Goal: Register for event/course: Register for event/course

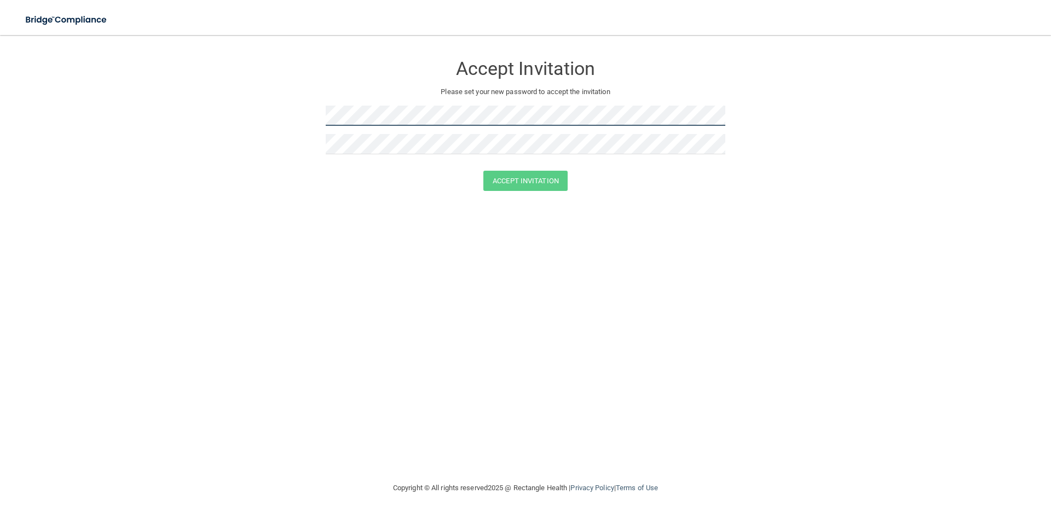
click at [301, 106] on form "Accept Invitation Please set your new password to accept the invitation Accept …" at bounding box center [525, 125] width 1007 height 158
click at [542, 184] on button "Accept Invitation" at bounding box center [525, 181] width 84 height 20
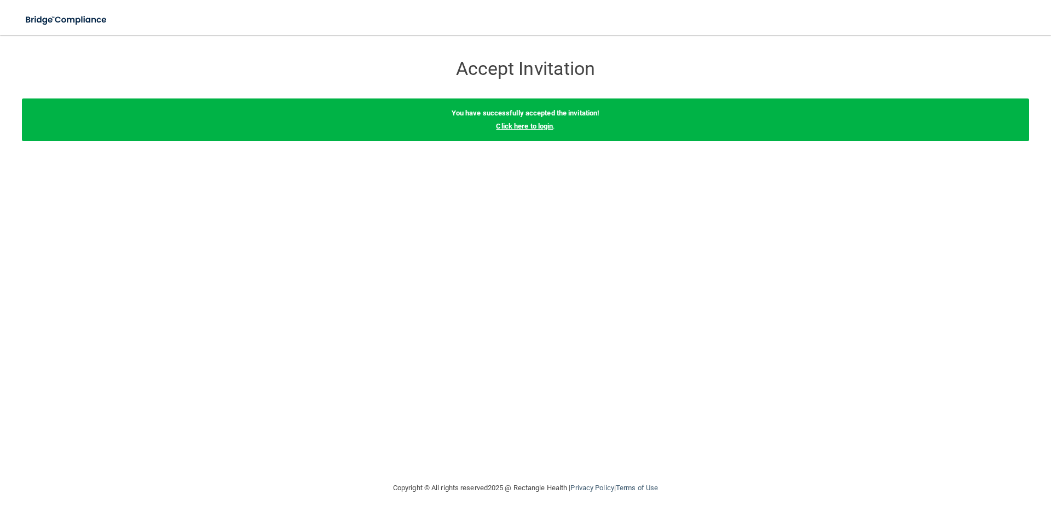
click at [517, 129] on link "Click here to login" at bounding box center [524, 126] width 57 height 8
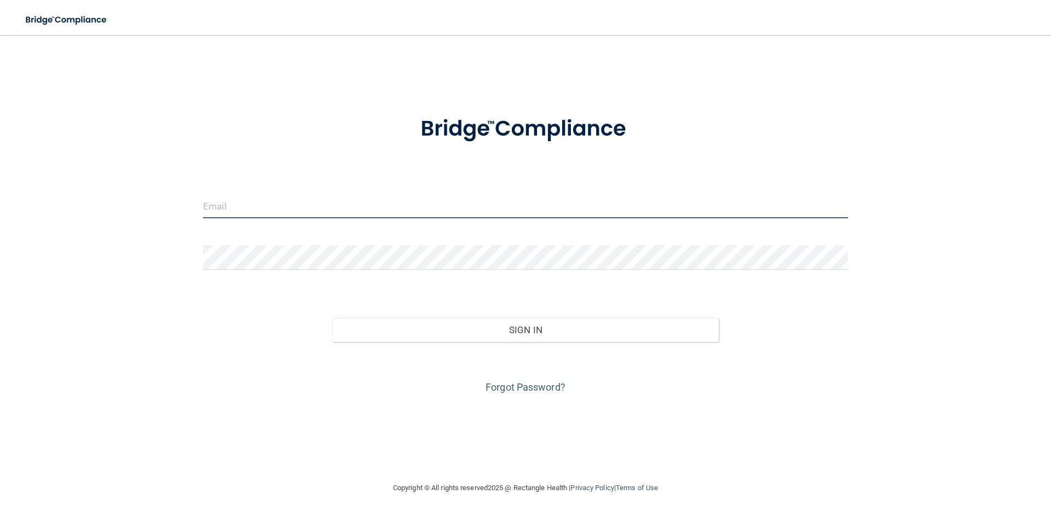
click at [339, 210] on input "email" at bounding box center [525, 206] width 645 height 25
type input "[EMAIL_ADDRESS][DOMAIN_NAME]"
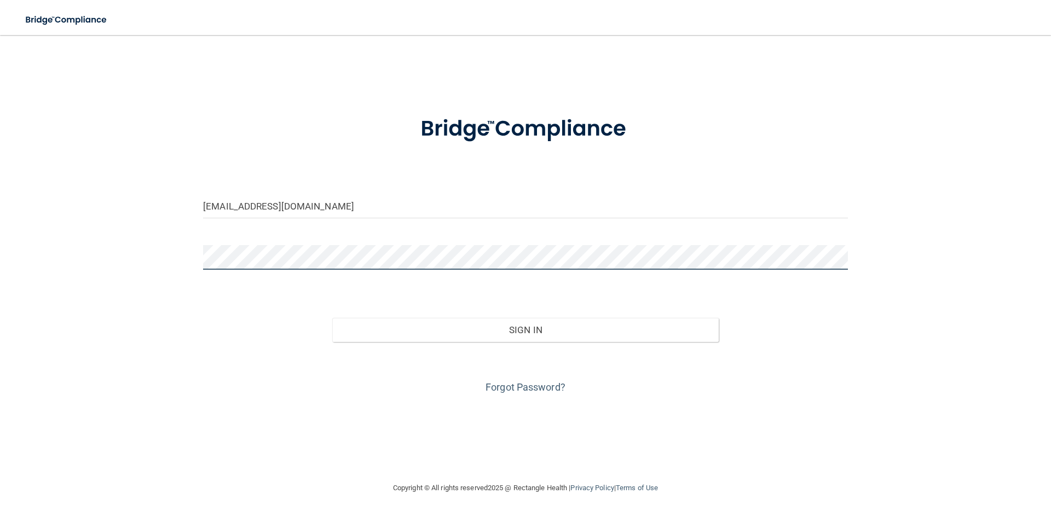
click at [332, 318] on button "Sign In" at bounding box center [525, 330] width 387 height 24
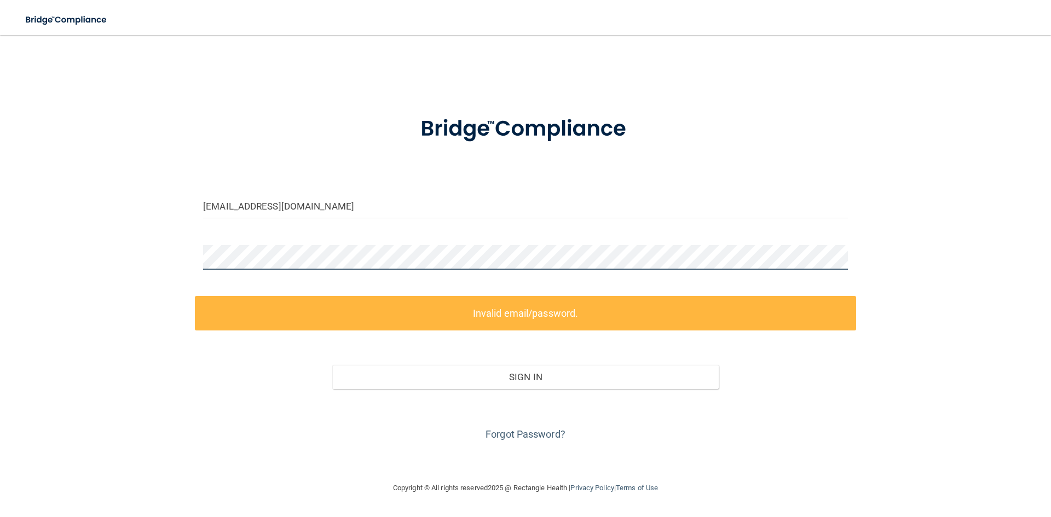
click at [156, 282] on div "aspruill@parkwaysleep.com Invalid email/password. You don't have permission to …" at bounding box center [525, 258] width 1007 height 425
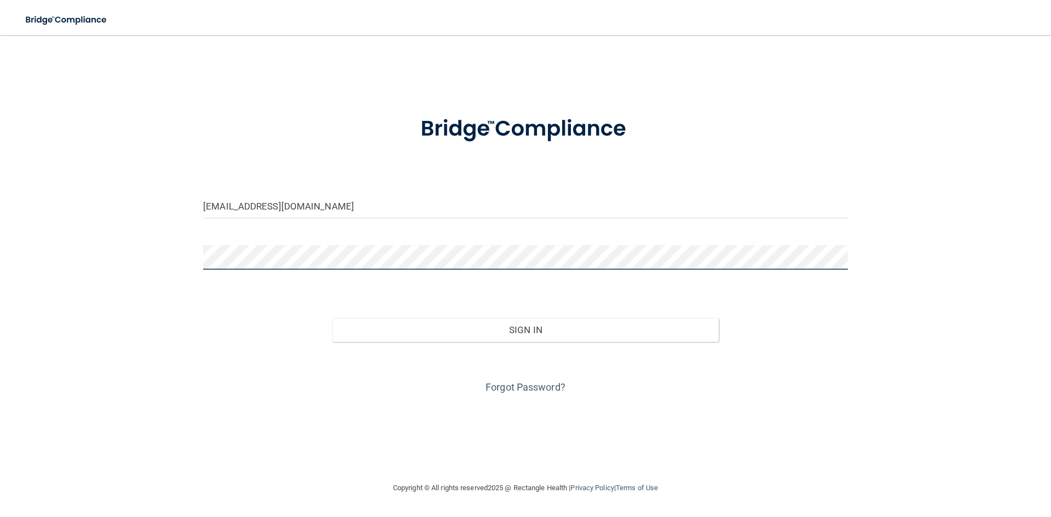
click at [332, 318] on button "Sign In" at bounding box center [525, 330] width 387 height 24
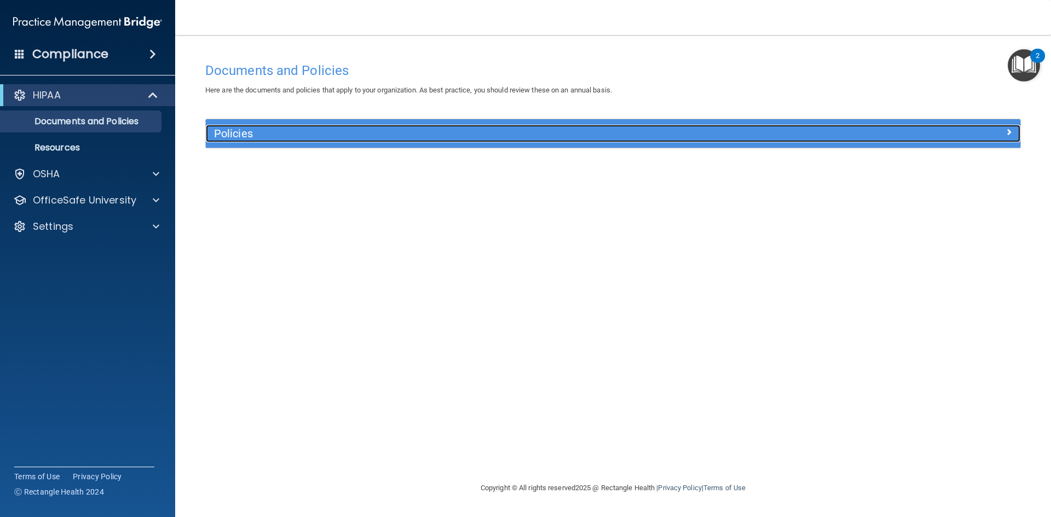
click at [235, 129] on h5 "Policies" at bounding box center [511, 134] width 594 height 12
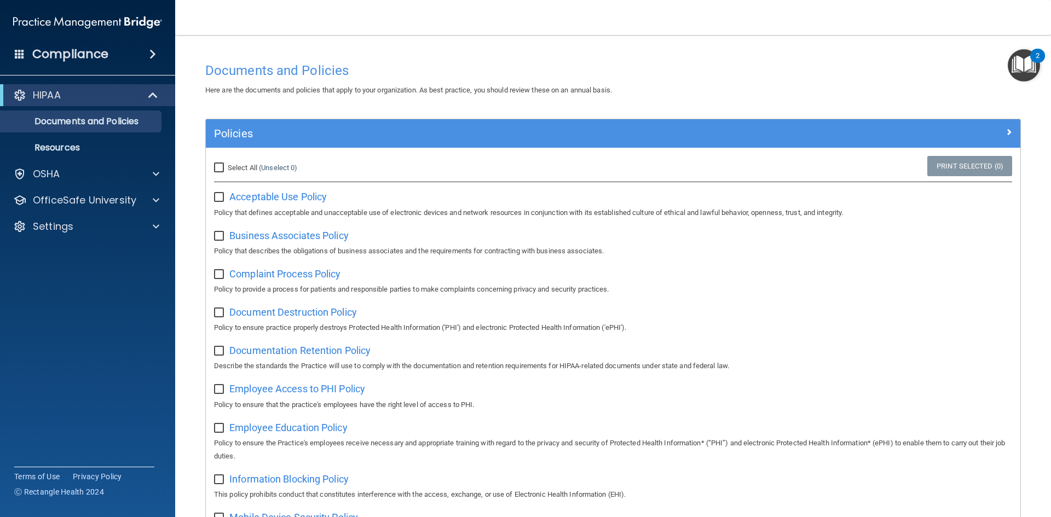
drag, startPoint x: 218, startPoint y: 200, endPoint x: 222, endPoint y: 206, distance: 7.6
click at [218, 200] on input "checkbox" at bounding box center [220, 197] width 13 height 9
click at [216, 197] on input "checkbox" at bounding box center [220, 197] width 13 height 9
checkbox input "false"
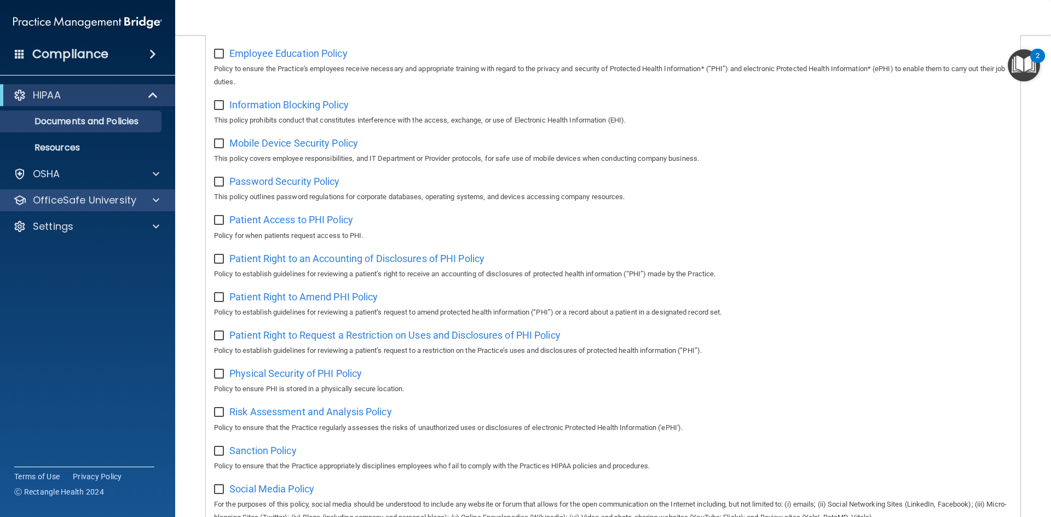
scroll to position [307, 0]
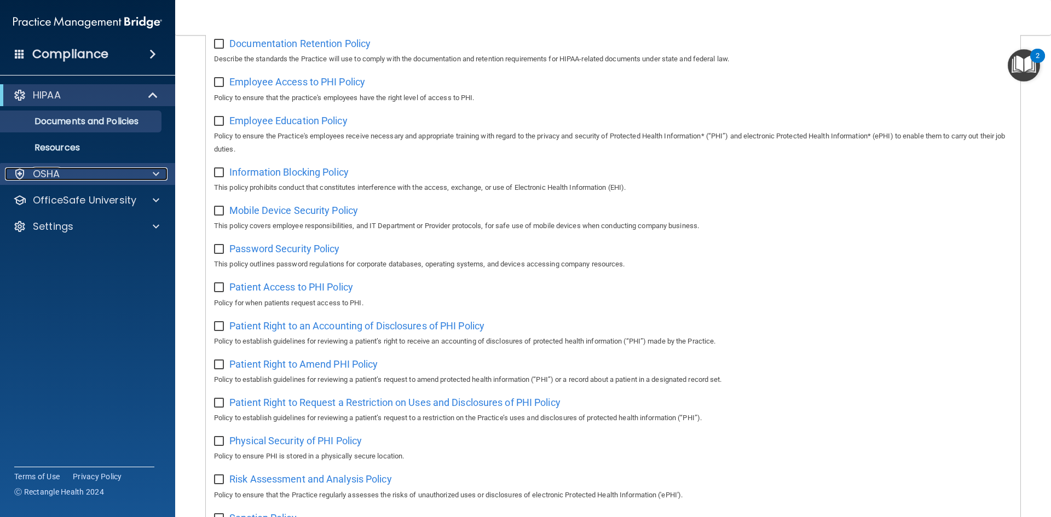
click at [131, 175] on div "OSHA" at bounding box center [73, 173] width 136 height 13
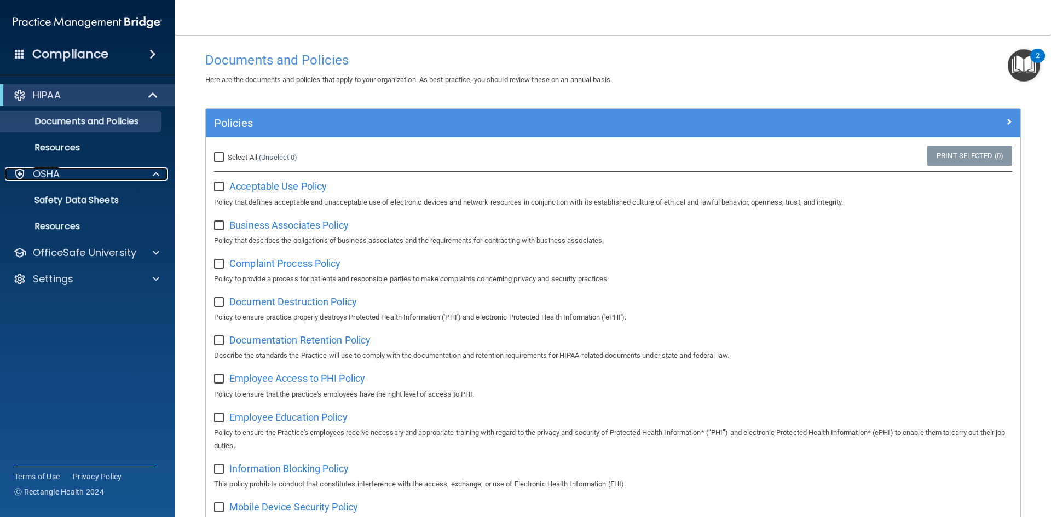
scroll to position [0, 0]
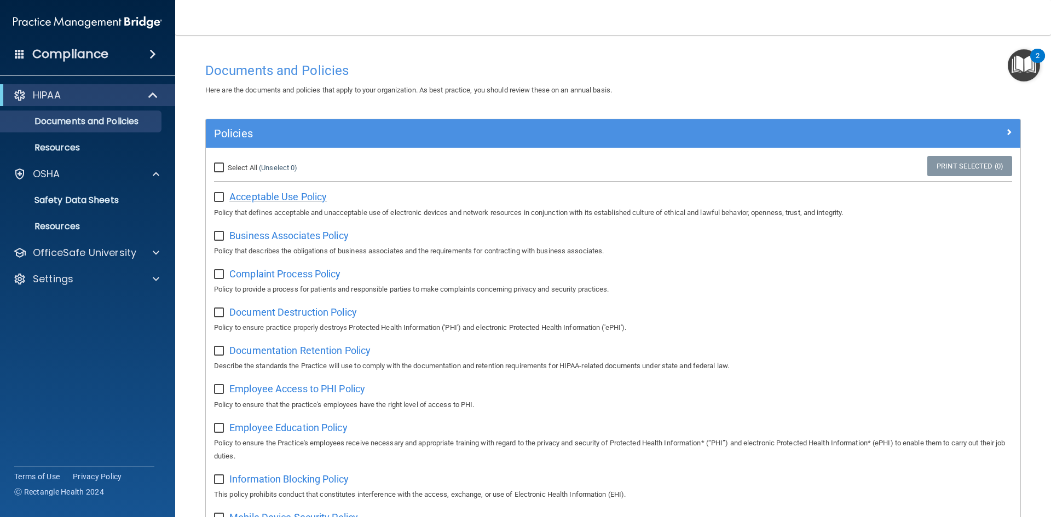
click at [250, 197] on span "Acceptable Use Policy" at bounding box center [277, 196] width 97 height 11
click at [156, 256] on span at bounding box center [156, 252] width 7 height 13
click at [76, 283] on p "HIPAA Training" at bounding box center [52, 279] width 90 height 11
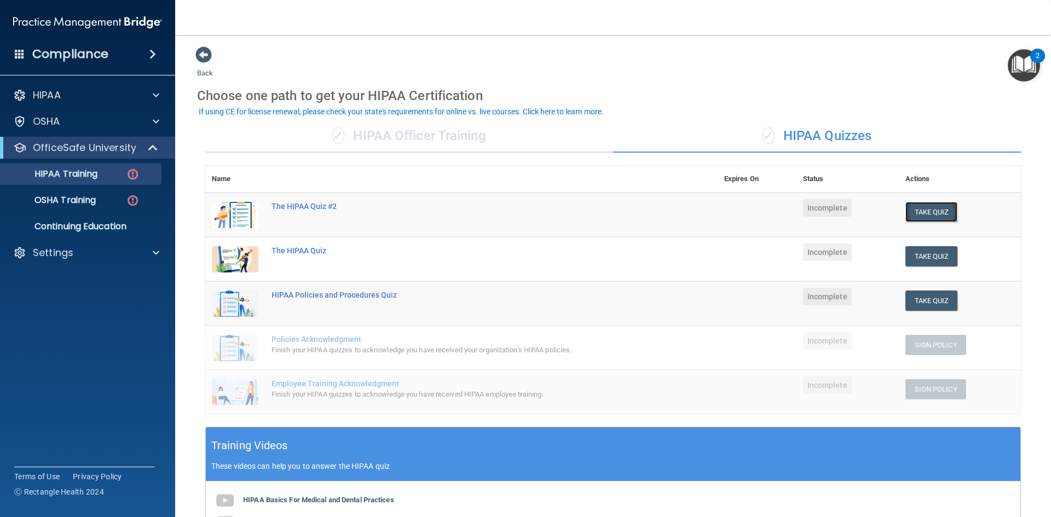
click at [933, 210] on button "Take Quiz" at bounding box center [931, 212] width 53 height 20
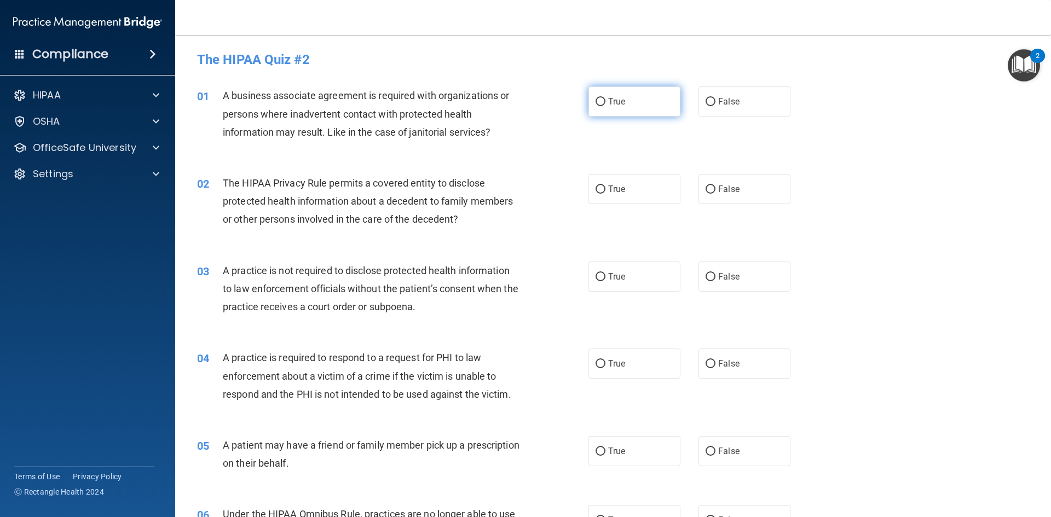
click at [598, 101] on input "True" at bounding box center [600, 102] width 10 height 8
radio input "true"
click at [597, 192] on input "True" at bounding box center [600, 190] width 10 height 8
radio input "true"
click at [713, 278] on label "False" at bounding box center [744, 277] width 92 height 30
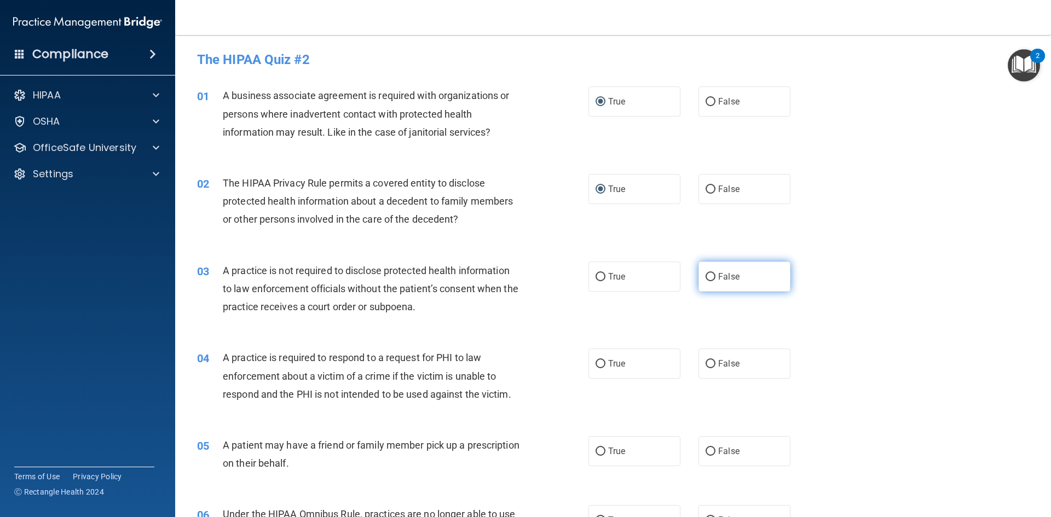
click at [713, 278] on input "False" at bounding box center [710, 277] width 10 height 8
radio input "true"
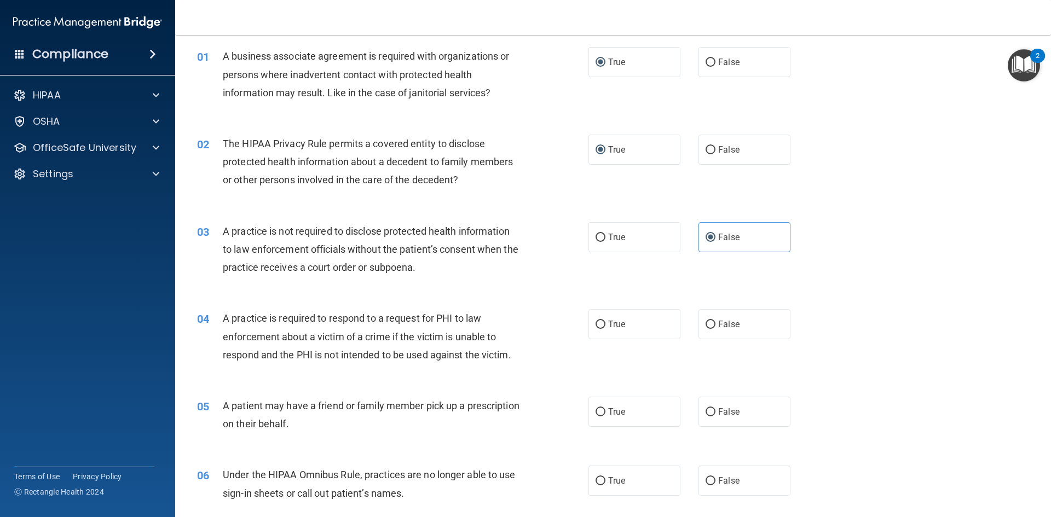
scroll to position [164, 0]
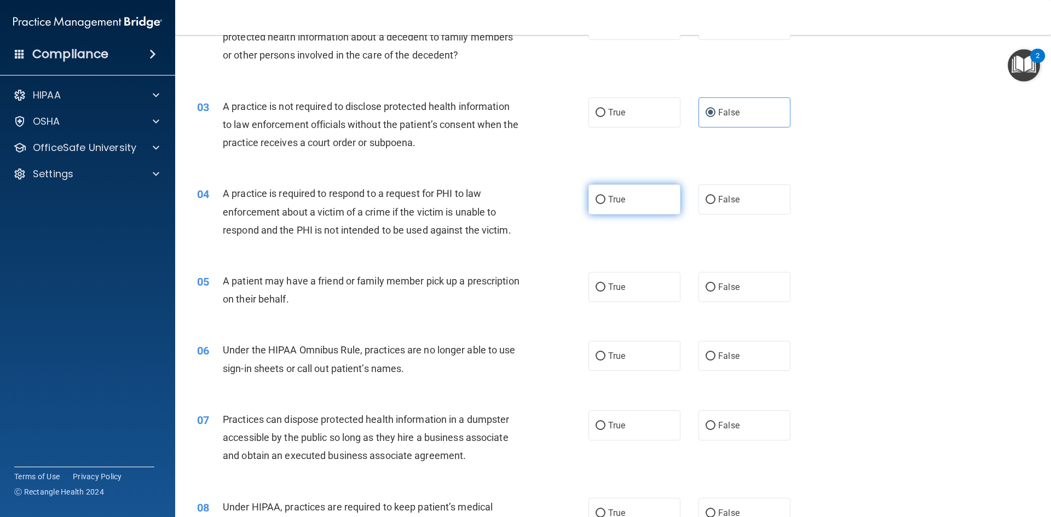
click at [599, 193] on label "True" at bounding box center [634, 199] width 92 height 30
click at [599, 196] on input "True" at bounding box center [600, 200] width 10 height 8
radio input "true"
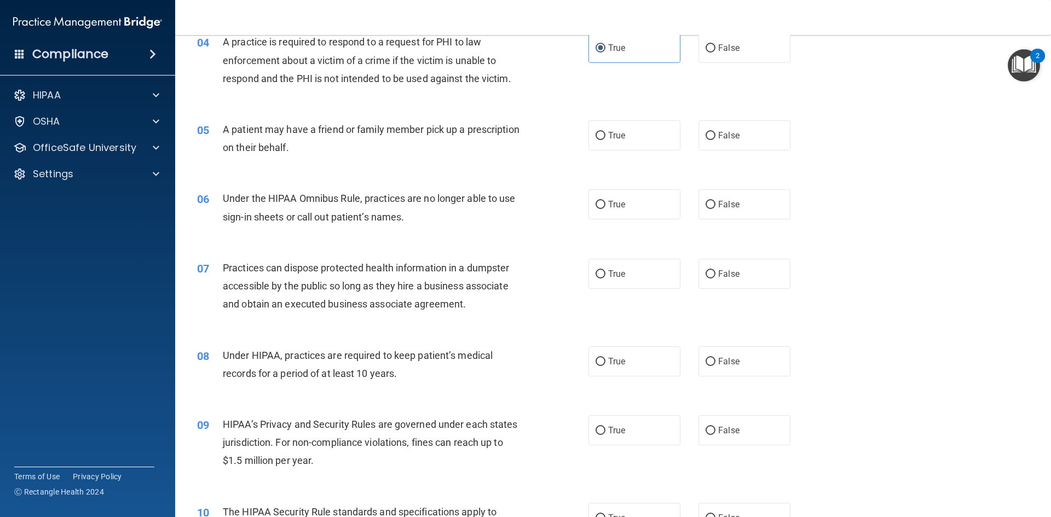
scroll to position [328, 0]
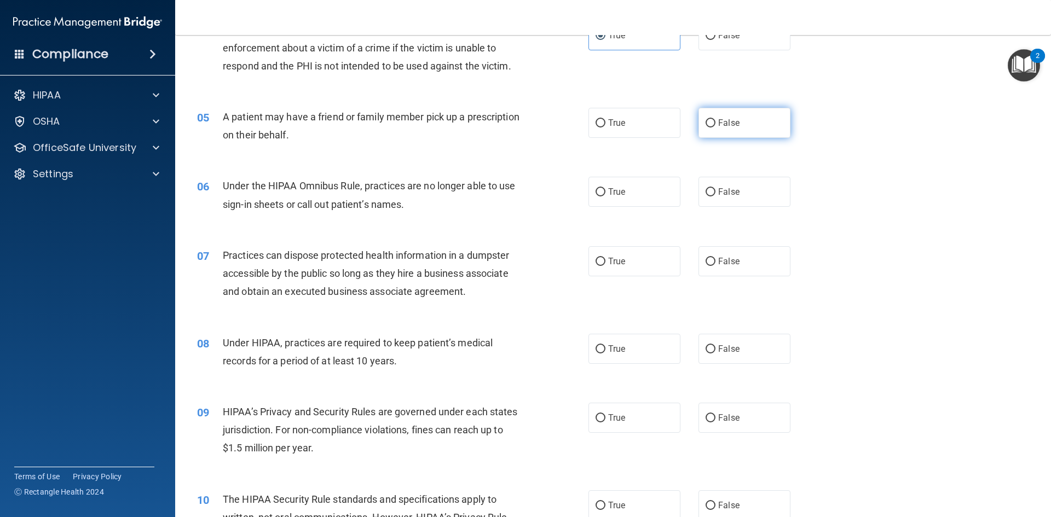
drag, startPoint x: 724, startPoint y: 117, endPoint x: 718, endPoint y: 125, distance: 10.6
click at [723, 115] on label "False" at bounding box center [744, 123] width 92 height 30
click at [705, 124] on input "False" at bounding box center [710, 123] width 10 height 8
radio input "true"
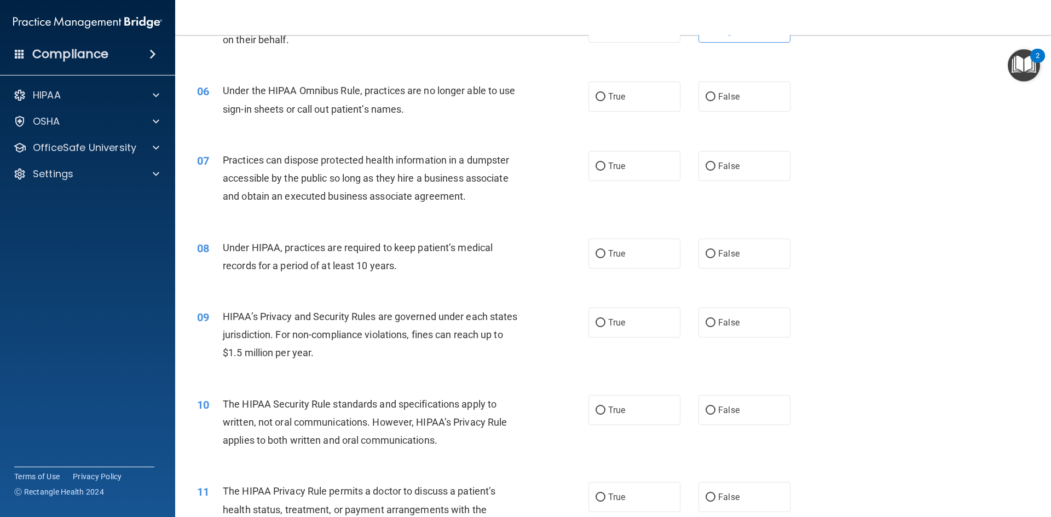
scroll to position [438, 0]
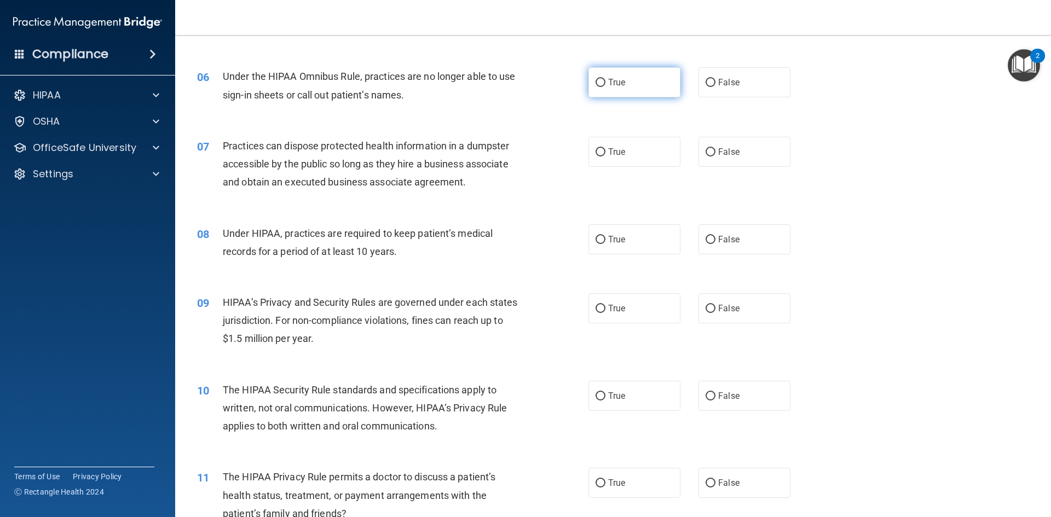
click at [638, 80] on label "True" at bounding box center [634, 82] width 92 height 30
click at [605, 80] on input "True" at bounding box center [600, 83] width 10 height 8
radio input "true"
click at [707, 149] on input "False" at bounding box center [710, 152] width 10 height 8
radio input "true"
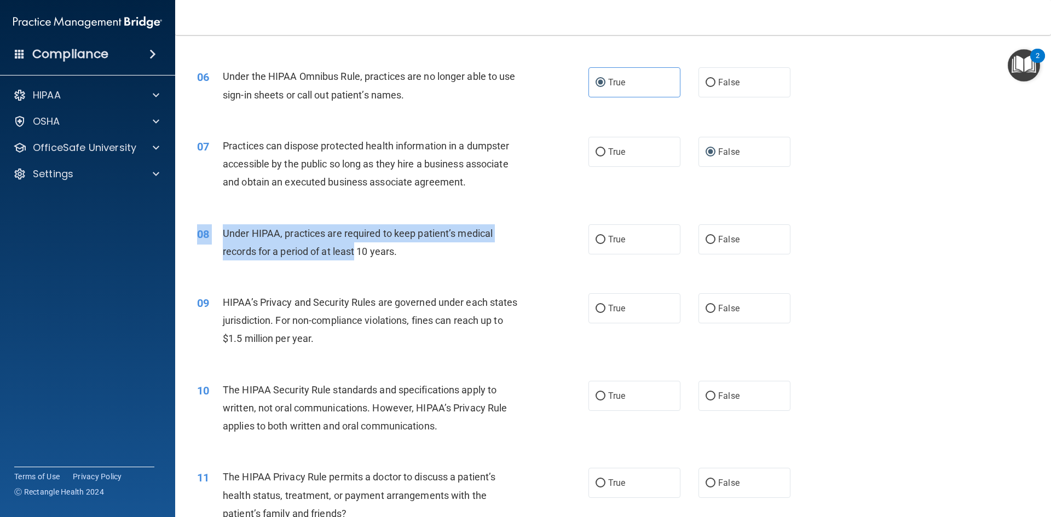
click at [356, 265] on div "08 Under HIPAA, practices are required to keep patient’s medical records for a …" at bounding box center [613, 245] width 848 height 69
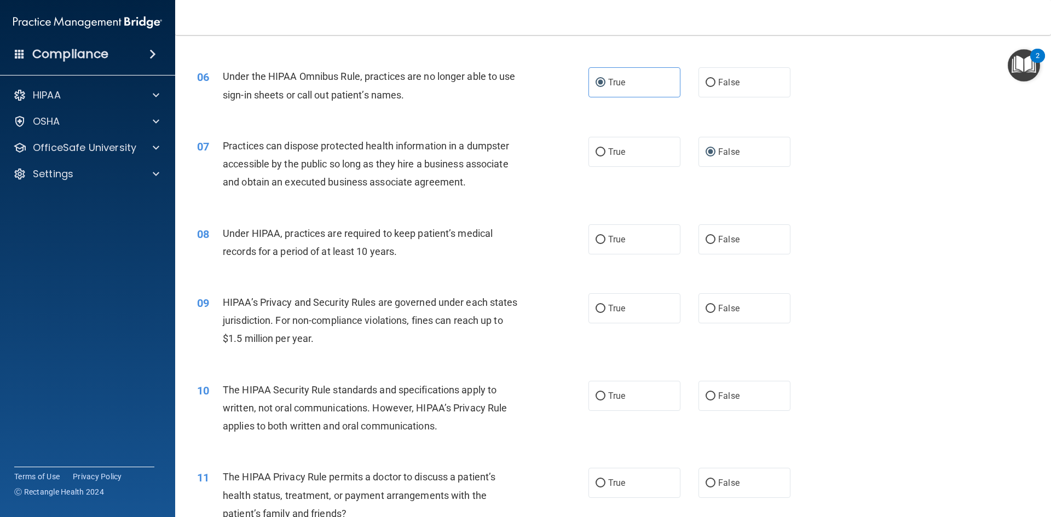
click at [438, 248] on div "Under HIPAA, practices are required to keep patient’s medical records for a per…" at bounding box center [376, 242] width 306 height 36
click at [705, 238] on input "False" at bounding box center [710, 240] width 10 height 8
radio input "true"
click at [598, 240] on input "True" at bounding box center [600, 240] width 10 height 8
radio input "true"
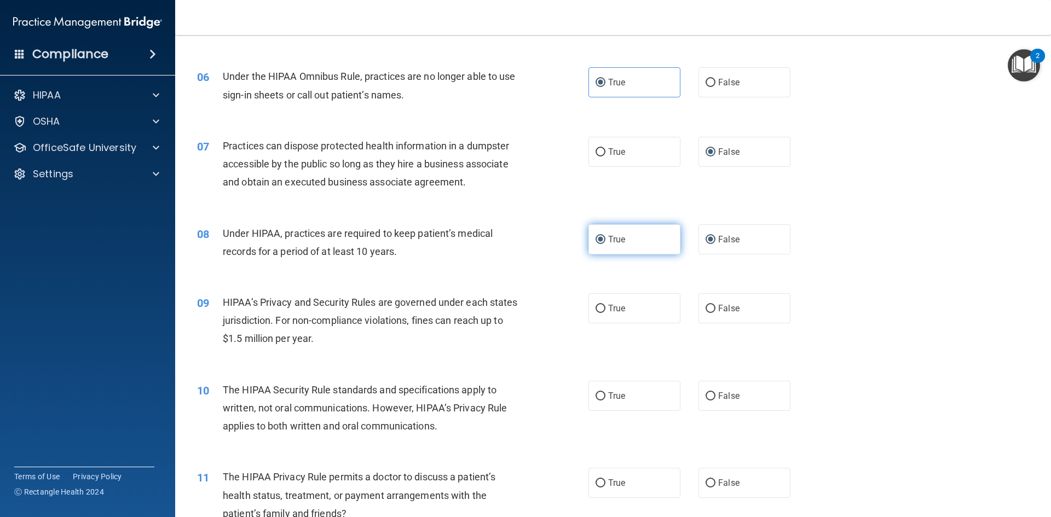
radio input "false"
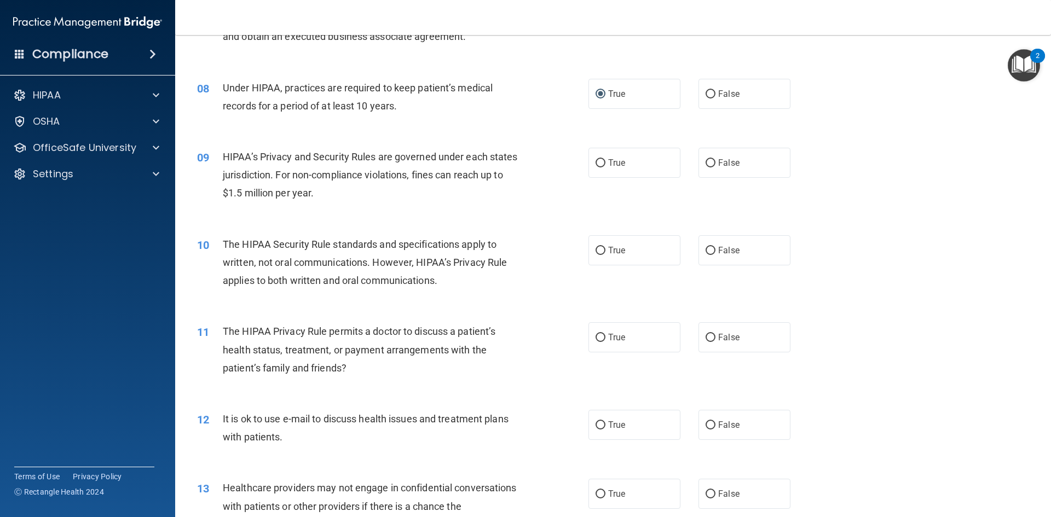
scroll to position [602, 0]
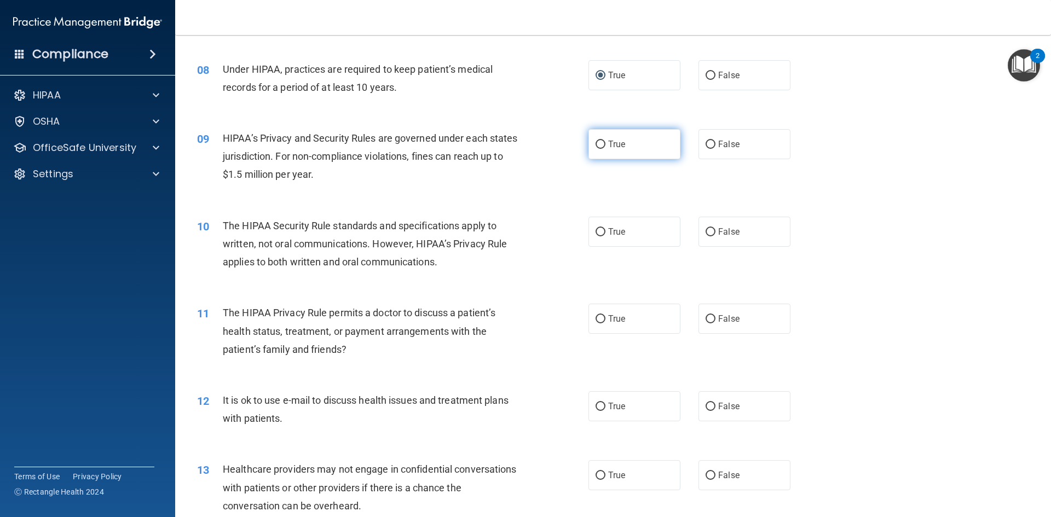
click at [601, 144] on label "True" at bounding box center [634, 144] width 92 height 30
click at [601, 144] on input "True" at bounding box center [600, 145] width 10 height 8
radio input "true"
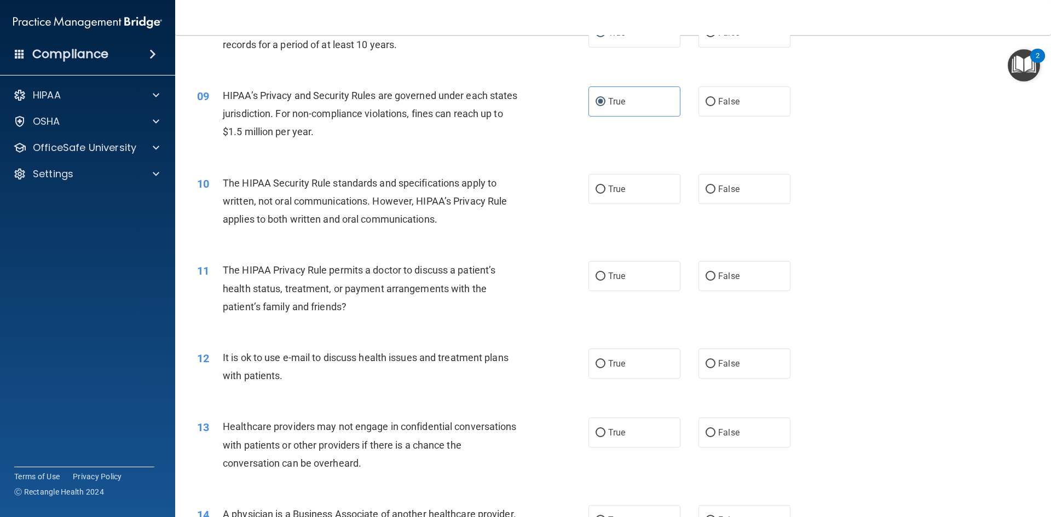
scroll to position [711, 0]
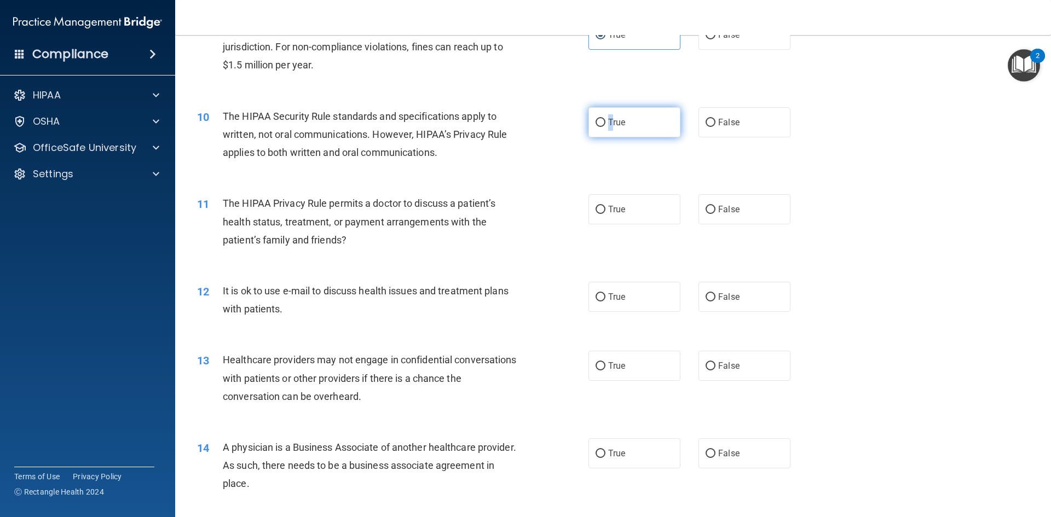
click at [608, 121] on span "True" at bounding box center [616, 122] width 17 height 10
click at [595, 123] on input "True" at bounding box center [600, 123] width 10 height 8
radio input "true"
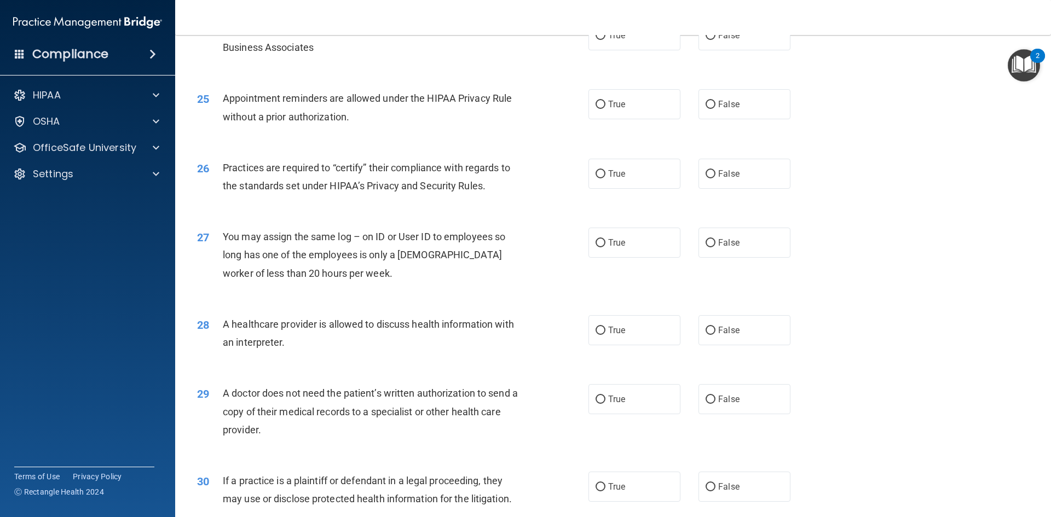
scroll to position [2030, 0]
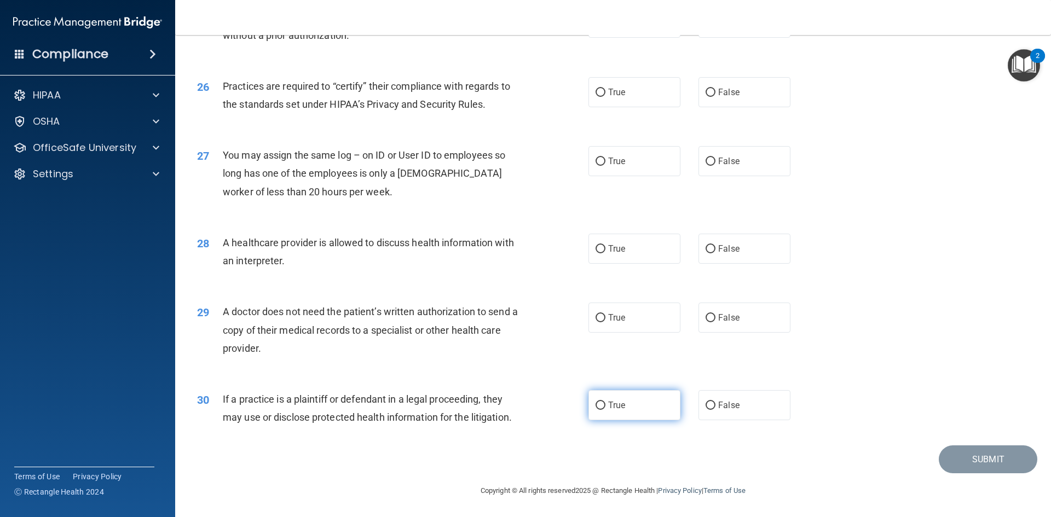
click at [623, 405] on label "True" at bounding box center [634, 405] width 92 height 30
click at [605, 405] on input "True" at bounding box center [600, 406] width 10 height 8
radio input "true"
click at [713, 313] on label "False" at bounding box center [744, 318] width 92 height 30
click at [713, 314] on input "False" at bounding box center [710, 318] width 10 height 8
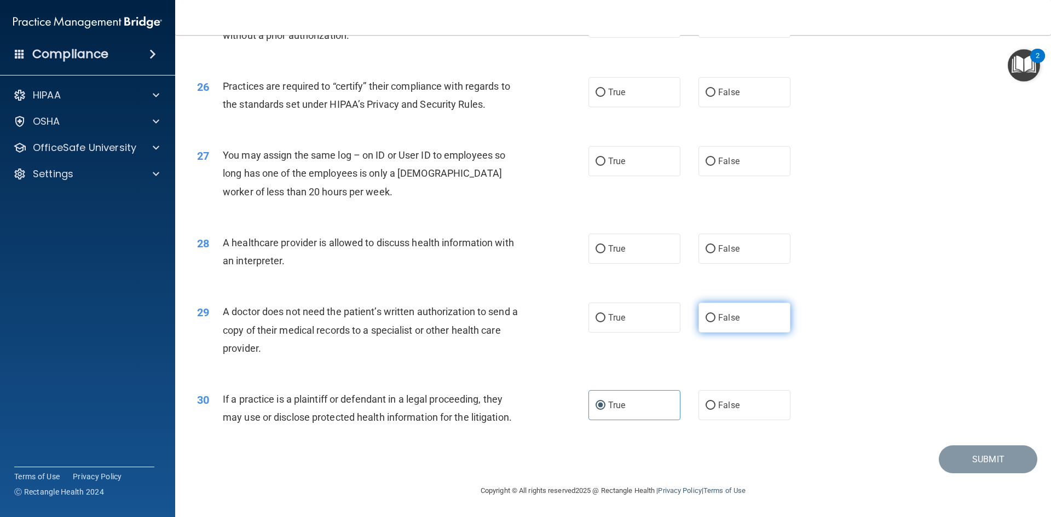
radio input "true"
click at [705, 251] on input "False" at bounding box center [710, 249] width 10 height 8
radio input "true"
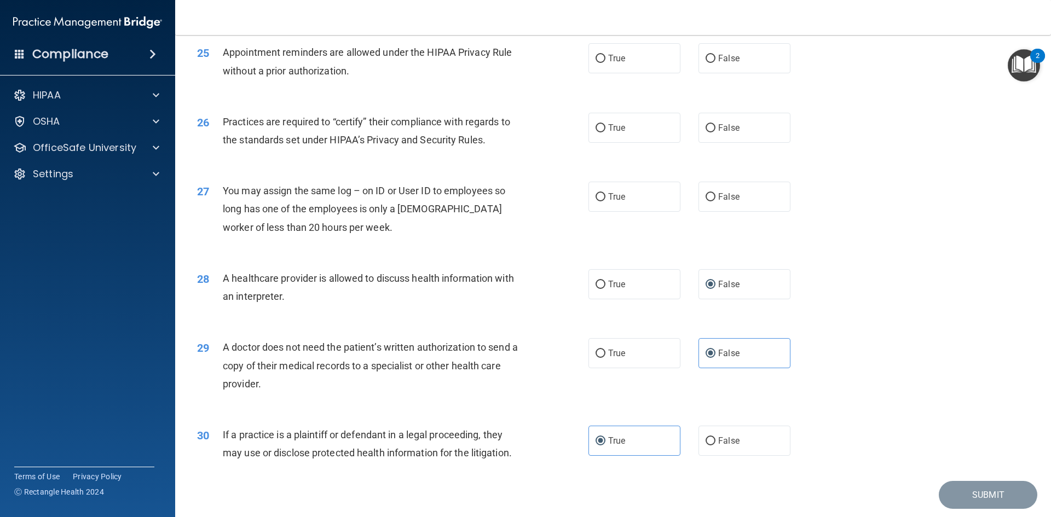
scroll to position [1976, 0]
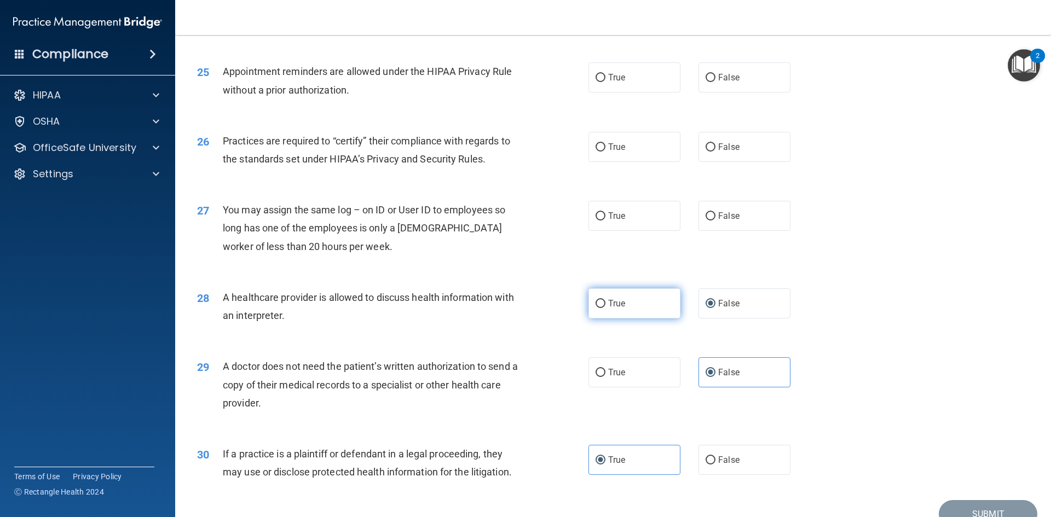
click at [608, 302] on span "True" at bounding box center [616, 303] width 17 height 10
click at [605, 302] on input "True" at bounding box center [600, 304] width 10 height 8
radio input "true"
radio input "false"
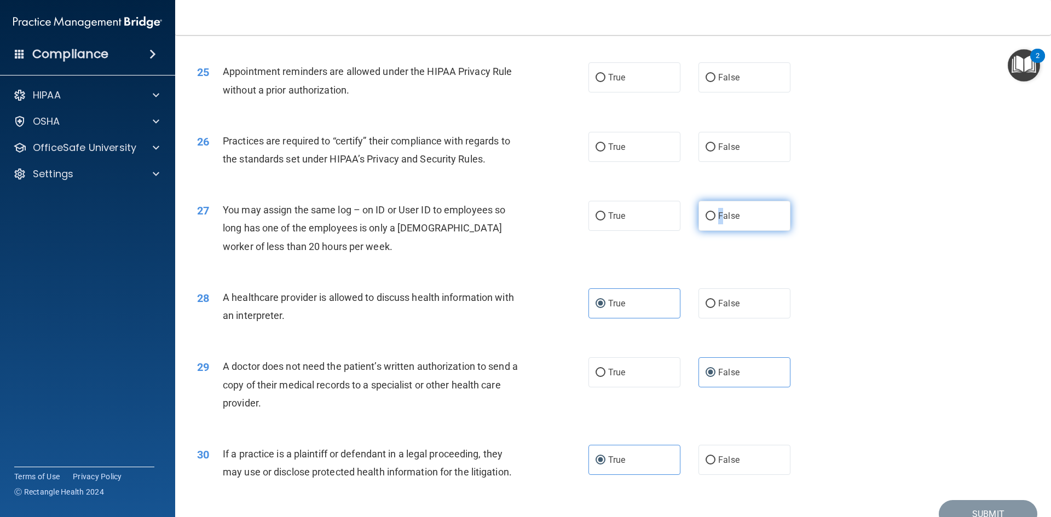
click at [718, 215] on span "False" at bounding box center [728, 216] width 21 height 10
click at [705, 219] on input "False" at bounding box center [710, 216] width 10 height 8
radio input "true"
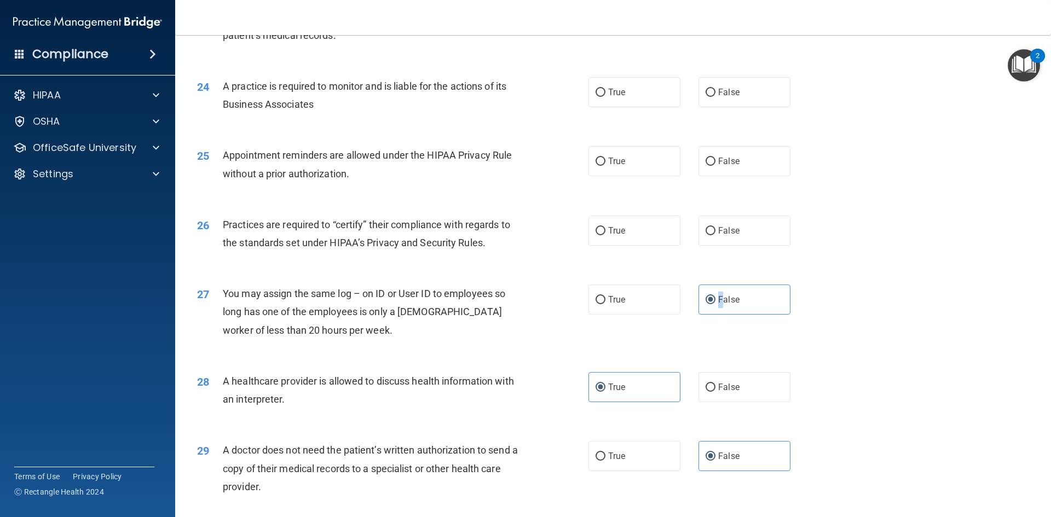
scroll to position [1866, 0]
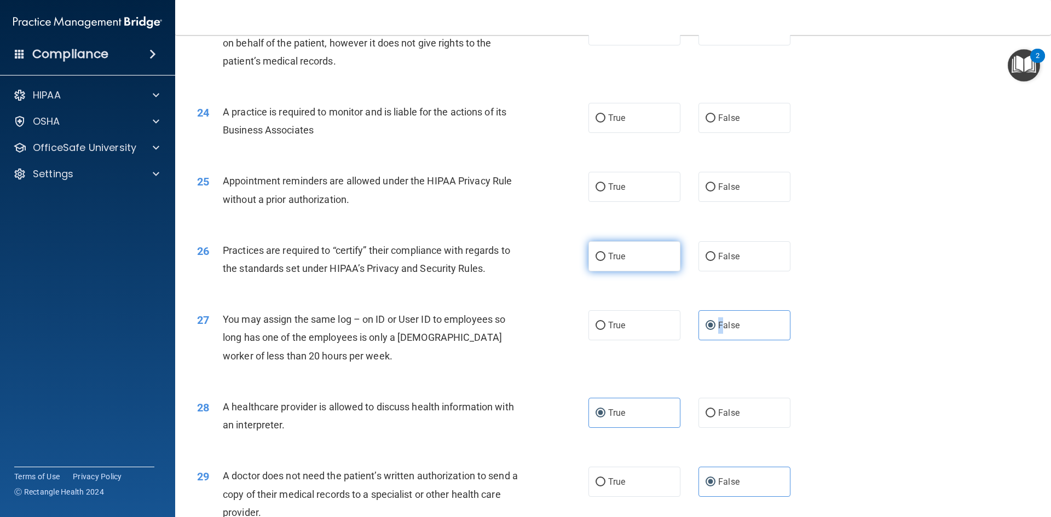
click at [597, 253] on input "True" at bounding box center [600, 257] width 10 height 8
radio input "true"
click at [596, 181] on label "True" at bounding box center [634, 187] width 92 height 30
click at [598, 187] on input "True" at bounding box center [600, 187] width 10 height 8
radio input "true"
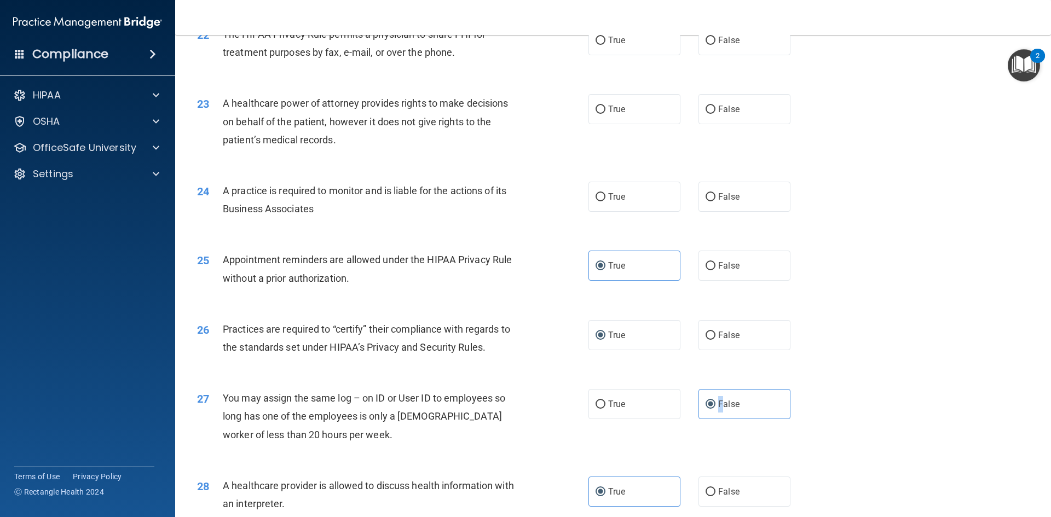
scroll to position [1757, 0]
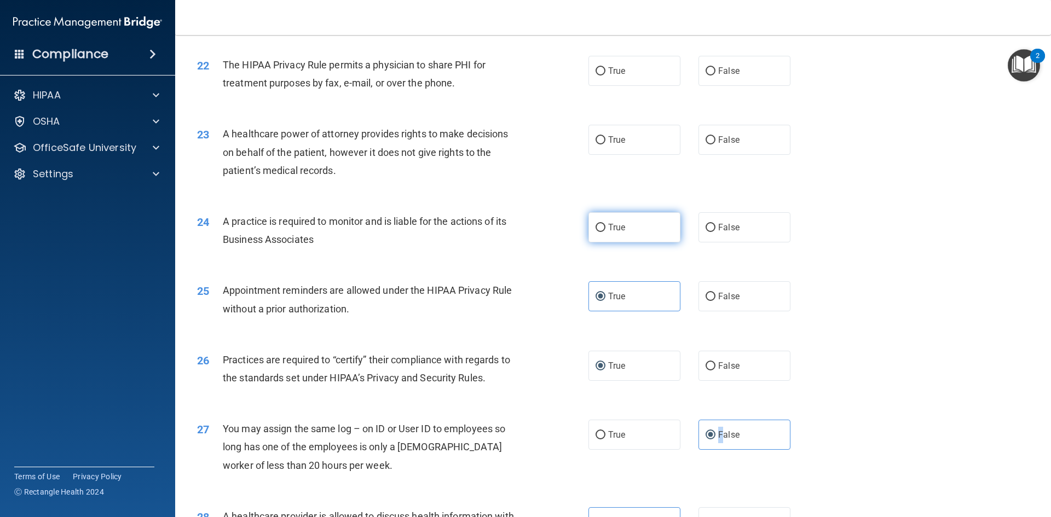
click at [595, 230] on input "True" at bounding box center [600, 228] width 10 height 8
radio input "true"
click at [599, 140] on input "True" at bounding box center [600, 140] width 10 height 8
radio input "true"
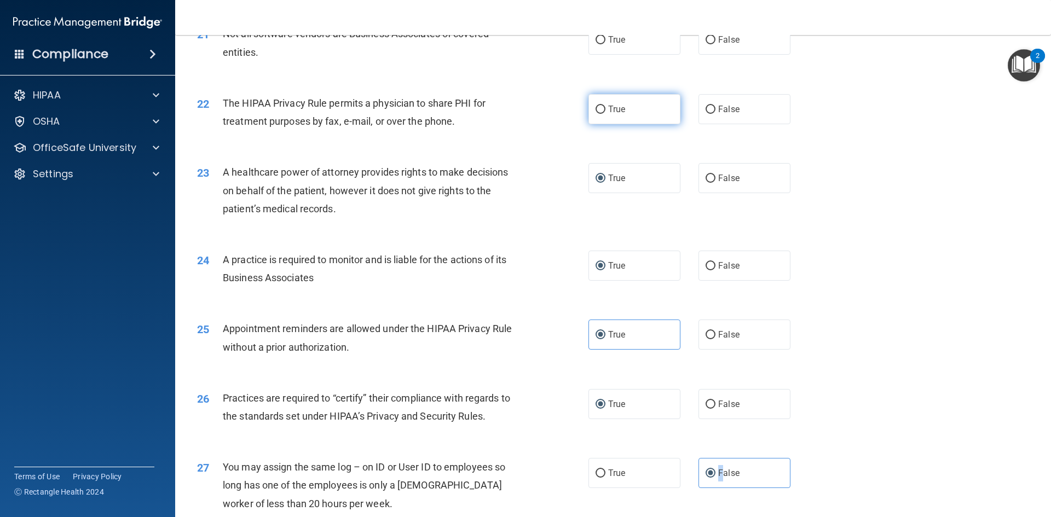
scroll to position [1702, 0]
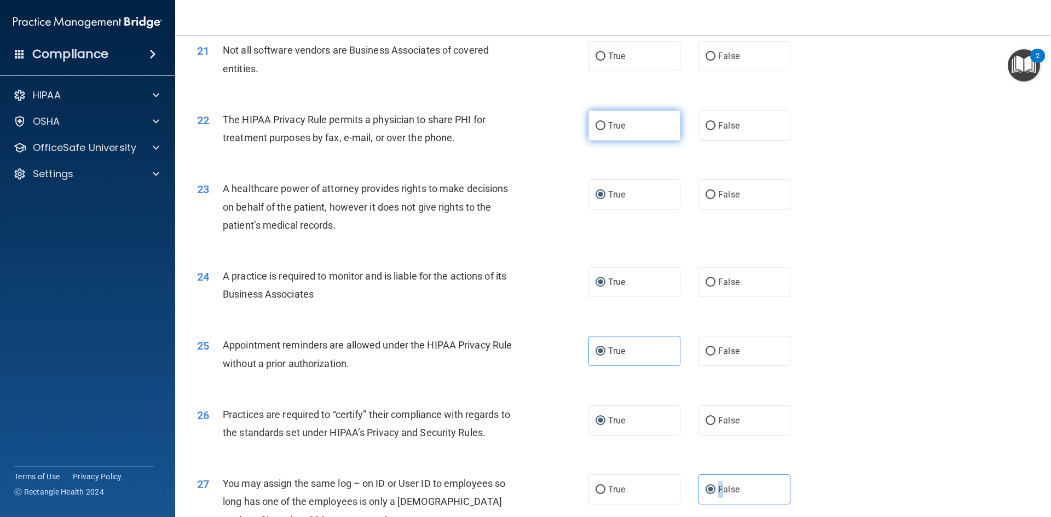
click at [598, 123] on input "True" at bounding box center [600, 126] width 10 height 8
radio input "true"
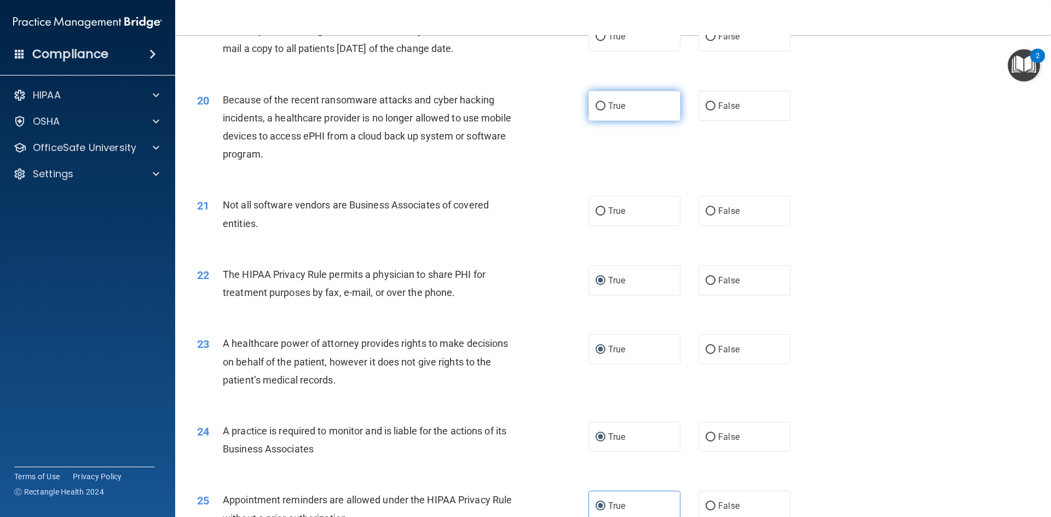
scroll to position [1538, 0]
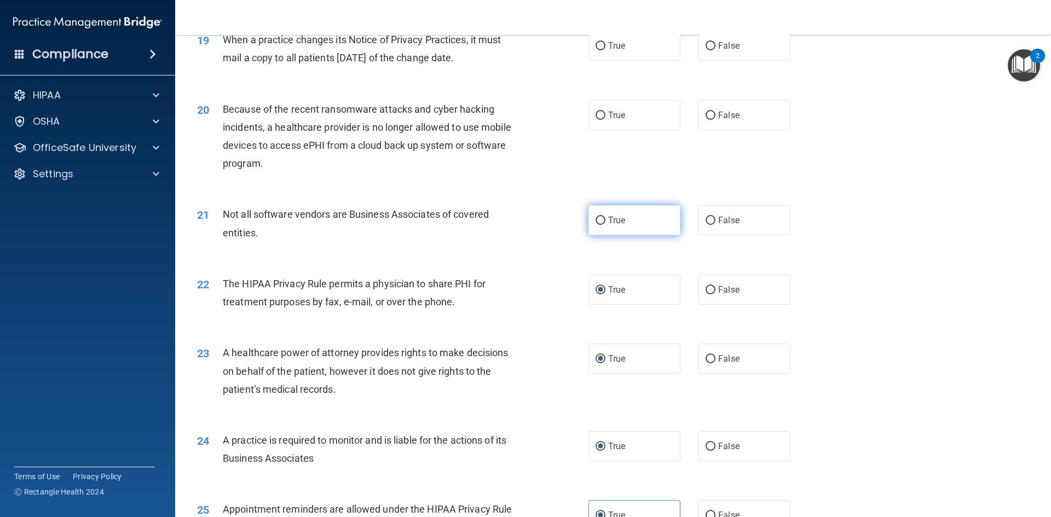
click at [602, 213] on label "True" at bounding box center [634, 220] width 92 height 30
click at [602, 217] on input "True" at bounding box center [600, 221] width 10 height 8
radio input "true"
click at [601, 115] on input "True" at bounding box center [600, 116] width 10 height 8
radio input "true"
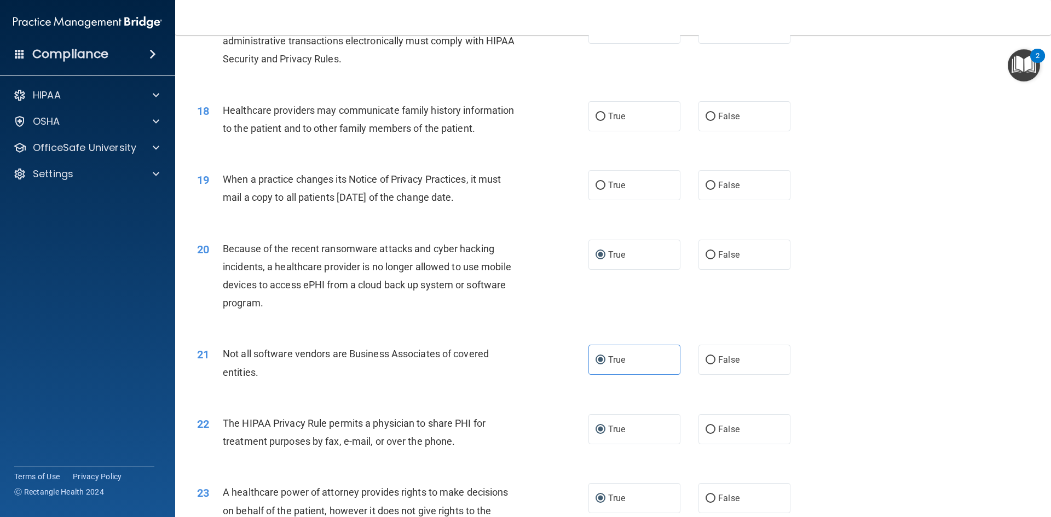
scroll to position [1374, 0]
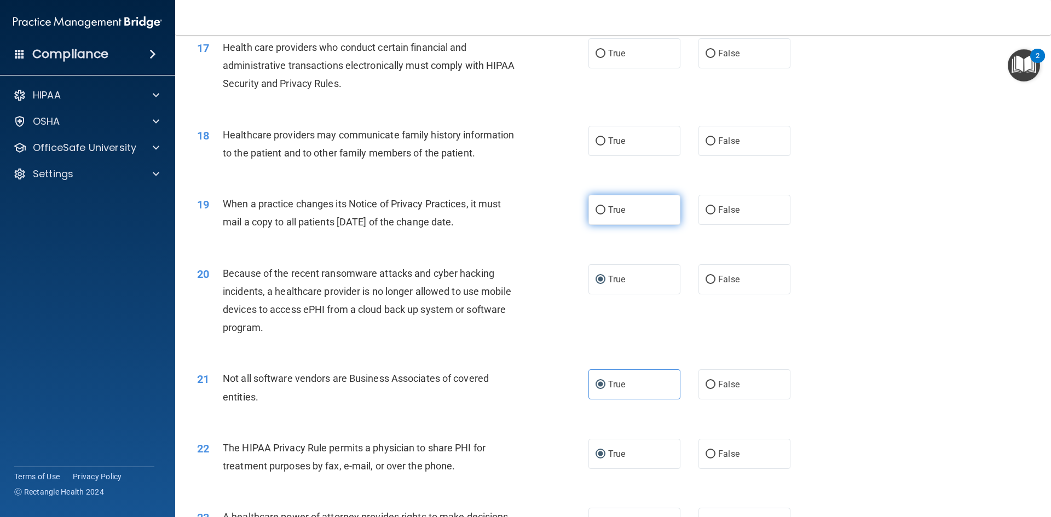
drag, startPoint x: 586, startPoint y: 222, endPoint x: 597, endPoint y: 221, distance: 10.5
click at [588, 223] on label "True" at bounding box center [634, 210] width 92 height 30
click at [595, 215] on input "True" at bounding box center [600, 210] width 10 height 8
radio input "true"
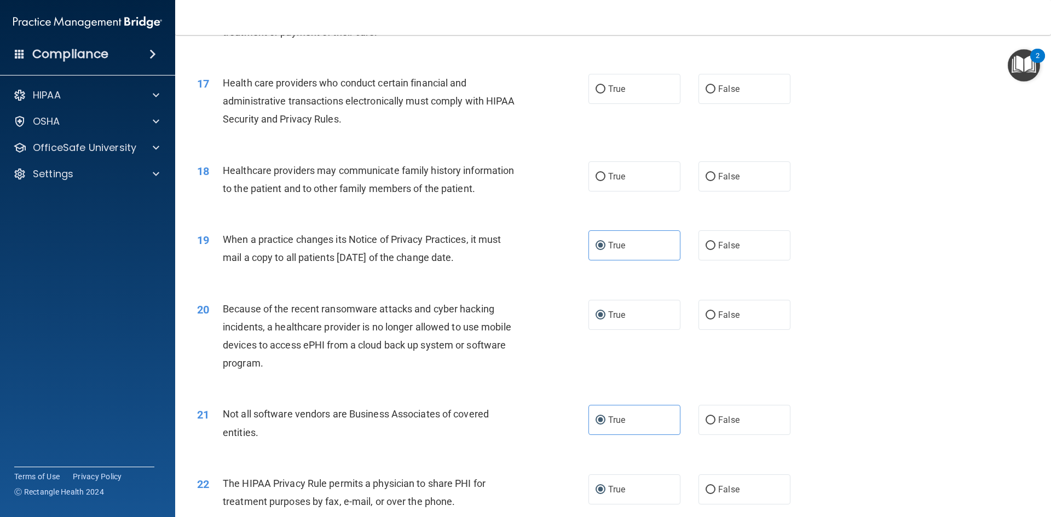
scroll to position [1319, 0]
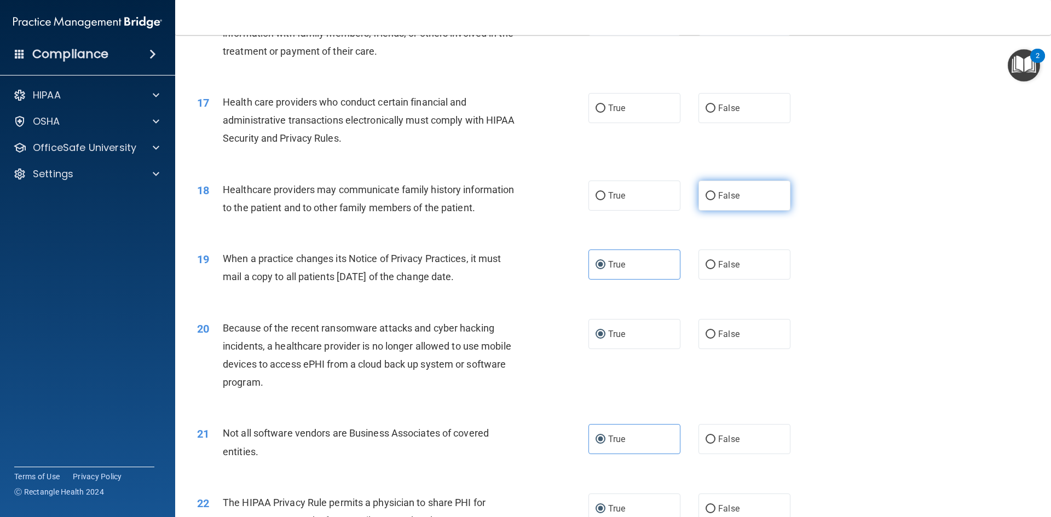
click at [717, 189] on label "False" at bounding box center [744, 196] width 92 height 30
click at [715, 192] on input "False" at bounding box center [710, 196] width 10 height 8
radio input "true"
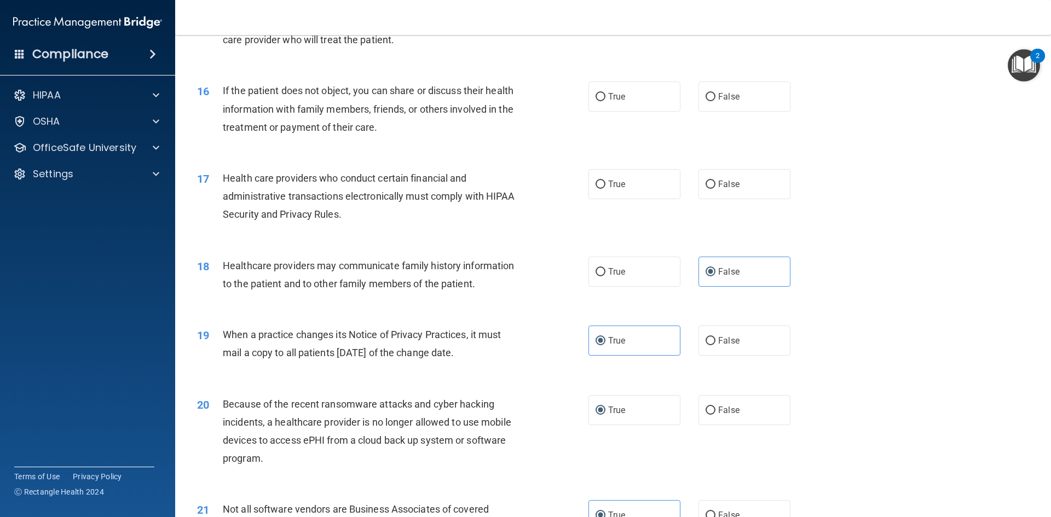
scroll to position [1209, 0]
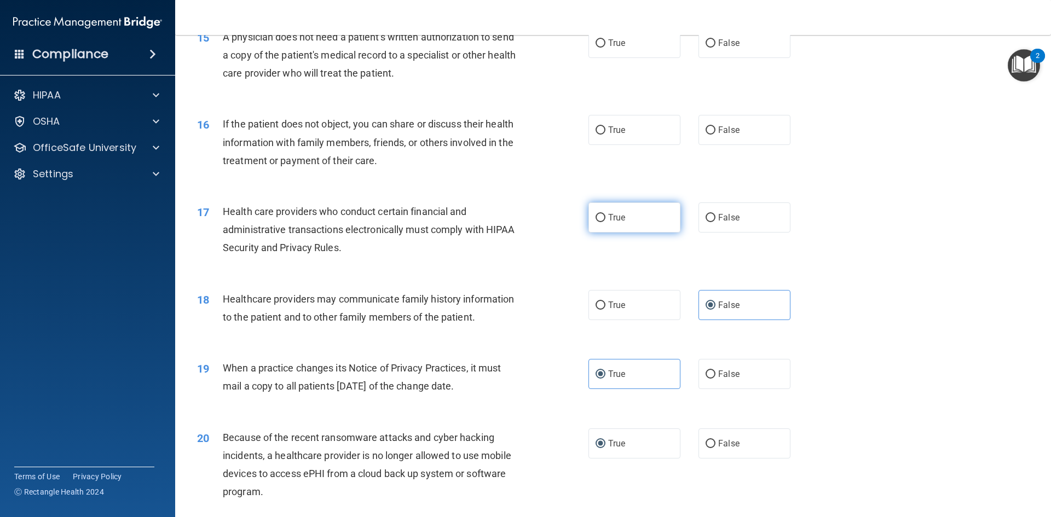
click at [588, 223] on label "True" at bounding box center [634, 217] width 92 height 30
click at [595, 222] on input "True" at bounding box center [600, 218] width 10 height 8
radio input "true"
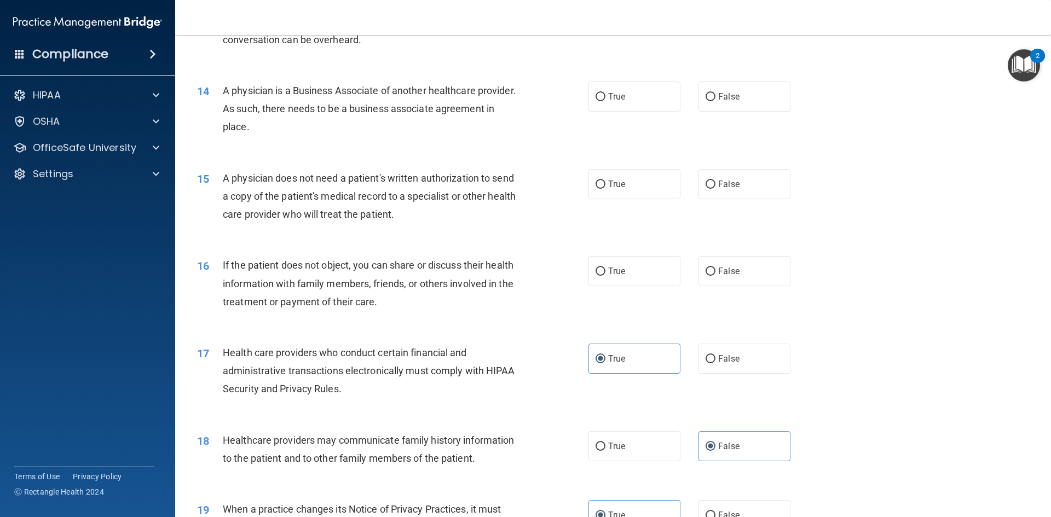
scroll to position [1045, 0]
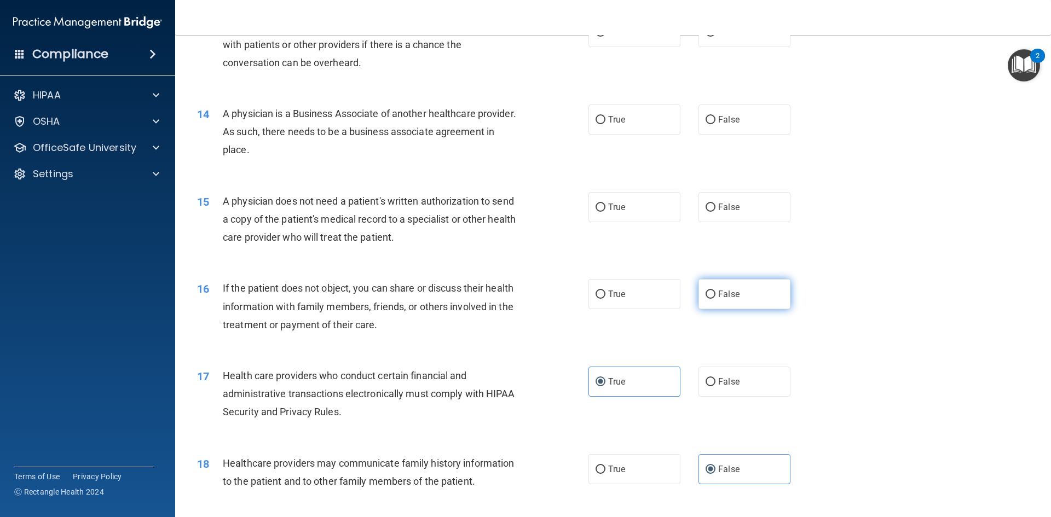
click at [709, 289] on label "False" at bounding box center [744, 294] width 92 height 30
click at [709, 291] on input "False" at bounding box center [710, 295] width 10 height 8
radio input "true"
click at [705, 217] on label "False" at bounding box center [744, 207] width 92 height 30
click at [705, 212] on input "False" at bounding box center [710, 208] width 10 height 8
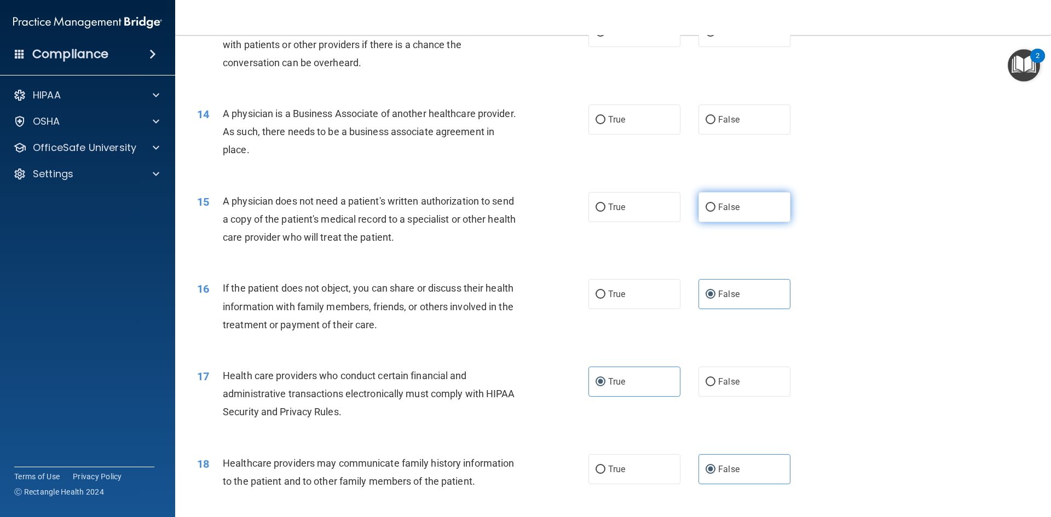
radio input "true"
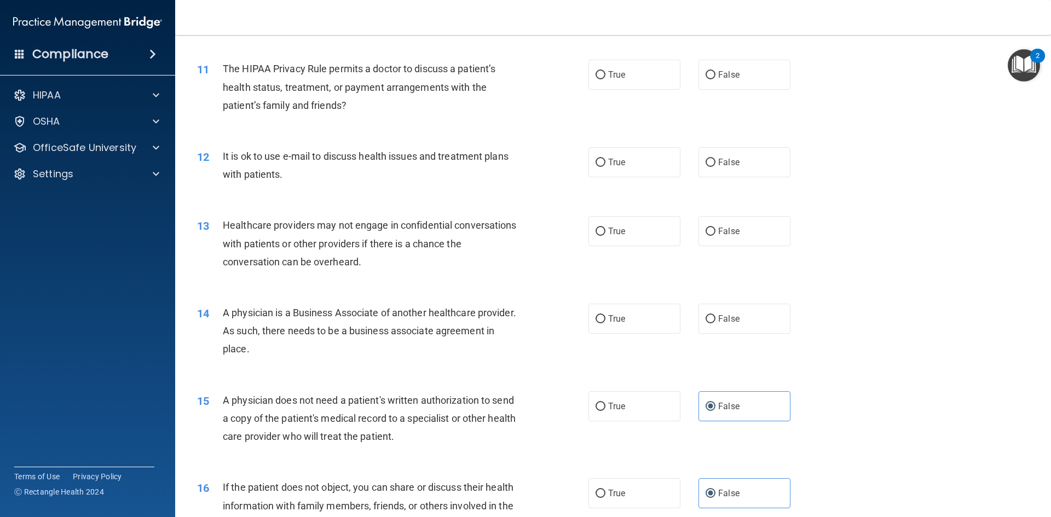
scroll to position [717, 0]
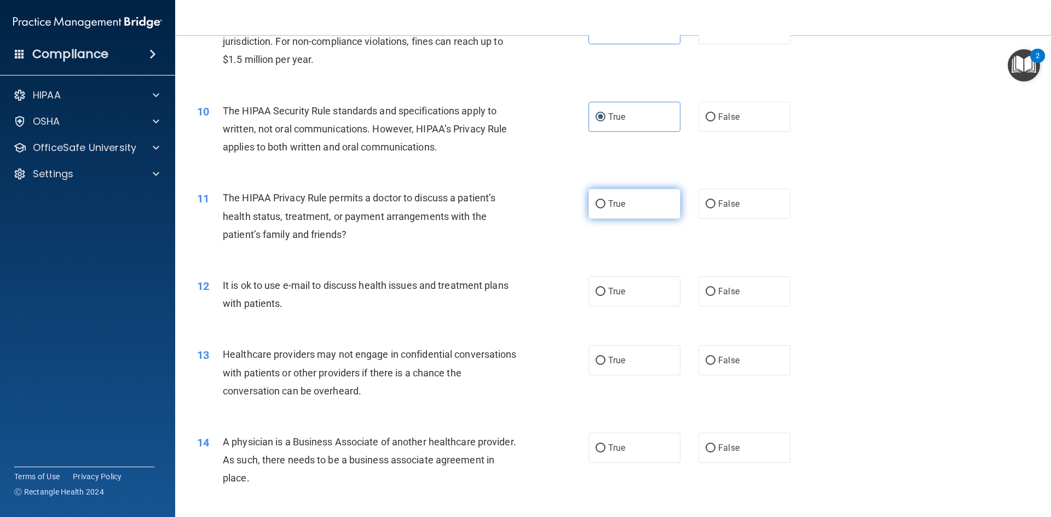
click at [604, 206] on label "True" at bounding box center [634, 204] width 92 height 30
click at [604, 206] on input "True" at bounding box center [600, 204] width 10 height 8
radio input "true"
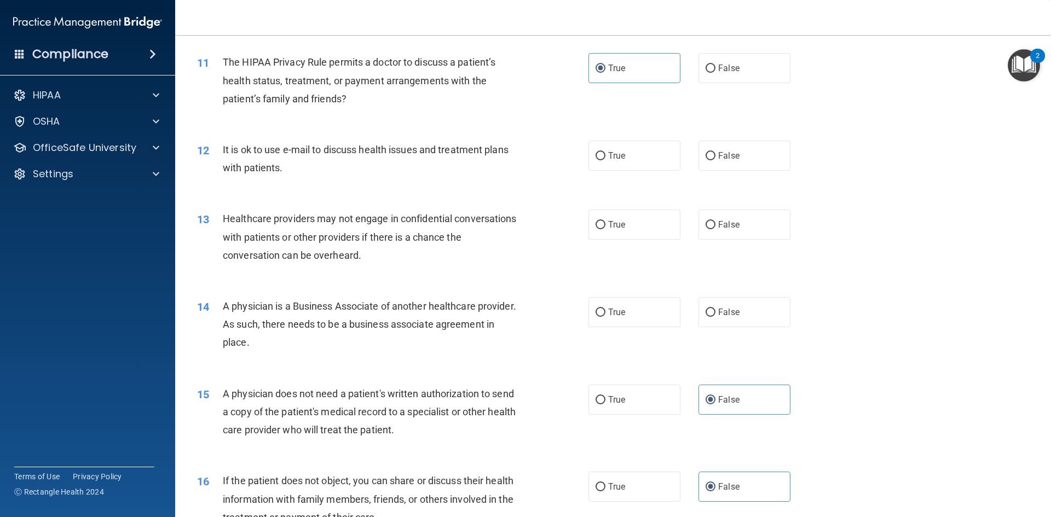
scroll to position [826, 0]
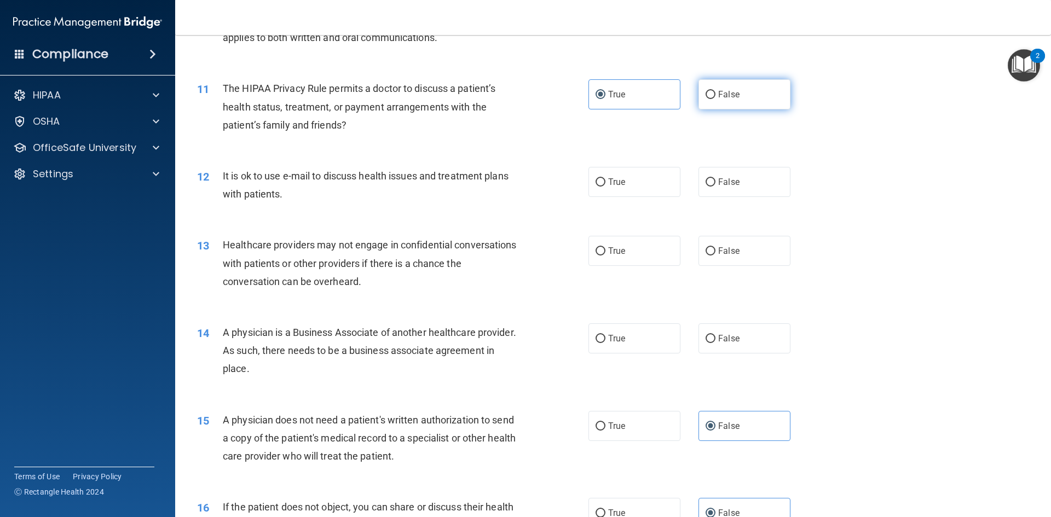
click at [707, 100] on label "False" at bounding box center [744, 94] width 92 height 30
click at [707, 99] on input "False" at bounding box center [710, 95] width 10 height 8
radio input "true"
radio input "false"
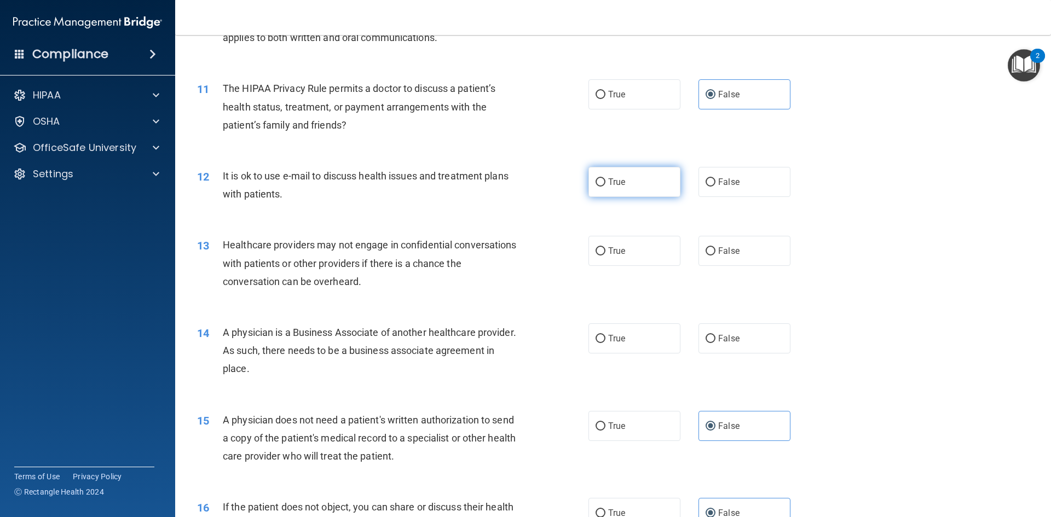
click at [602, 179] on label "True" at bounding box center [634, 182] width 92 height 30
click at [602, 179] on input "True" at bounding box center [600, 182] width 10 height 8
radio input "true"
click at [712, 181] on label "False" at bounding box center [744, 182] width 92 height 30
click at [712, 181] on input "False" at bounding box center [710, 182] width 10 height 8
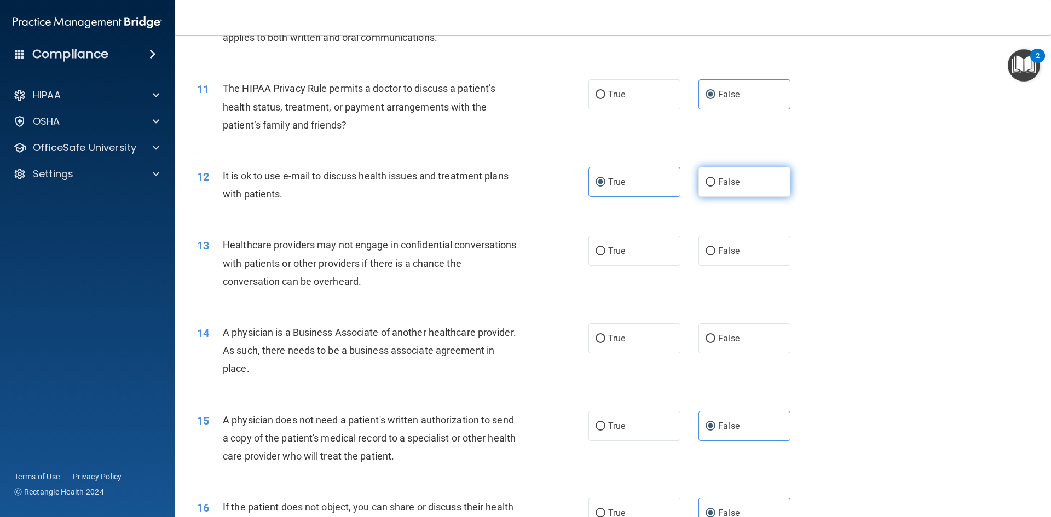
radio input "true"
radio input "false"
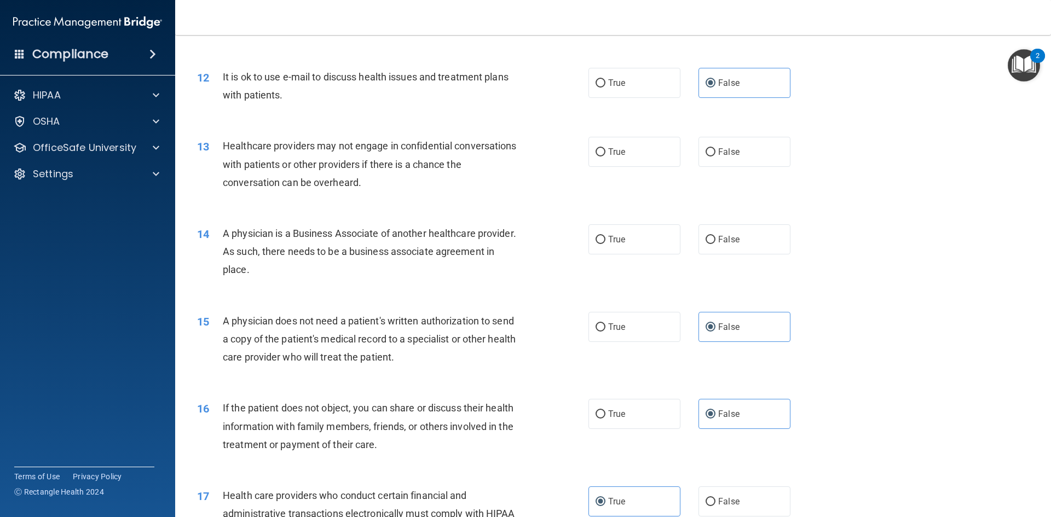
scroll to position [936, 0]
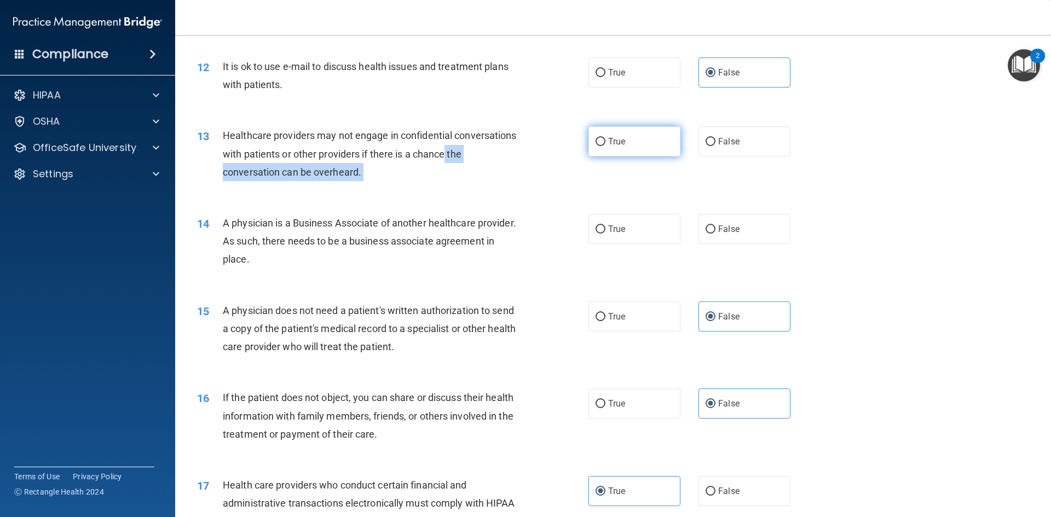
drag, startPoint x: 583, startPoint y: 149, endPoint x: 611, endPoint y: 146, distance: 28.1
click at [809, 126] on ng-form "13 Healthcare providers may not engage in confidential conversations with patie…" at bounding box center [809, 126] width 0 height 0
click at [598, 140] on input "True" at bounding box center [600, 142] width 10 height 8
radio input "true"
click at [557, 163] on div "13 Healthcare providers may not engage in confidential conversations with patie…" at bounding box center [393, 156] width 424 height 60
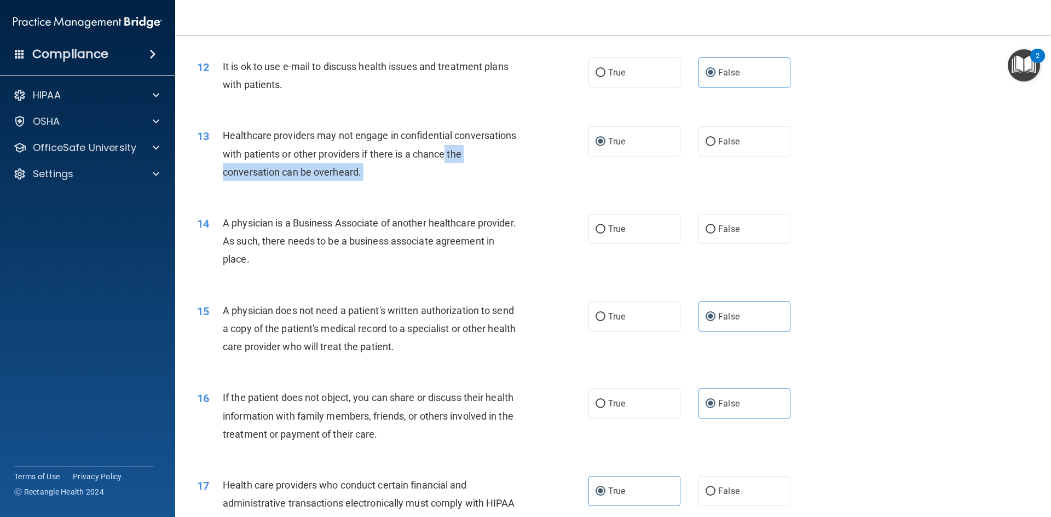
click at [365, 177] on span "Healthcare providers may not engage in confidential conversations with patients…" at bounding box center [370, 154] width 294 height 48
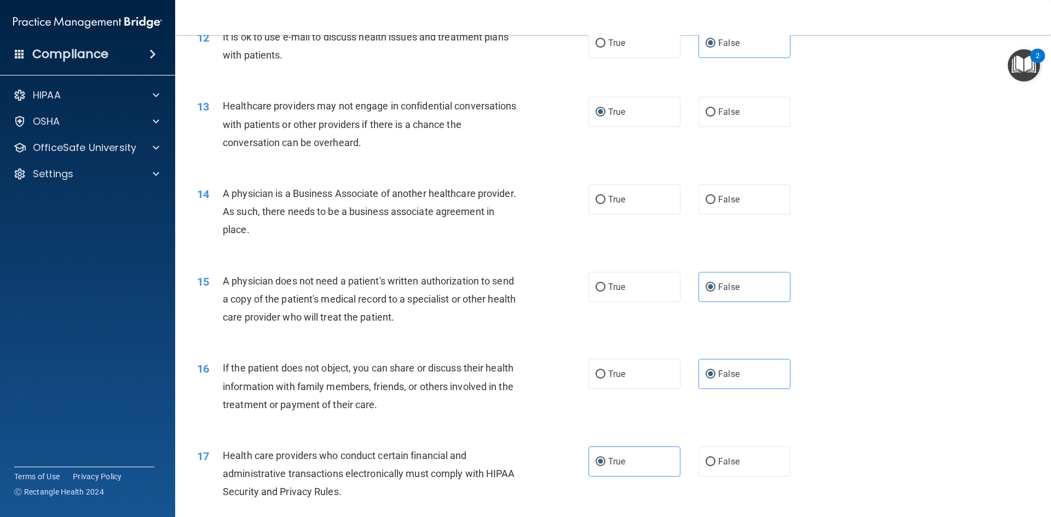
scroll to position [991, 0]
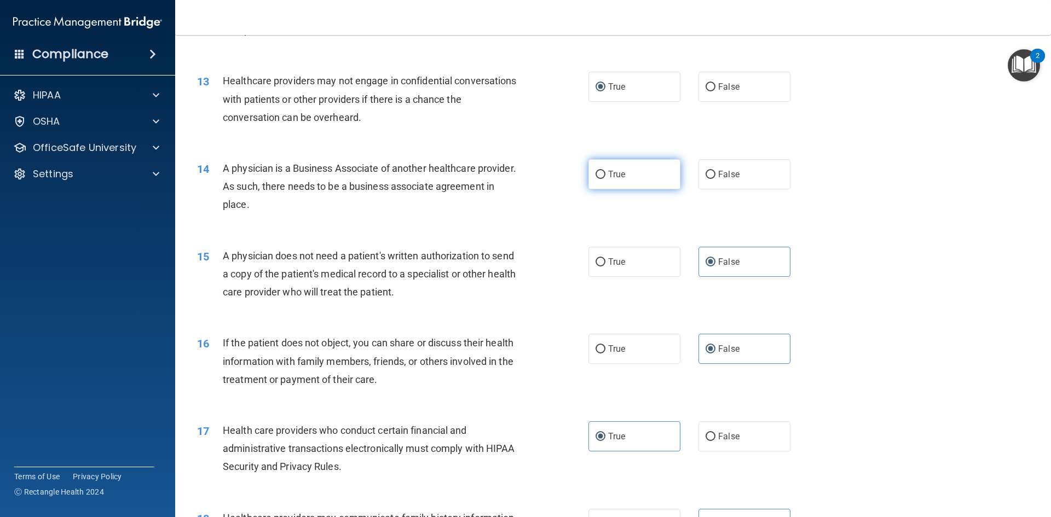
click at [617, 181] on label "True" at bounding box center [634, 174] width 92 height 30
click at [605, 179] on input "True" at bounding box center [600, 175] width 10 height 8
radio input "true"
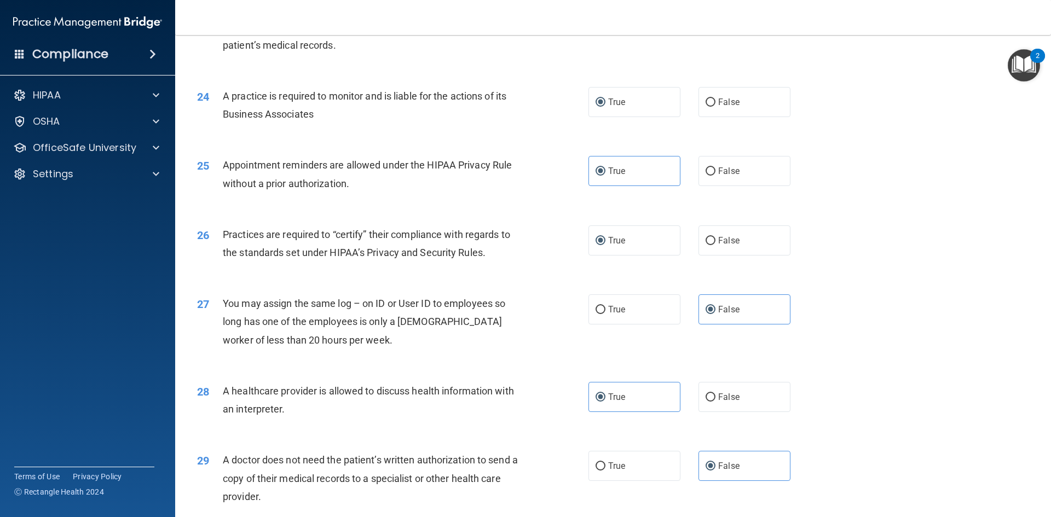
scroll to position [2030, 0]
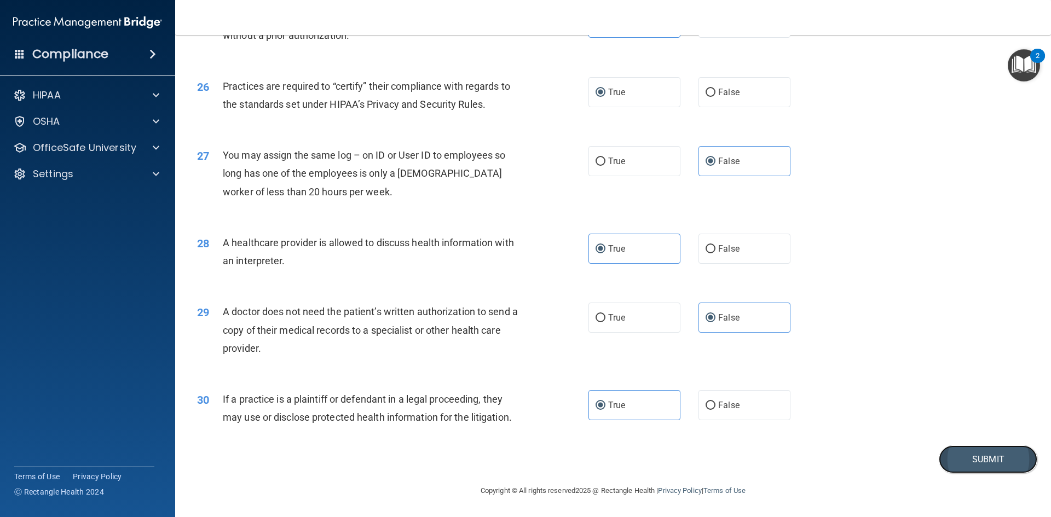
click at [995, 460] on button "Submit" at bounding box center [988, 459] width 99 height 28
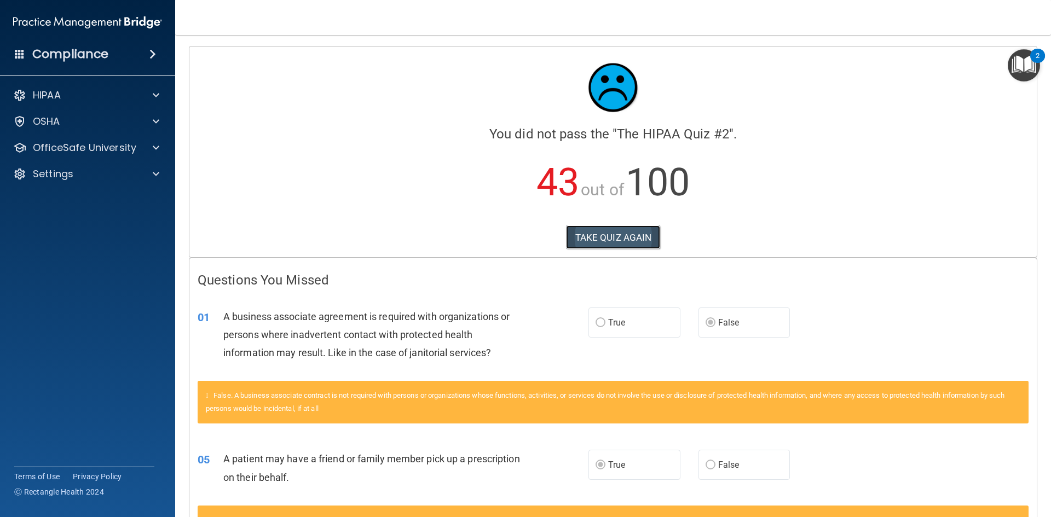
click at [594, 246] on button "TAKE QUIZ AGAIN" at bounding box center [613, 237] width 95 height 24
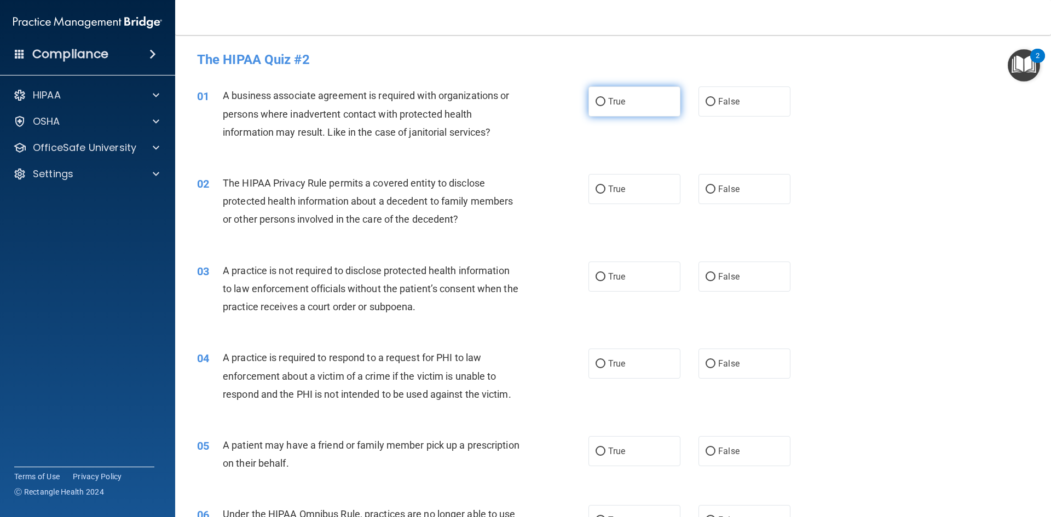
drag, startPoint x: 594, startPoint y: 100, endPoint x: 620, endPoint y: 97, distance: 26.5
click at [597, 100] on input "True" at bounding box center [600, 102] width 10 height 8
radio input "true"
click at [595, 189] on input "True" at bounding box center [600, 190] width 10 height 8
radio input "true"
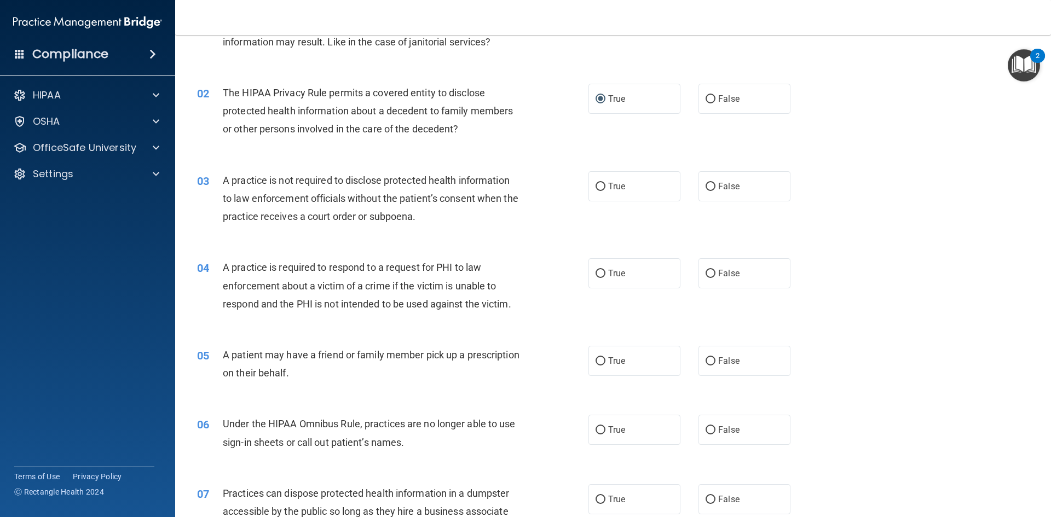
scroll to position [109, 0]
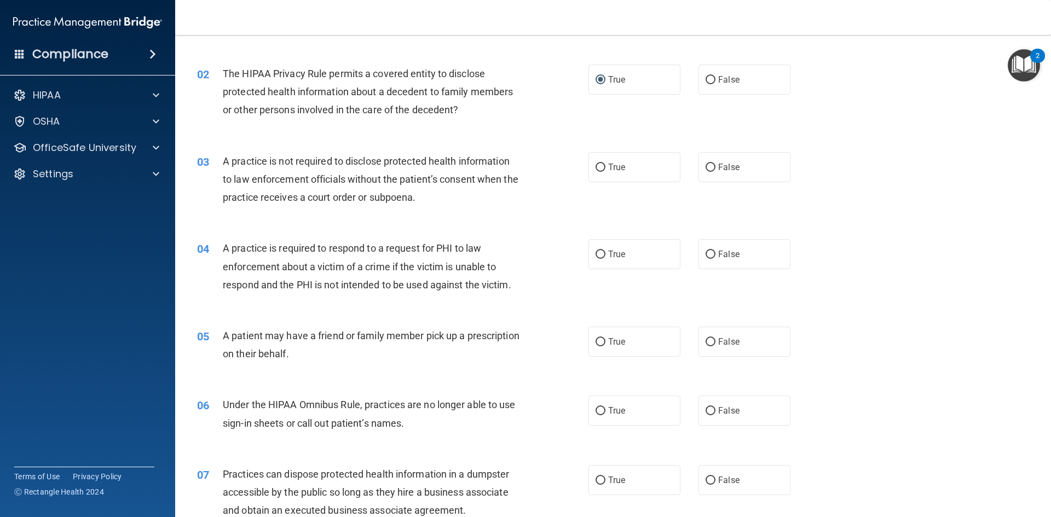
drag, startPoint x: 438, startPoint y: 160, endPoint x: 478, endPoint y: 156, distance: 40.2
click at [439, 160] on span "A practice is not required to disclose protected health information to law enfo…" at bounding box center [371, 179] width 296 height 48
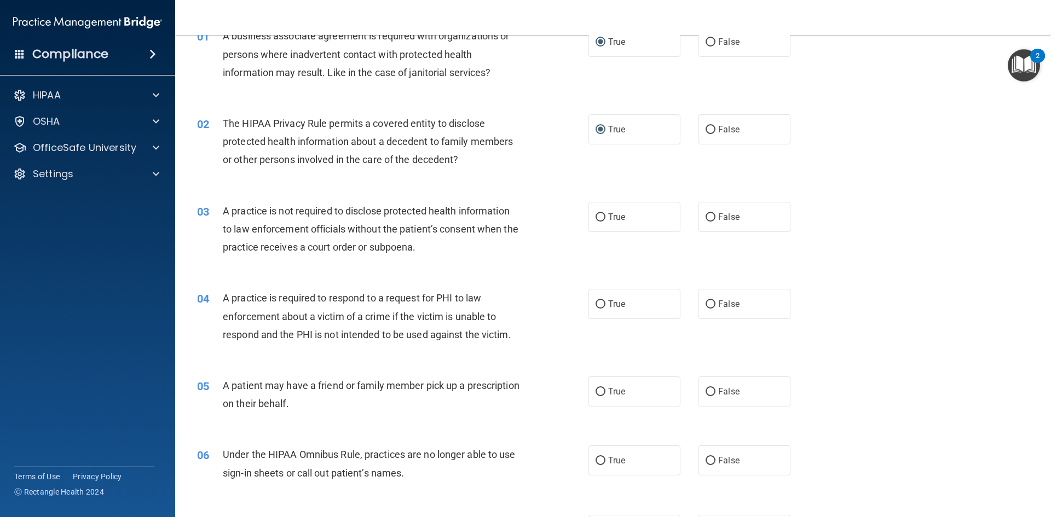
scroll to position [0, 0]
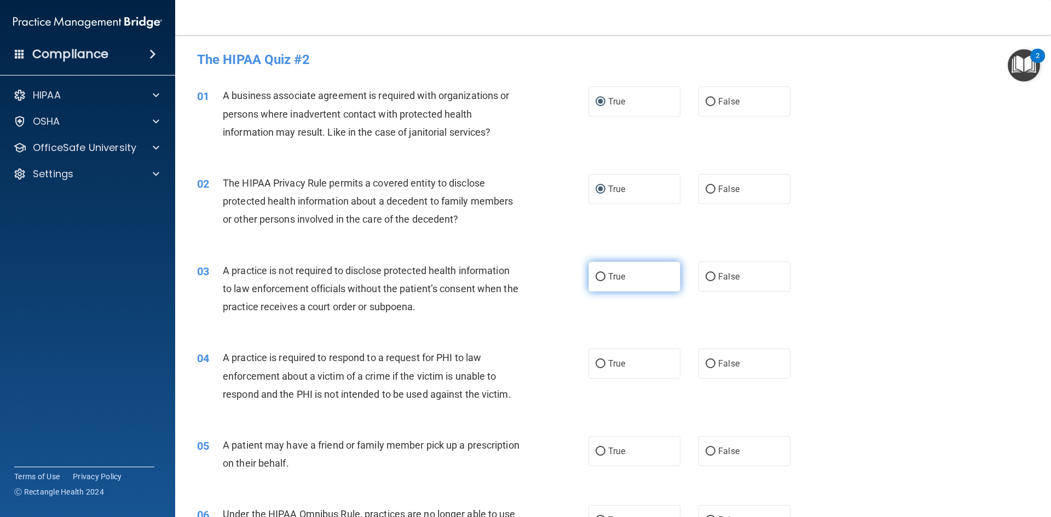
click at [595, 277] on input "True" at bounding box center [600, 277] width 10 height 8
radio input "true"
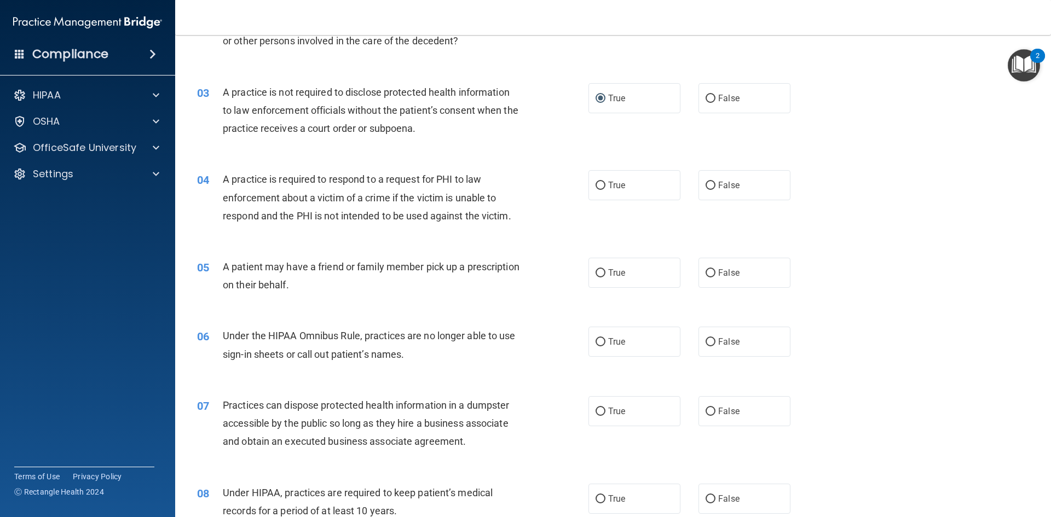
scroll to position [219, 0]
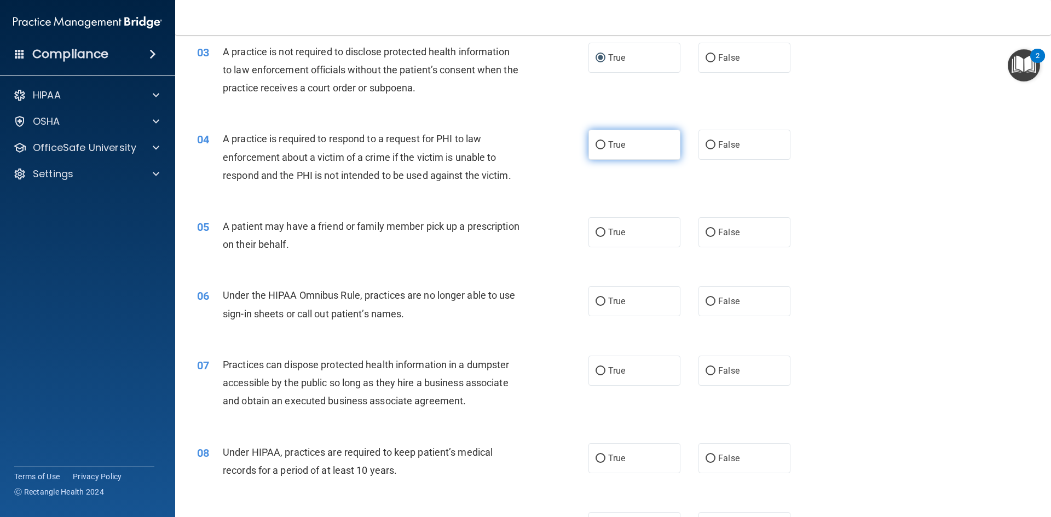
click at [597, 146] on input "True" at bounding box center [600, 145] width 10 height 8
radio input "true"
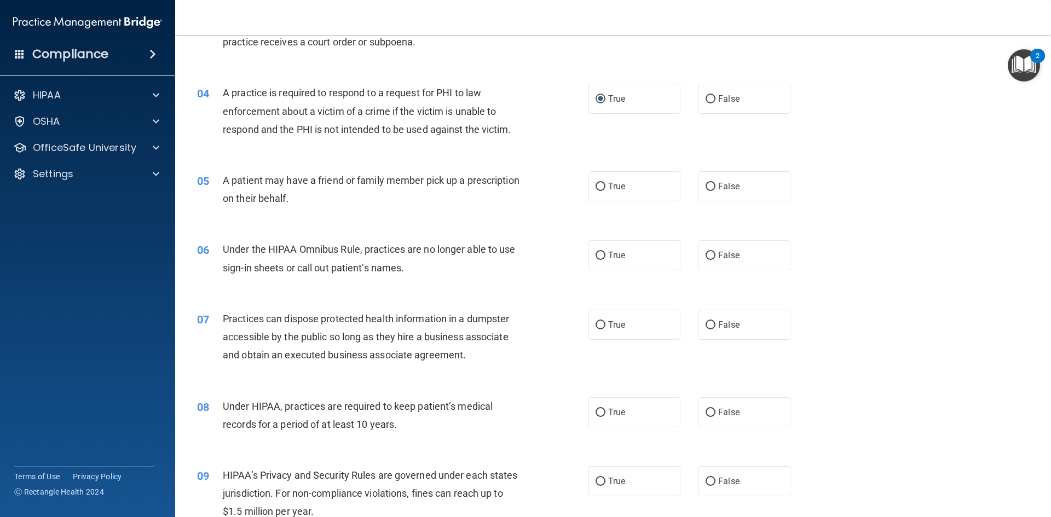
scroll to position [328, 0]
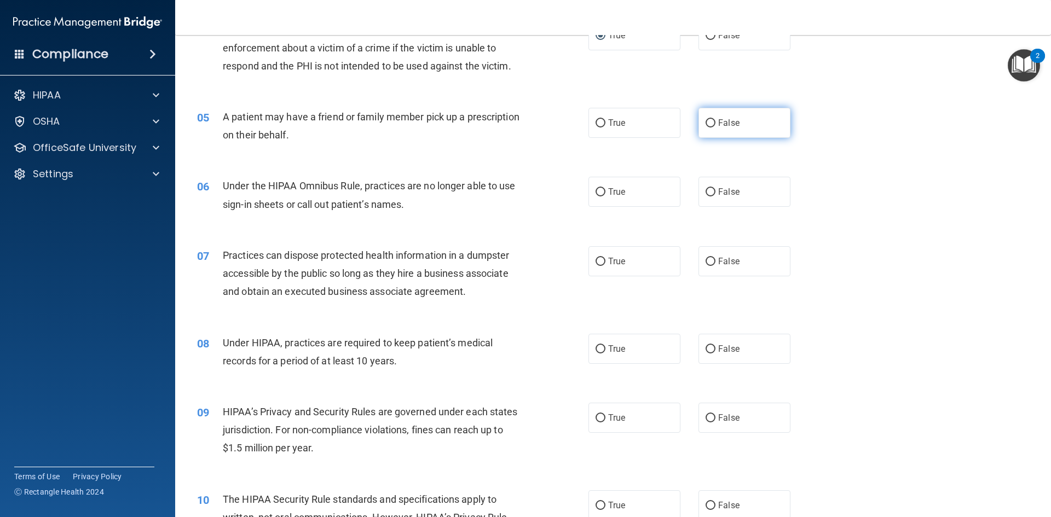
click at [709, 118] on label "False" at bounding box center [744, 123] width 92 height 30
click at [709, 119] on input "False" at bounding box center [710, 123] width 10 height 8
radio input "true"
click at [596, 194] on input "True" at bounding box center [600, 192] width 10 height 8
radio input "true"
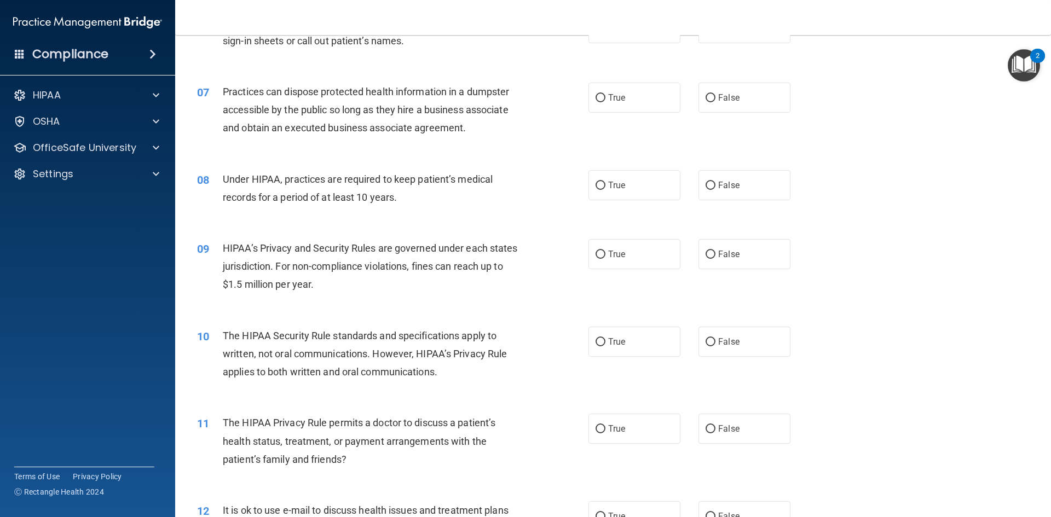
scroll to position [493, 0]
click at [709, 97] on input "False" at bounding box center [710, 98] width 10 height 8
radio input "true"
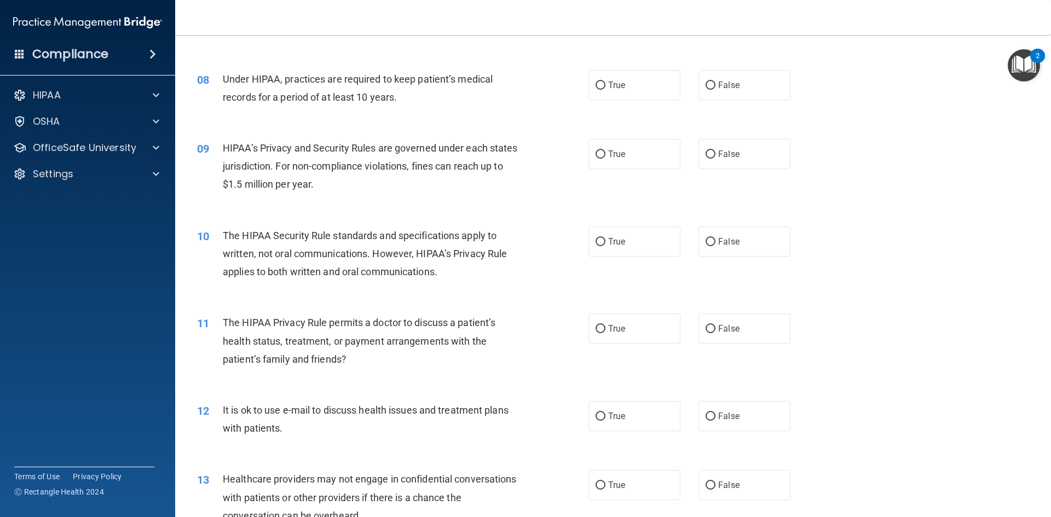
scroll to position [602, 0]
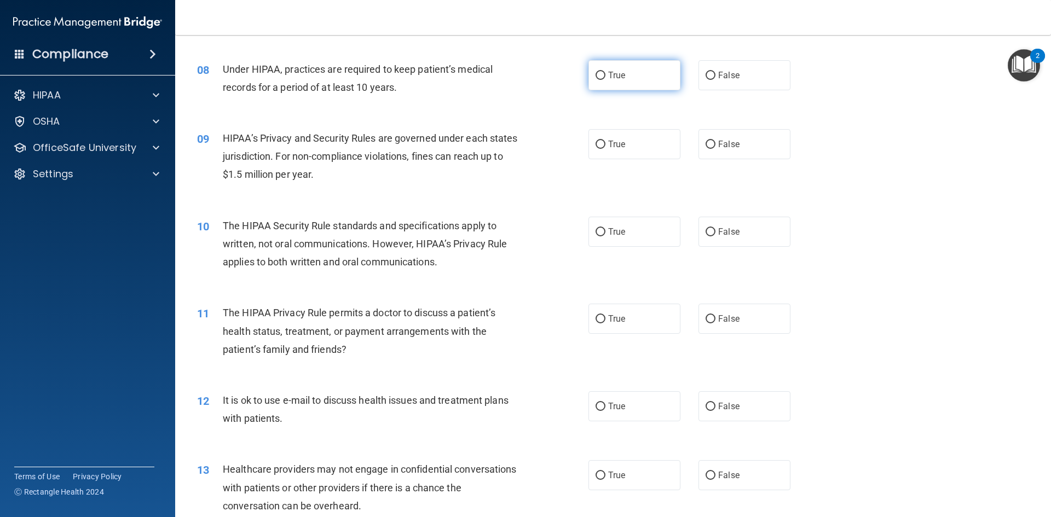
click at [595, 75] on input "True" at bounding box center [600, 76] width 10 height 8
radio input "true"
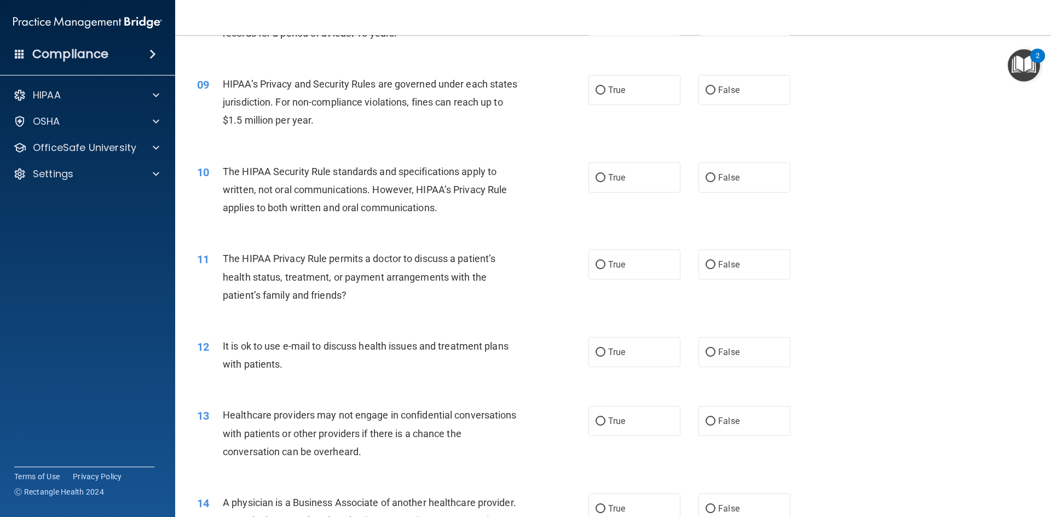
scroll to position [657, 0]
drag, startPoint x: 599, startPoint y: 93, endPoint x: 591, endPoint y: 96, distance: 8.8
click at [599, 92] on input "True" at bounding box center [600, 90] width 10 height 8
radio input "true"
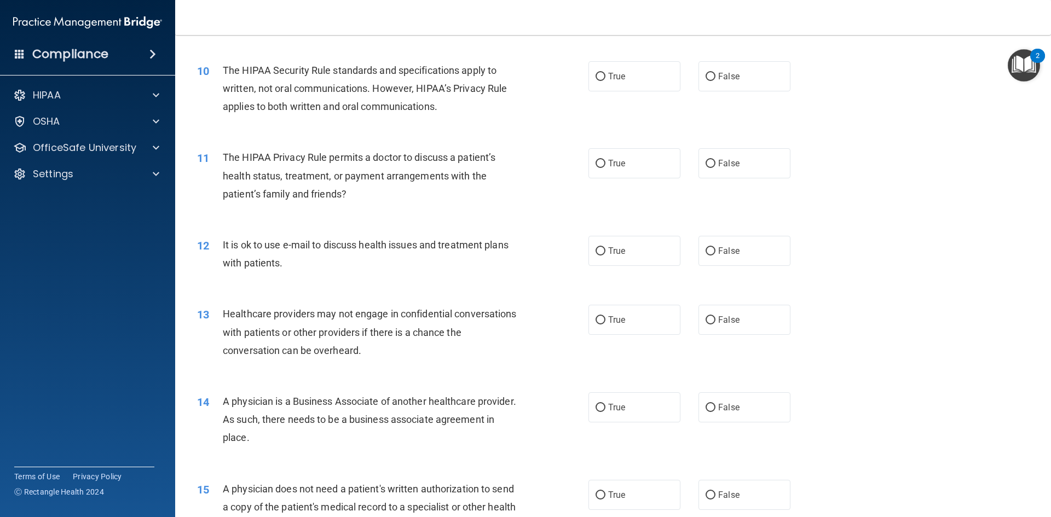
scroll to position [766, 0]
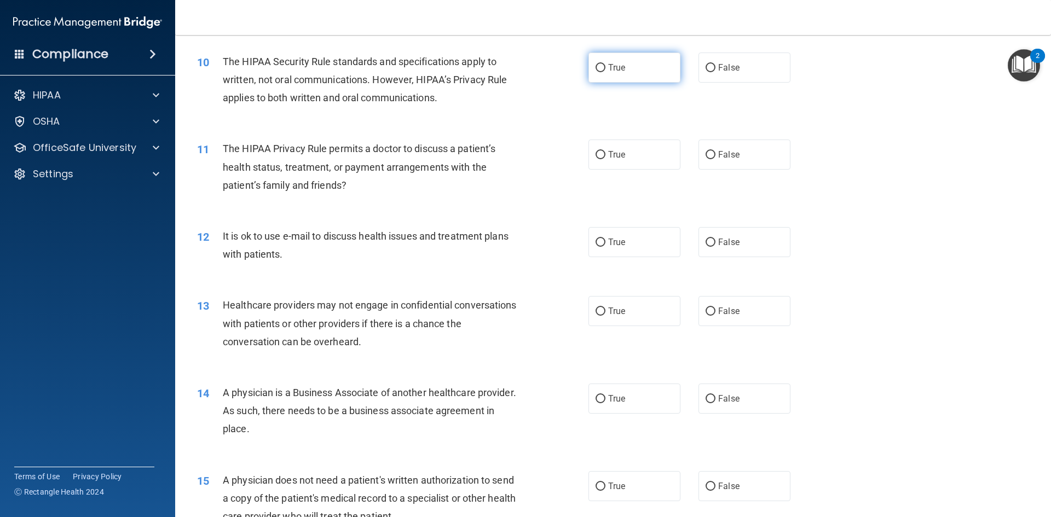
click at [599, 62] on label "True" at bounding box center [634, 68] width 92 height 30
click at [595, 72] on input "True" at bounding box center [600, 68] width 10 height 8
radio input "true"
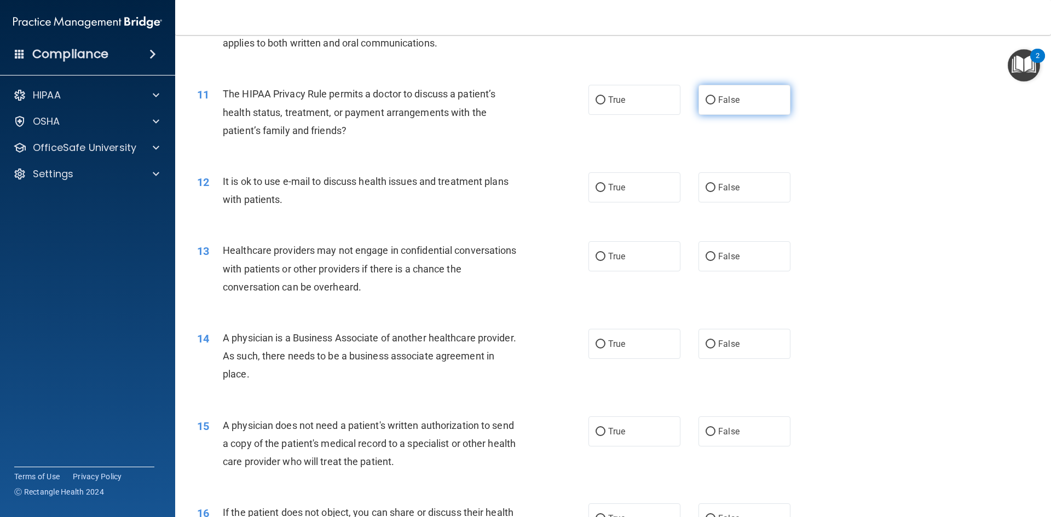
click at [705, 101] on input "False" at bounding box center [710, 100] width 10 height 8
radio input "true"
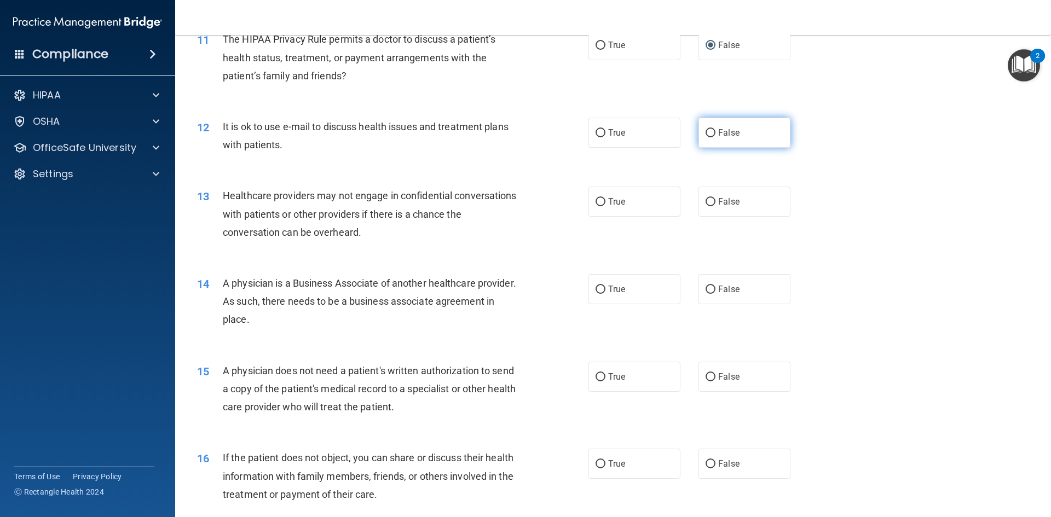
drag, startPoint x: 703, startPoint y: 133, endPoint x: 698, endPoint y: 135, distance: 5.7
click at [705, 133] on input "False" at bounding box center [710, 133] width 10 height 8
radio input "true"
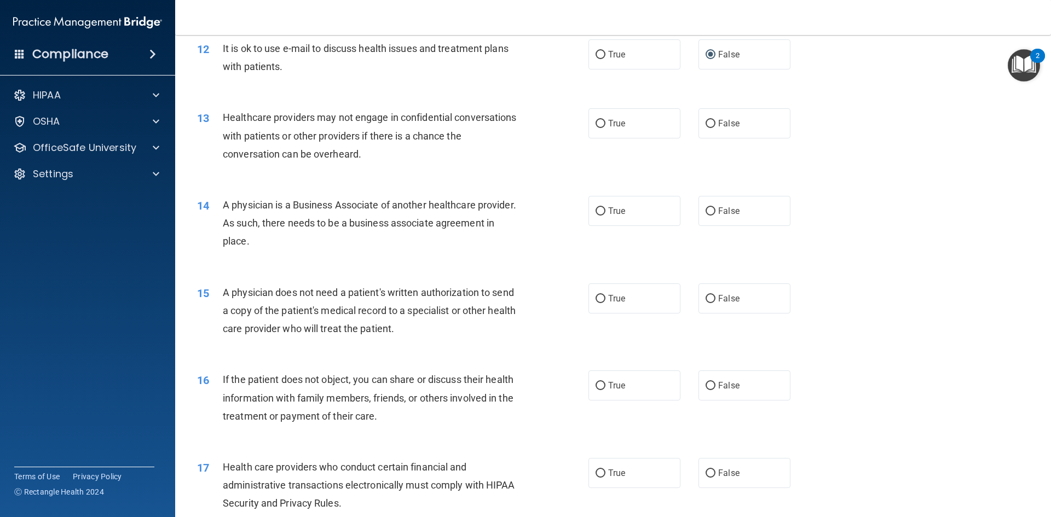
scroll to position [985, 0]
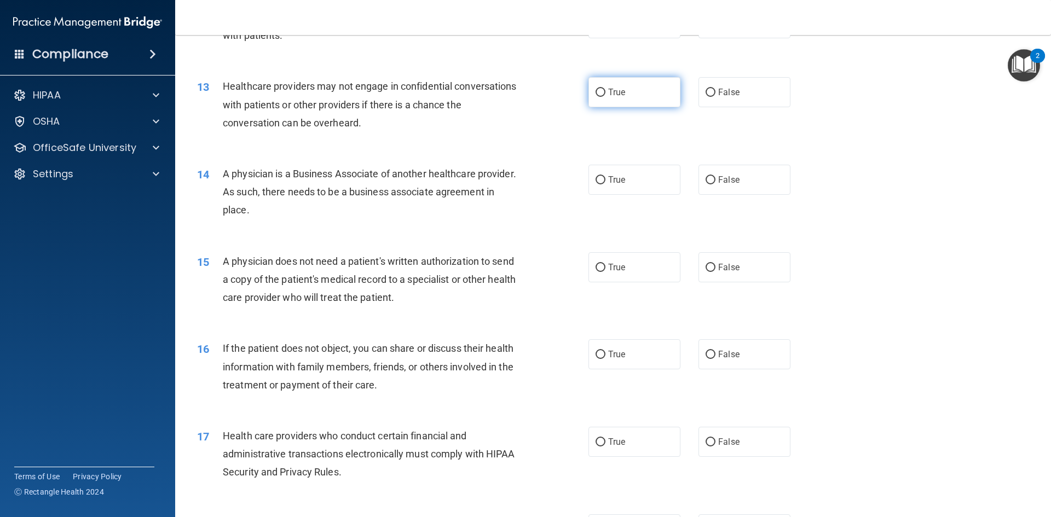
click at [598, 92] on input "True" at bounding box center [600, 93] width 10 height 8
radio input "true"
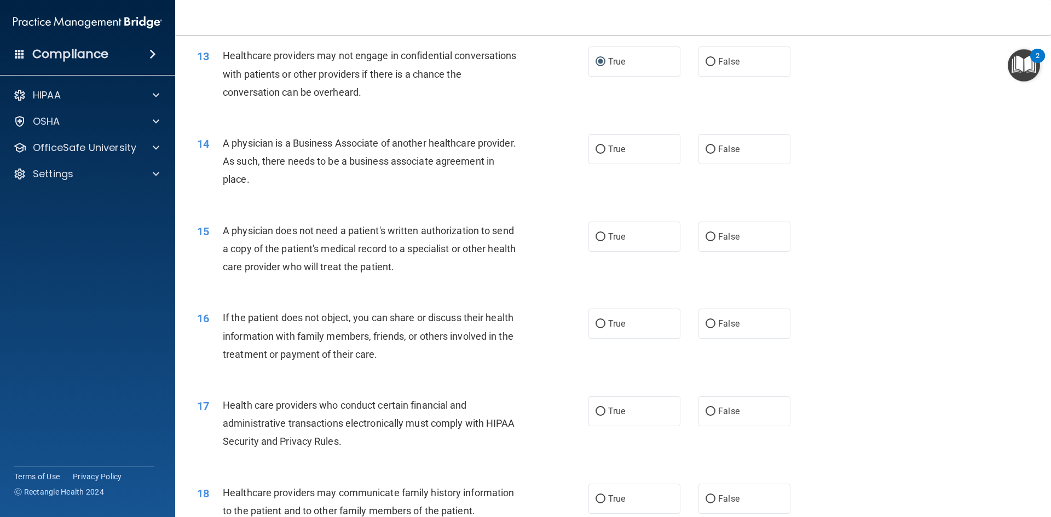
scroll to position [1040, 0]
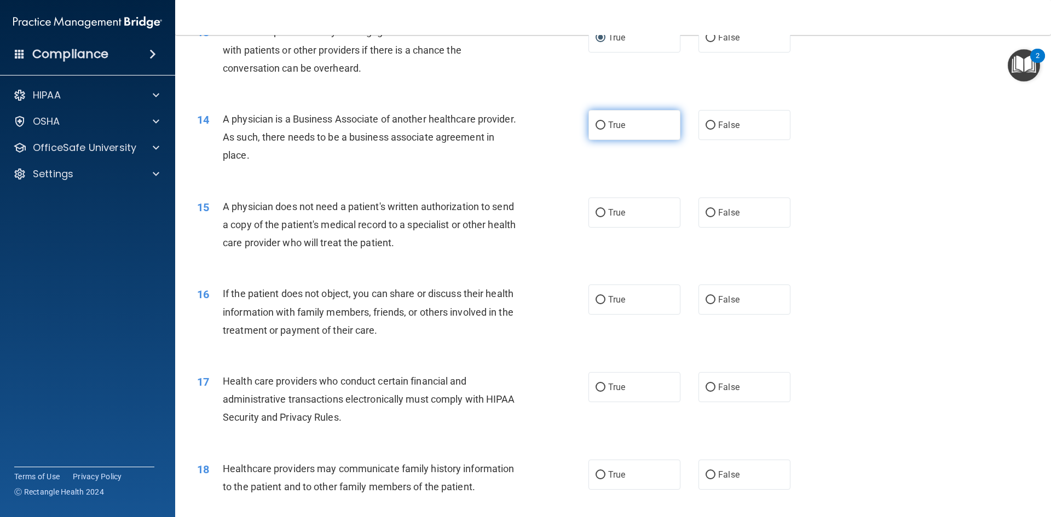
click at [601, 125] on label "True" at bounding box center [634, 125] width 92 height 30
click at [588, 128] on label "True" at bounding box center [634, 125] width 92 height 30
click at [595, 128] on input "True" at bounding box center [600, 125] width 10 height 8
radio input "true"
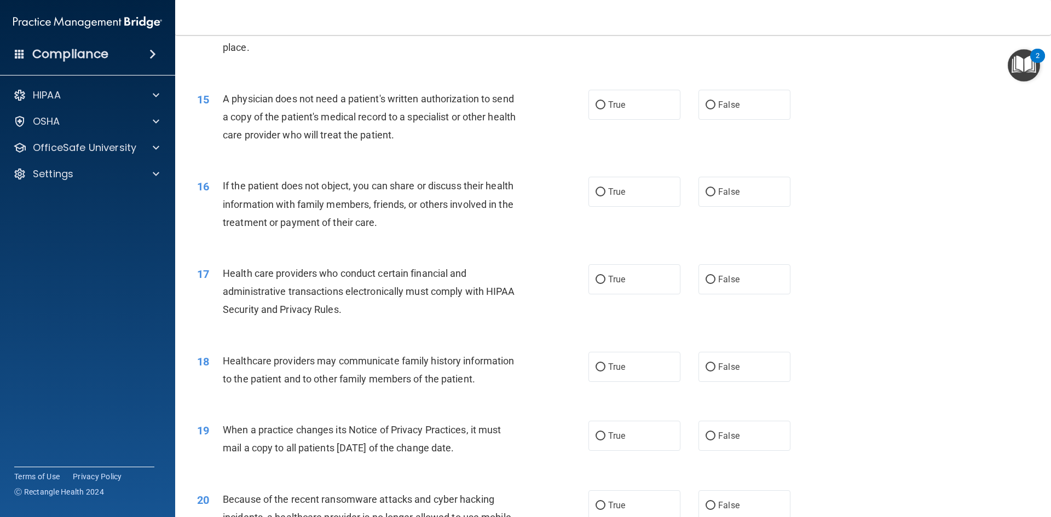
scroll to position [1149, 0]
click at [718, 106] on span "False" at bounding box center [728, 103] width 21 height 10
click at [713, 106] on input "False" at bounding box center [710, 104] width 10 height 8
radio input "true"
click at [706, 192] on input "False" at bounding box center [710, 191] width 10 height 8
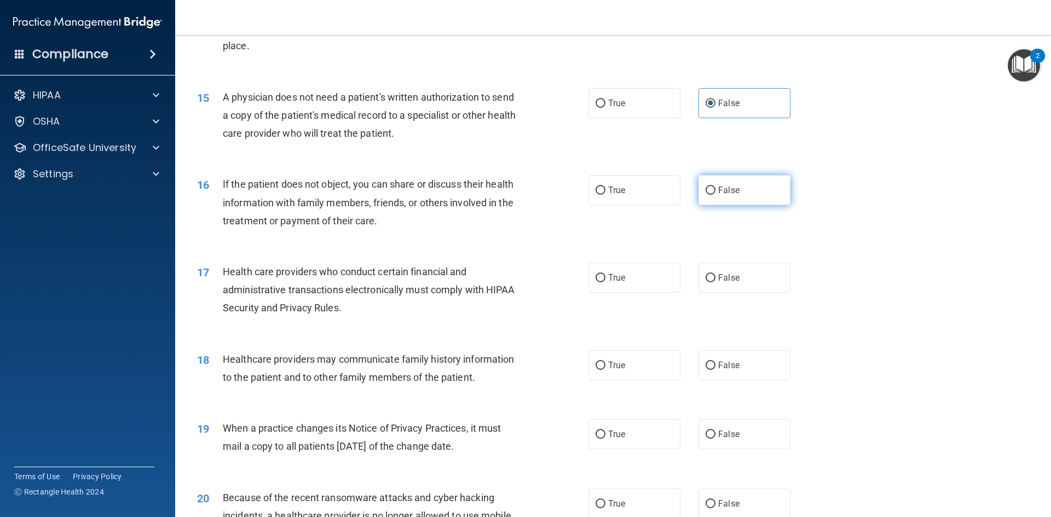
radio input "true"
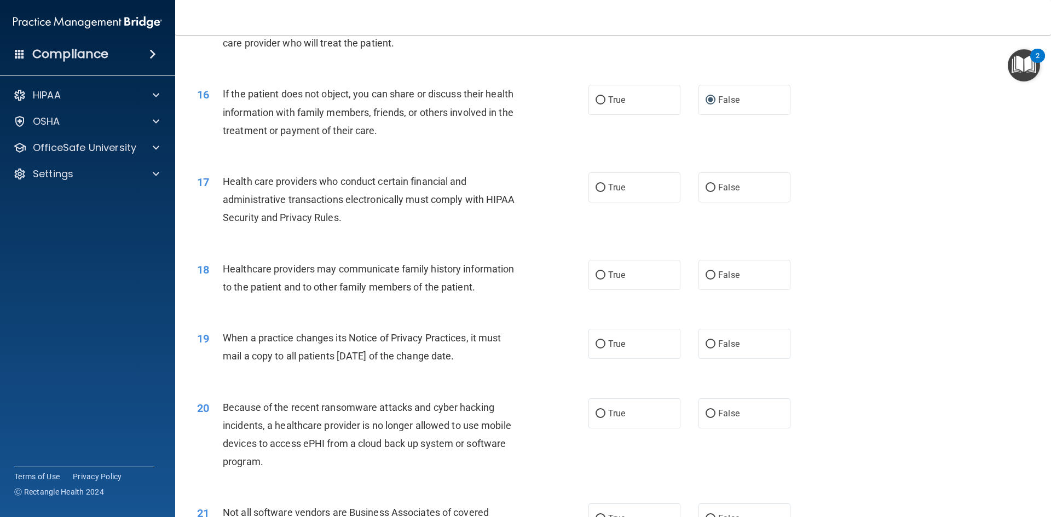
scroll to position [1259, 0]
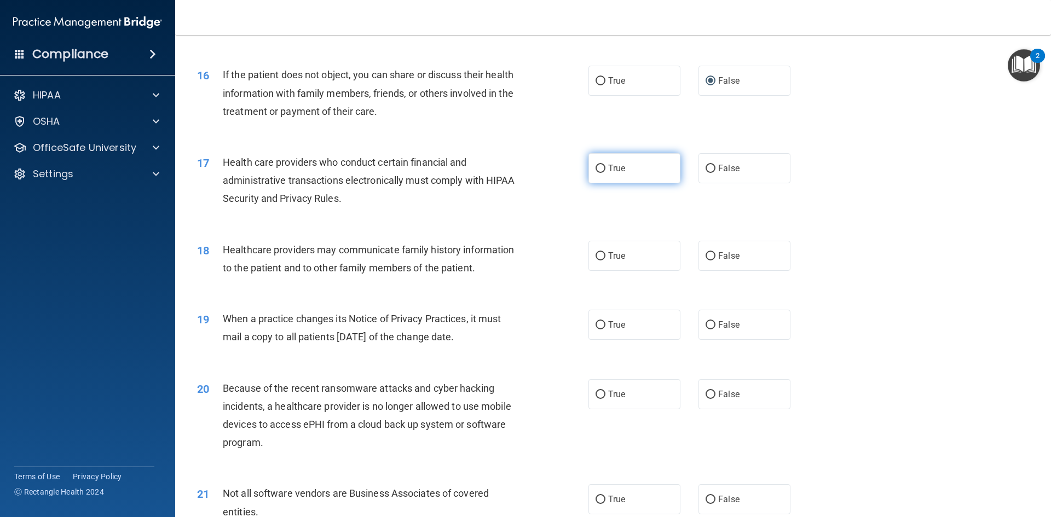
click at [595, 166] on input "True" at bounding box center [600, 169] width 10 height 8
radio input "true"
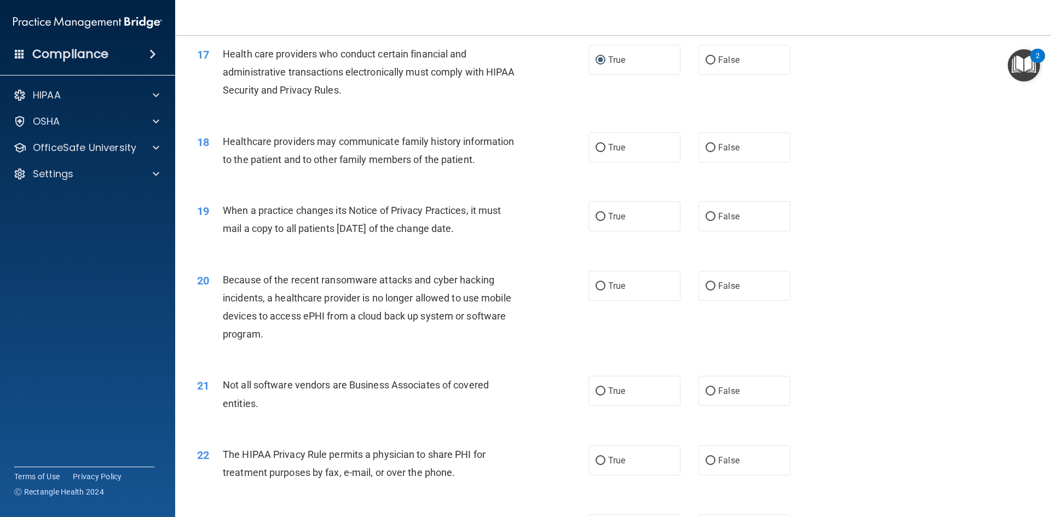
scroll to position [1368, 0]
click at [718, 142] on span "False" at bounding box center [728, 146] width 21 height 10
click at [715, 143] on input "False" at bounding box center [710, 147] width 10 height 8
radio input "true"
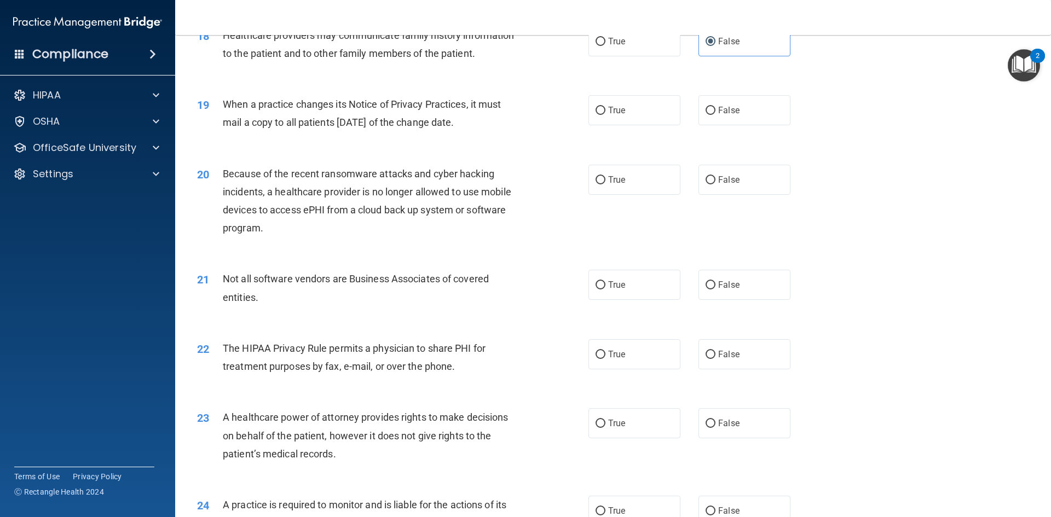
scroll to position [1478, 0]
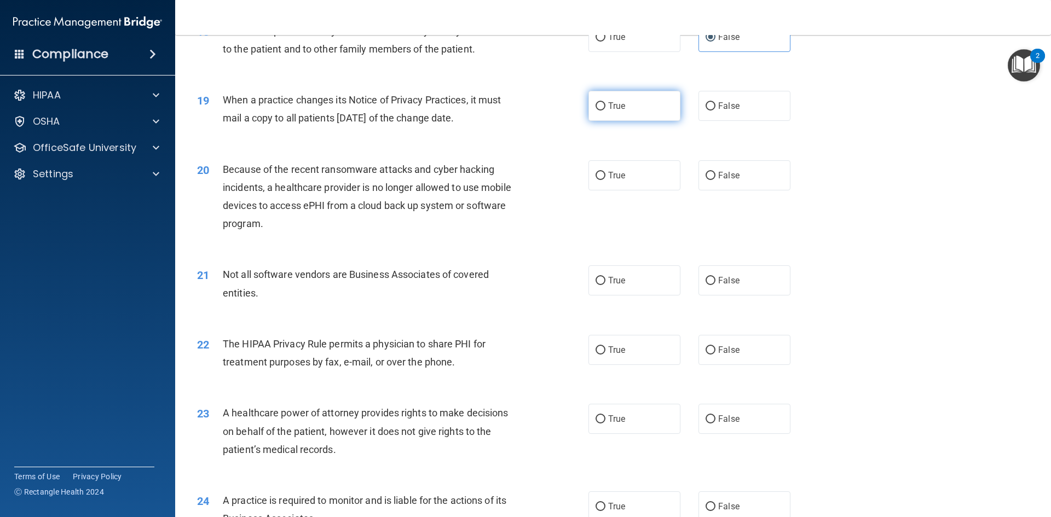
click at [595, 105] on input "True" at bounding box center [600, 106] width 10 height 8
radio input "true"
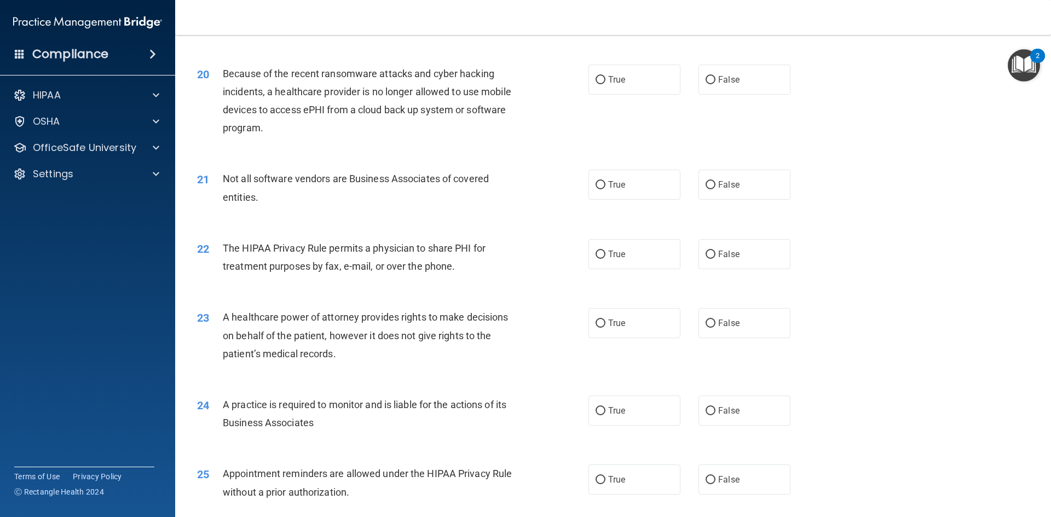
scroll to position [1587, 0]
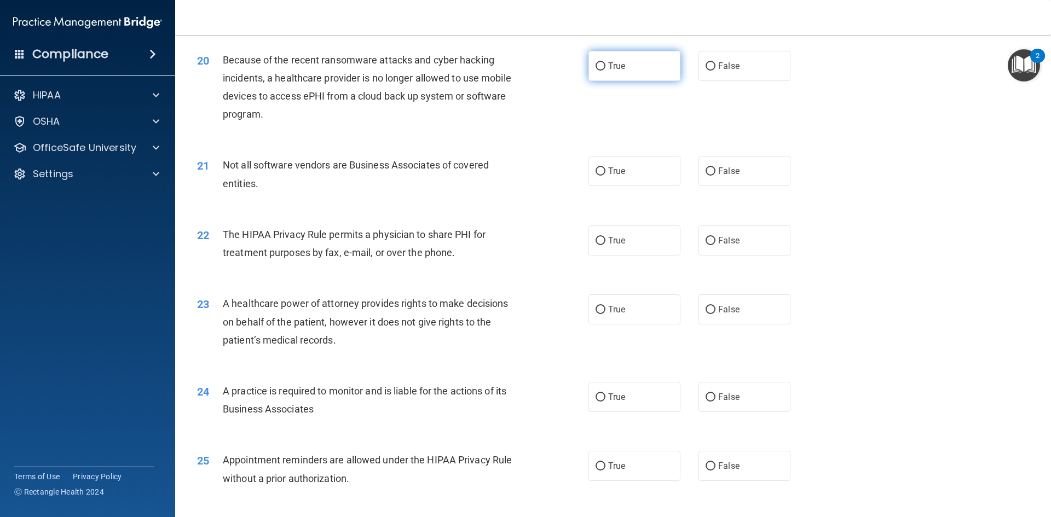
click at [590, 69] on label "True" at bounding box center [634, 66] width 92 height 30
click at [595, 69] on input "True" at bounding box center [600, 66] width 10 height 8
radio input "true"
click at [608, 177] on label "True" at bounding box center [634, 171] width 92 height 30
click at [605, 176] on input "True" at bounding box center [600, 171] width 10 height 8
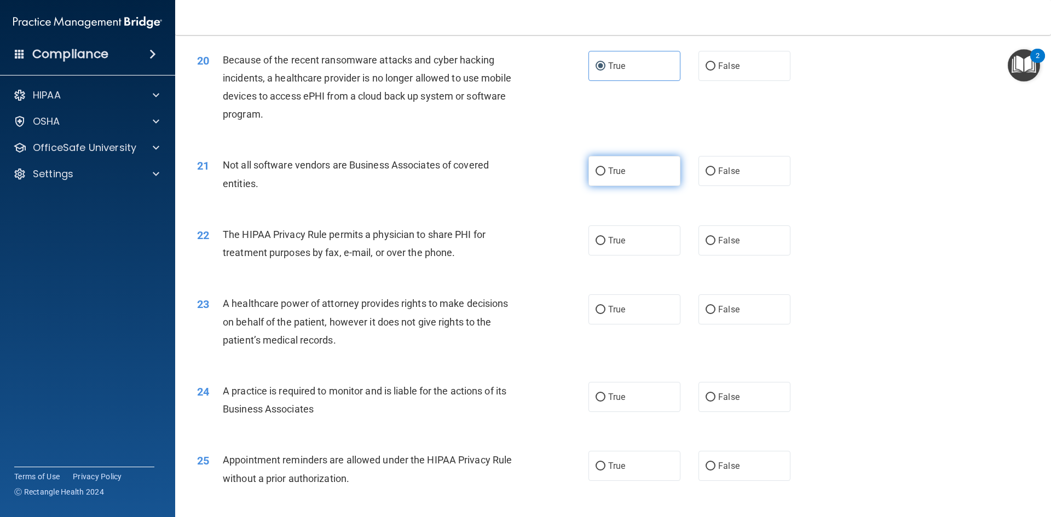
radio input "true"
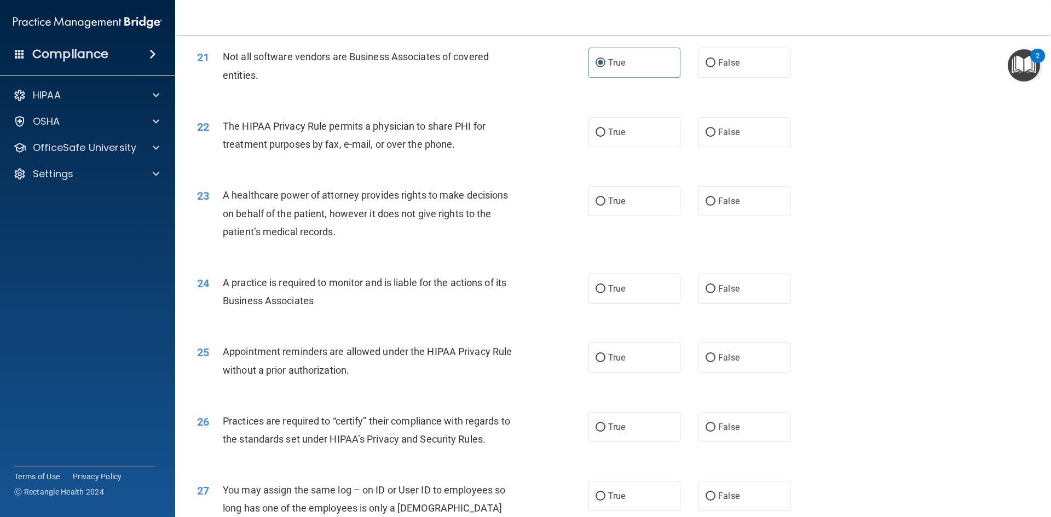
scroll to position [1696, 0]
click at [706, 200] on input "False" at bounding box center [710, 200] width 10 height 8
radio input "true"
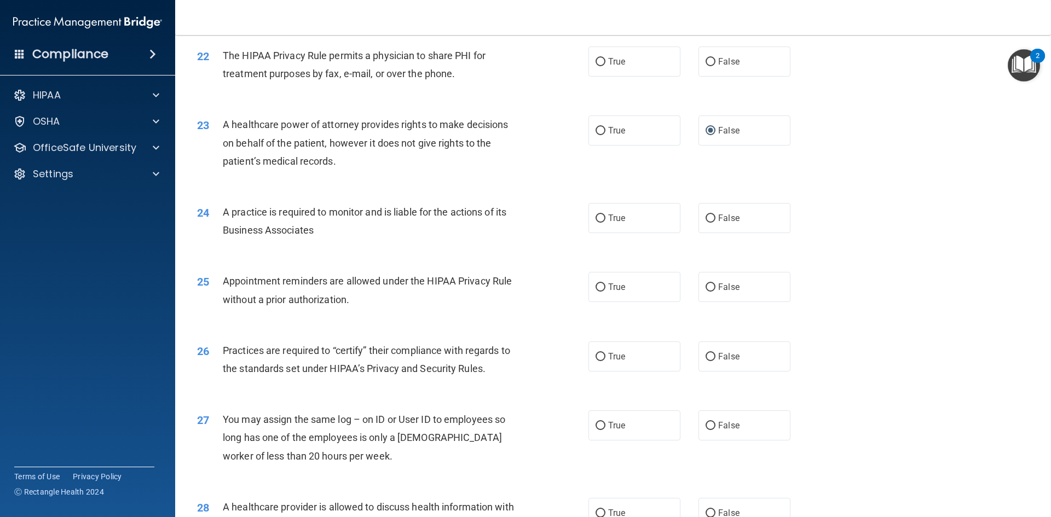
scroll to position [1806, 0]
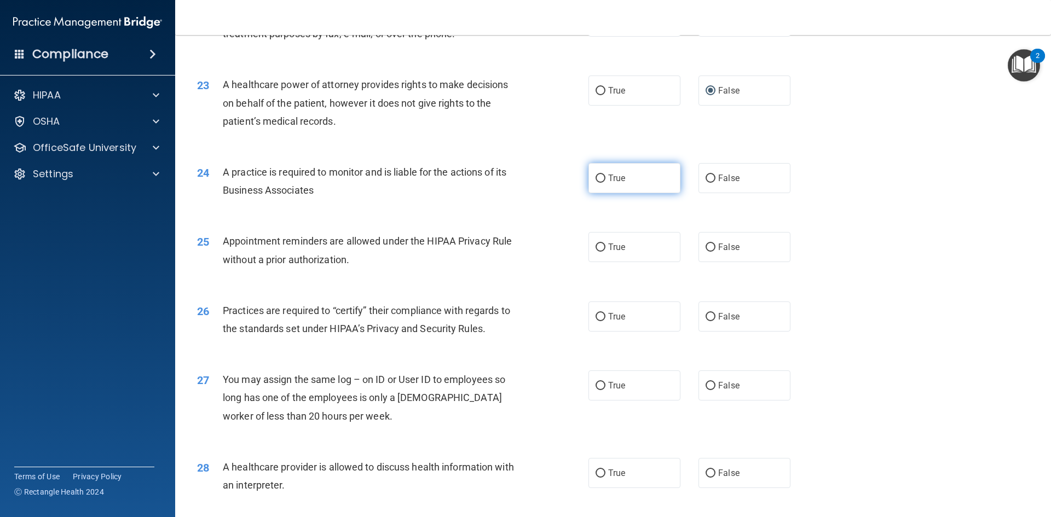
click at [608, 182] on span "True" at bounding box center [616, 178] width 17 height 10
click at [605, 182] on input "True" at bounding box center [600, 179] width 10 height 8
radio input "true"
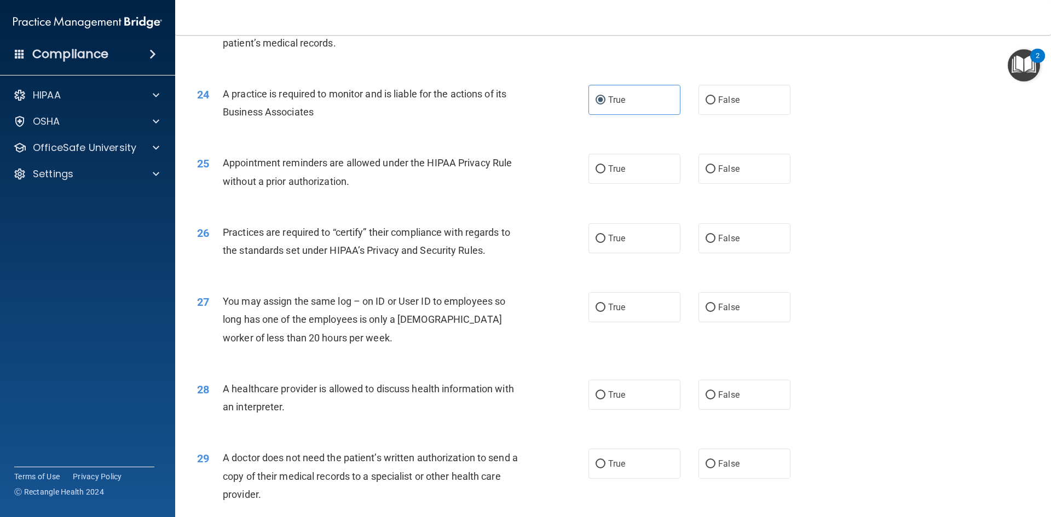
scroll to position [1915, 0]
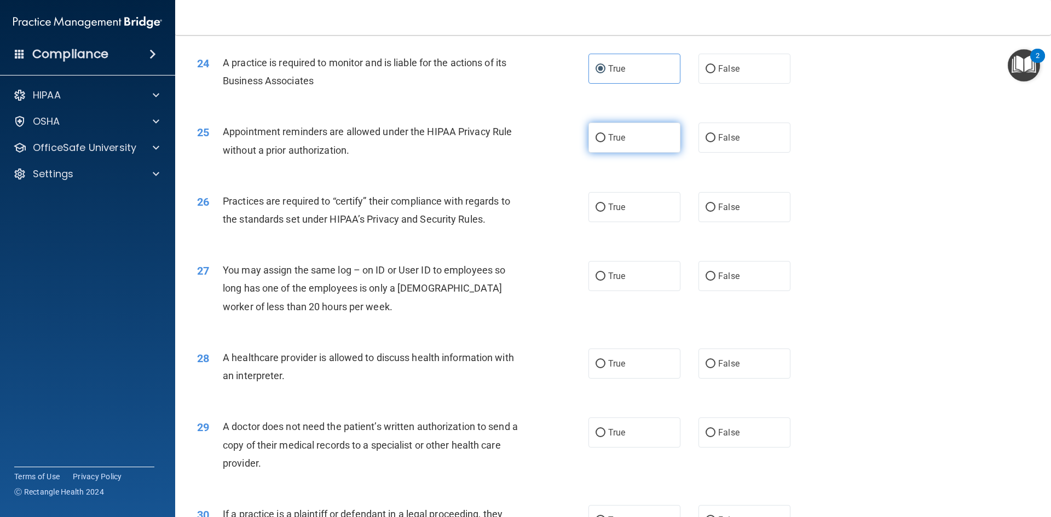
click at [598, 138] on input "True" at bounding box center [600, 138] width 10 height 8
radio input "true"
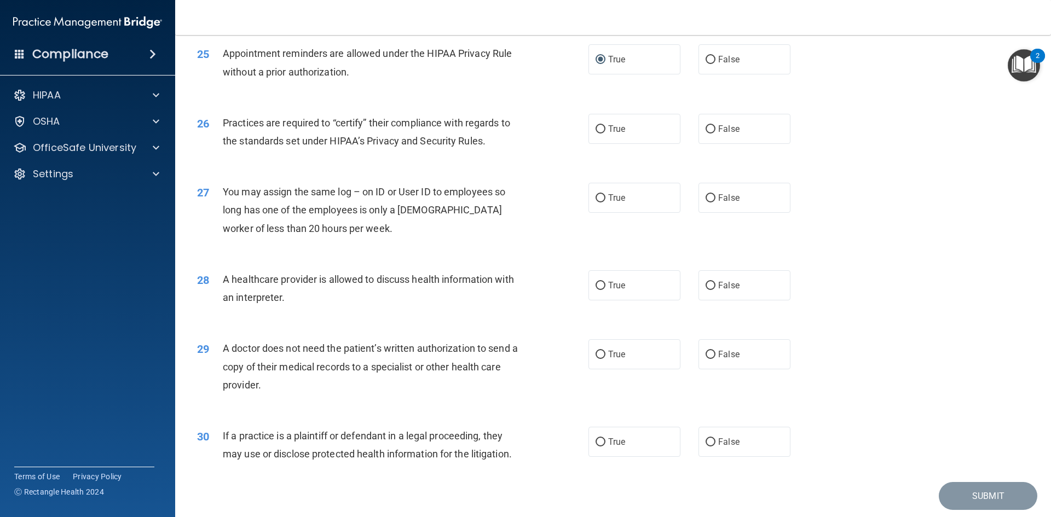
scroll to position [2030, 0]
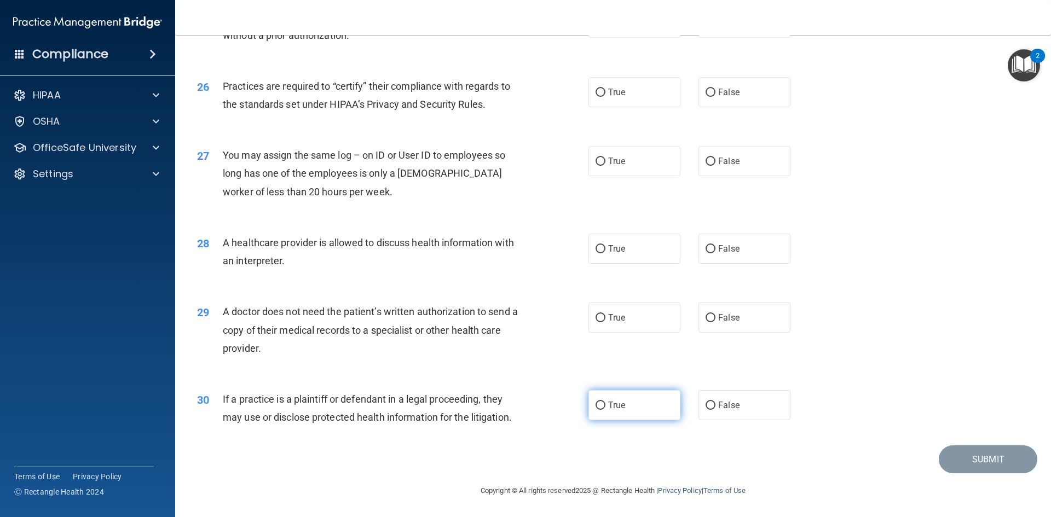
click at [610, 403] on span "True" at bounding box center [616, 405] width 17 height 10
click at [605, 403] on input "True" at bounding box center [600, 406] width 10 height 8
radio input "true"
click at [719, 323] on label "False" at bounding box center [744, 318] width 92 height 30
click at [715, 322] on input "False" at bounding box center [710, 318] width 10 height 8
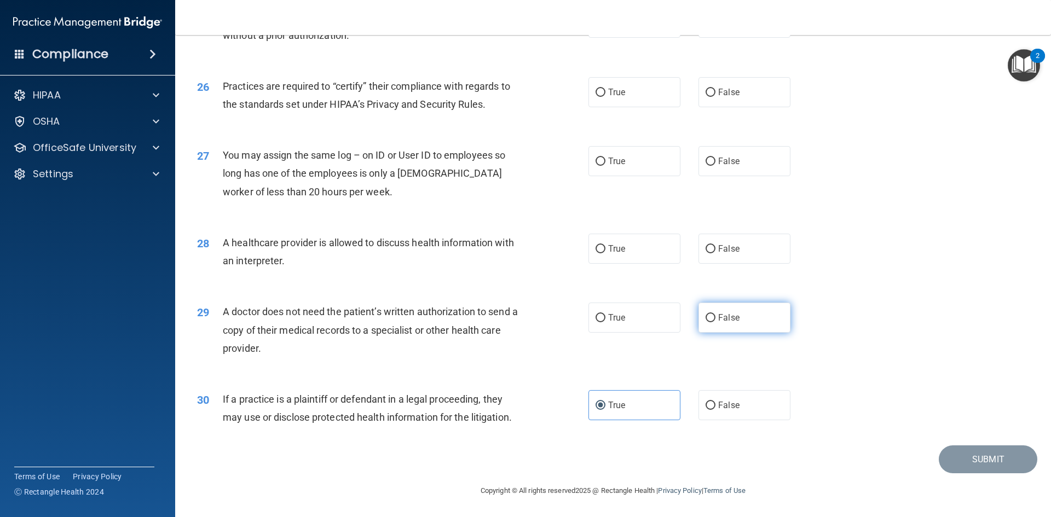
radio input "true"
click at [705, 246] on input "False" at bounding box center [710, 249] width 10 height 8
radio input "true"
click at [718, 164] on span "False" at bounding box center [728, 161] width 21 height 10
click at [714, 164] on input "False" at bounding box center [710, 162] width 10 height 8
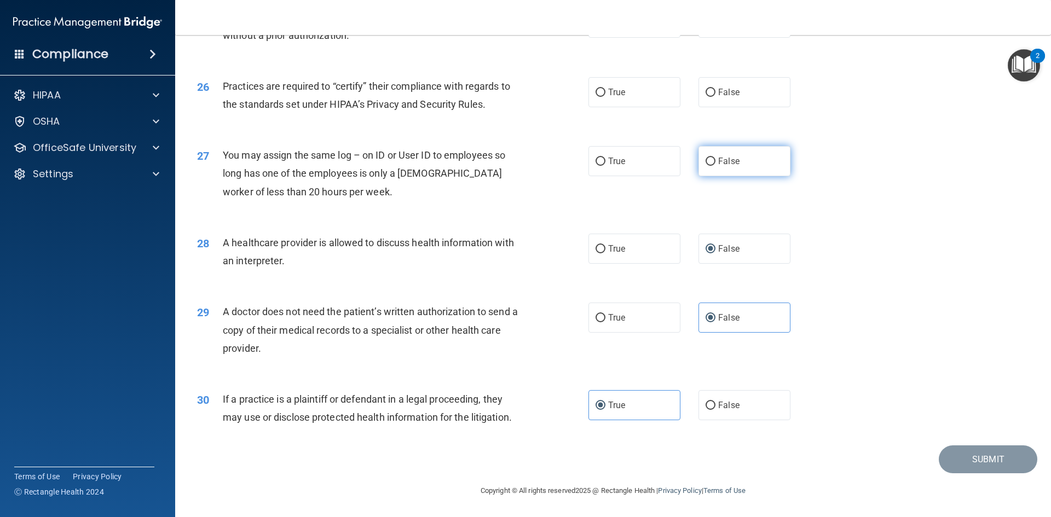
radio input "true"
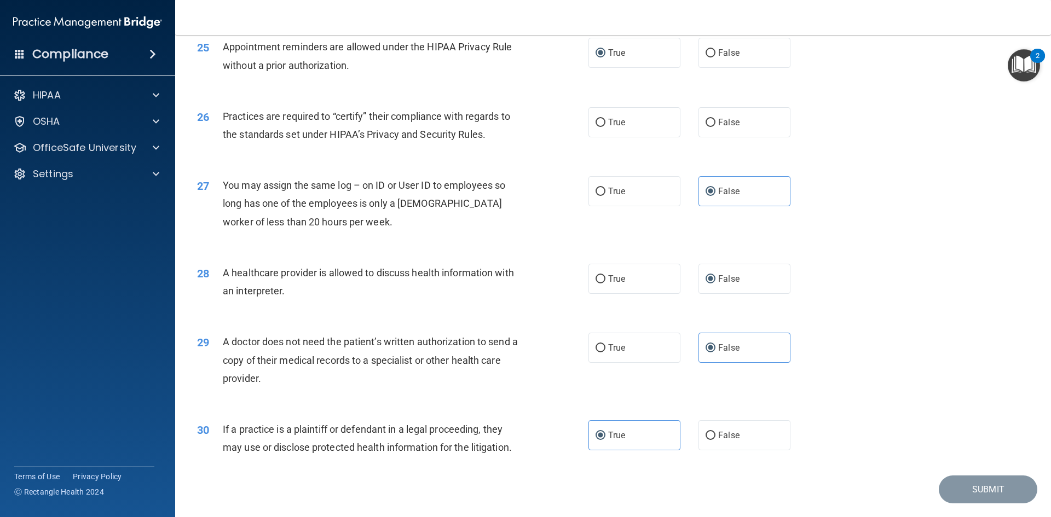
scroll to position [1976, 0]
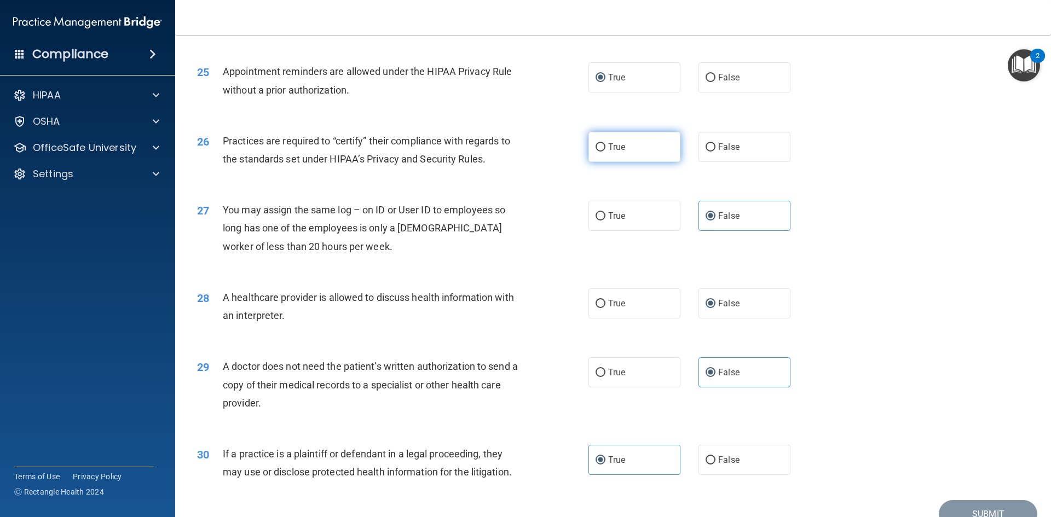
click at [599, 154] on label "True" at bounding box center [634, 147] width 92 height 30
click at [599, 152] on input "True" at bounding box center [600, 147] width 10 height 8
radio input "true"
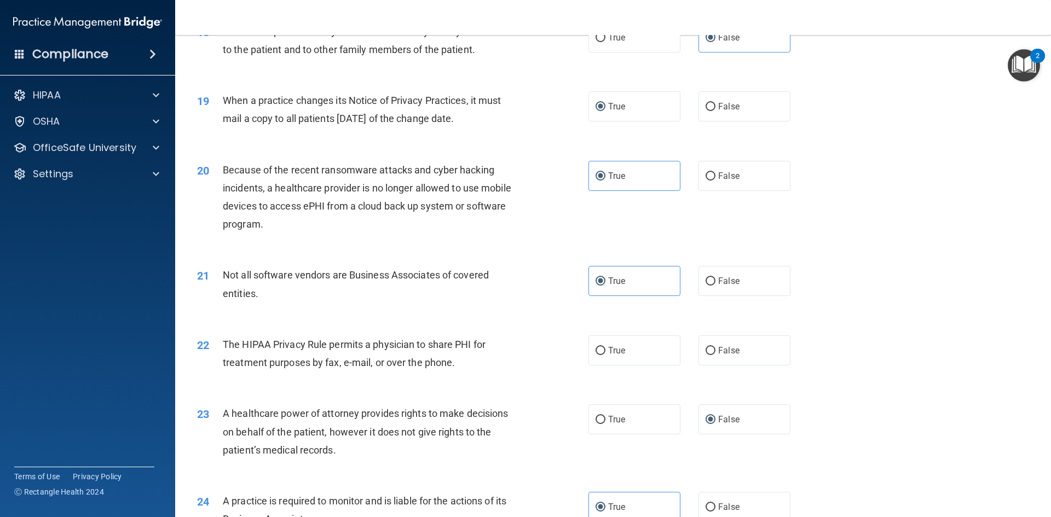
scroll to position [1478, 0]
click at [604, 350] on label "True" at bounding box center [634, 350] width 92 height 30
click at [604, 350] on input "True" at bounding box center [600, 350] width 10 height 8
radio input "true"
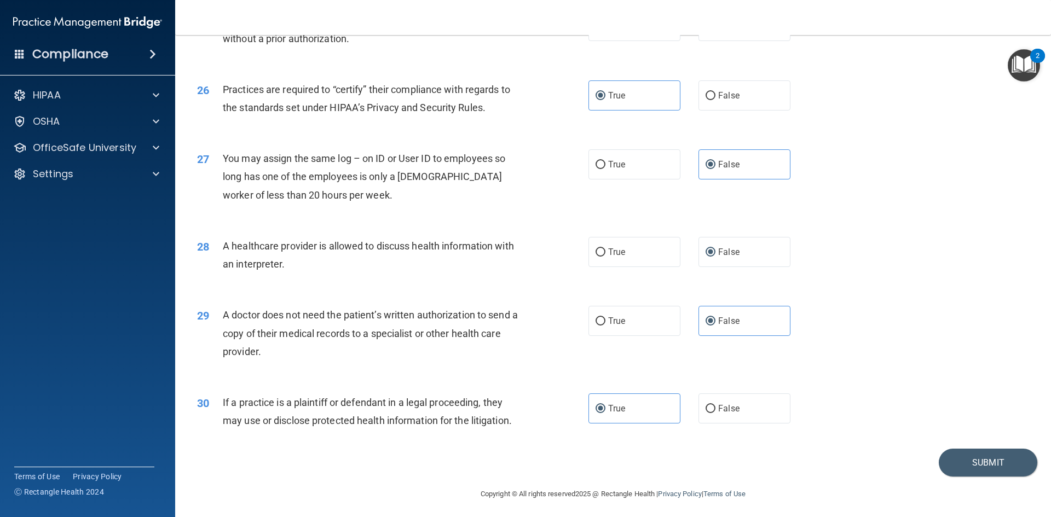
scroll to position [2030, 0]
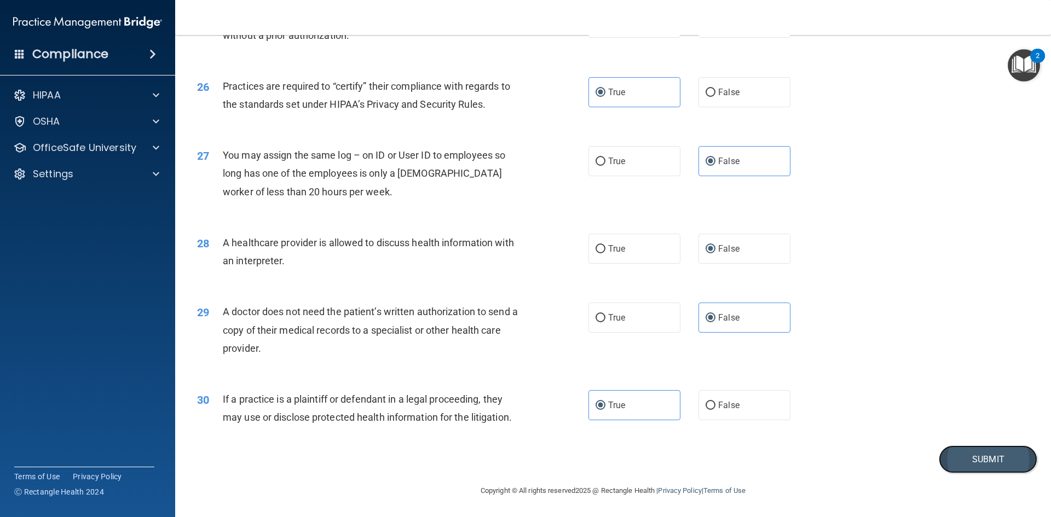
click at [976, 465] on button "Submit" at bounding box center [988, 459] width 99 height 28
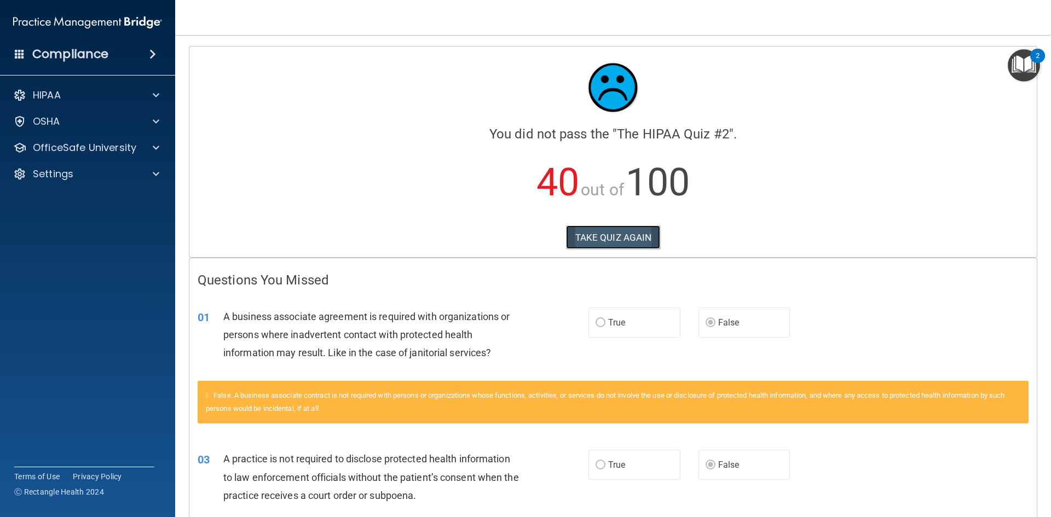
click at [613, 236] on button "TAKE QUIZ AGAIN" at bounding box center [613, 237] width 95 height 24
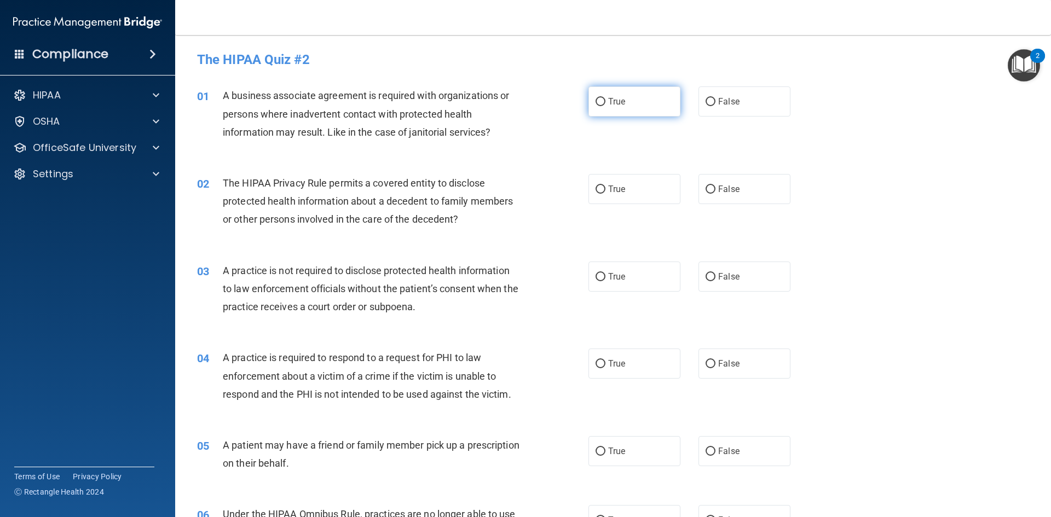
click at [595, 101] on input "True" at bounding box center [600, 102] width 10 height 8
radio input "true"
click at [598, 194] on label "True" at bounding box center [634, 189] width 92 height 30
click at [598, 194] on input "True" at bounding box center [600, 190] width 10 height 8
radio input "true"
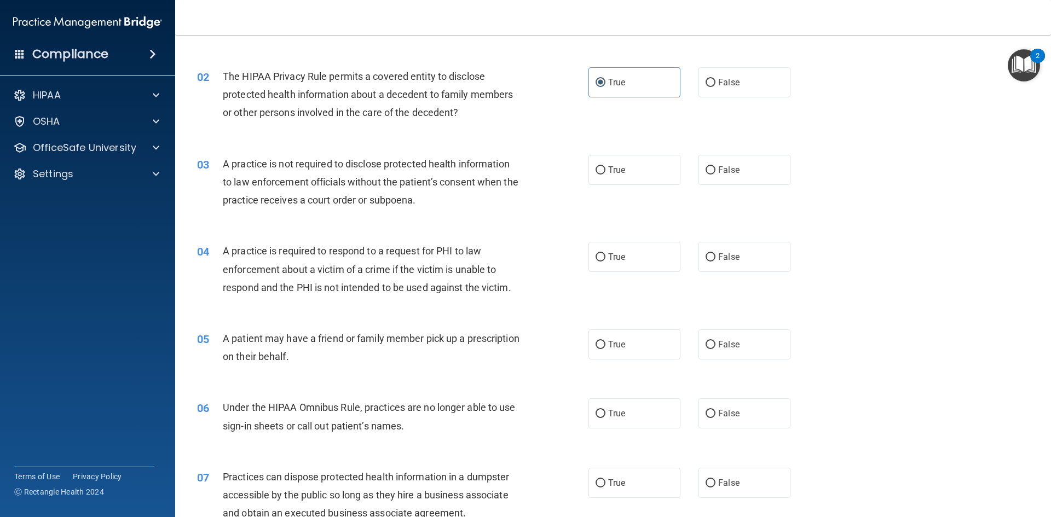
scroll to position [109, 0]
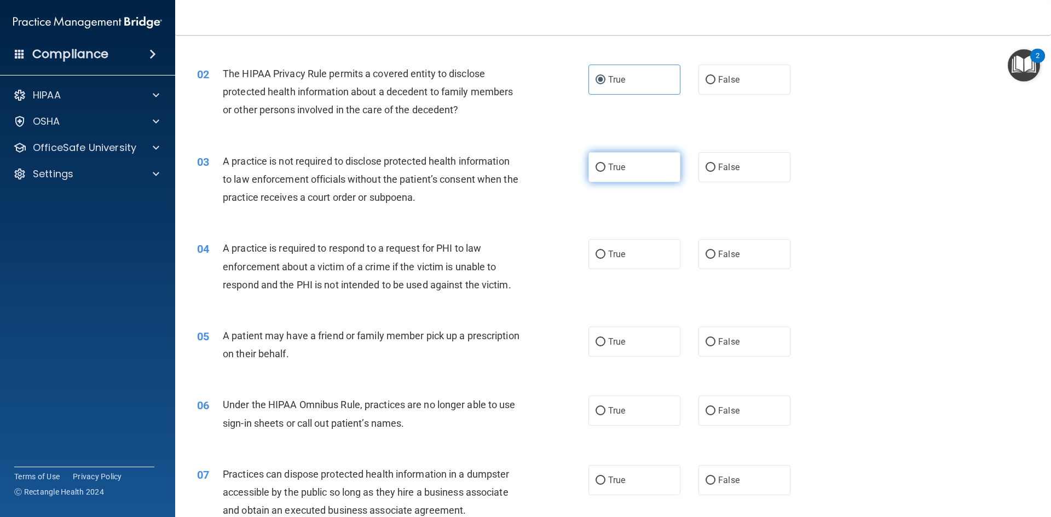
click at [591, 161] on label "True" at bounding box center [634, 167] width 92 height 30
click at [595, 164] on input "True" at bounding box center [600, 168] width 10 height 8
radio input "true"
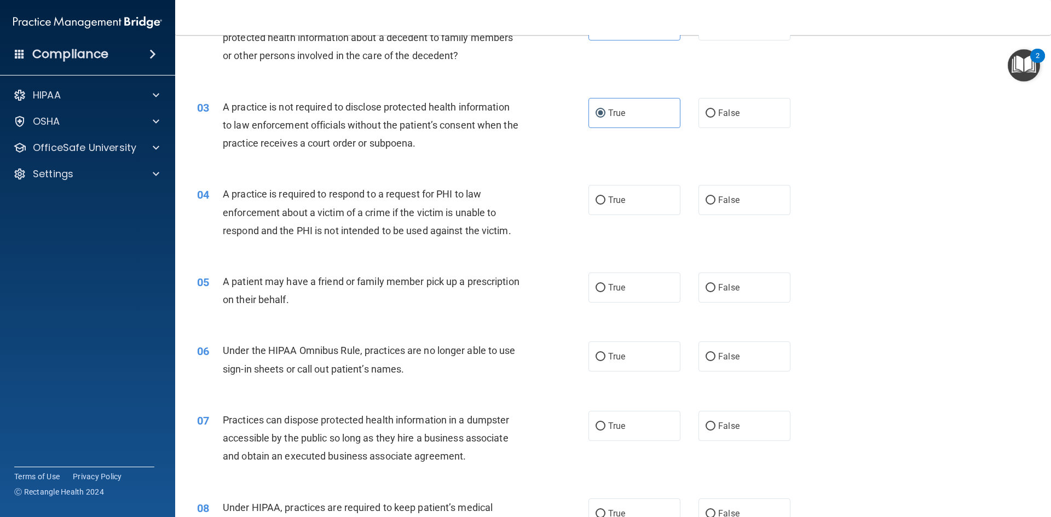
scroll to position [164, 0]
click at [709, 287] on input "False" at bounding box center [710, 287] width 10 height 8
radio input "true"
click at [596, 199] on input "True" at bounding box center [600, 200] width 10 height 8
radio input "true"
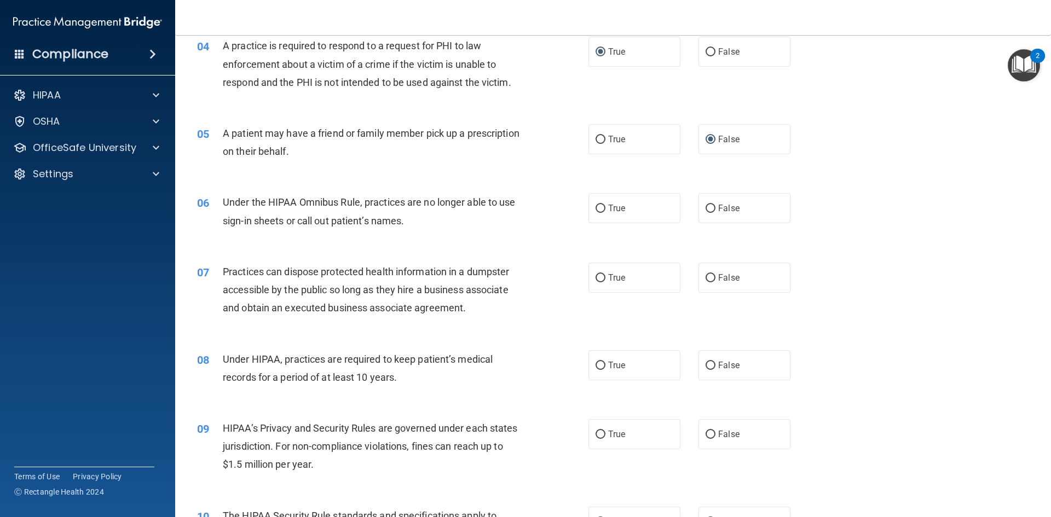
scroll to position [328, 0]
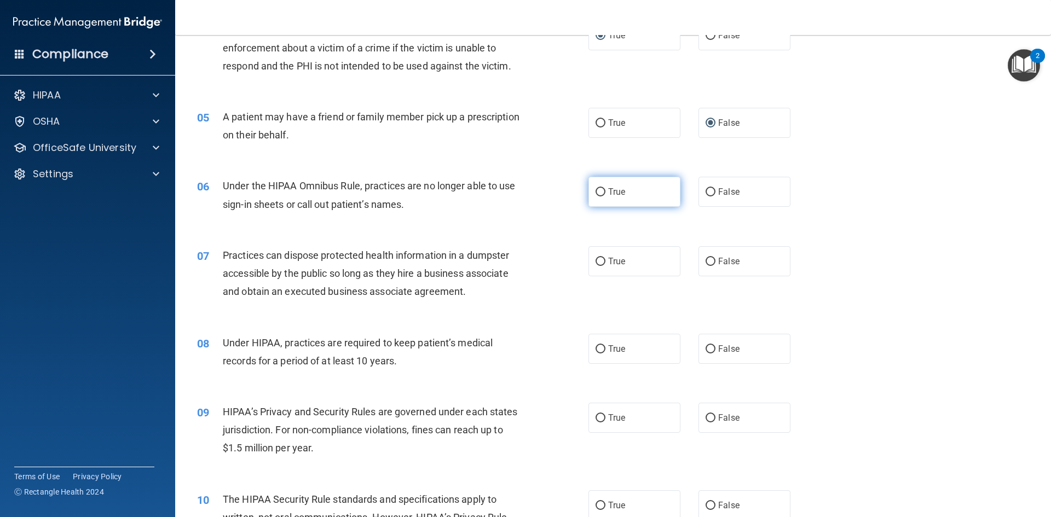
click at [599, 190] on input "True" at bounding box center [600, 192] width 10 height 8
radio input "true"
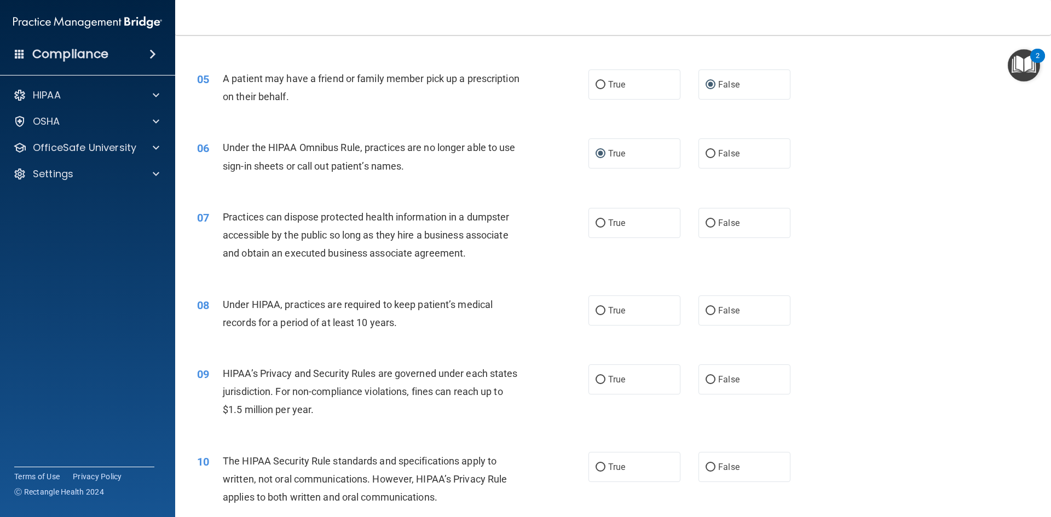
scroll to position [438, 0]
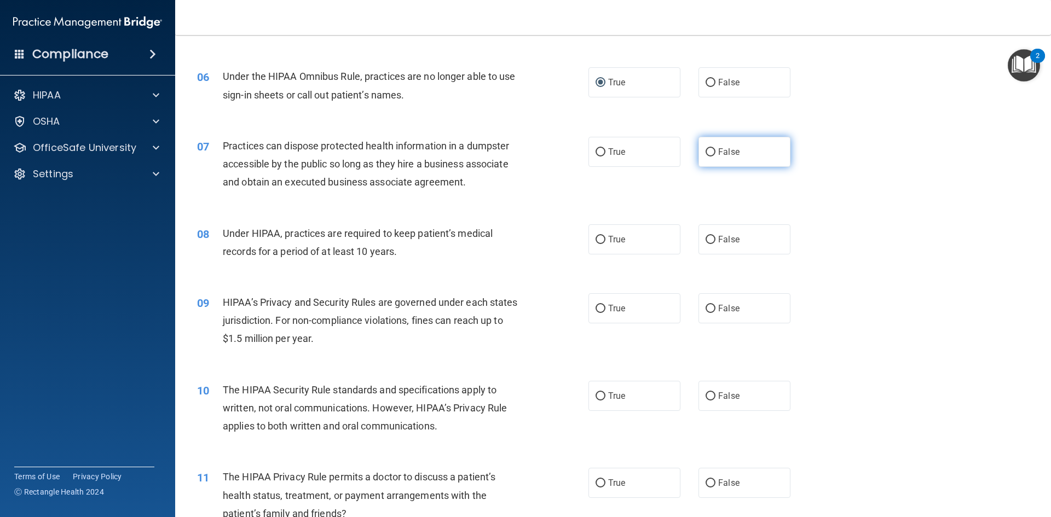
click at [707, 153] on input "False" at bounding box center [710, 152] width 10 height 8
radio input "true"
click at [595, 239] on input "True" at bounding box center [600, 240] width 10 height 8
radio input "true"
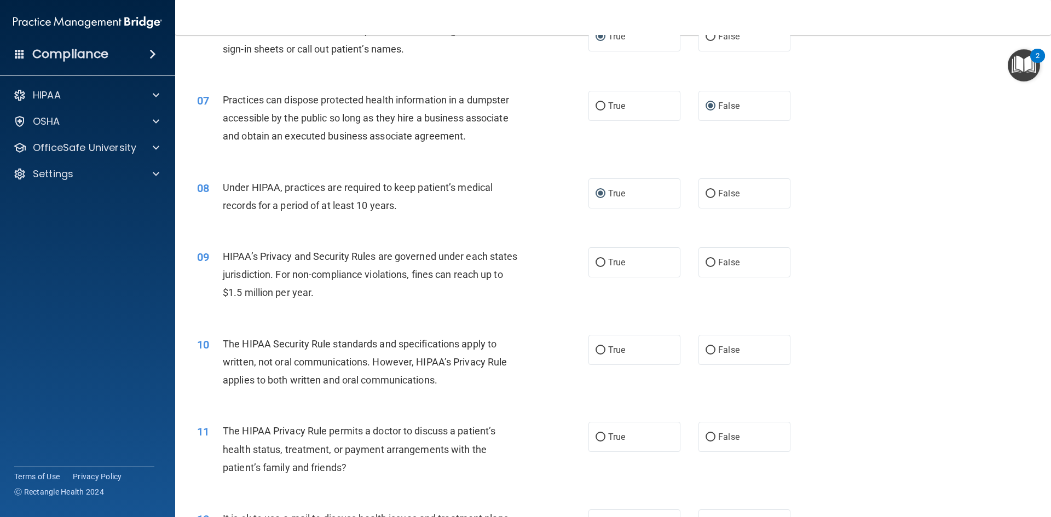
scroll to position [547, 0]
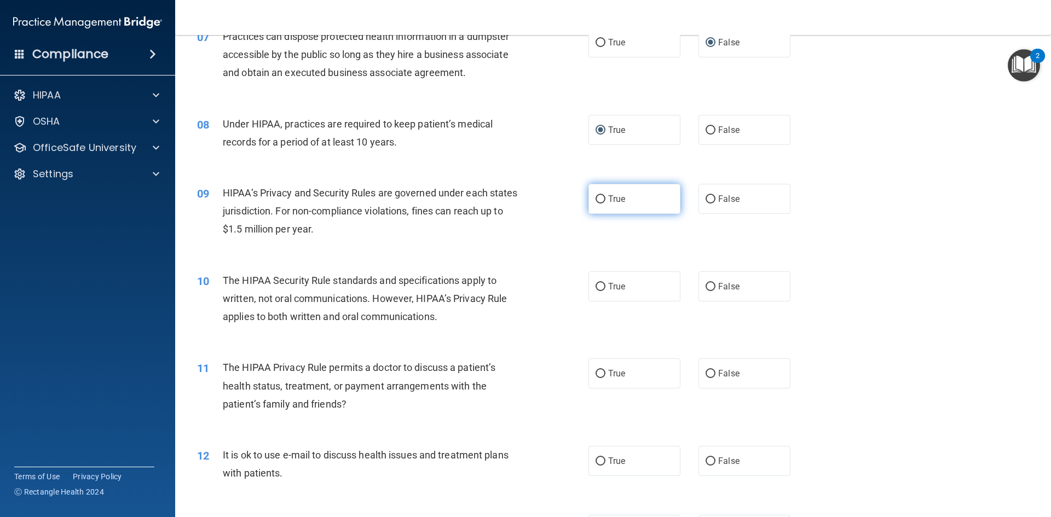
click at [595, 202] on input "True" at bounding box center [600, 199] width 10 height 8
radio input "true"
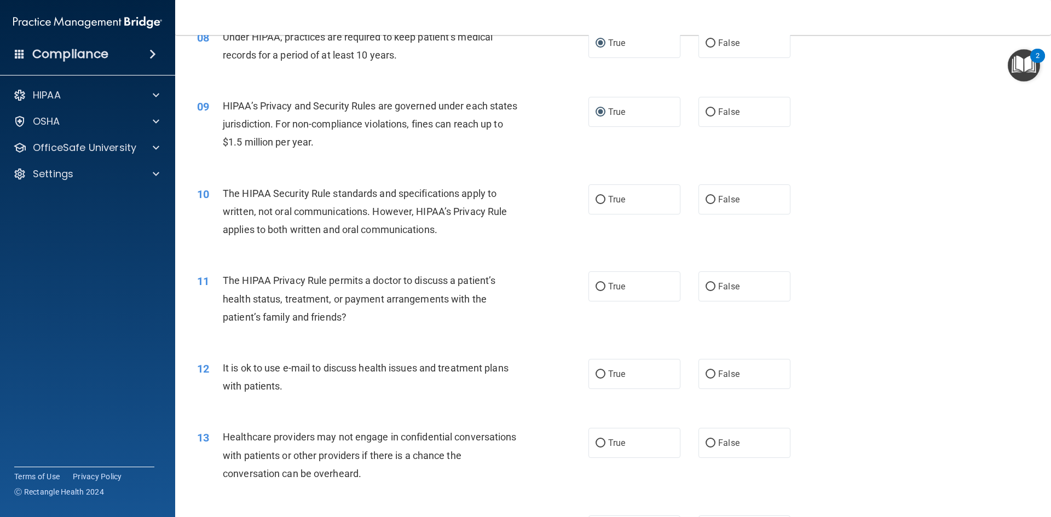
scroll to position [657, 0]
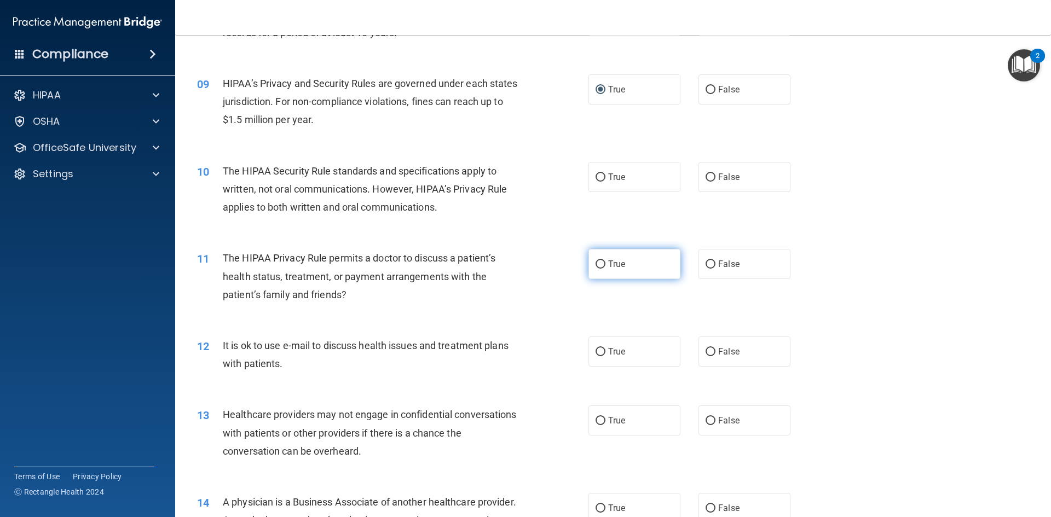
click at [601, 264] on input "True" at bounding box center [600, 264] width 10 height 8
radio input "true"
click at [603, 174] on label "True" at bounding box center [634, 177] width 92 height 30
click at [603, 174] on input "True" at bounding box center [600, 177] width 10 height 8
radio input "true"
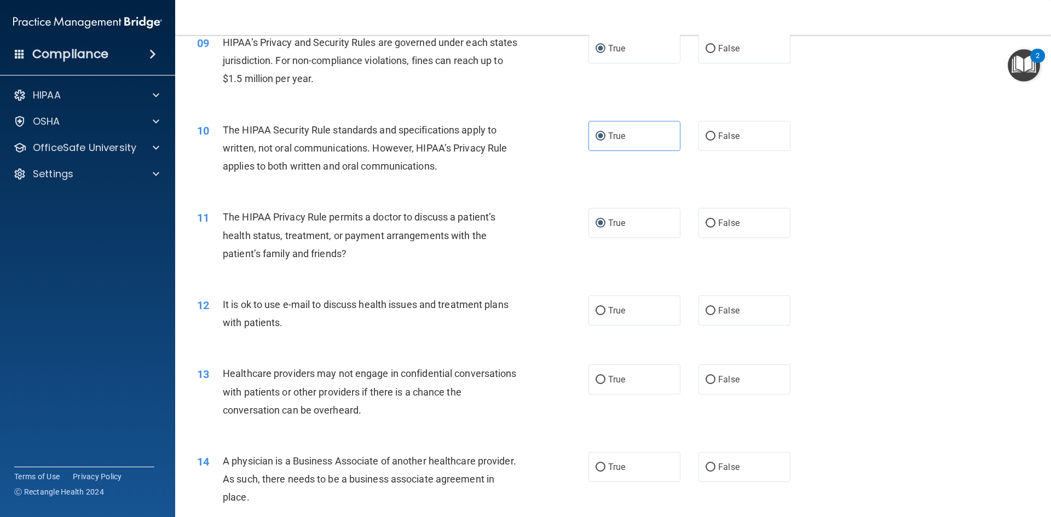
scroll to position [766, 0]
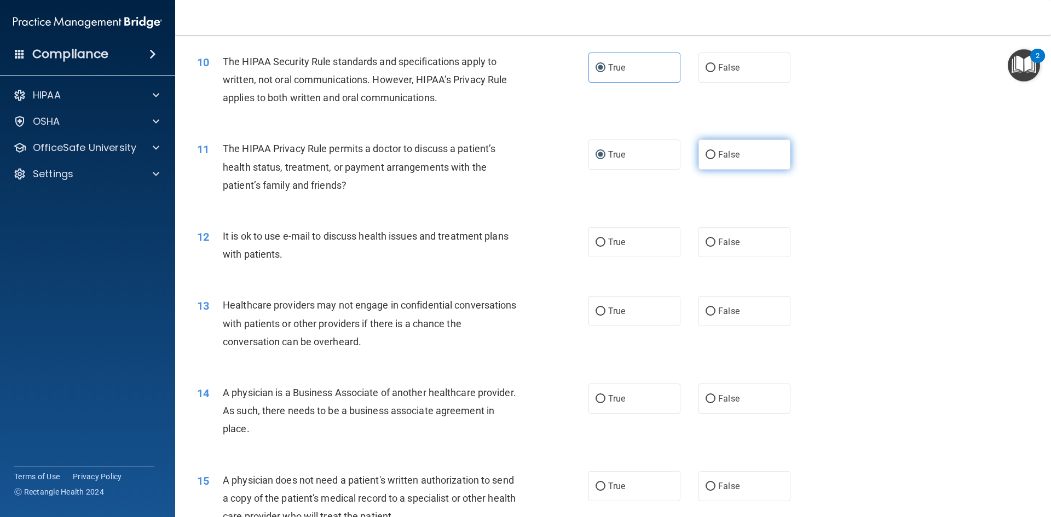
click at [705, 155] on input "False" at bounding box center [710, 155] width 10 height 8
radio input "true"
radio input "false"
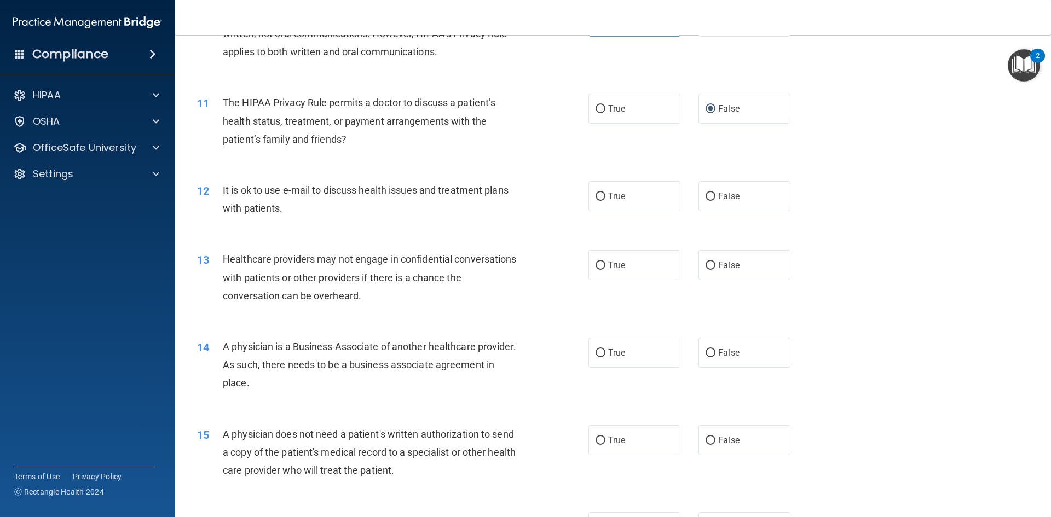
scroll to position [876, 0]
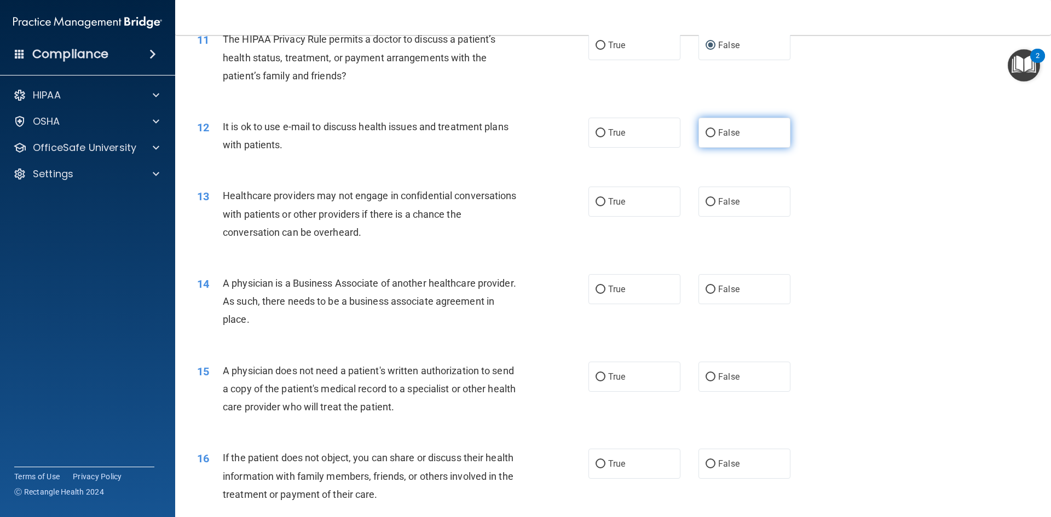
click at [705, 137] on input "False" at bounding box center [710, 133] width 10 height 8
radio input "true"
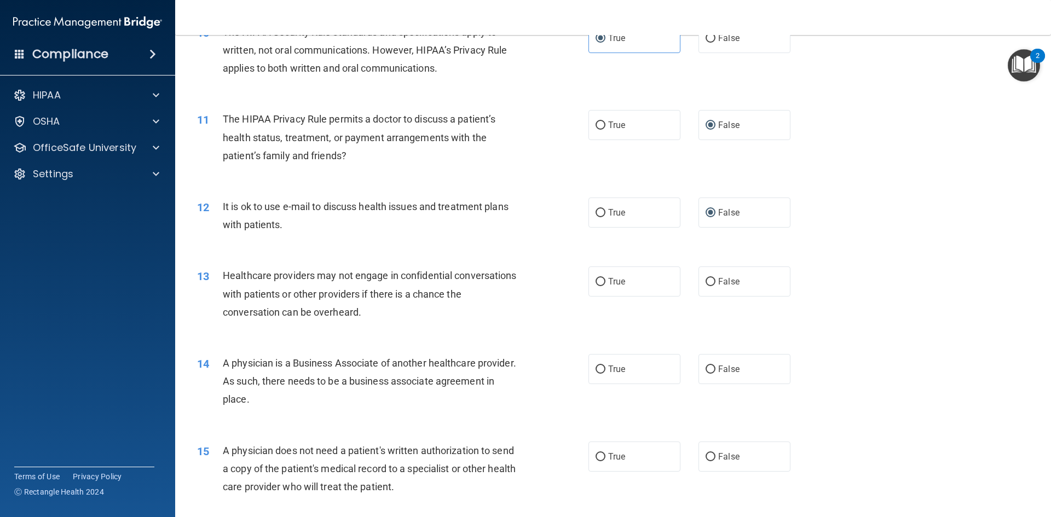
scroll to position [821, 0]
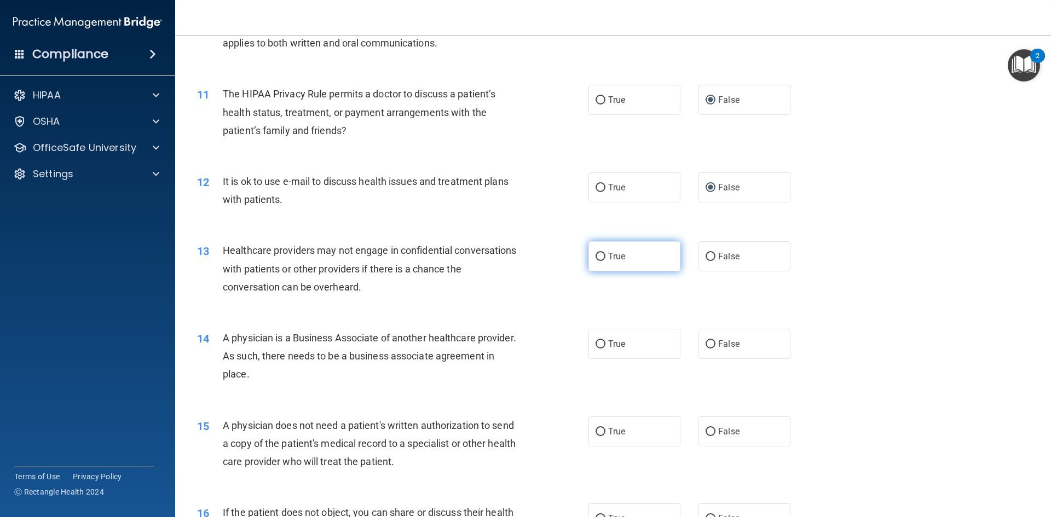
click at [598, 253] on input "True" at bounding box center [600, 257] width 10 height 8
radio input "true"
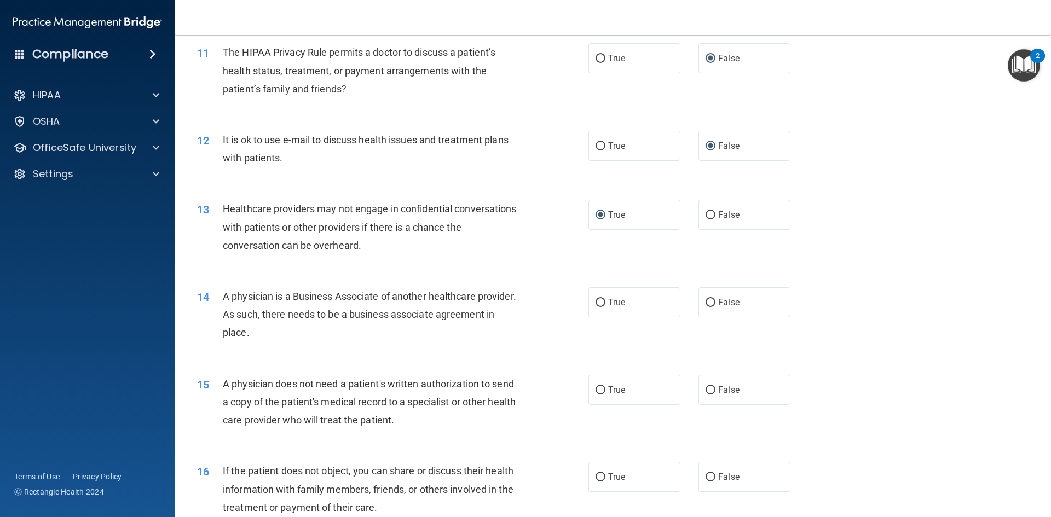
scroll to position [930, 0]
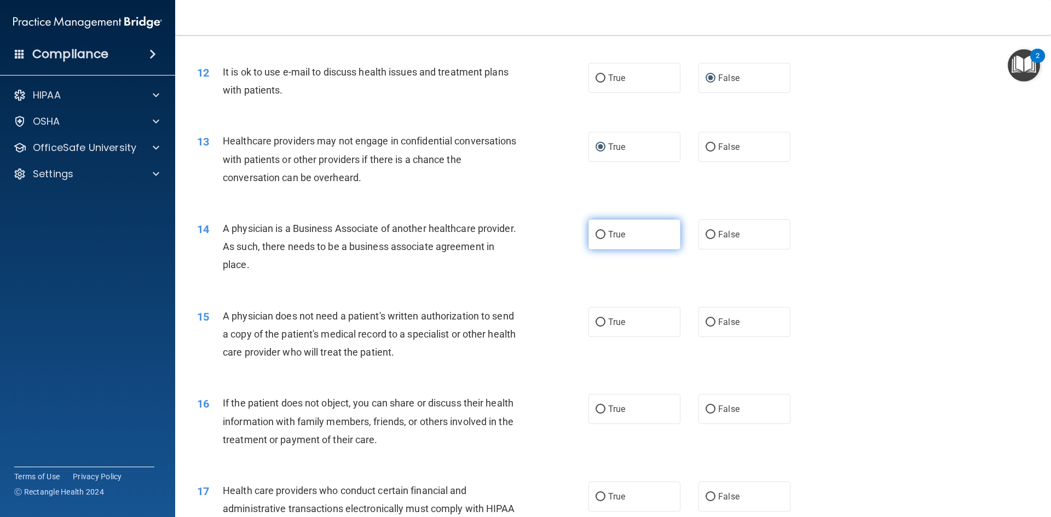
click at [597, 238] on input "True" at bounding box center [600, 235] width 10 height 8
radio input "true"
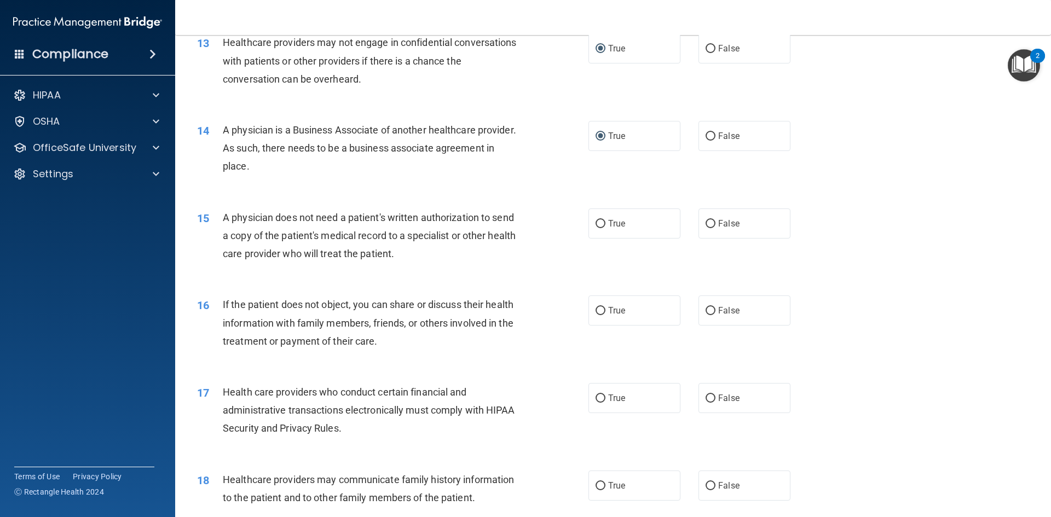
scroll to position [1040, 0]
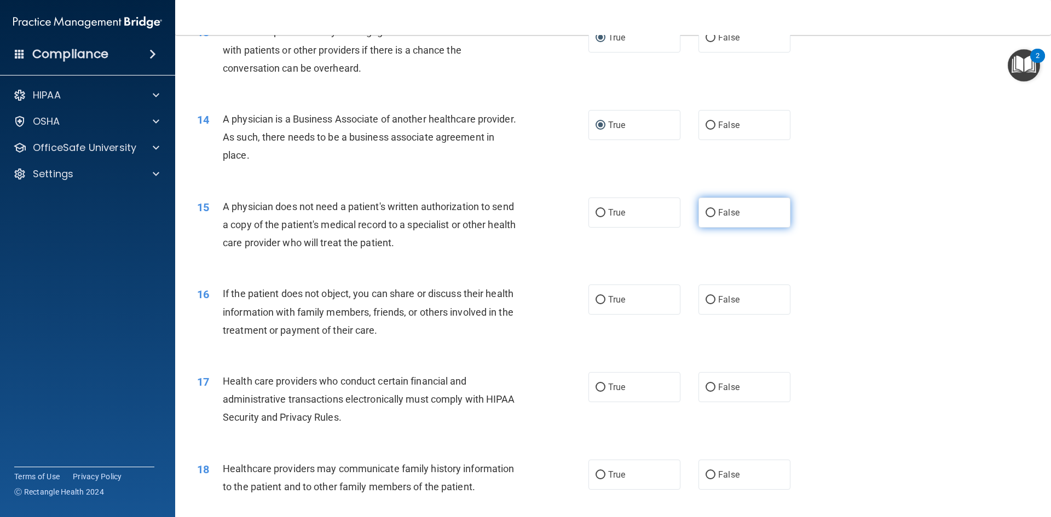
click at [705, 216] on input "False" at bounding box center [710, 213] width 10 height 8
radio input "true"
click at [706, 299] on input "False" at bounding box center [710, 300] width 10 height 8
radio input "true"
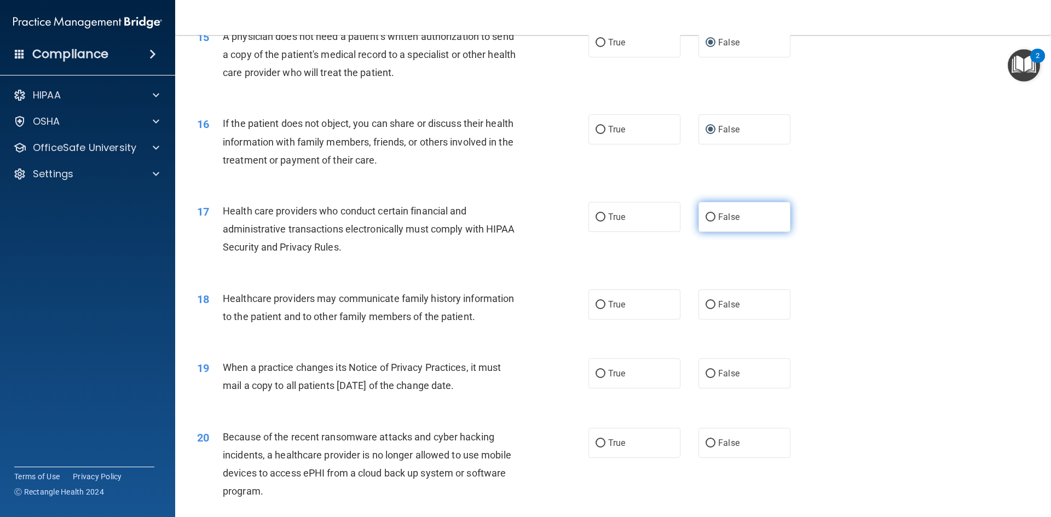
scroll to position [1204, 0]
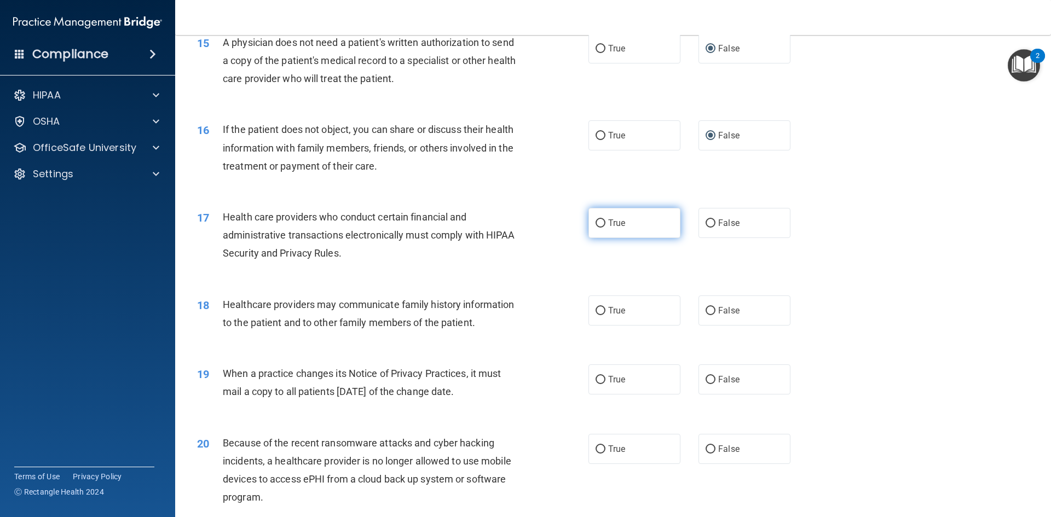
click at [595, 227] on input "True" at bounding box center [600, 223] width 10 height 8
radio input "true"
click at [706, 307] on input "False" at bounding box center [710, 311] width 10 height 8
radio input "true"
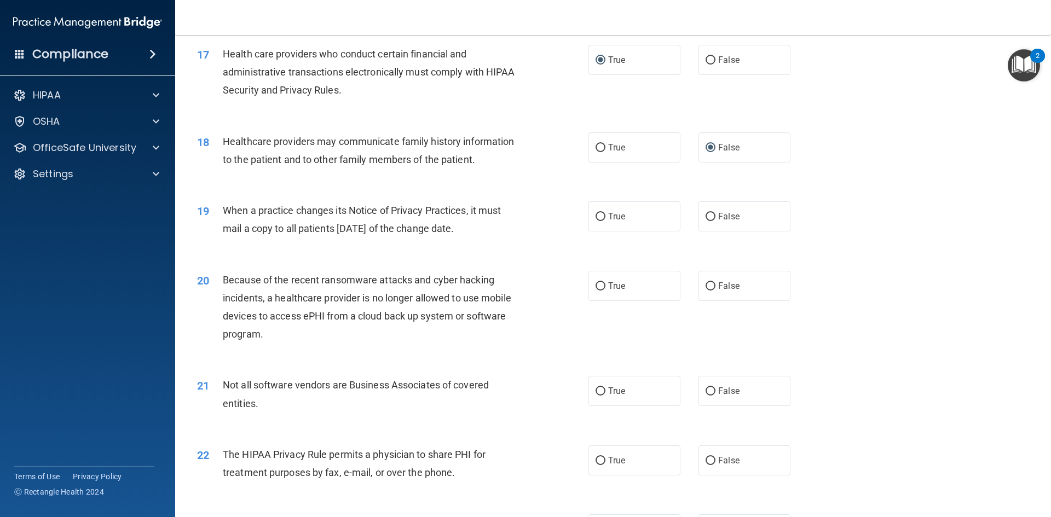
scroll to position [1368, 0]
click at [598, 216] on input "True" at bounding box center [600, 216] width 10 height 8
radio input "true"
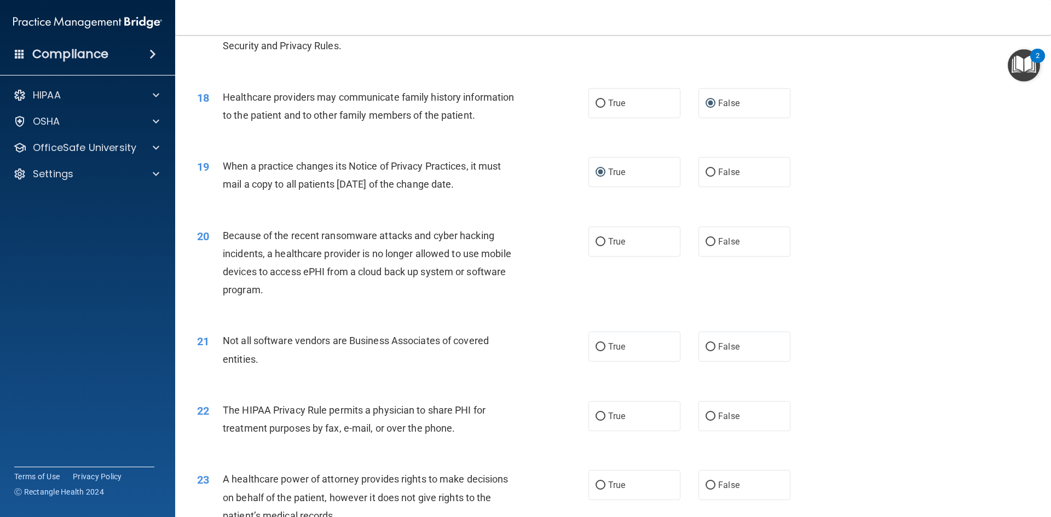
scroll to position [1478, 0]
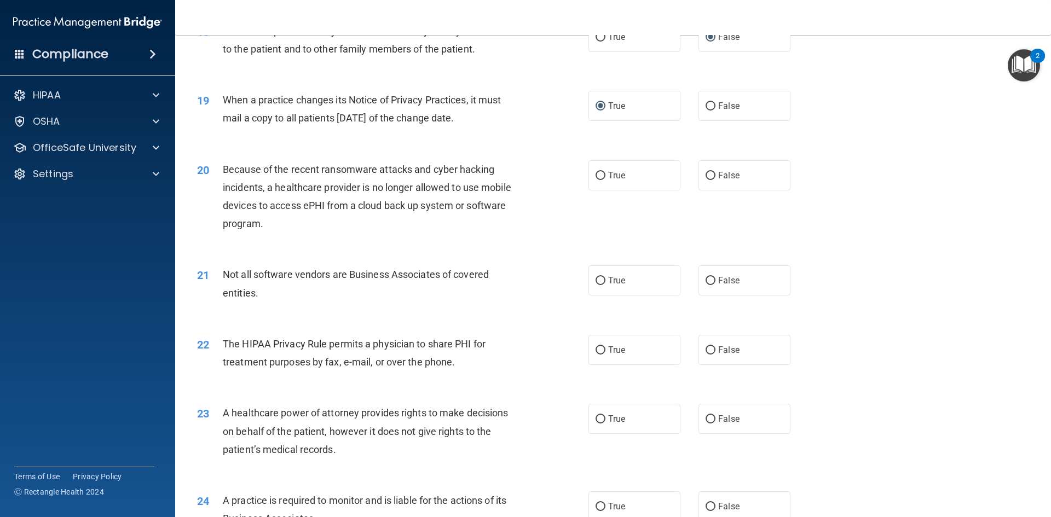
click at [425, 225] on div "Because of the recent ransomware attacks and cyber hacking incidents, a healthc…" at bounding box center [376, 196] width 306 height 73
click at [595, 281] on input "True" at bounding box center [600, 281] width 10 height 8
radio input "true"
click at [595, 174] on input "True" at bounding box center [600, 176] width 10 height 8
radio input "true"
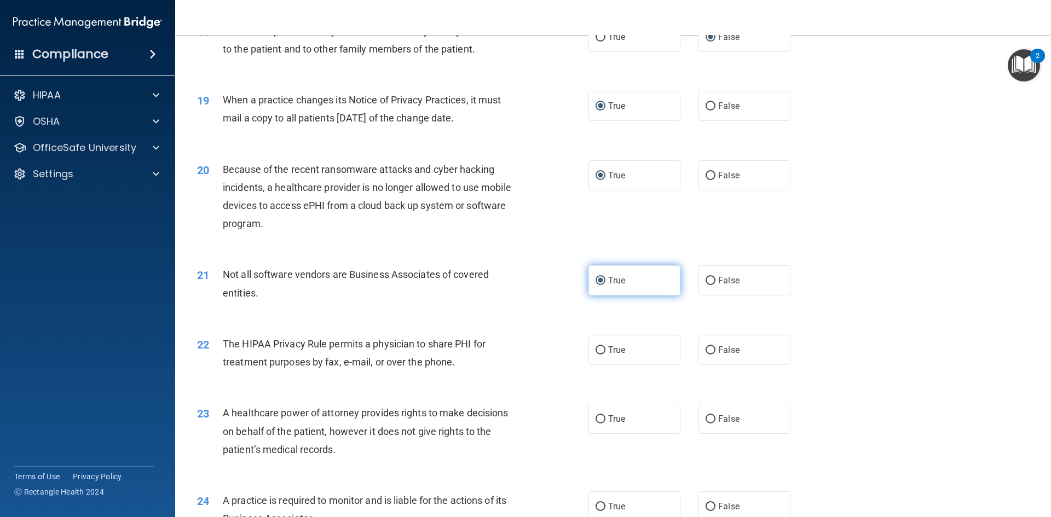
click at [600, 284] on label "True" at bounding box center [634, 280] width 92 height 30
click at [451, 321] on div "22 The HIPAA Privacy Rule permits a physician to share PHI for treatment purpos…" at bounding box center [613, 355] width 848 height 69
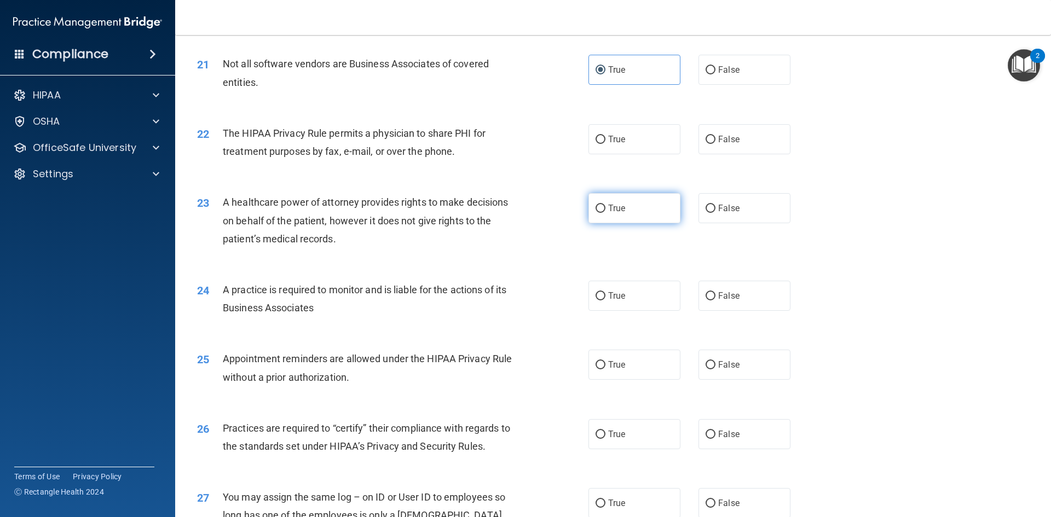
scroll to position [1696, 0]
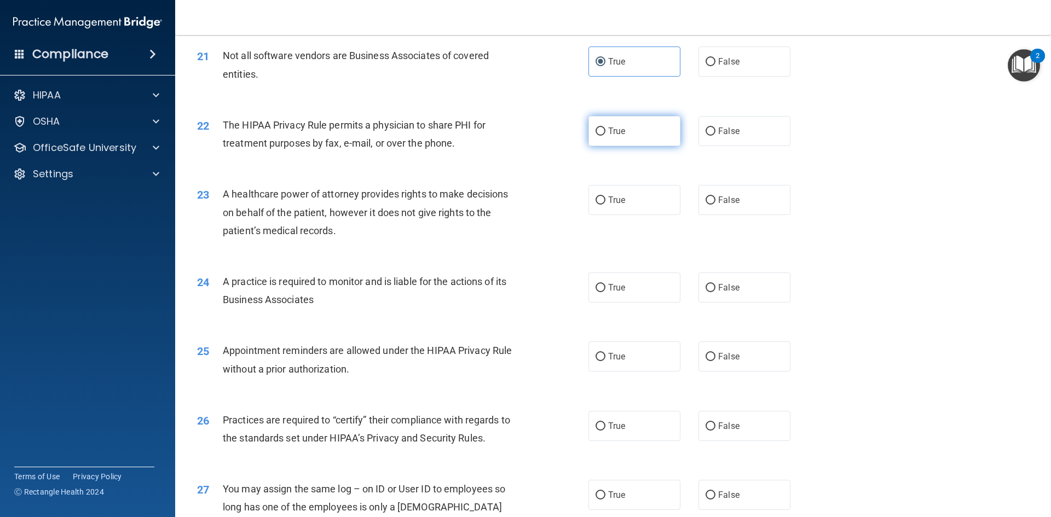
click at [601, 134] on label "True" at bounding box center [634, 131] width 92 height 30
click at [601, 134] on input "True" at bounding box center [600, 132] width 10 height 8
radio input "true"
click at [591, 202] on label "True" at bounding box center [634, 200] width 92 height 30
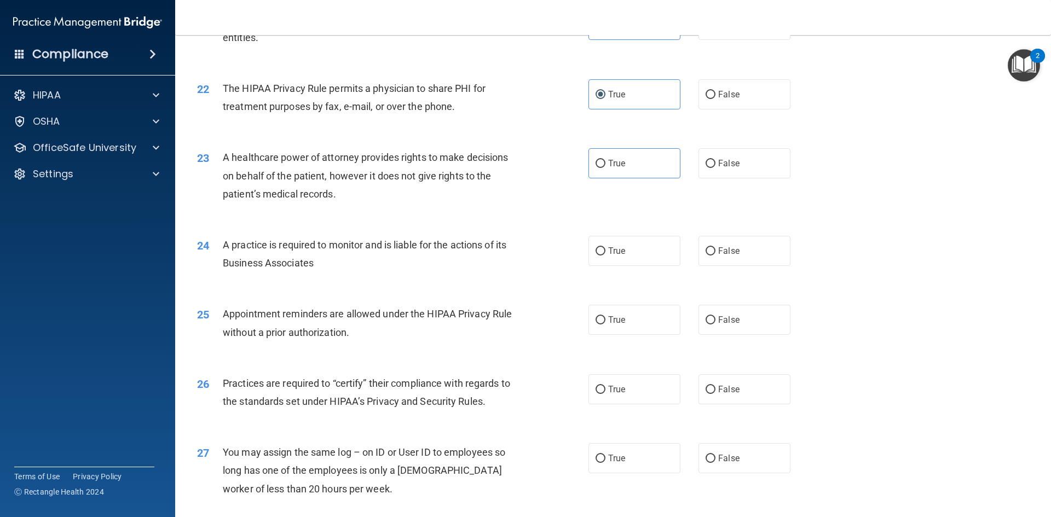
scroll to position [1806, 0]
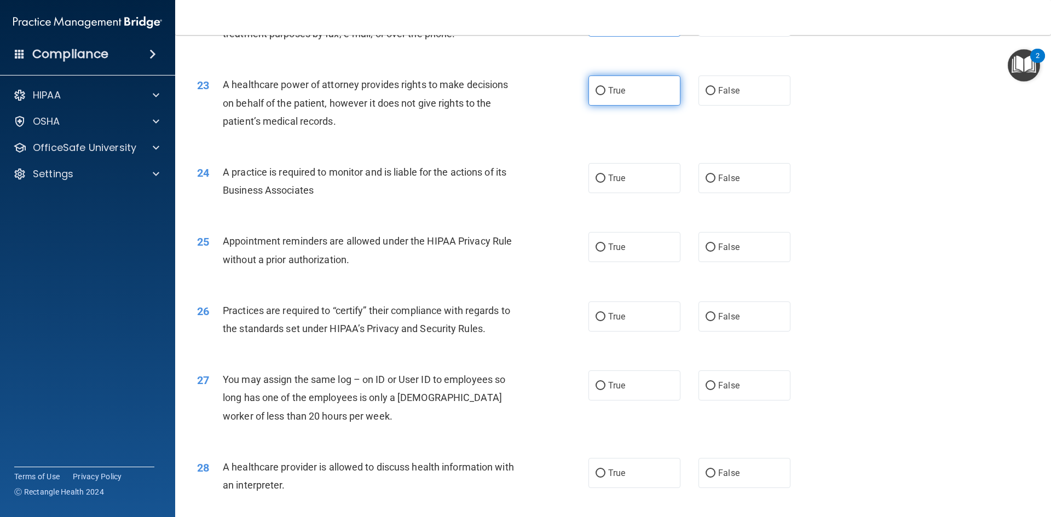
click at [597, 90] on input "True" at bounding box center [600, 91] width 10 height 8
radio input "true"
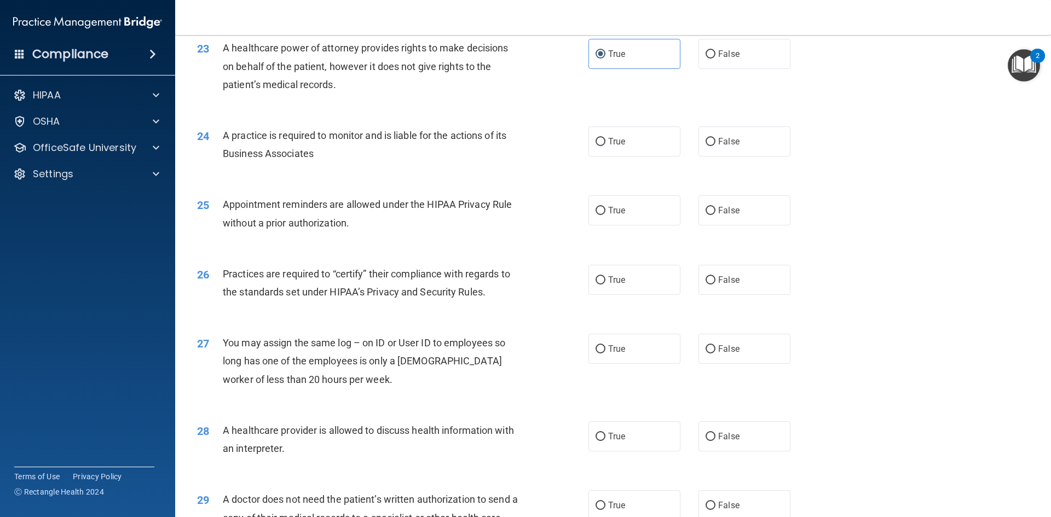
scroll to position [1861, 0]
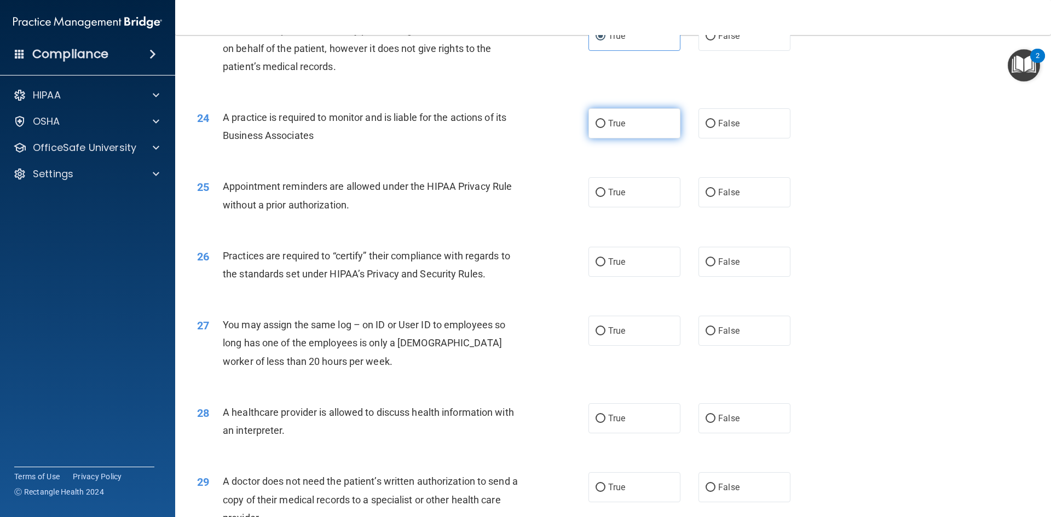
click at [604, 126] on label "True" at bounding box center [634, 123] width 92 height 30
click at [604, 126] on input "True" at bounding box center [600, 124] width 10 height 8
radio input "true"
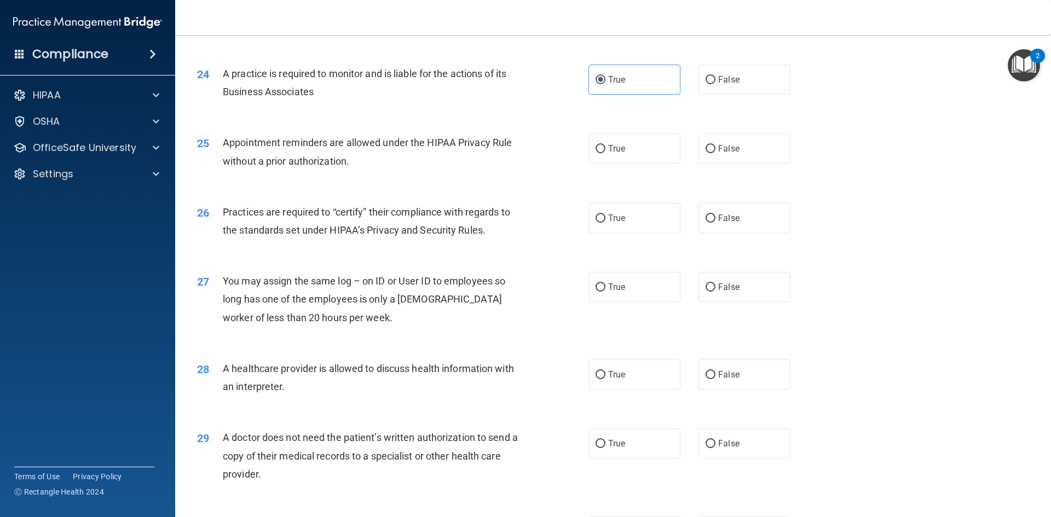
scroll to position [1970, 0]
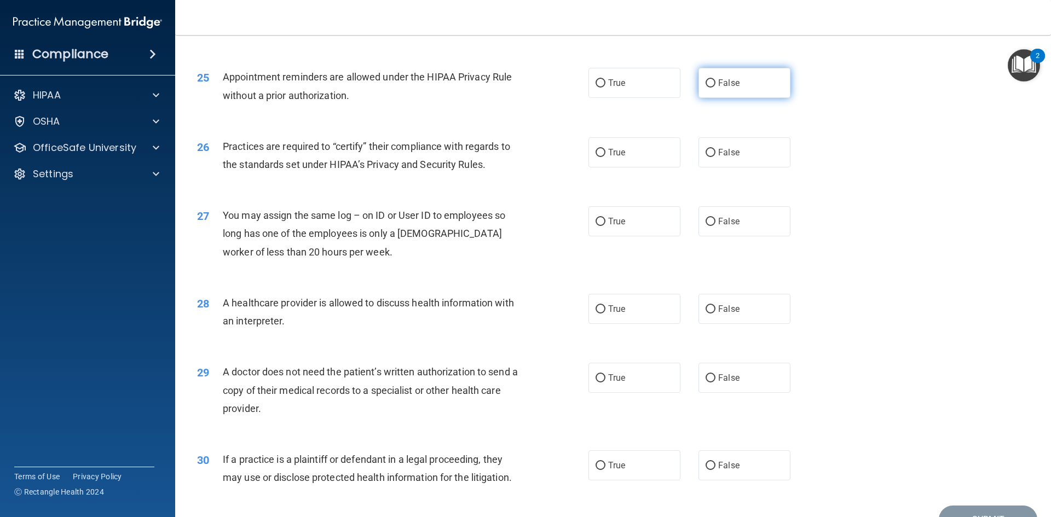
click at [705, 80] on input "False" at bounding box center [710, 83] width 10 height 8
radio input "true"
click at [595, 154] on input "True" at bounding box center [600, 153] width 10 height 8
radio input "true"
click at [708, 218] on input "False" at bounding box center [710, 222] width 10 height 8
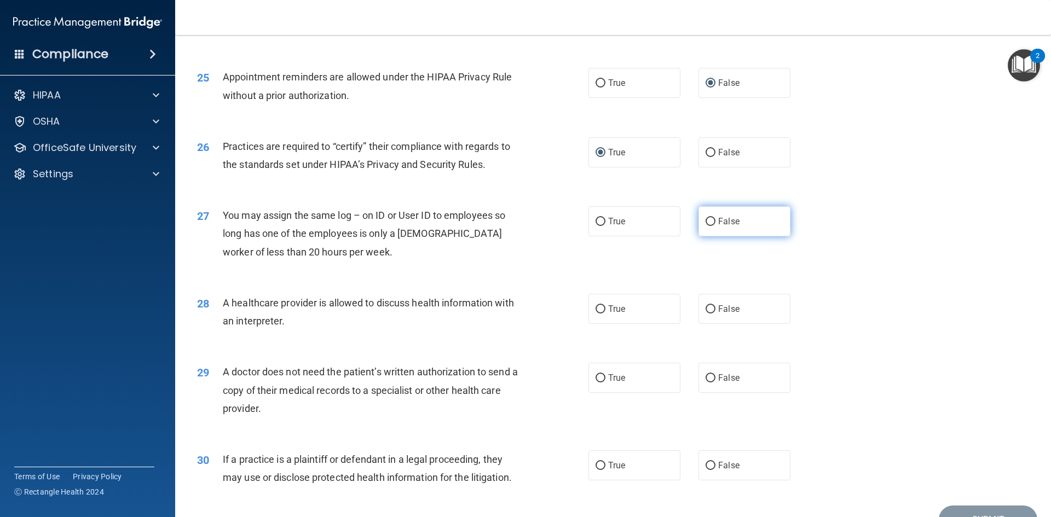
radio input "true"
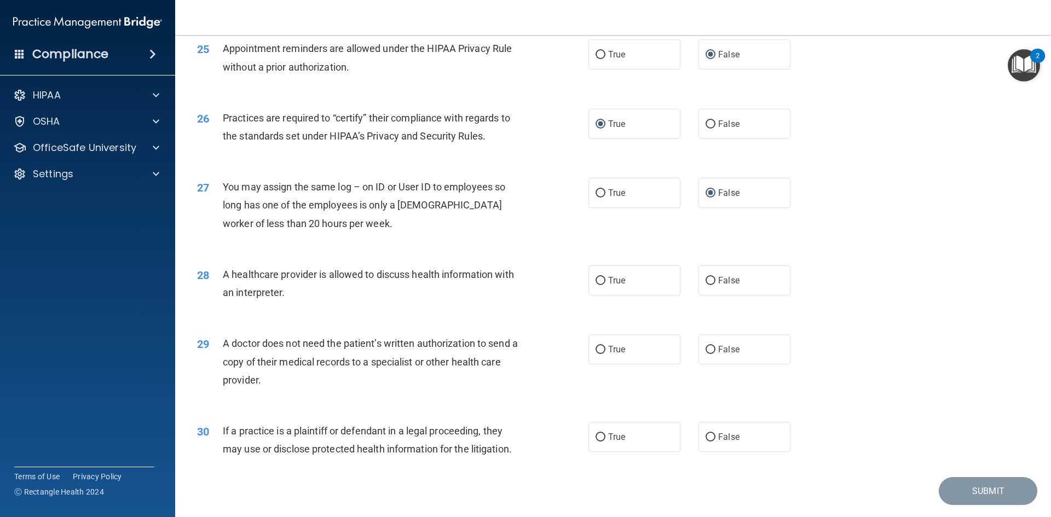
scroll to position [2025, 0]
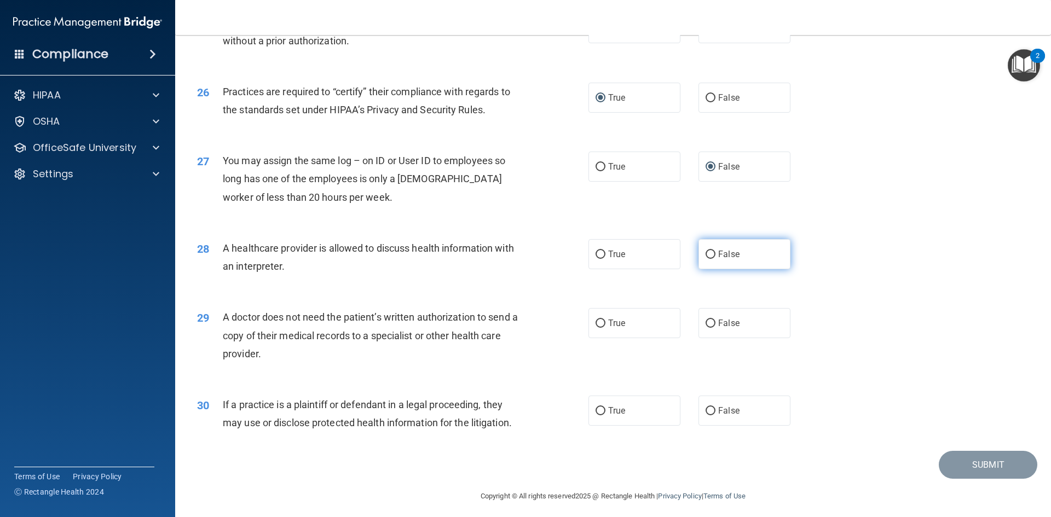
click at [705, 255] on input "False" at bounding box center [710, 255] width 10 height 8
radio input "true"
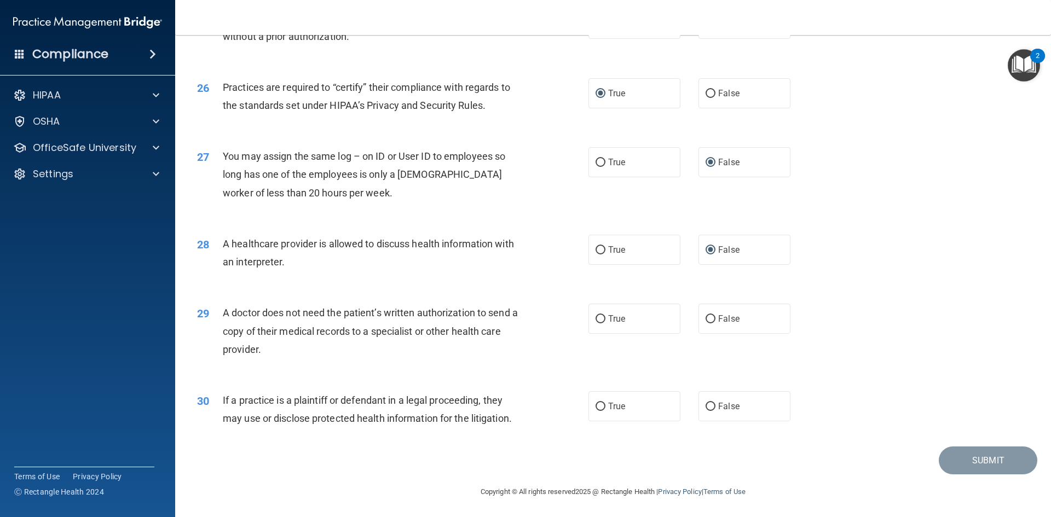
scroll to position [2030, 0]
click at [718, 317] on span "False" at bounding box center [728, 317] width 21 height 10
click at [714, 317] on input "False" at bounding box center [710, 318] width 10 height 8
radio input "true"
click at [699, 402] on label "False" at bounding box center [744, 405] width 92 height 30
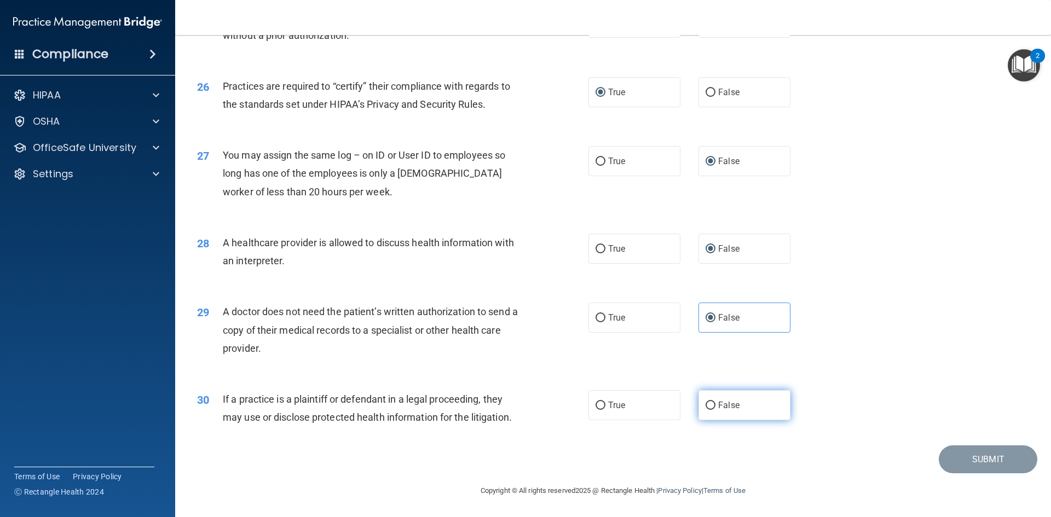
click at [705, 402] on input "False" at bounding box center [710, 406] width 10 height 8
radio input "true"
click at [969, 459] on button "Submit" at bounding box center [988, 459] width 99 height 28
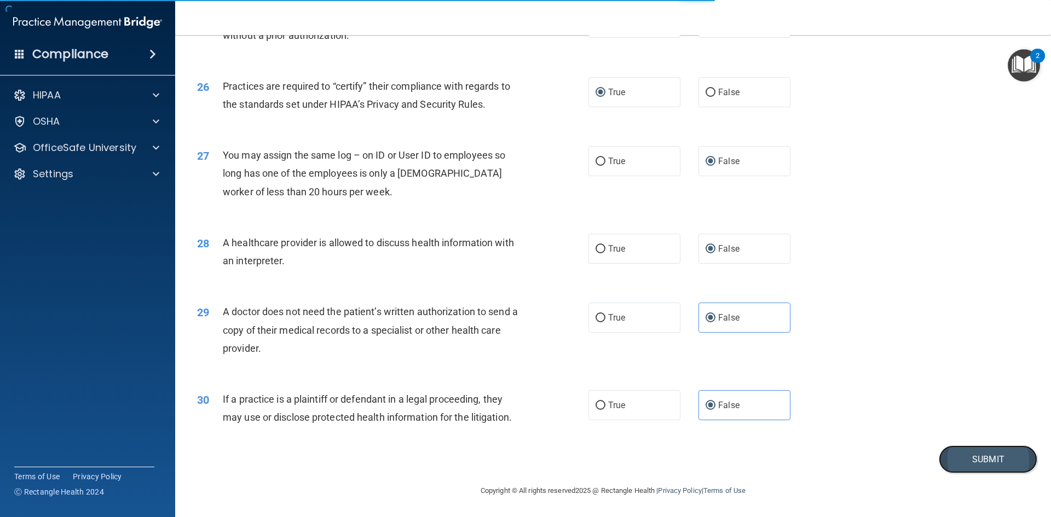
click at [982, 465] on button "Submit" at bounding box center [988, 459] width 99 height 28
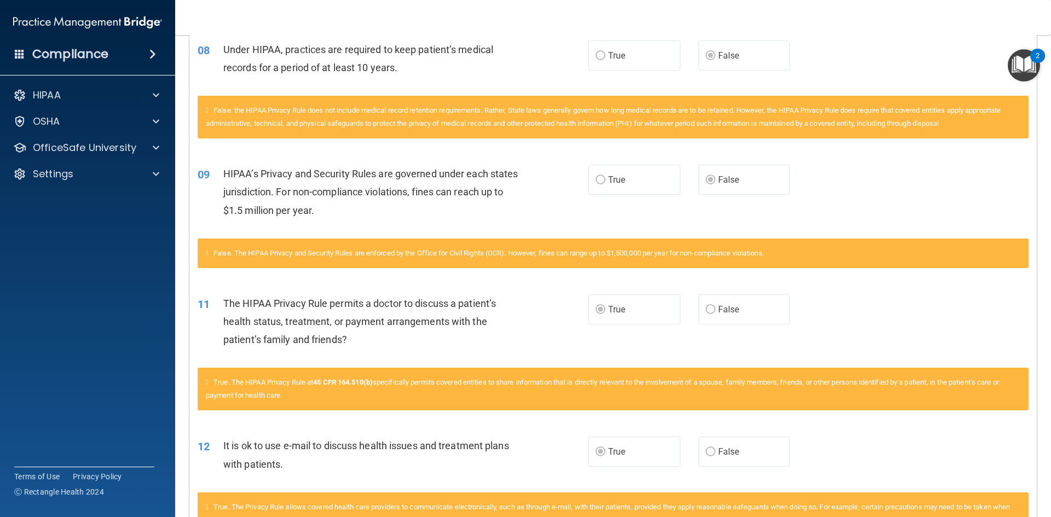
scroll to position [766, 0]
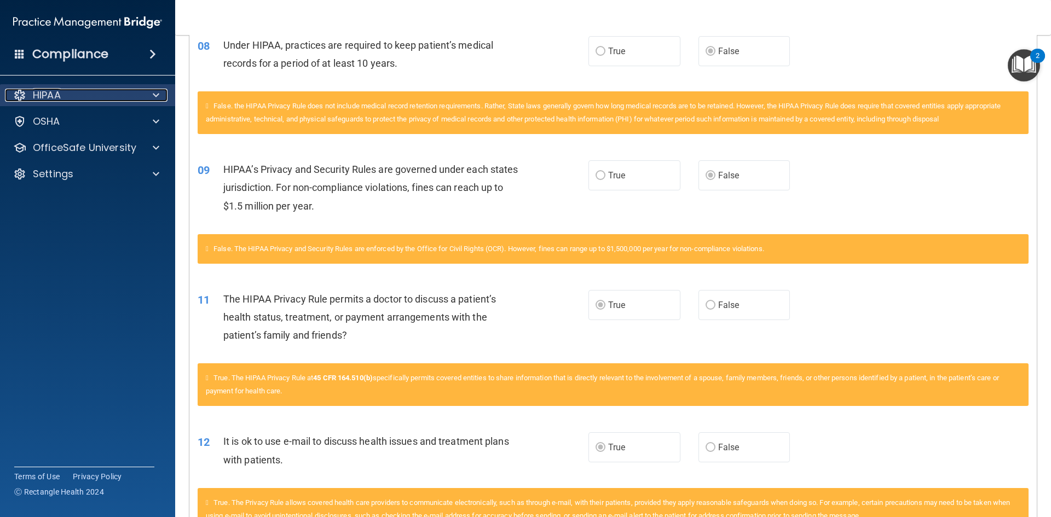
click at [159, 88] on div "HIPAA" at bounding box center [88, 95] width 176 height 22
click at [155, 91] on span at bounding box center [156, 95] width 7 height 13
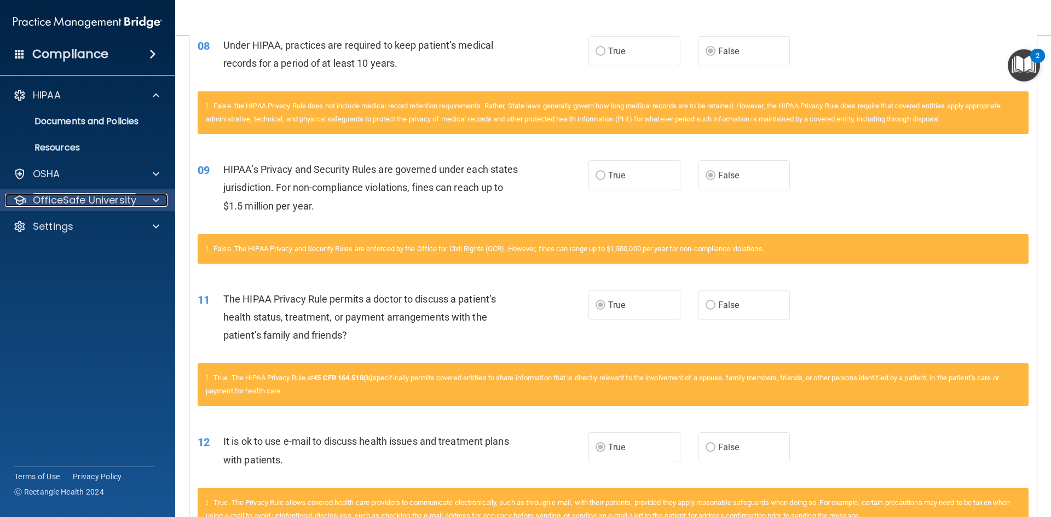
click at [153, 197] on span at bounding box center [156, 200] width 7 height 13
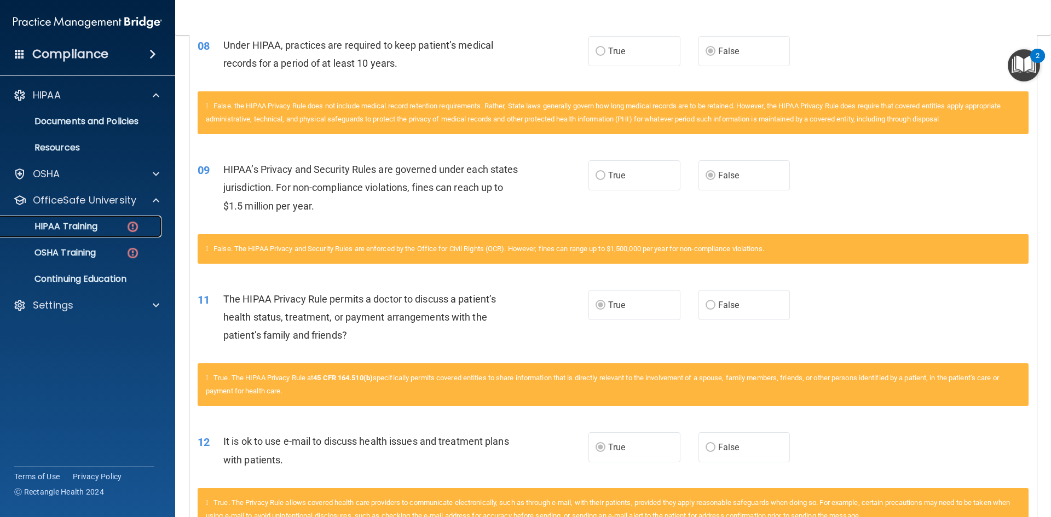
click at [69, 225] on p "HIPAA Training" at bounding box center [52, 226] width 90 height 11
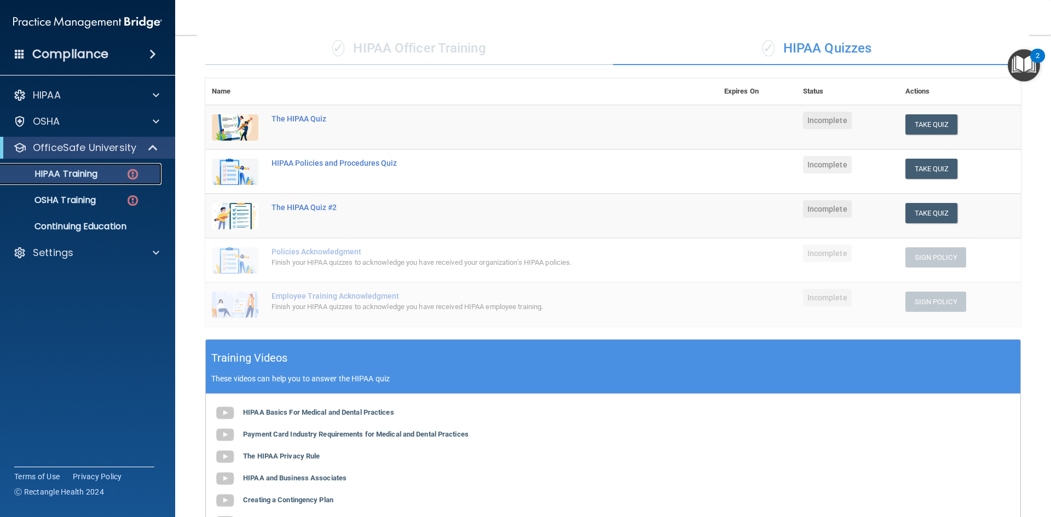
scroll to position [85, 0]
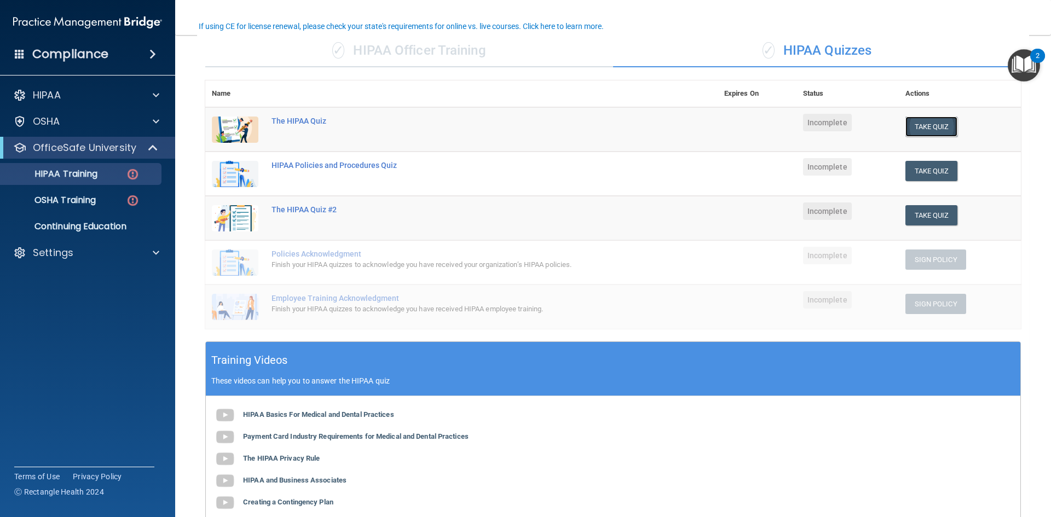
click at [939, 124] on button "Take Quiz" at bounding box center [931, 127] width 53 height 20
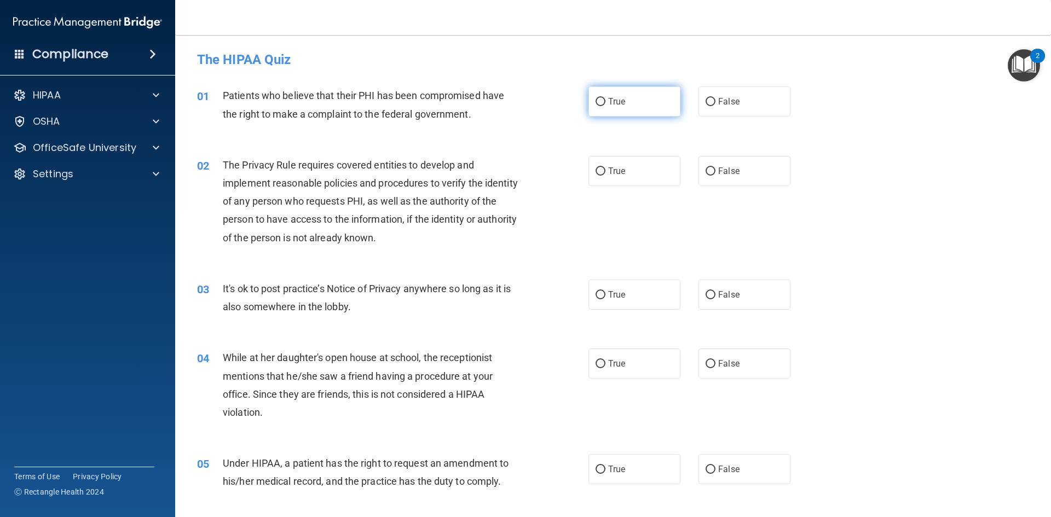
click at [601, 101] on label "True" at bounding box center [634, 101] width 92 height 30
click at [597, 102] on input "True" at bounding box center [600, 102] width 10 height 8
radio input "true"
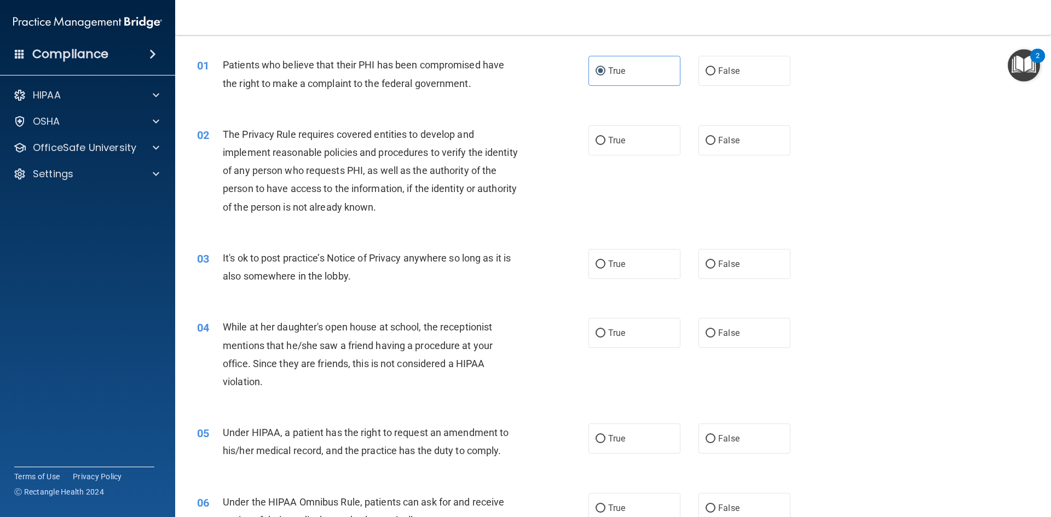
scroll to position [55, 0]
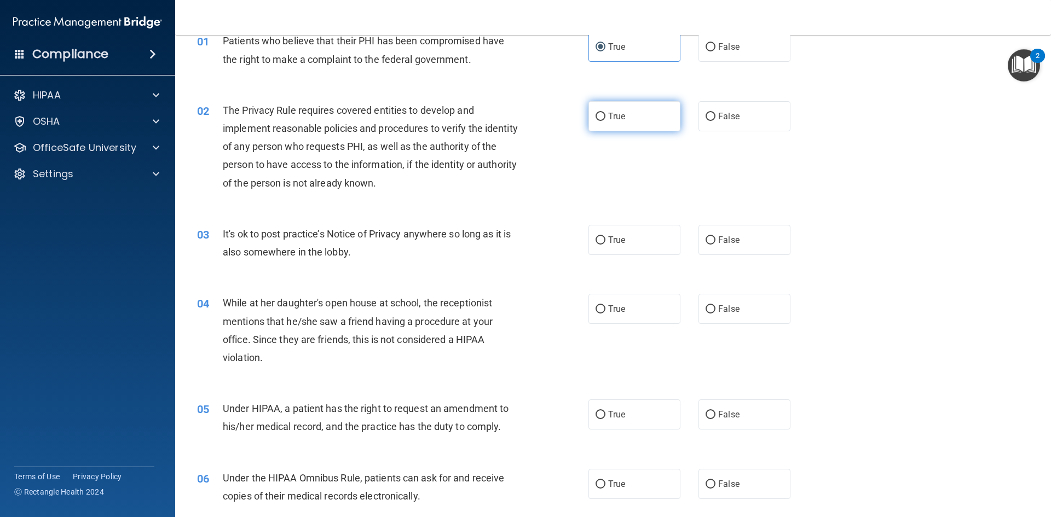
click at [595, 117] on input "True" at bounding box center [600, 117] width 10 height 8
radio input "true"
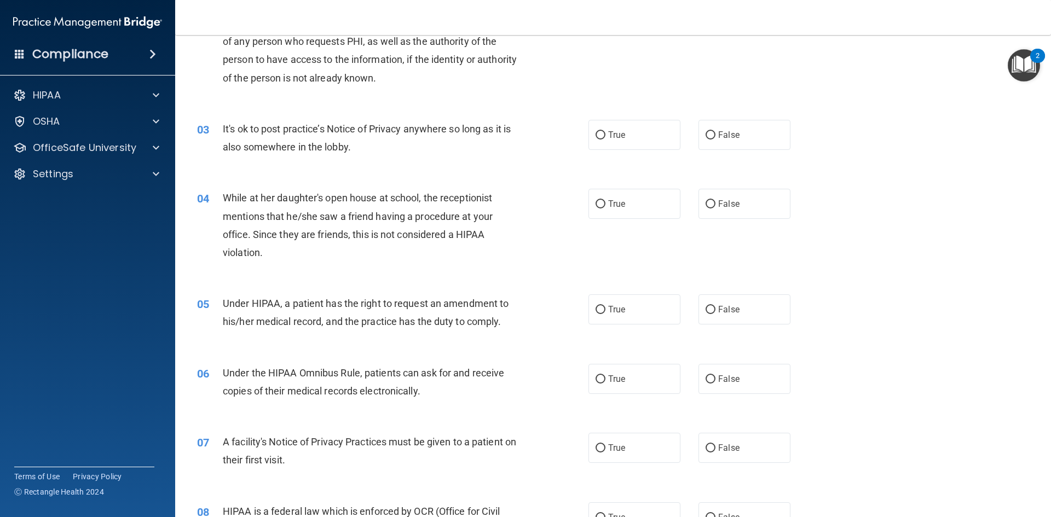
scroll to position [164, 0]
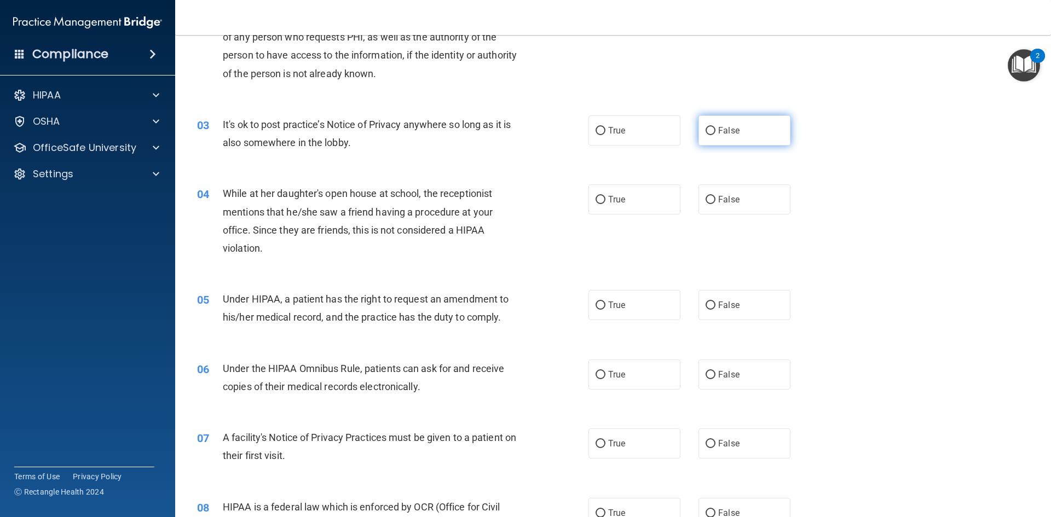
click at [705, 131] on input "False" at bounding box center [710, 131] width 10 height 8
radio input "true"
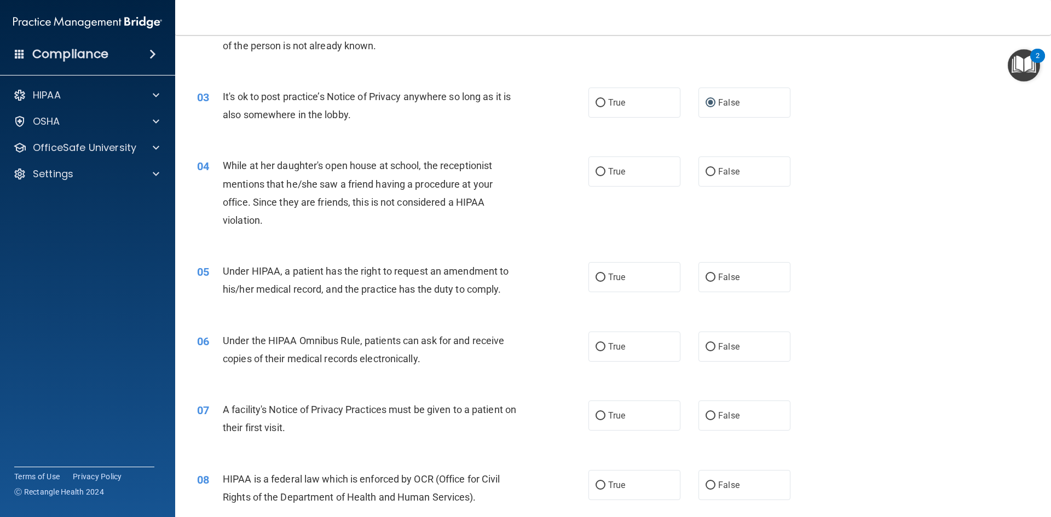
scroll to position [274, 0]
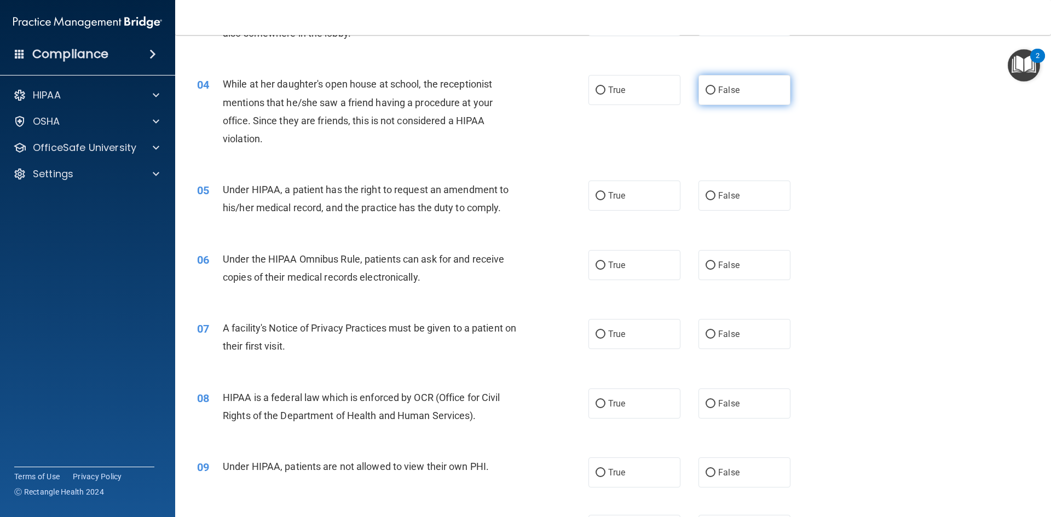
click at [710, 91] on input "False" at bounding box center [710, 90] width 10 height 8
radio input "true"
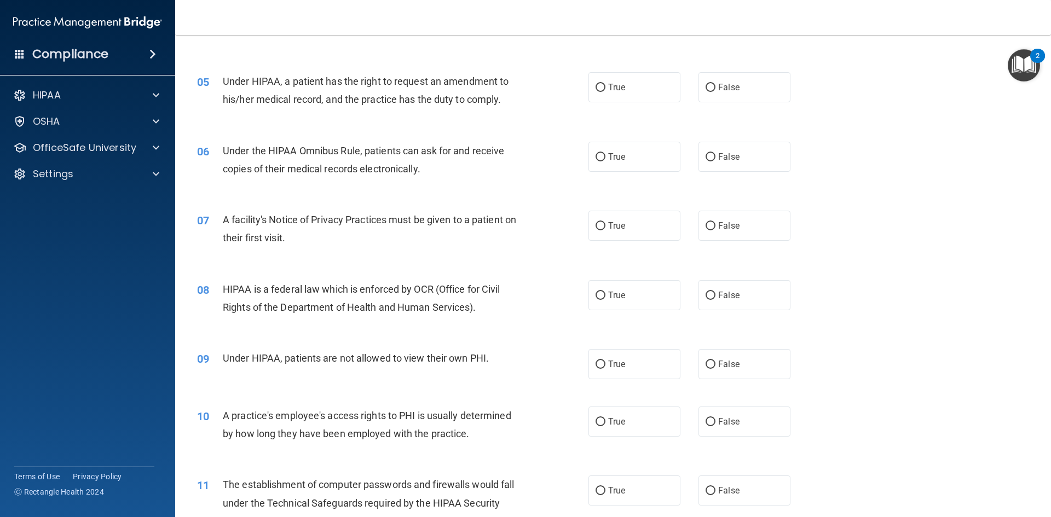
scroll to position [383, 0]
click at [711, 88] on label "False" at bounding box center [744, 86] width 92 height 30
click at [711, 88] on input "False" at bounding box center [710, 87] width 10 height 8
radio input "true"
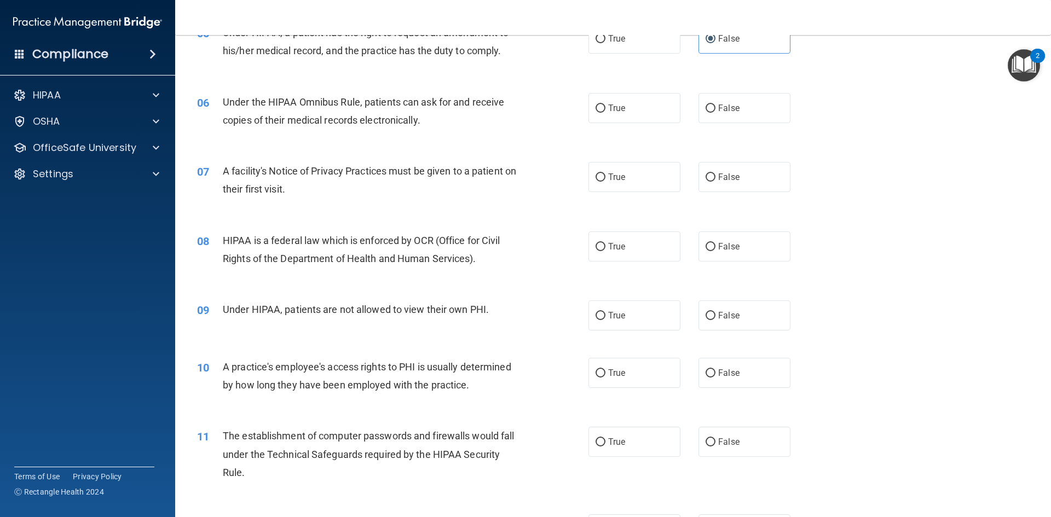
scroll to position [493, 0]
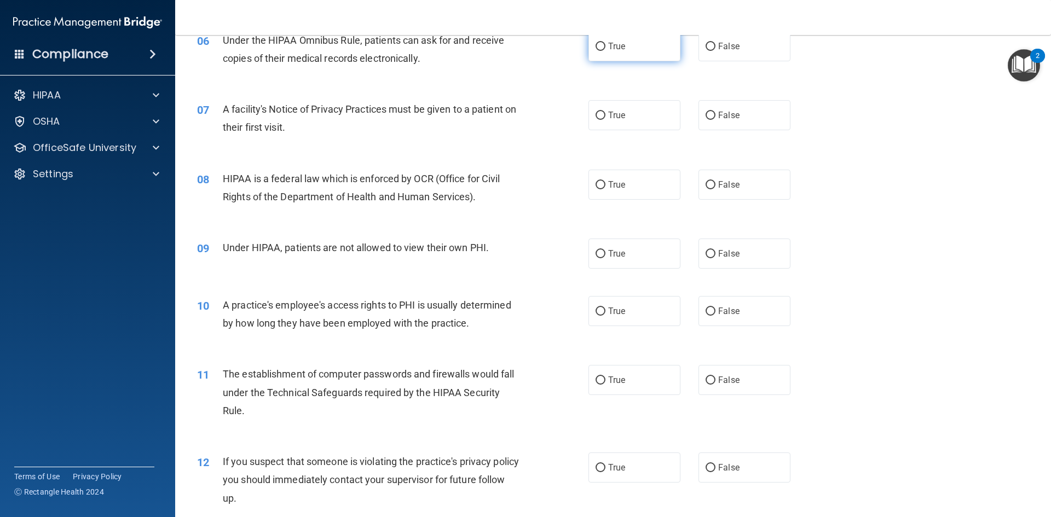
click at [599, 50] on input "True" at bounding box center [600, 47] width 10 height 8
radio input "true"
click at [598, 117] on input "True" at bounding box center [600, 116] width 10 height 8
radio input "true"
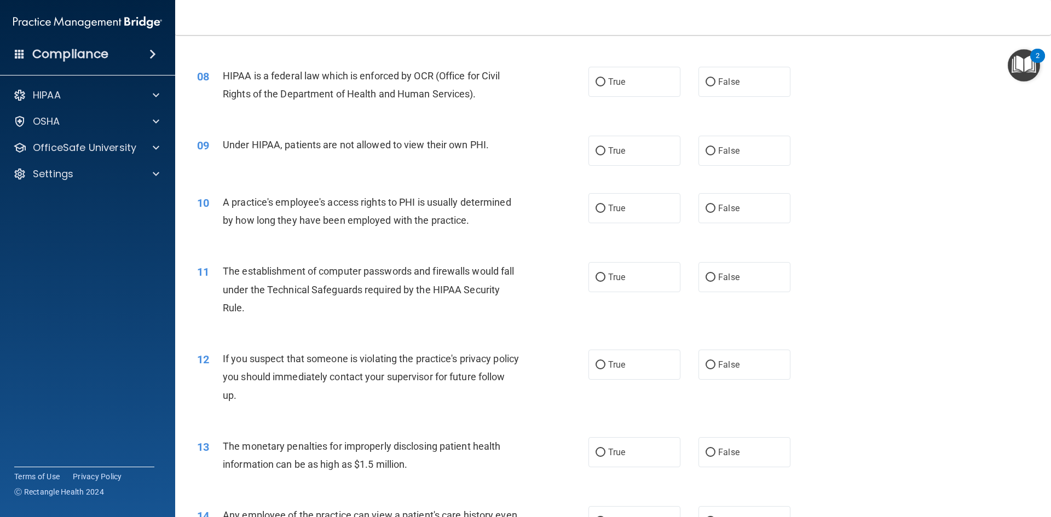
scroll to position [602, 0]
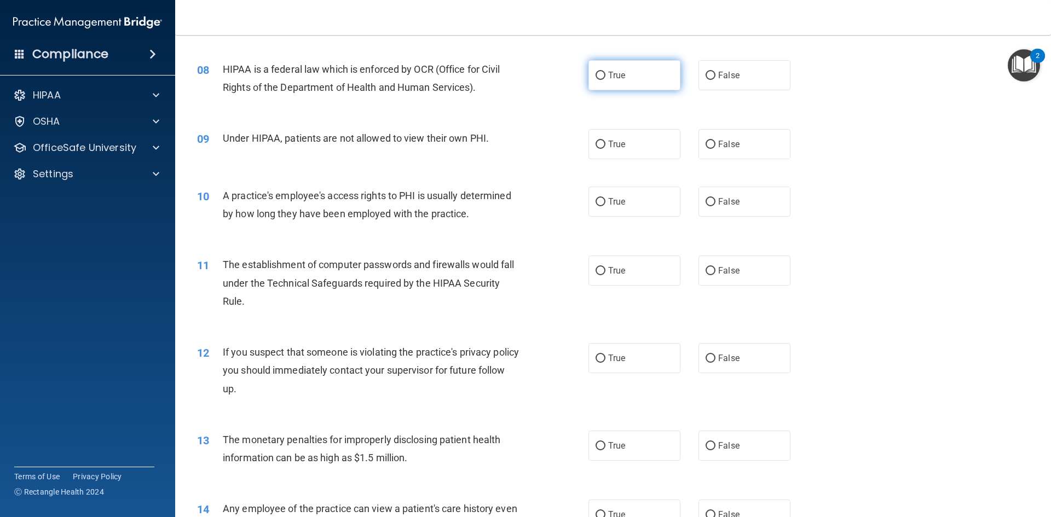
click at [608, 79] on span "True" at bounding box center [616, 75] width 17 height 10
click at [605, 79] on input "True" at bounding box center [600, 76] width 10 height 8
radio input "true"
click at [705, 142] on input "False" at bounding box center [710, 145] width 10 height 8
radio input "true"
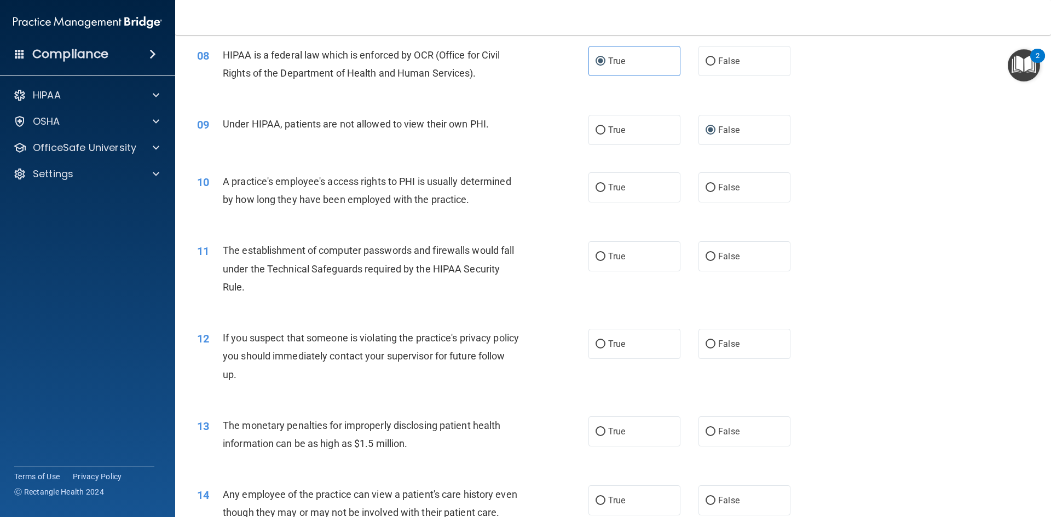
scroll to position [657, 0]
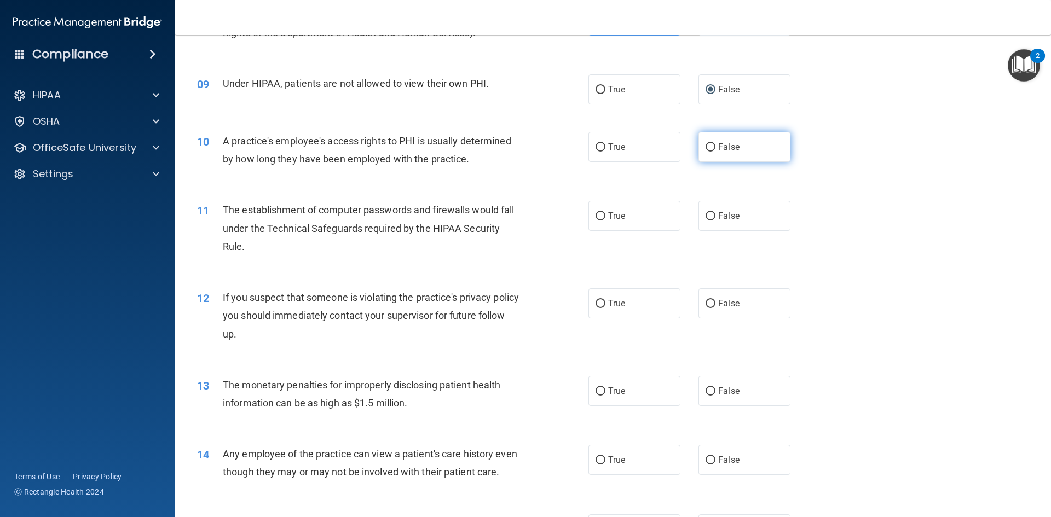
click at [705, 147] on input "False" at bounding box center [710, 147] width 10 height 8
radio input "true"
click at [597, 216] on input "True" at bounding box center [600, 216] width 10 height 8
radio input "true"
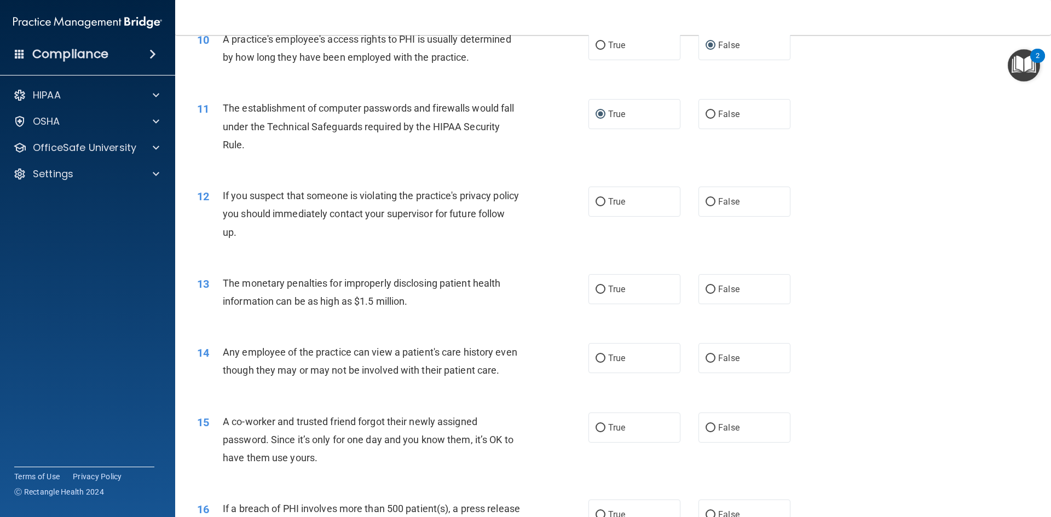
scroll to position [766, 0]
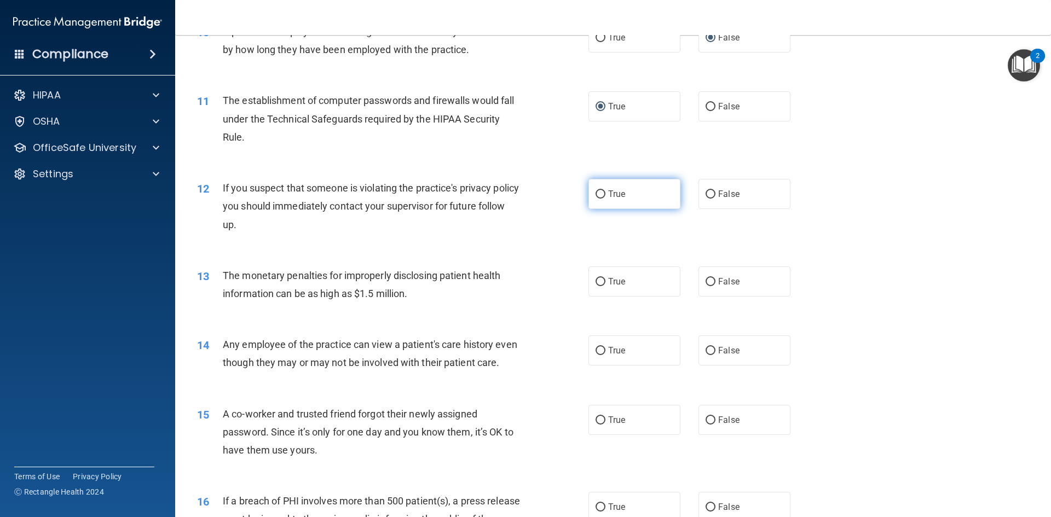
click at [597, 191] on input "True" at bounding box center [600, 194] width 10 height 8
radio input "true"
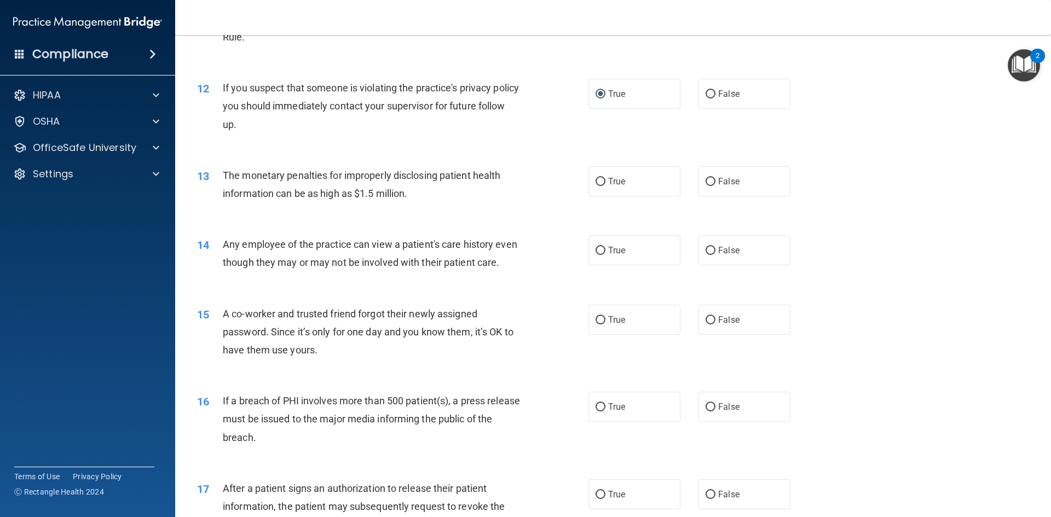
scroll to position [876, 0]
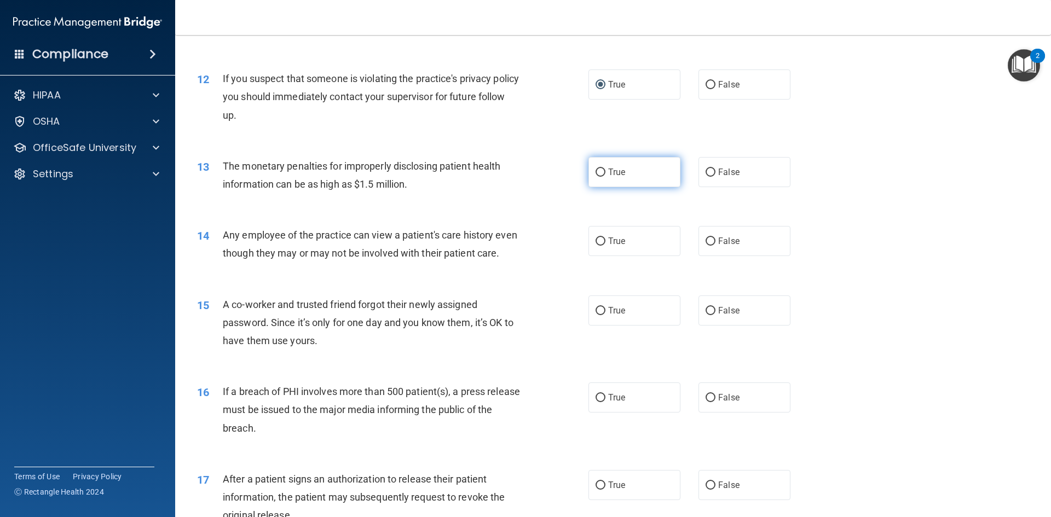
click at [595, 175] on input "True" at bounding box center [600, 173] width 10 height 8
radio input "true"
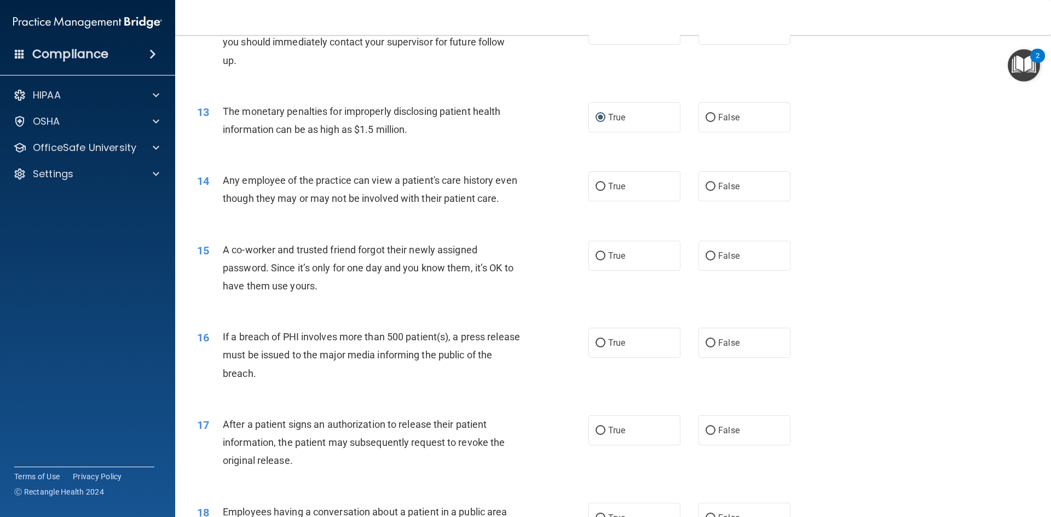
scroll to position [985, 0]
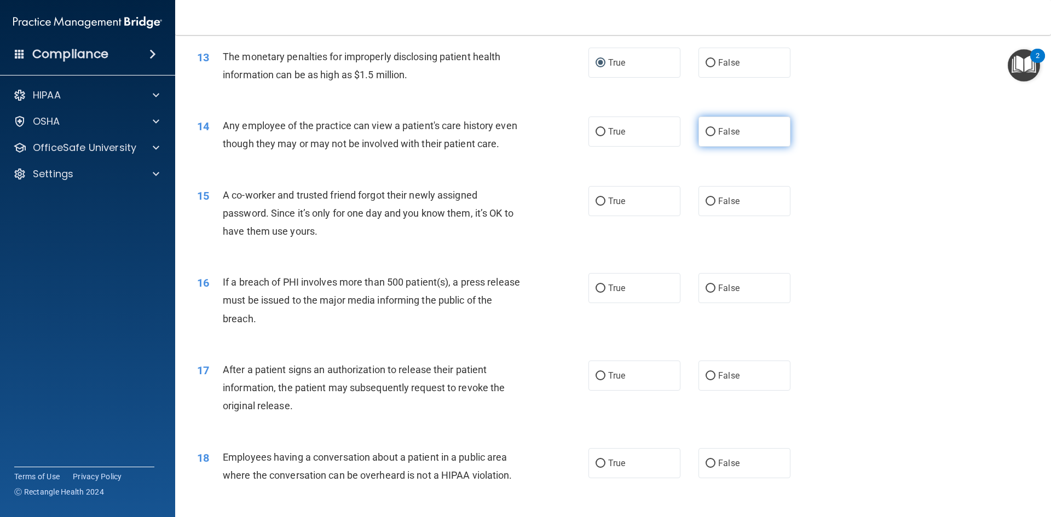
click at [709, 132] on input "False" at bounding box center [710, 132] width 10 height 8
radio input "true"
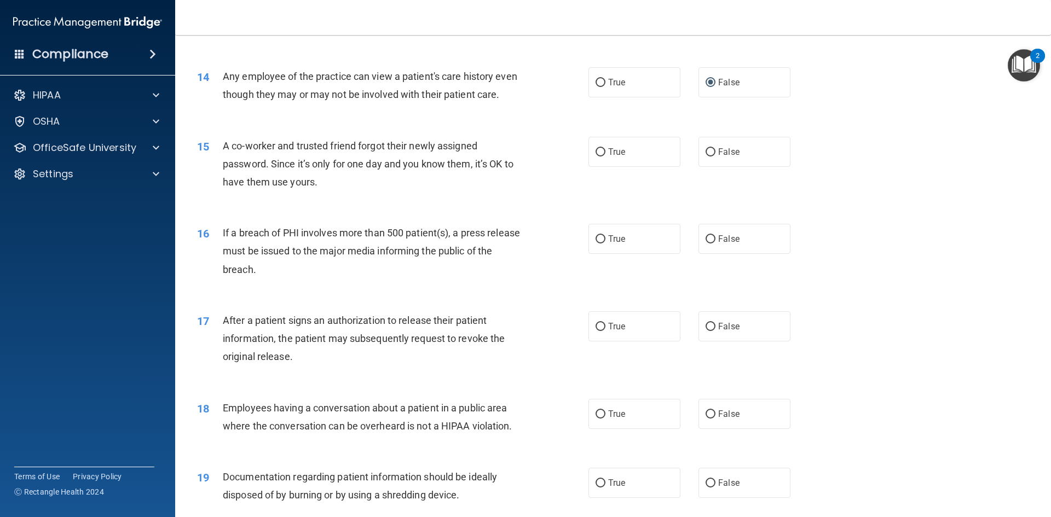
scroll to position [1095, 0]
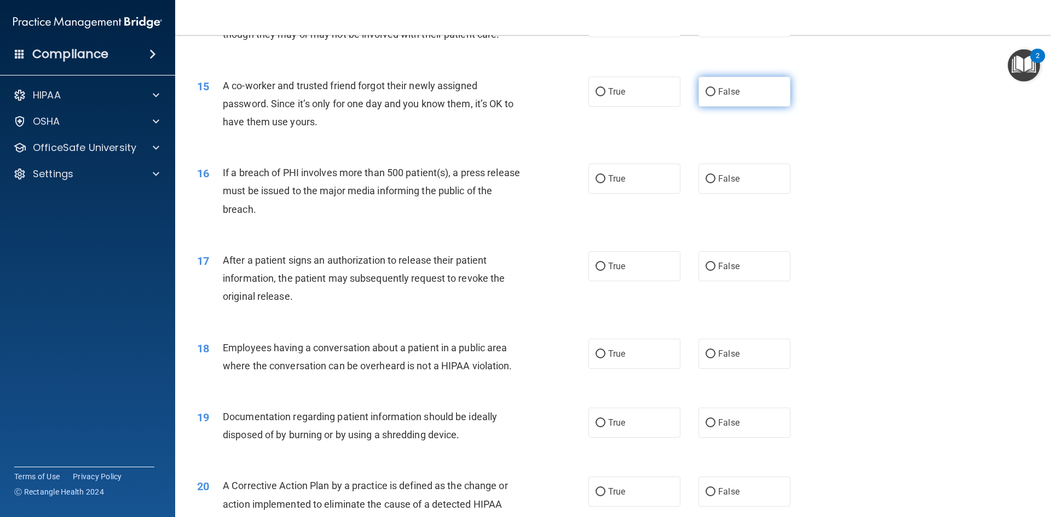
click at [709, 96] on input "False" at bounding box center [710, 92] width 10 height 8
radio input "true"
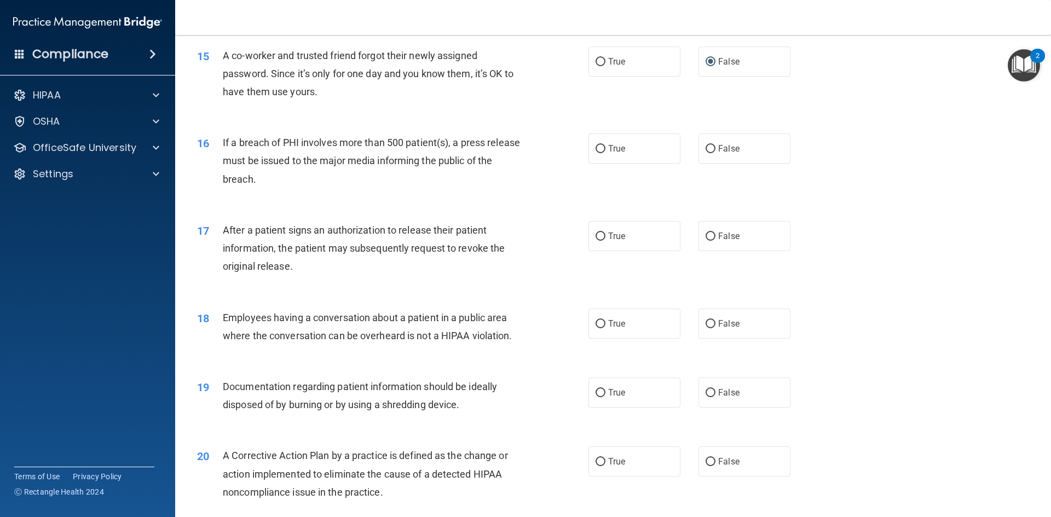
scroll to position [1149, 0]
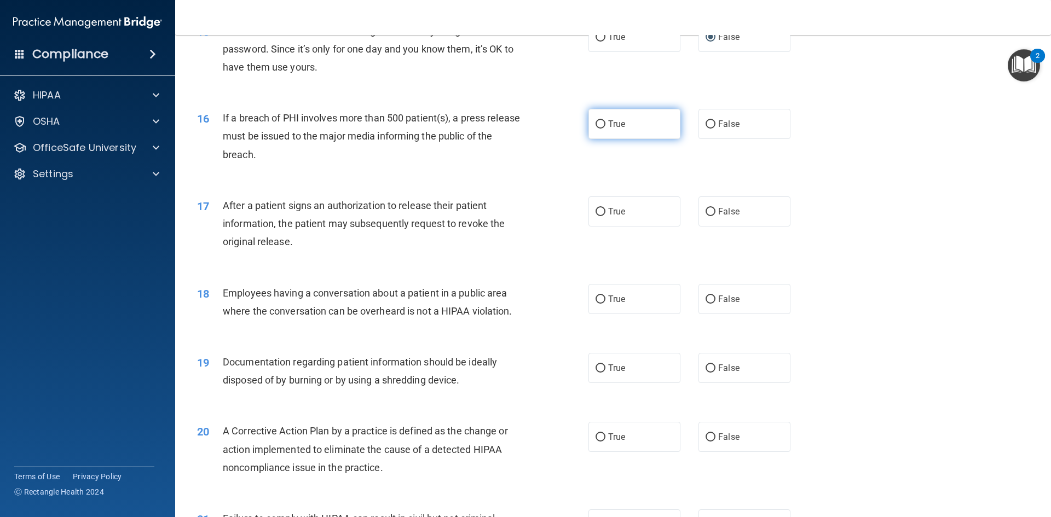
click at [597, 129] on input "True" at bounding box center [600, 124] width 10 height 8
radio input "true"
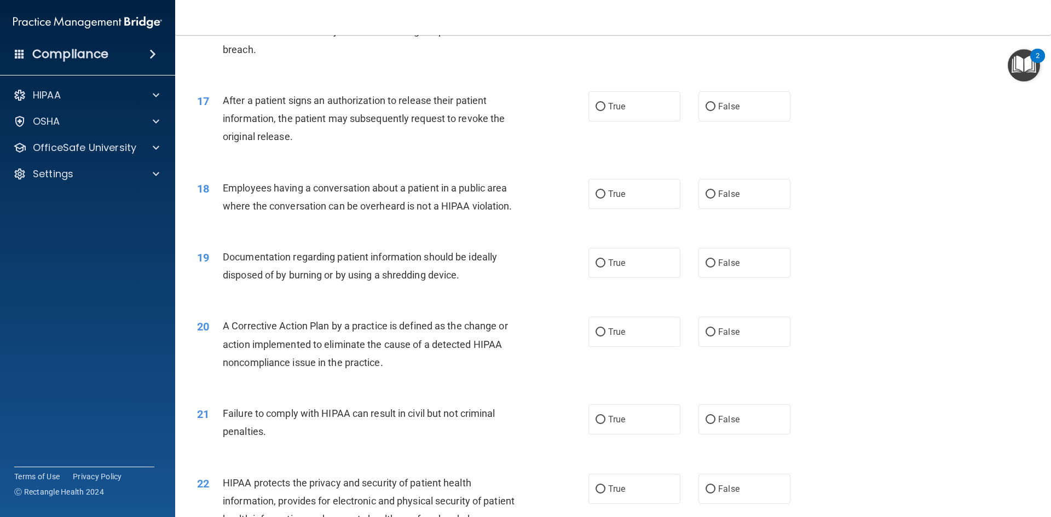
scroll to position [1259, 0]
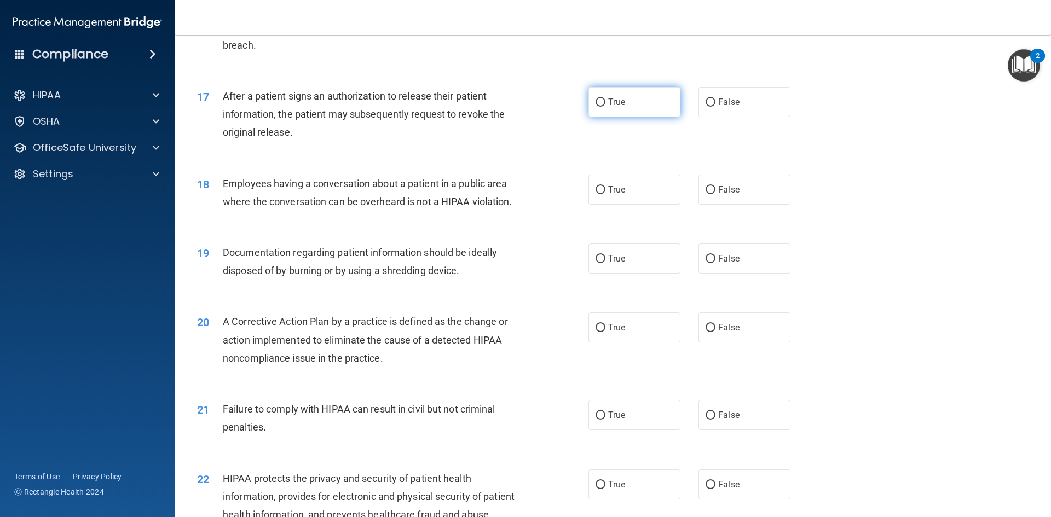
click at [614, 107] on span "True" at bounding box center [616, 102] width 17 height 10
click at [605, 107] on input "True" at bounding box center [600, 103] width 10 height 8
radio input "true"
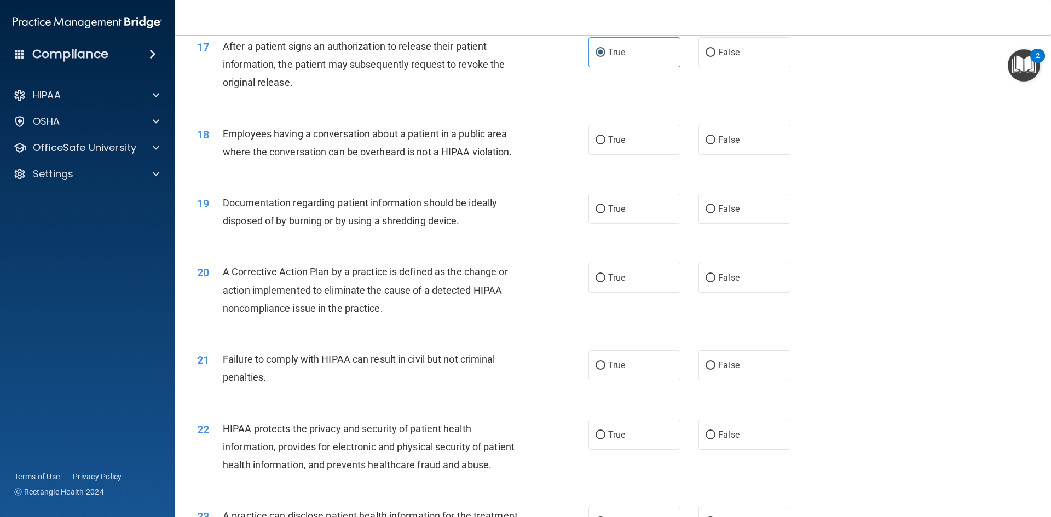
scroll to position [1368, 0]
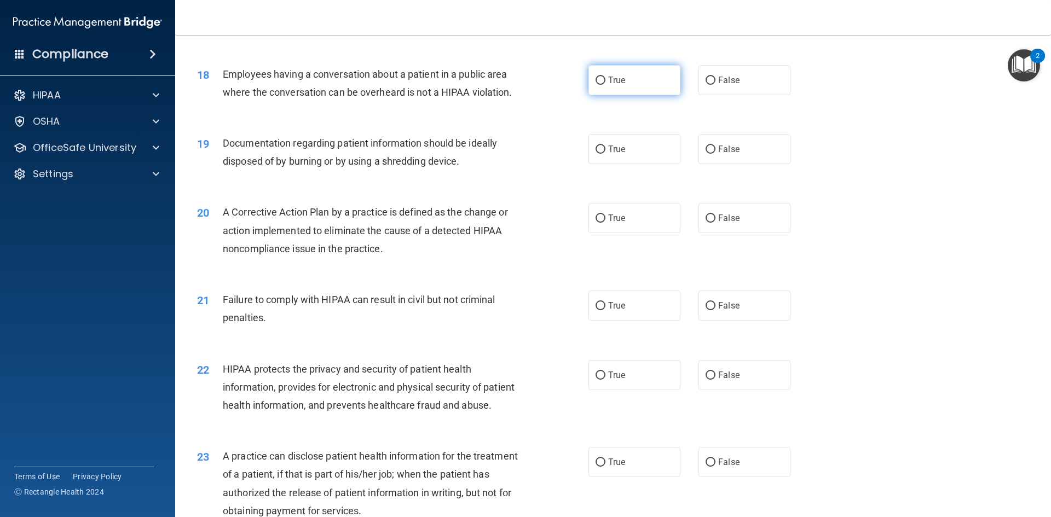
click at [603, 95] on label "True" at bounding box center [634, 80] width 92 height 30
click at [603, 85] on input "True" at bounding box center [600, 81] width 10 height 8
radio input "true"
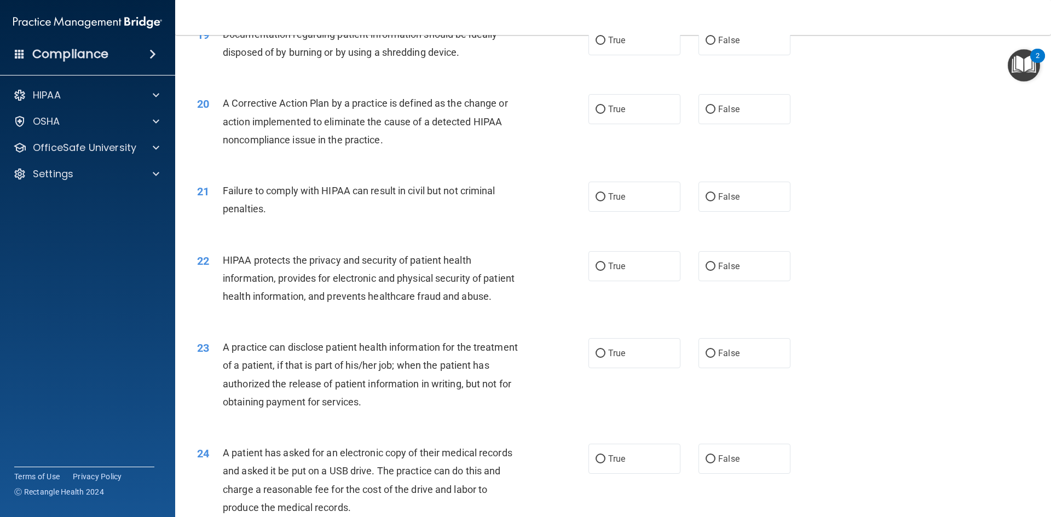
scroll to position [1478, 0]
click at [698, 55] on label "False" at bounding box center [744, 40] width 92 height 30
click at [705, 44] on input "False" at bounding box center [710, 40] width 10 height 8
radio input "true"
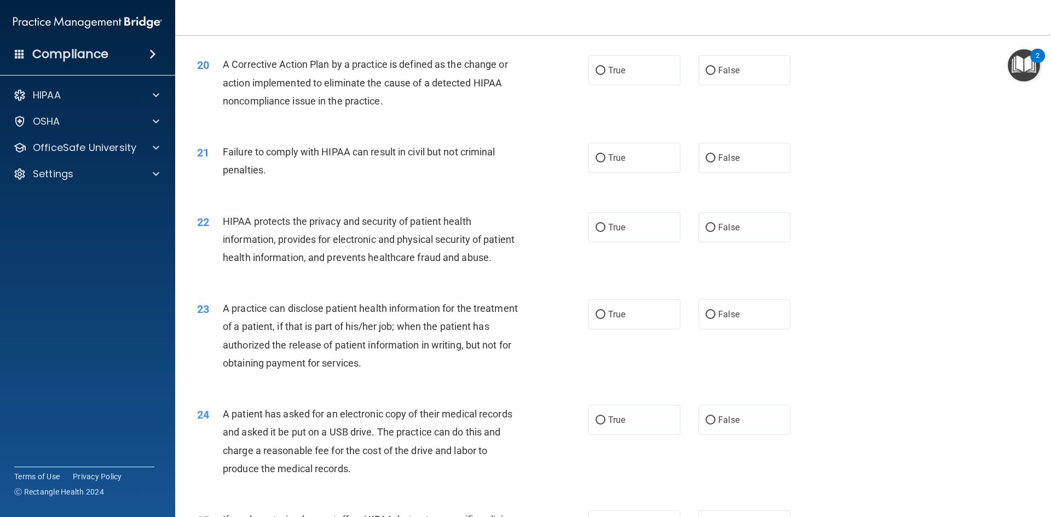
scroll to position [1532, 0]
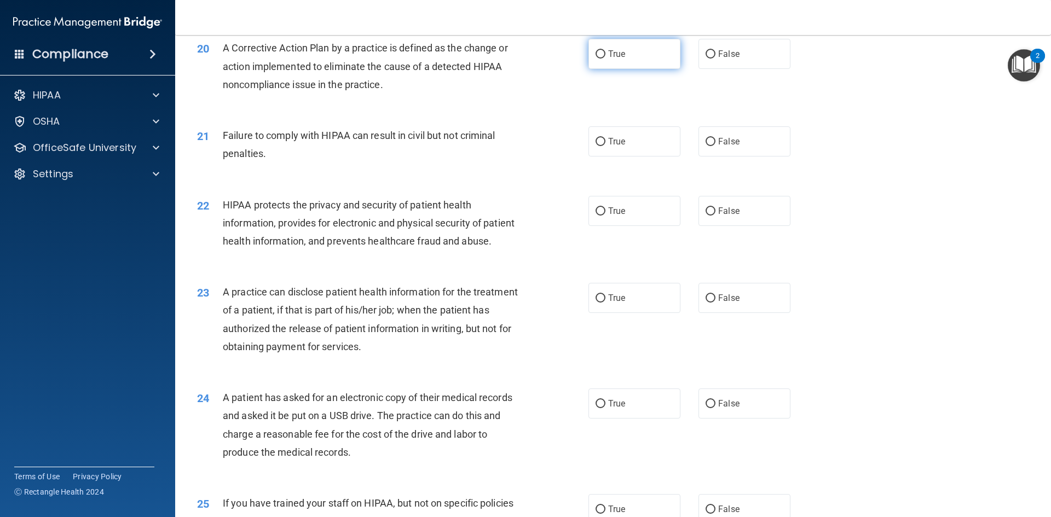
click at [595, 59] on input "True" at bounding box center [600, 54] width 10 height 8
radio input "true"
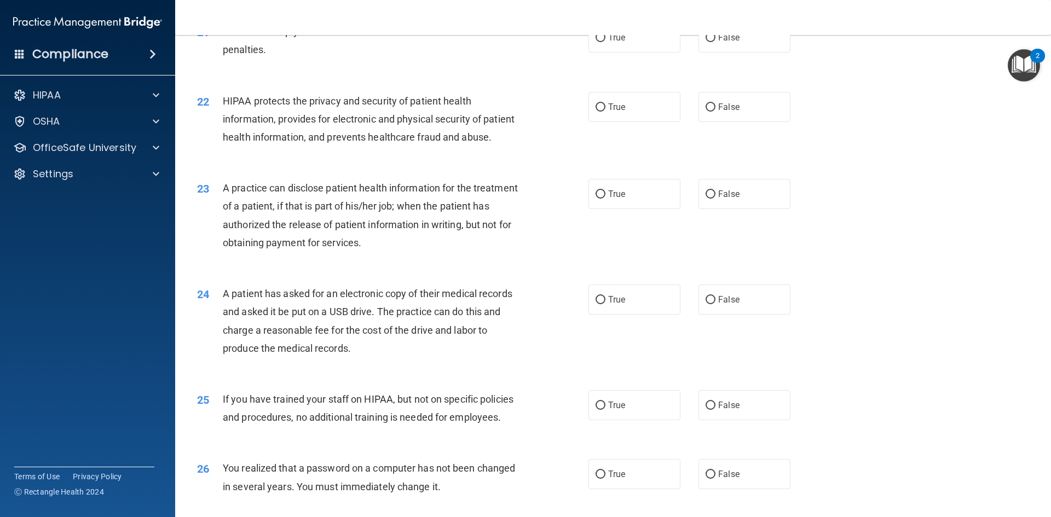
scroll to position [1642, 0]
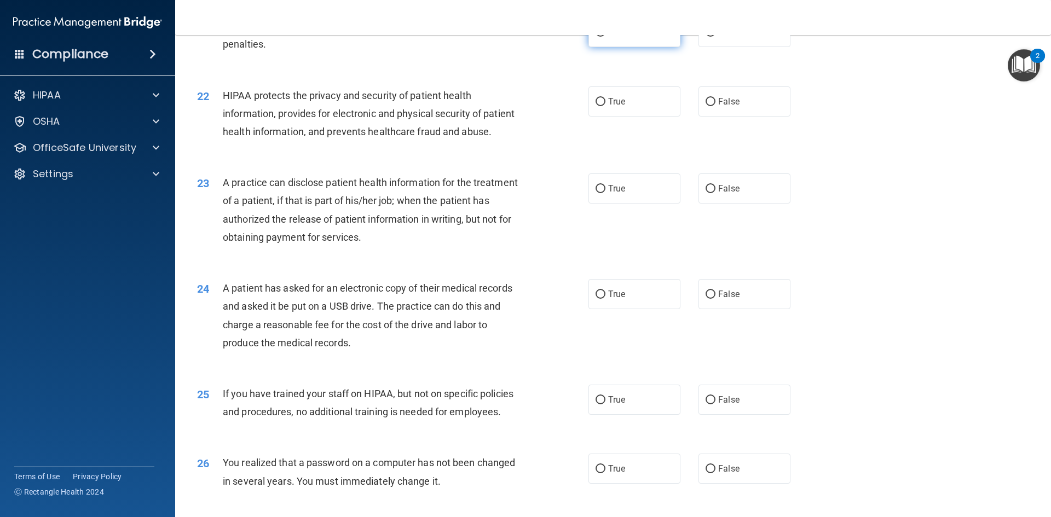
click at [597, 37] on input "True" at bounding box center [600, 32] width 10 height 8
radio input "true"
click at [710, 47] on label "False" at bounding box center [744, 32] width 92 height 30
click at [710, 37] on input "False" at bounding box center [710, 32] width 10 height 8
radio input "true"
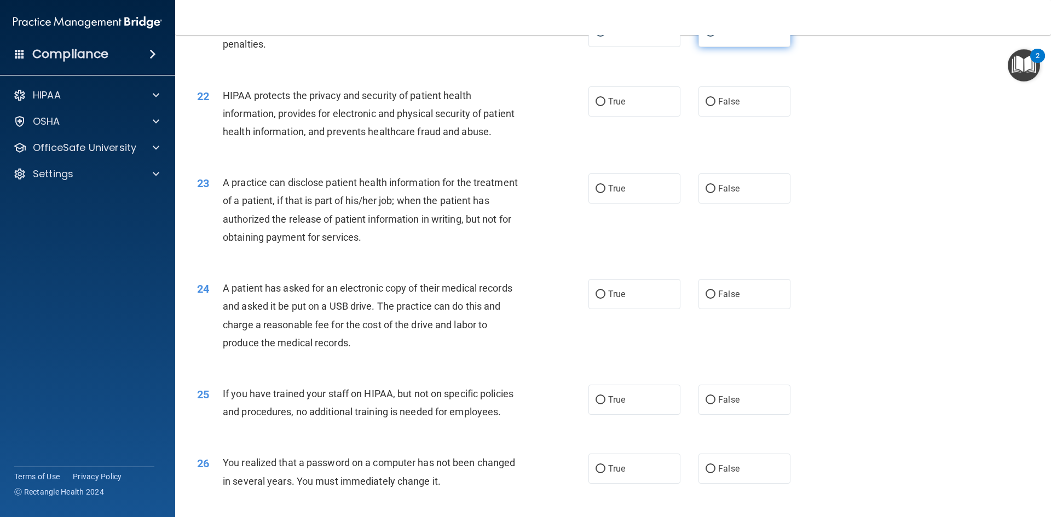
radio input "false"
click at [608, 107] on span "True" at bounding box center [616, 101] width 17 height 10
click at [604, 106] on input "True" at bounding box center [600, 102] width 10 height 8
radio input "true"
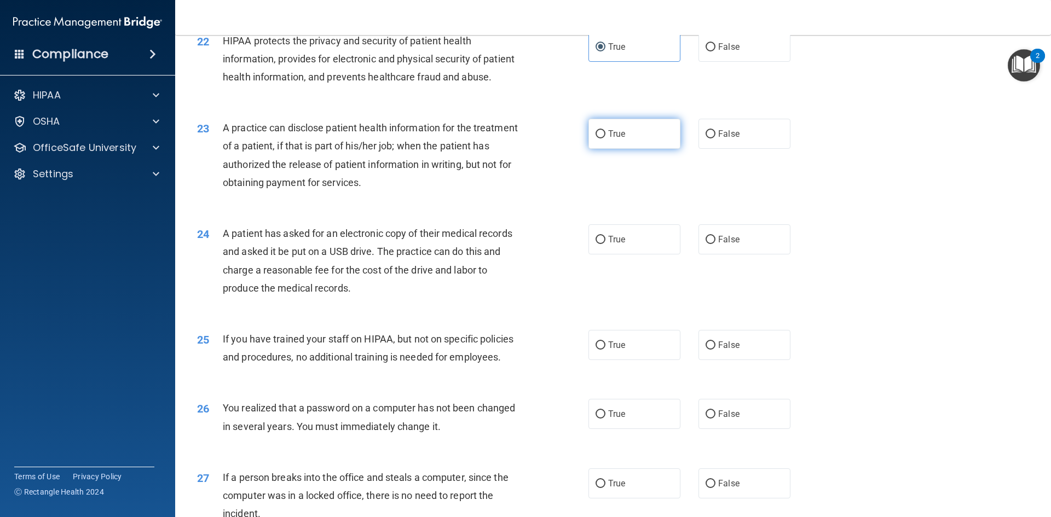
click at [595, 138] on input "True" at bounding box center [600, 134] width 10 height 8
radio input "true"
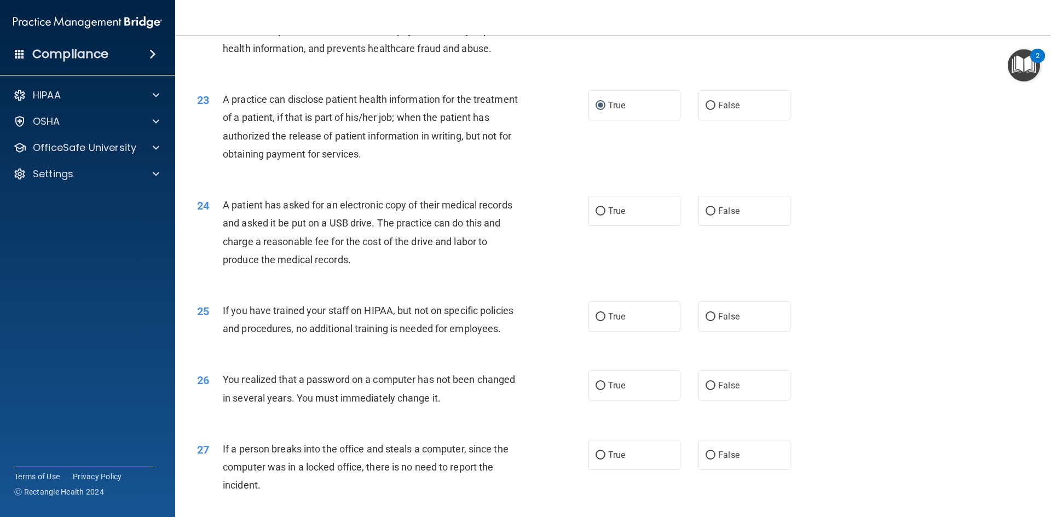
scroll to position [1806, 0]
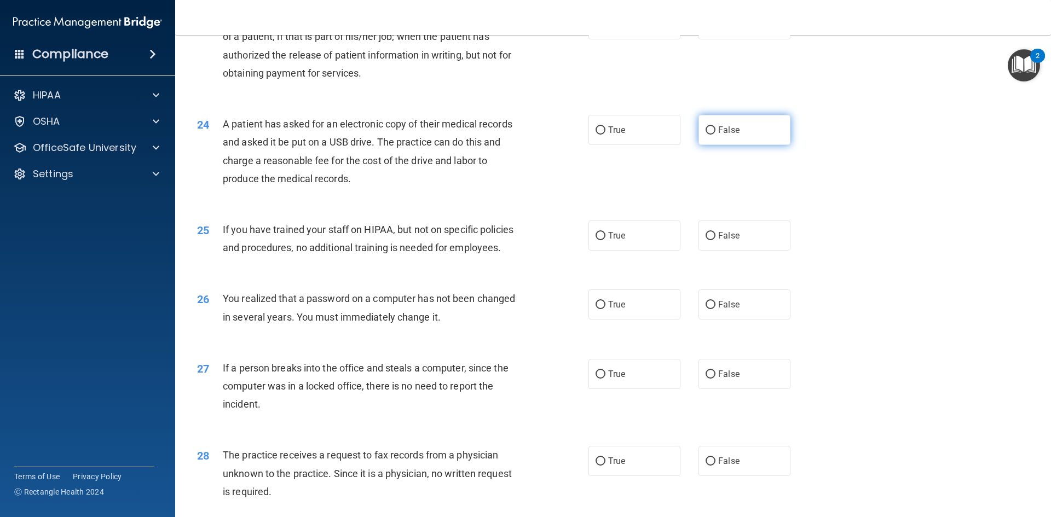
click at [710, 135] on input "False" at bounding box center [710, 130] width 10 height 8
radio input "true"
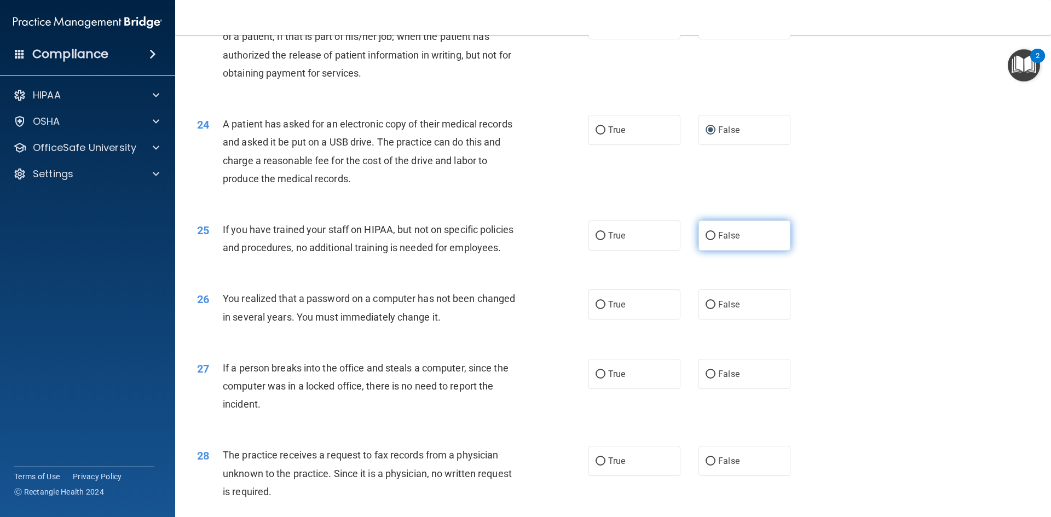
click at [705, 240] on input "False" at bounding box center [710, 236] width 10 height 8
radio input "true"
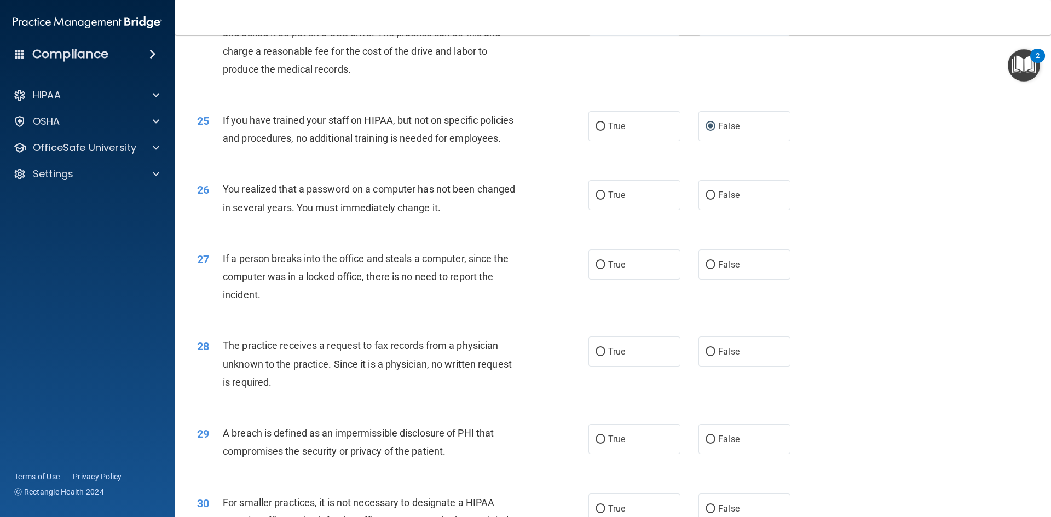
scroll to position [1970, 0]
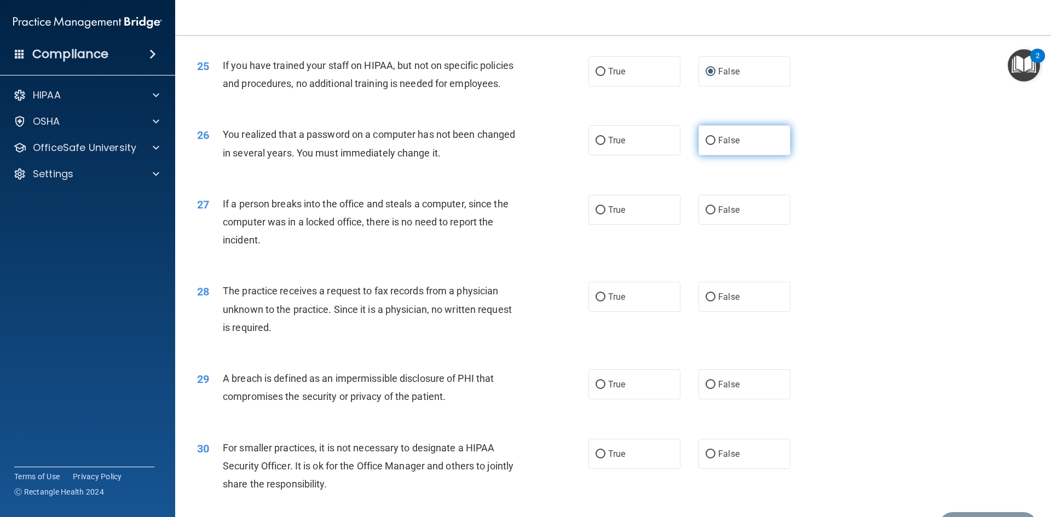
click at [718, 146] on span "False" at bounding box center [728, 140] width 21 height 10
click at [714, 145] on input "False" at bounding box center [710, 141] width 10 height 8
radio input "true"
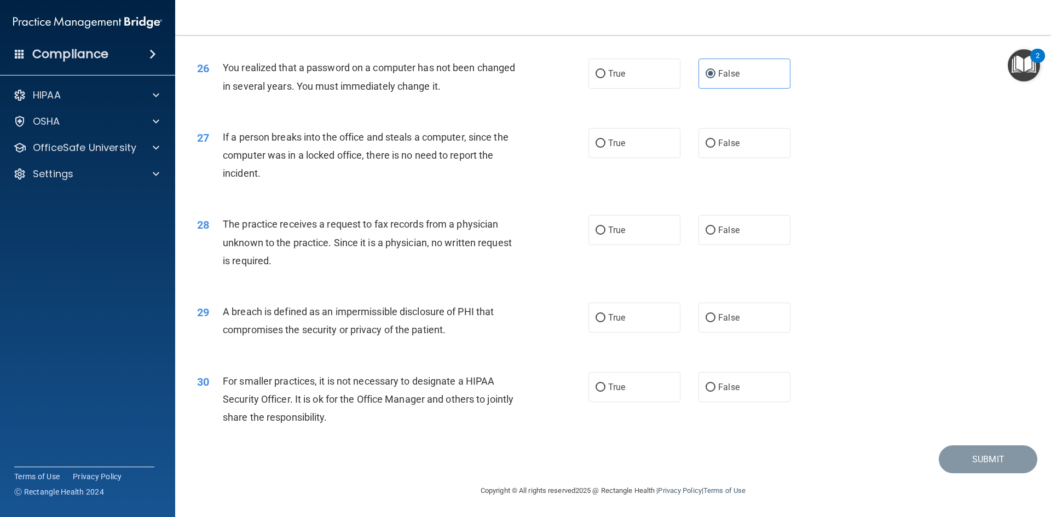
scroll to position [2073, 0]
click at [698, 140] on label "False" at bounding box center [744, 143] width 92 height 30
click at [705, 140] on input "False" at bounding box center [710, 144] width 10 height 8
radio input "true"
click at [705, 233] on input "False" at bounding box center [710, 231] width 10 height 8
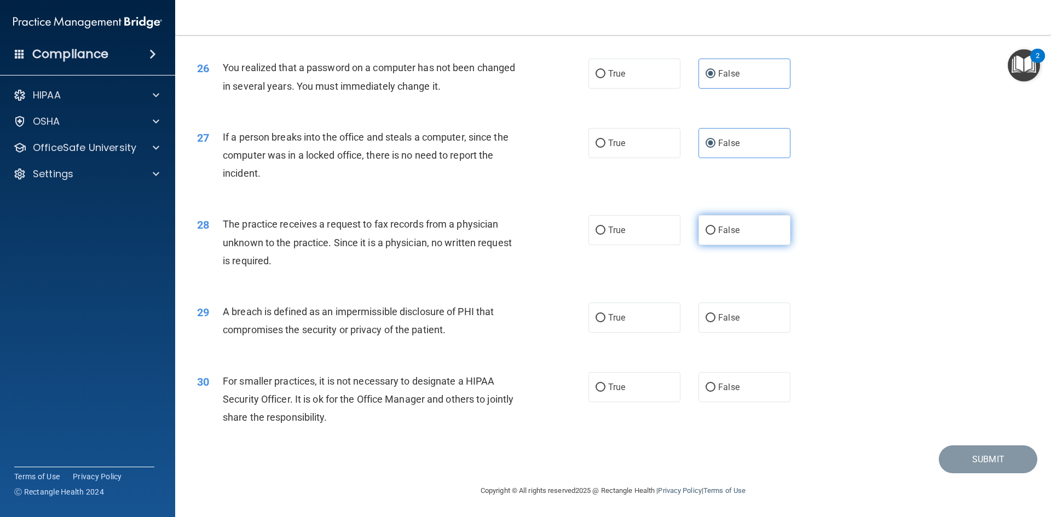
radio input "true"
click at [608, 322] on span "True" at bounding box center [616, 317] width 17 height 10
click at [605, 322] on input "True" at bounding box center [600, 318] width 10 height 8
radio input "true"
click at [707, 389] on input "False" at bounding box center [710, 388] width 10 height 8
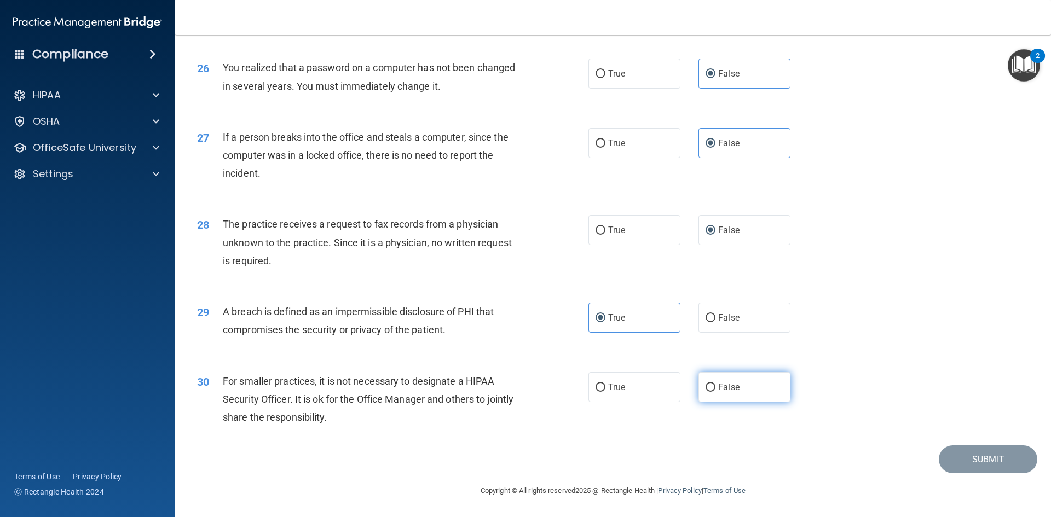
radio input "true"
click at [1000, 454] on button "Submit" at bounding box center [988, 459] width 99 height 28
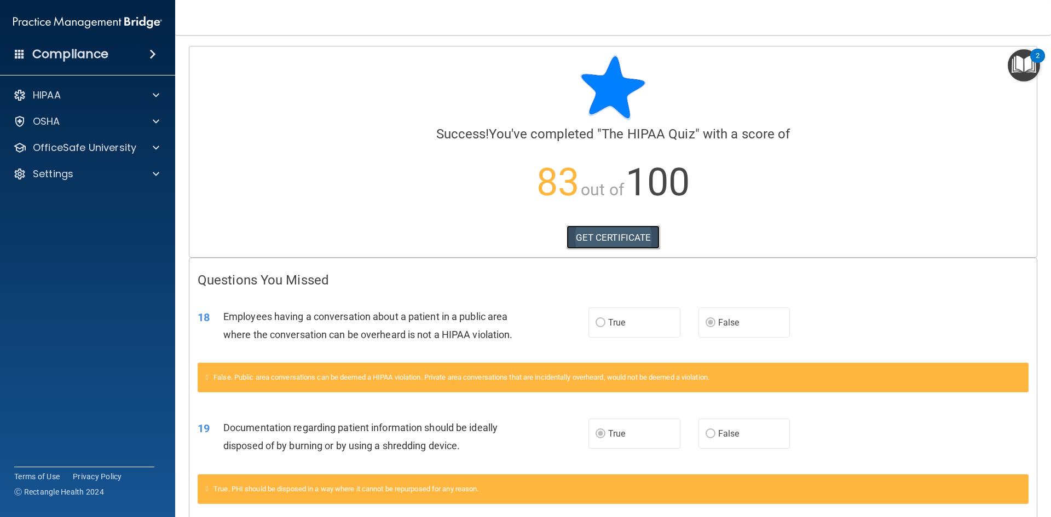
click at [624, 232] on link "GET CERTIFICATE" at bounding box center [613, 237] width 94 height 24
click at [129, 94] on div "HIPAA" at bounding box center [73, 95] width 136 height 13
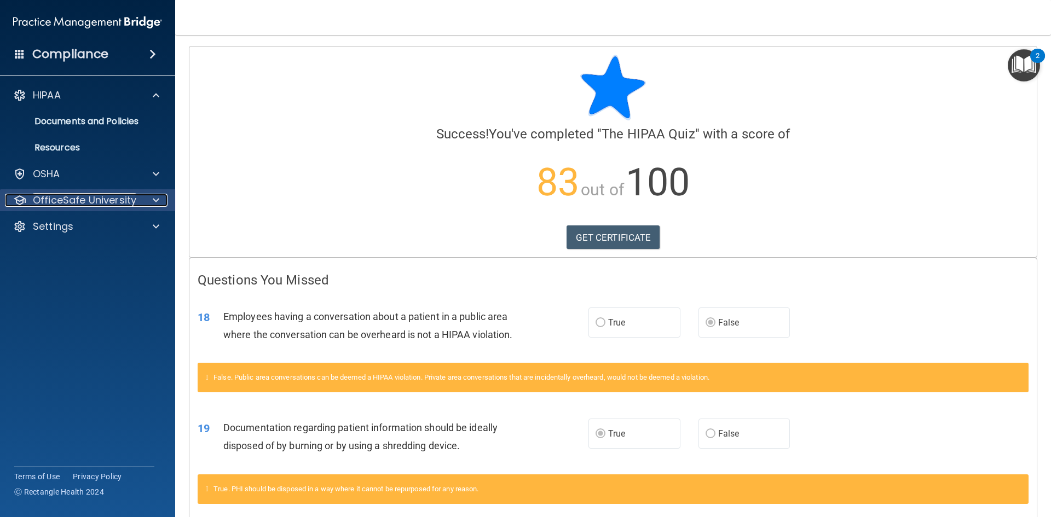
click at [153, 202] on span at bounding box center [156, 200] width 7 height 13
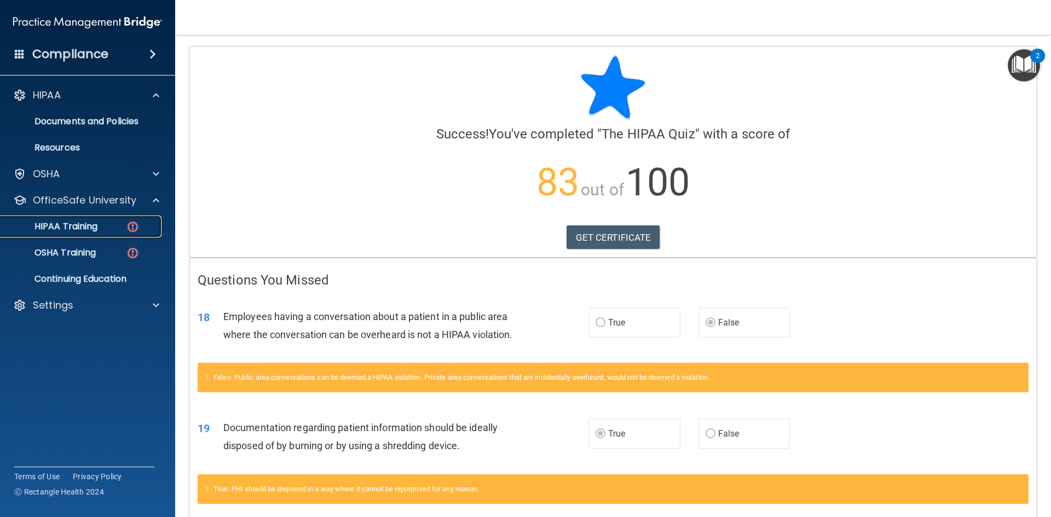
click at [131, 228] on img at bounding box center [133, 227] width 14 height 14
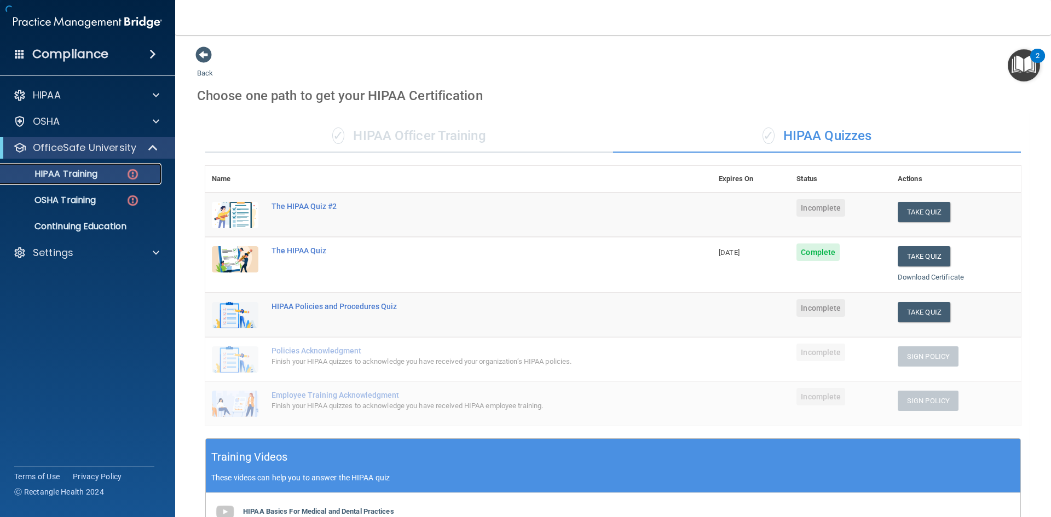
click at [92, 171] on p "HIPAA Training" at bounding box center [52, 174] width 90 height 11
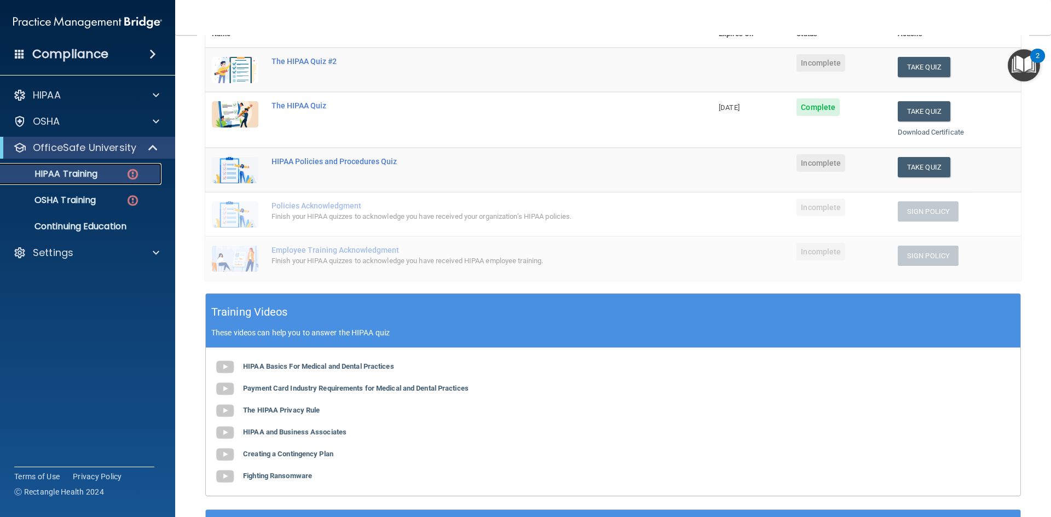
scroll to position [164, 0]
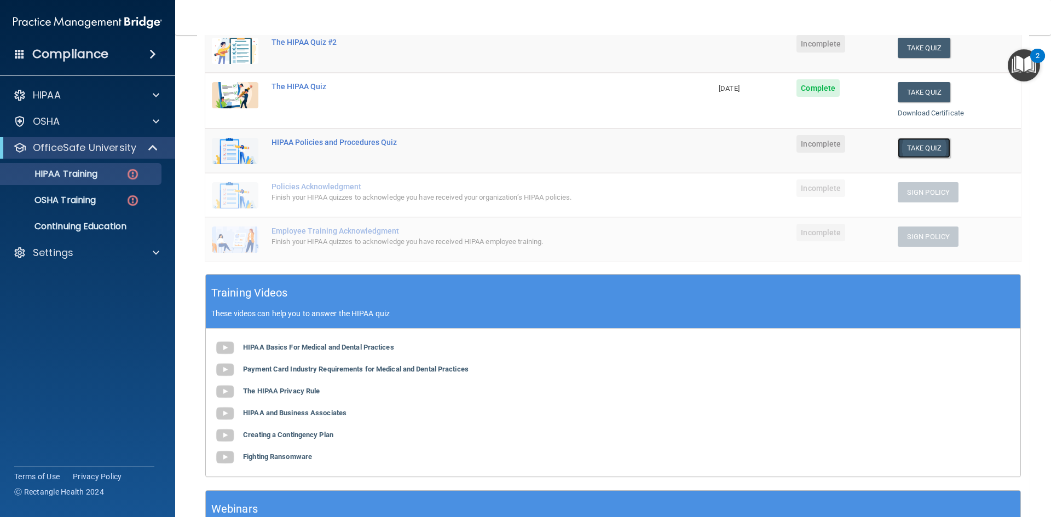
click at [918, 150] on button "Take Quiz" at bounding box center [923, 148] width 53 height 20
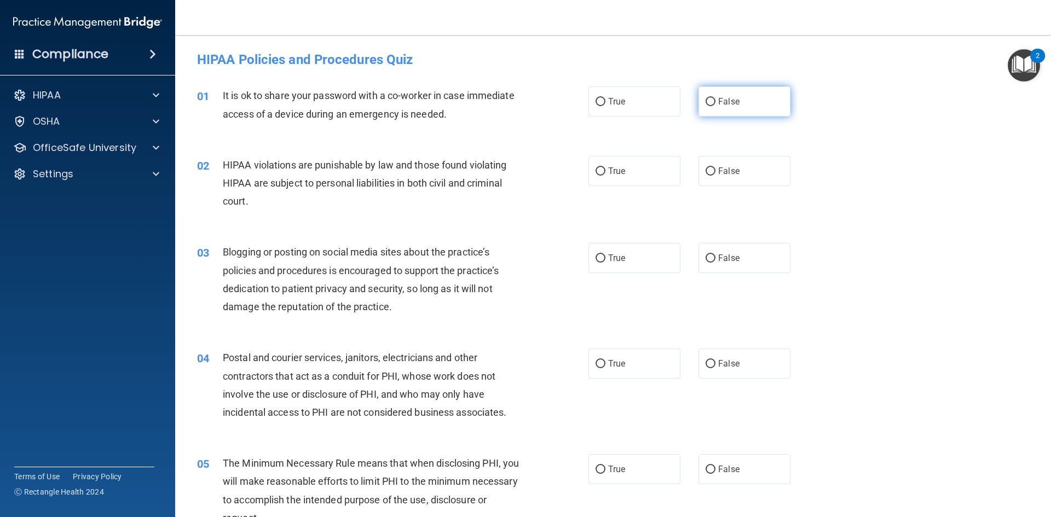
click at [709, 96] on label "False" at bounding box center [744, 101] width 92 height 30
click at [709, 98] on input "False" at bounding box center [710, 102] width 10 height 8
radio input "true"
click at [615, 172] on span "True" at bounding box center [616, 171] width 17 height 10
click at [605, 172] on input "True" at bounding box center [600, 171] width 10 height 8
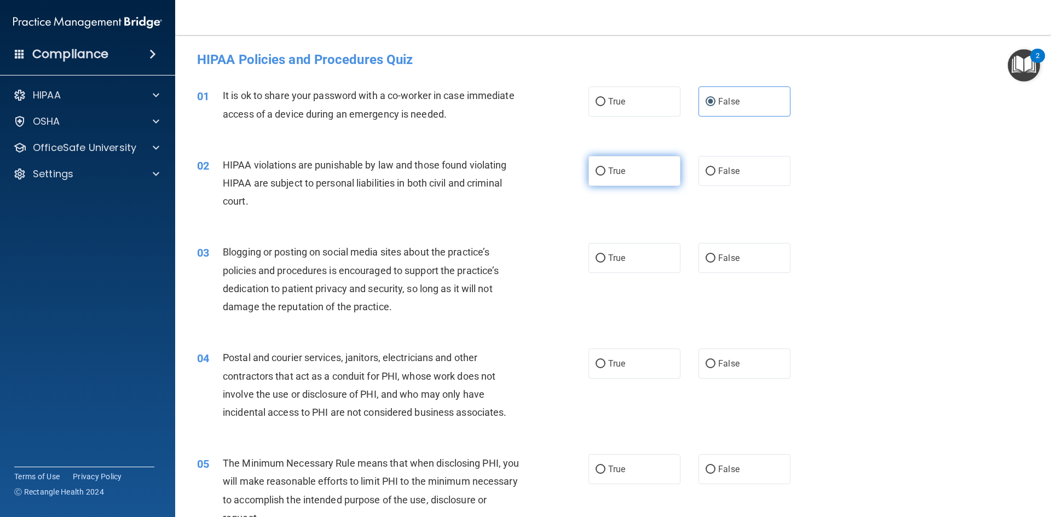
radio input "true"
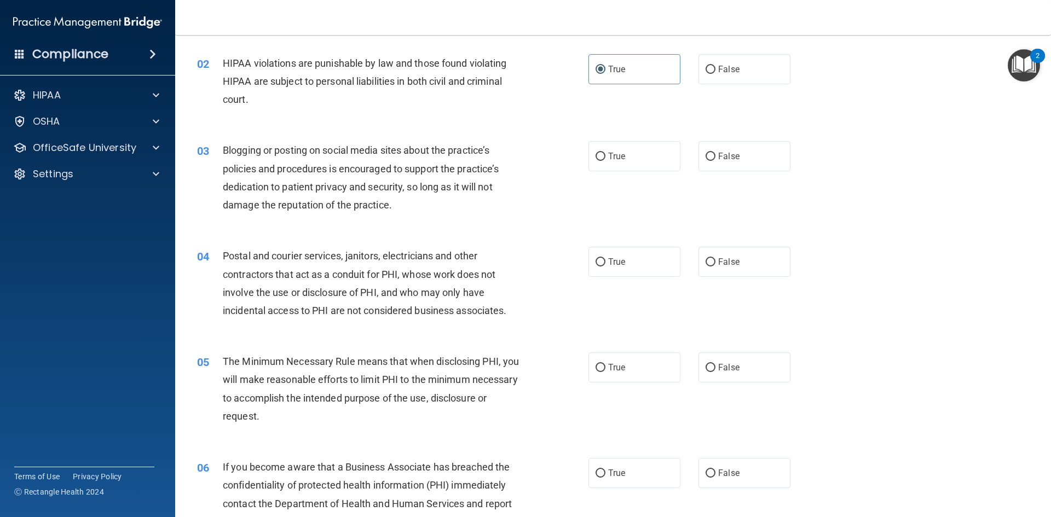
scroll to position [109, 0]
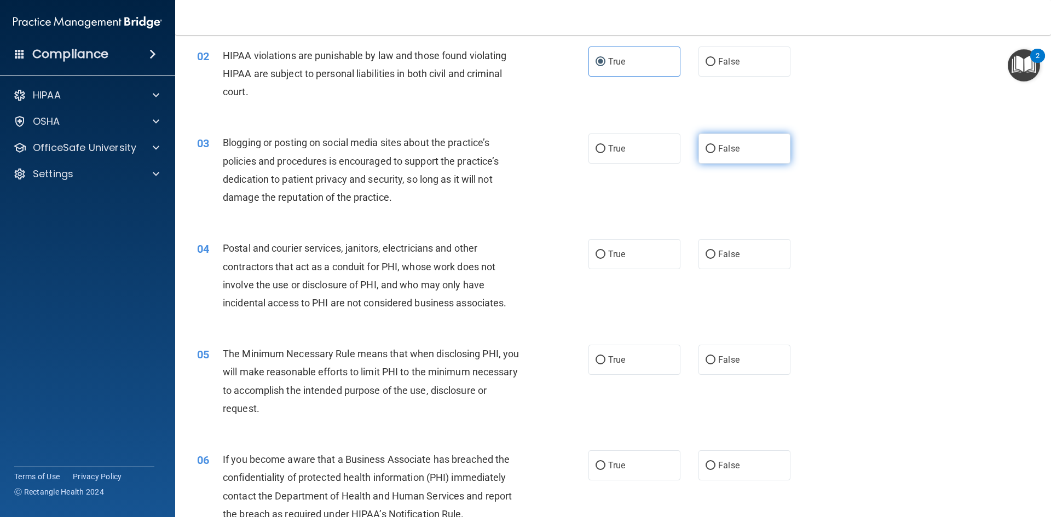
click at [718, 149] on span "False" at bounding box center [728, 148] width 21 height 10
click at [715, 149] on input "False" at bounding box center [710, 149] width 10 height 8
radio input "true"
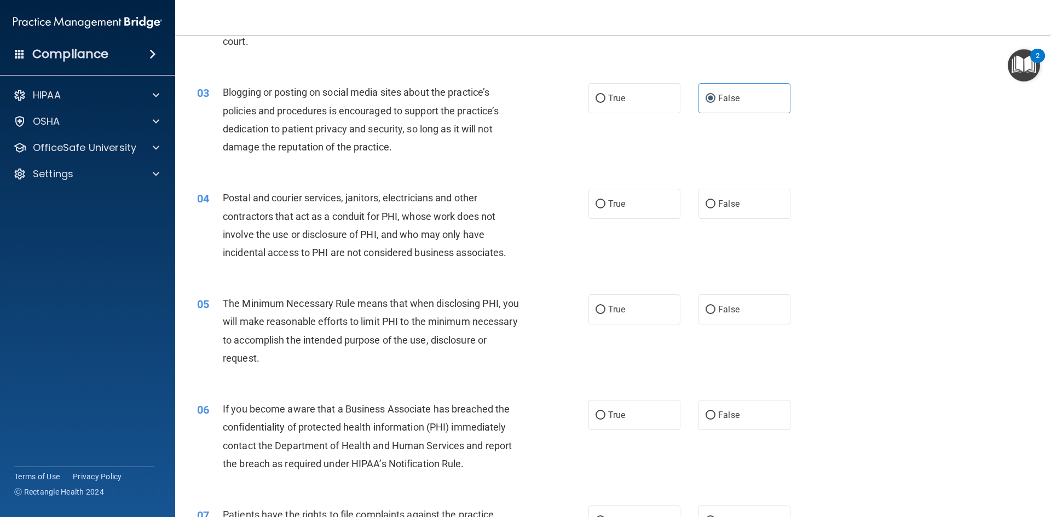
scroll to position [219, 0]
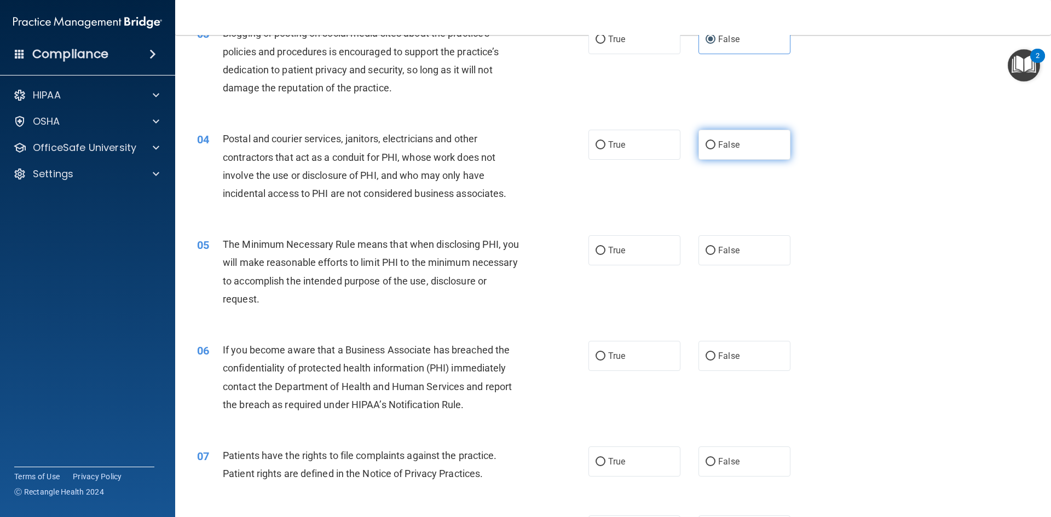
click at [708, 151] on label "False" at bounding box center [744, 145] width 92 height 30
click at [708, 149] on input "False" at bounding box center [710, 145] width 10 height 8
radio input "true"
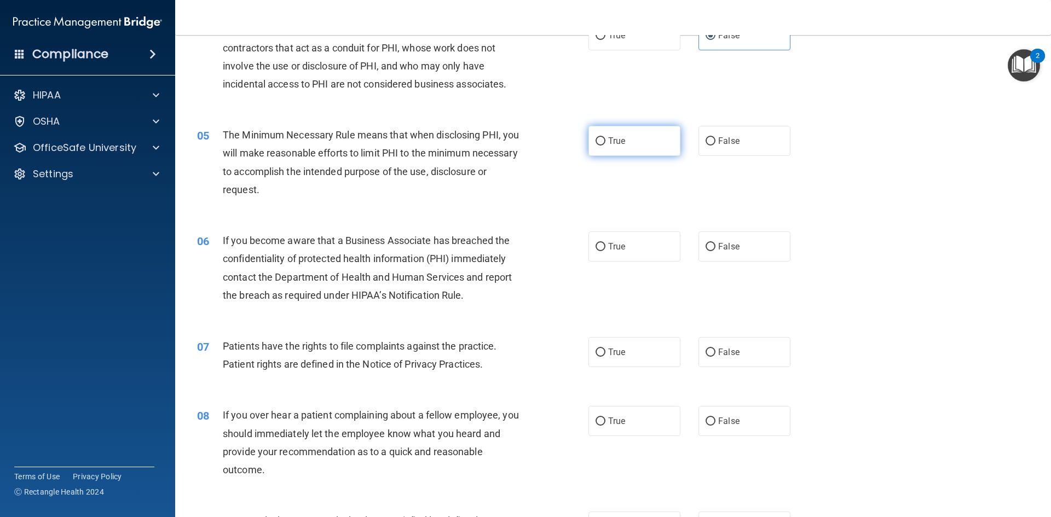
click at [599, 135] on label "True" at bounding box center [634, 141] width 92 height 30
click at [599, 137] on input "True" at bounding box center [600, 141] width 10 height 8
radio input "true"
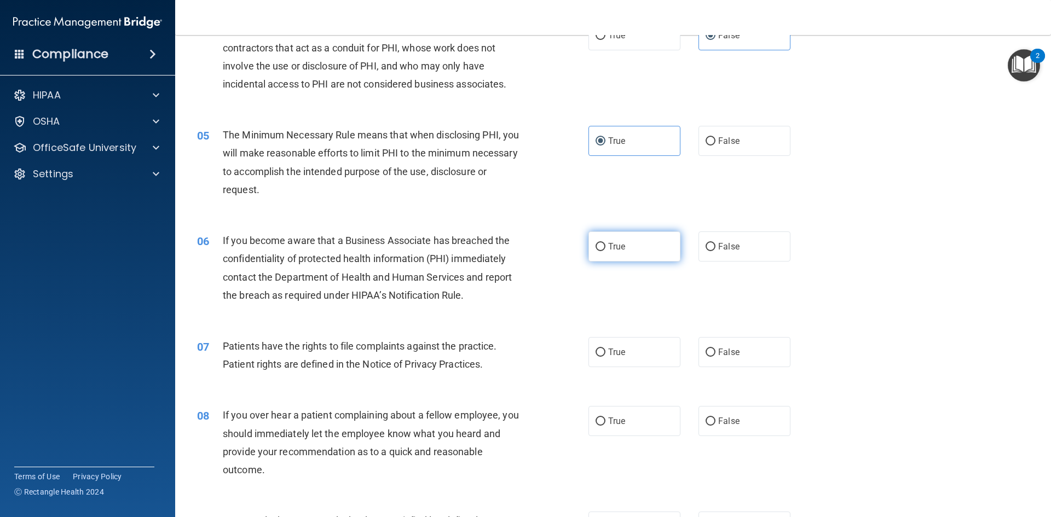
click at [606, 252] on label "True" at bounding box center [634, 246] width 92 height 30
click at [605, 251] on input "True" at bounding box center [600, 247] width 10 height 8
radio input "true"
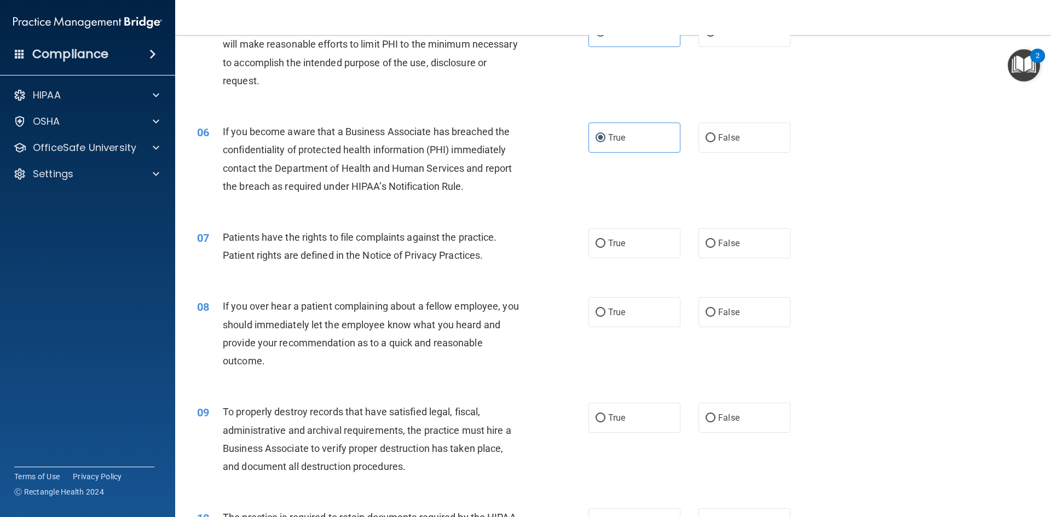
scroll to position [438, 0]
click at [611, 248] on label "True" at bounding box center [634, 243] width 92 height 30
click at [605, 247] on input "True" at bounding box center [600, 243] width 10 height 8
radio input "true"
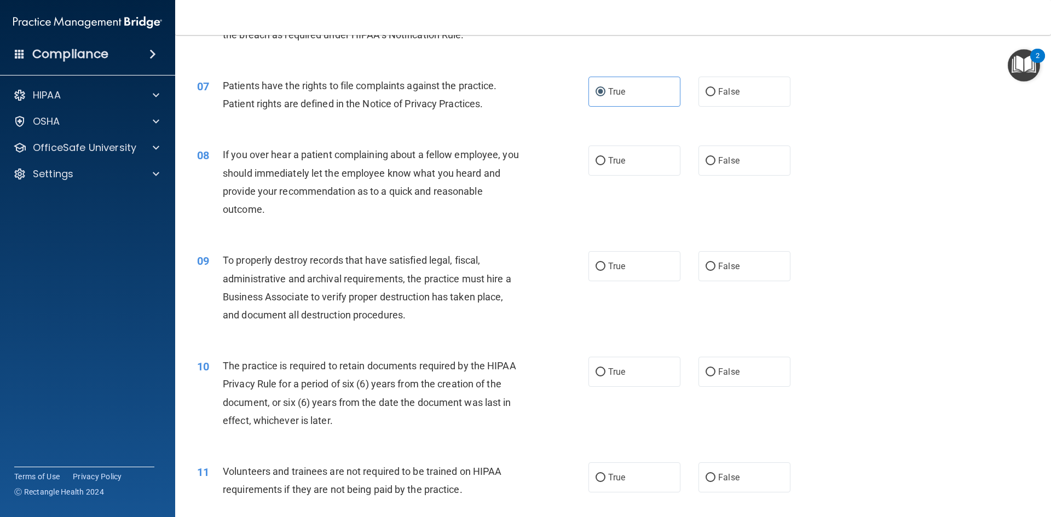
scroll to position [602, 0]
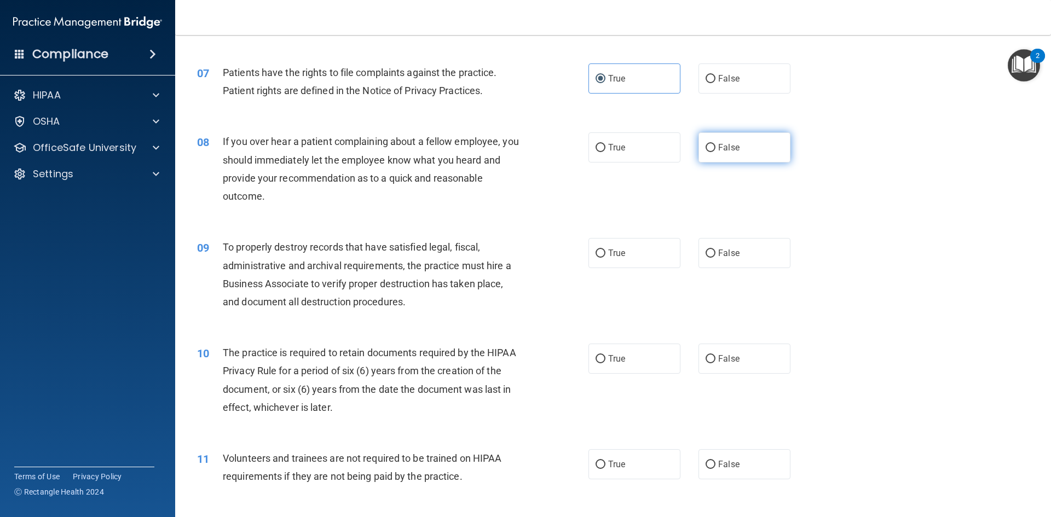
click at [707, 153] on label "False" at bounding box center [744, 147] width 92 height 30
click at [707, 152] on input "False" at bounding box center [710, 148] width 10 height 8
radio input "true"
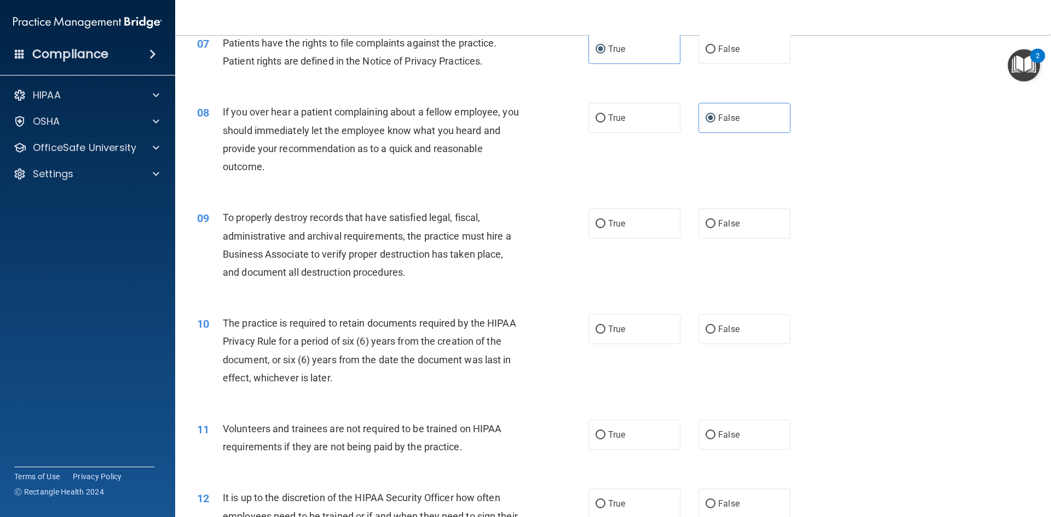
scroll to position [711, 0]
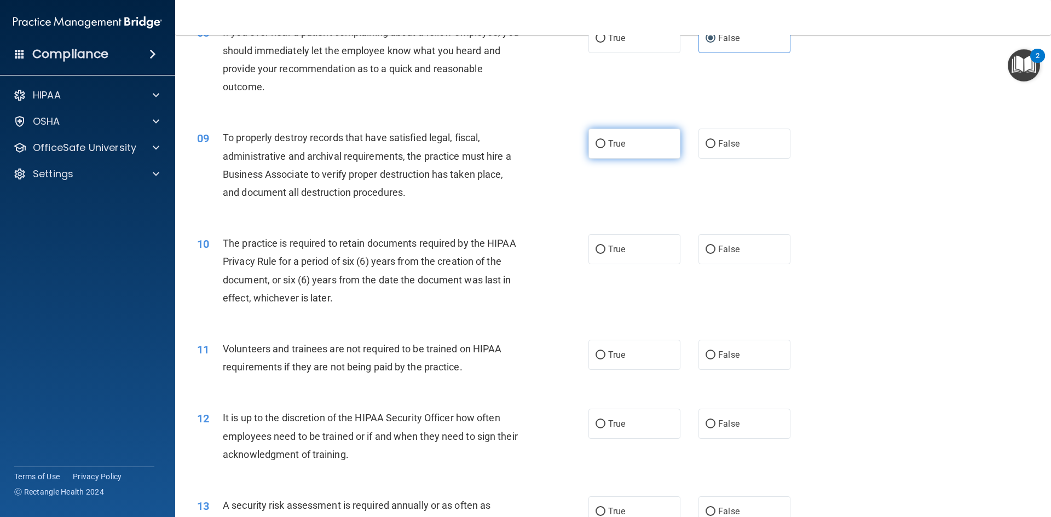
click at [598, 140] on input "True" at bounding box center [600, 144] width 10 height 8
radio input "true"
click at [597, 248] on input "True" at bounding box center [600, 250] width 10 height 8
radio input "true"
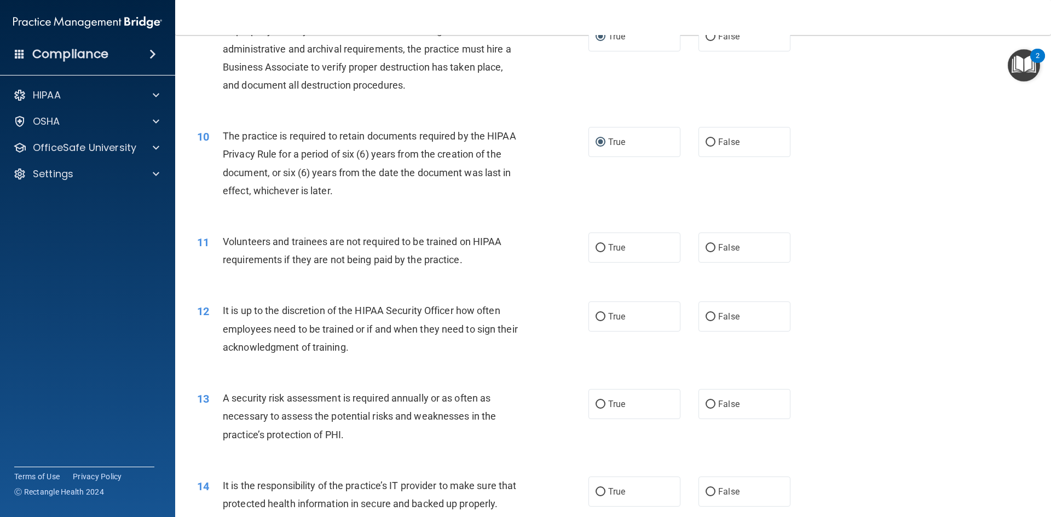
scroll to position [821, 0]
click at [706, 244] on input "False" at bounding box center [710, 246] width 10 height 8
radio input "true"
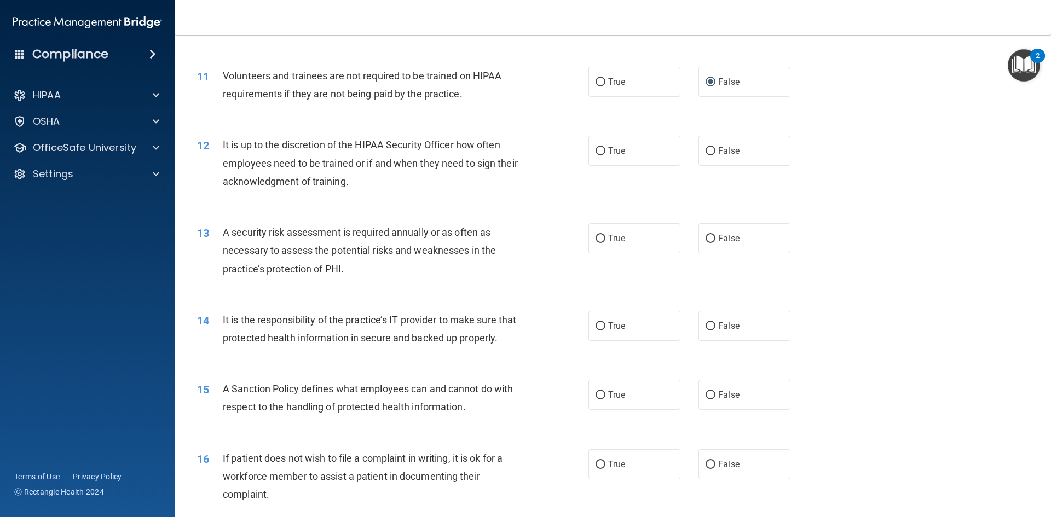
scroll to position [985, 0]
click at [718, 147] on span "False" at bounding box center [728, 150] width 21 height 10
click at [713, 147] on input "False" at bounding box center [710, 151] width 10 height 8
radio input "true"
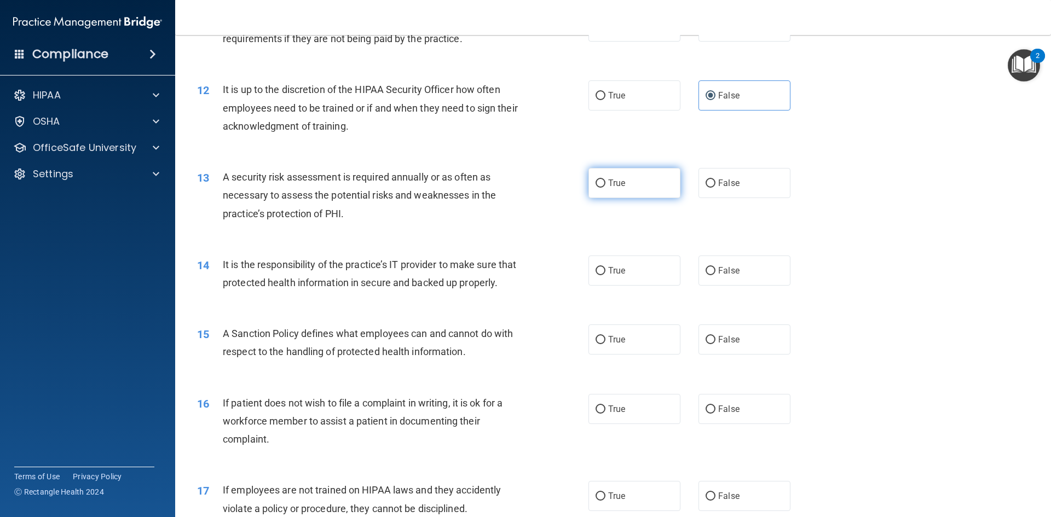
click at [598, 188] on input "True" at bounding box center [600, 183] width 10 height 8
radio input "true"
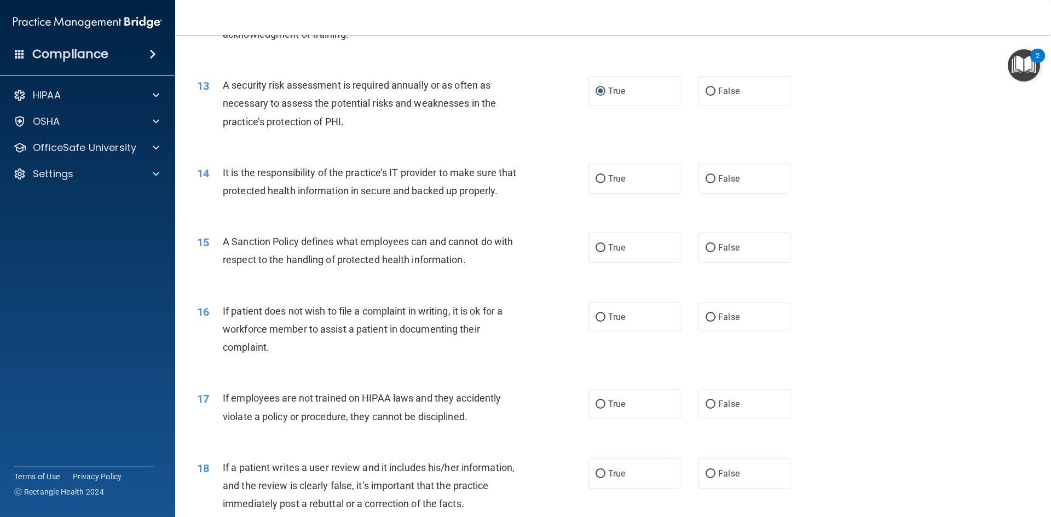
scroll to position [1149, 0]
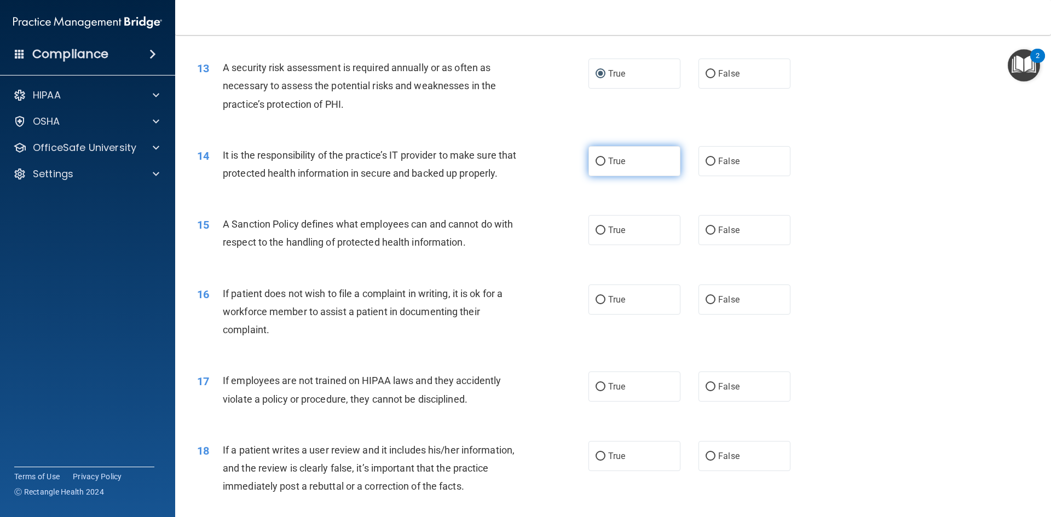
drag, startPoint x: 595, startPoint y: 160, endPoint x: 606, endPoint y: 161, distance: 10.5
click at [597, 160] on input "True" at bounding box center [600, 162] width 10 height 8
radio input "true"
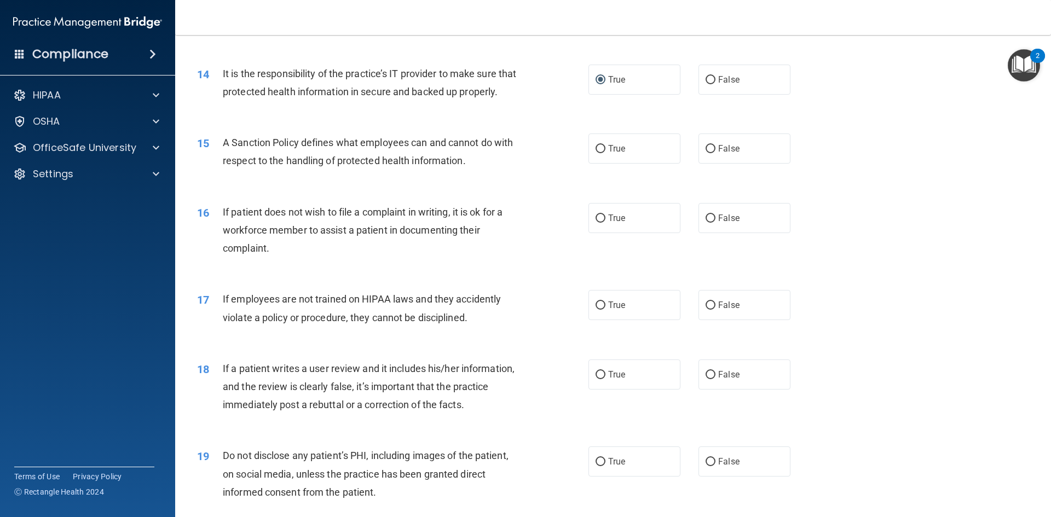
scroll to position [1204, 0]
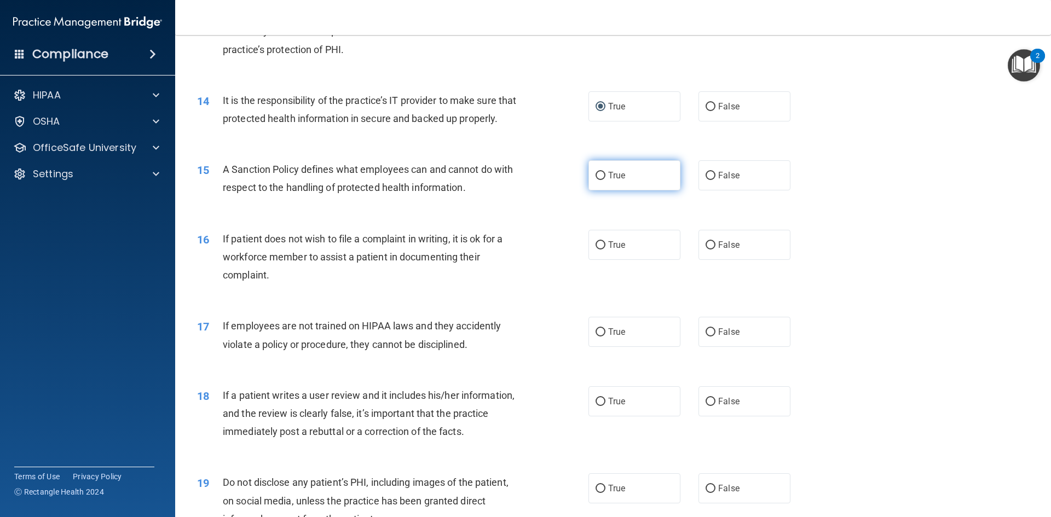
click at [595, 180] on input "True" at bounding box center [600, 176] width 10 height 8
radio input "true"
click at [589, 260] on label "True" at bounding box center [634, 245] width 92 height 30
click at [595, 250] on input "True" at bounding box center [600, 245] width 10 height 8
radio input "true"
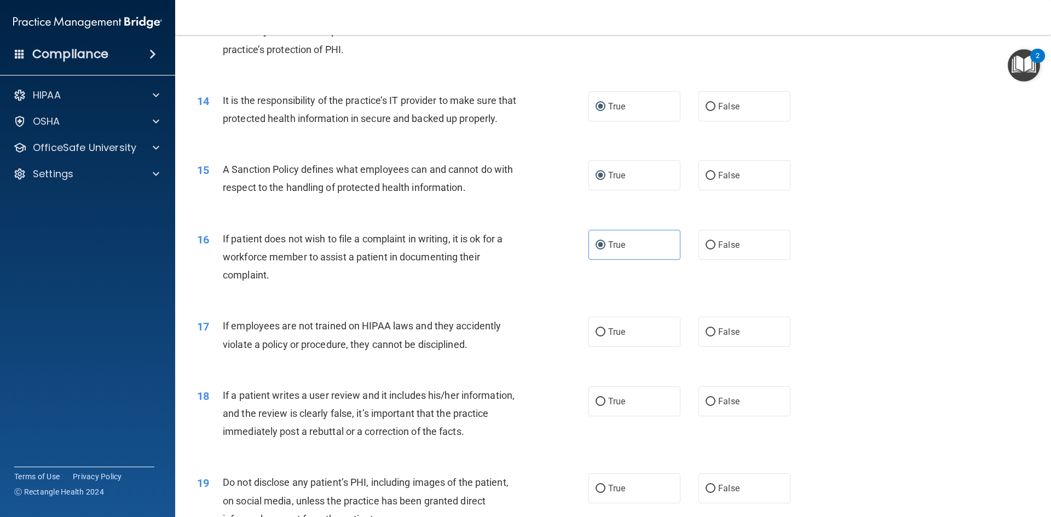
scroll to position [1313, 0]
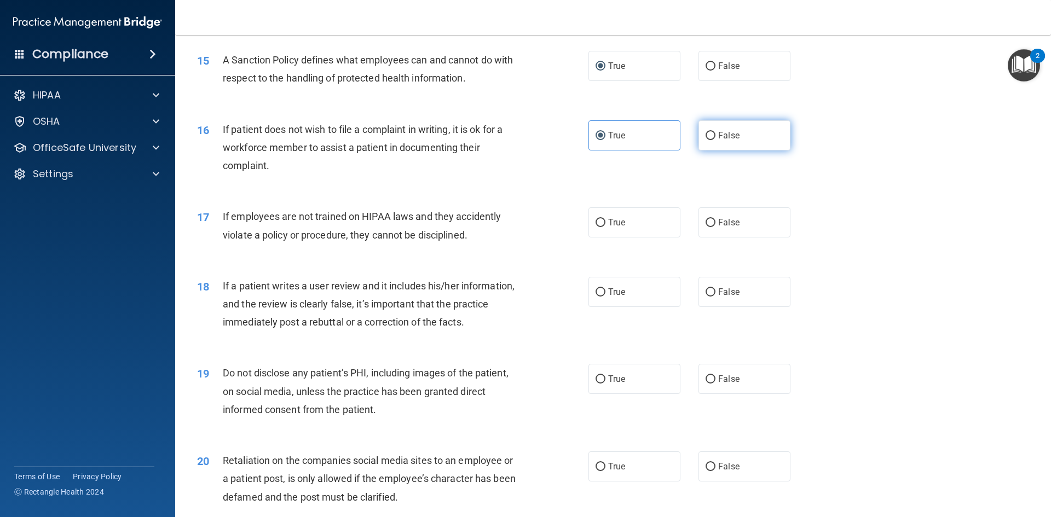
click at [707, 140] on input "False" at bounding box center [710, 136] width 10 height 8
radio input "true"
radio input "false"
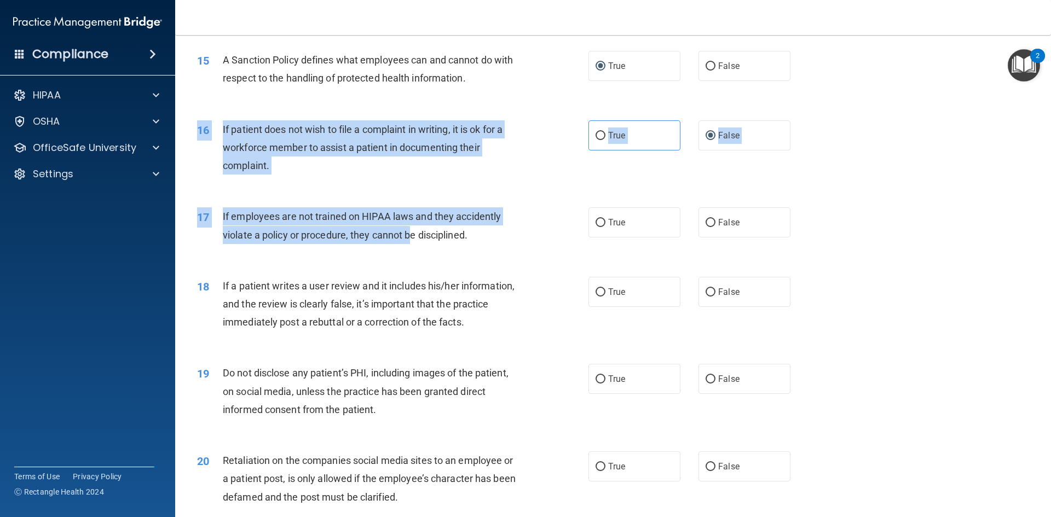
drag, startPoint x: 558, startPoint y: 204, endPoint x: 348, endPoint y: 270, distance: 220.7
click at [395, 265] on div "01 It is ok to share your password with a co-worker in case immediate access of…" at bounding box center [613, 51] width 848 height 2585
click at [340, 263] on div "17 If employees are not trained on HIPAA laws and they accidently violate a pol…" at bounding box center [613, 228] width 848 height 69
drag, startPoint x: 280, startPoint y: 253, endPoint x: 286, endPoint y: 249, distance: 7.9
click at [280, 240] on span "If employees are not trained on HIPAA laws and they accidently violate a policy…" at bounding box center [362, 226] width 278 height 30
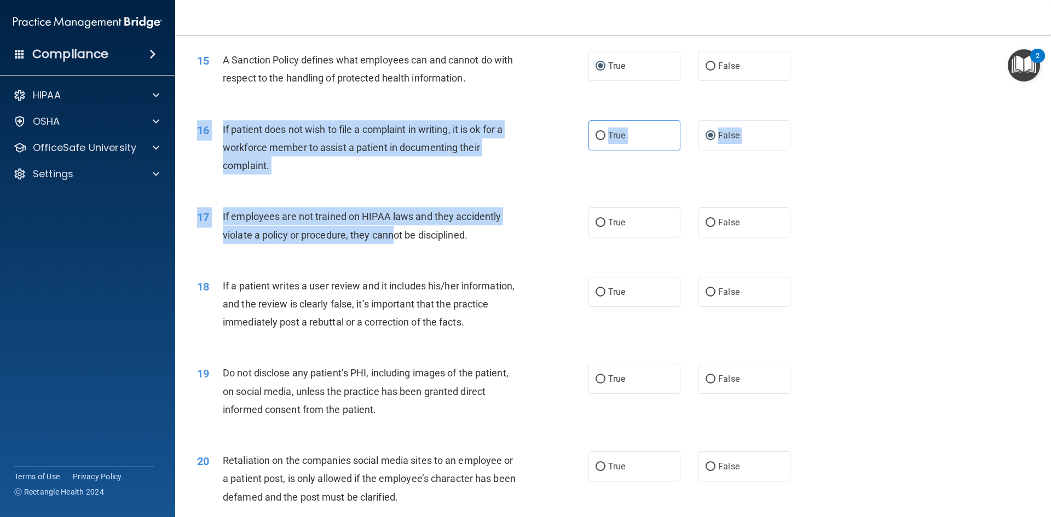
click at [273, 235] on span "If employees are not trained on HIPAA laws and they accidently violate a policy…" at bounding box center [362, 226] width 278 height 30
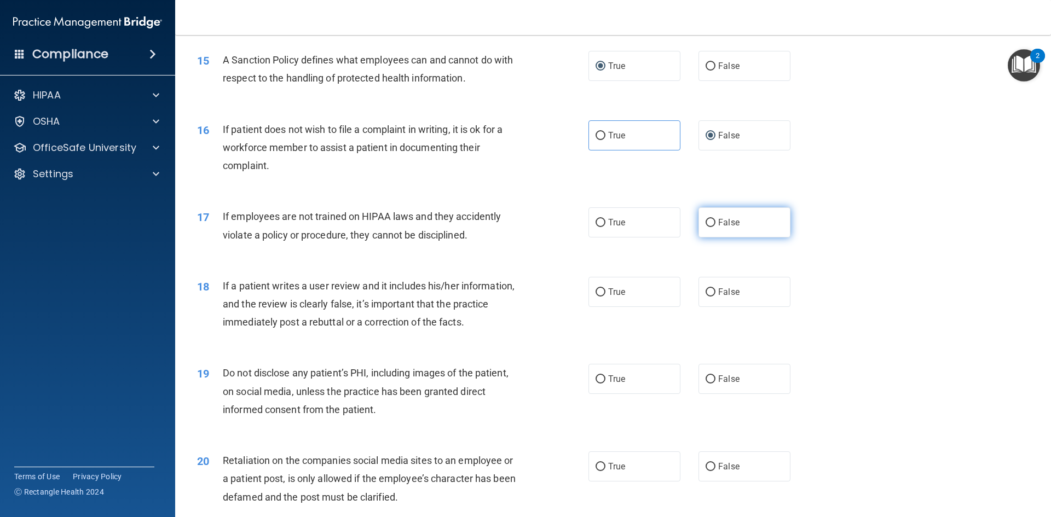
click at [707, 227] on input "False" at bounding box center [710, 223] width 10 height 8
radio input "true"
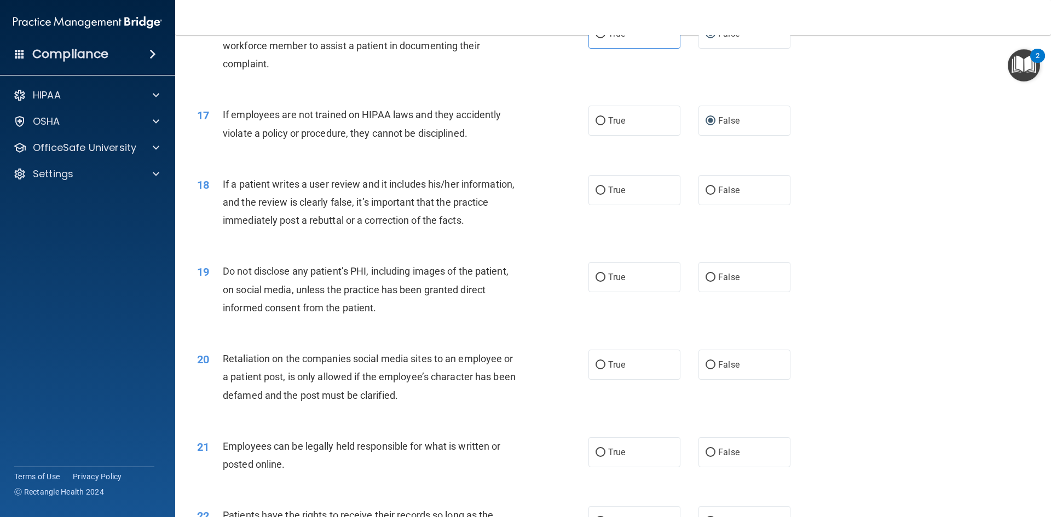
scroll to position [1423, 0]
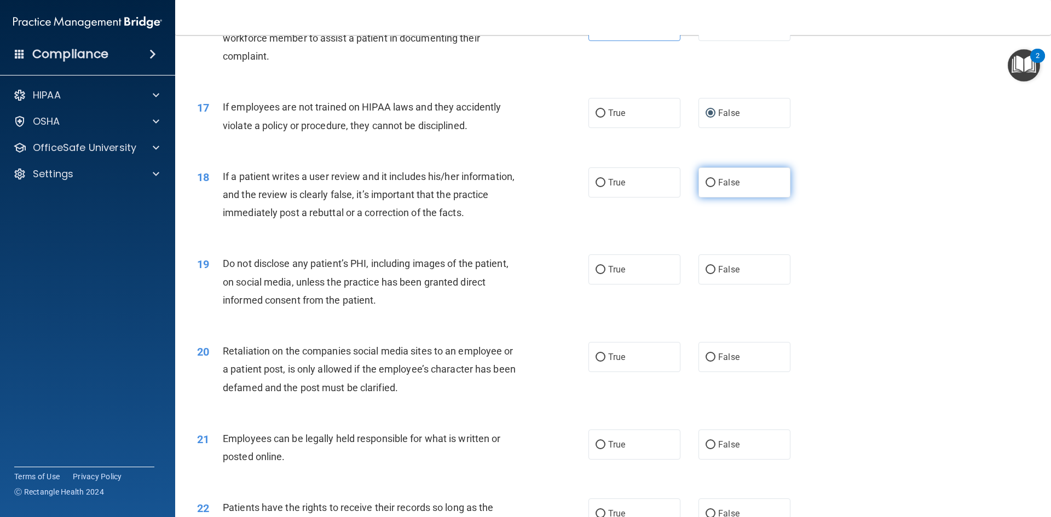
click at [708, 187] on input "False" at bounding box center [710, 183] width 10 height 8
radio input "true"
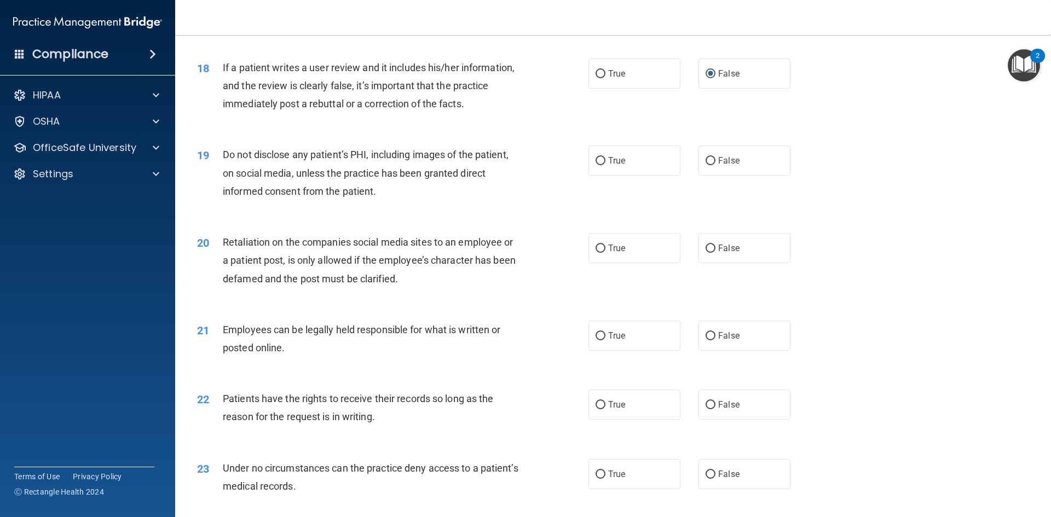
scroll to position [1532, 0]
click at [699, 173] on label "False" at bounding box center [744, 160] width 92 height 30
click at [705, 165] on input "False" at bounding box center [710, 161] width 10 height 8
radio input "true"
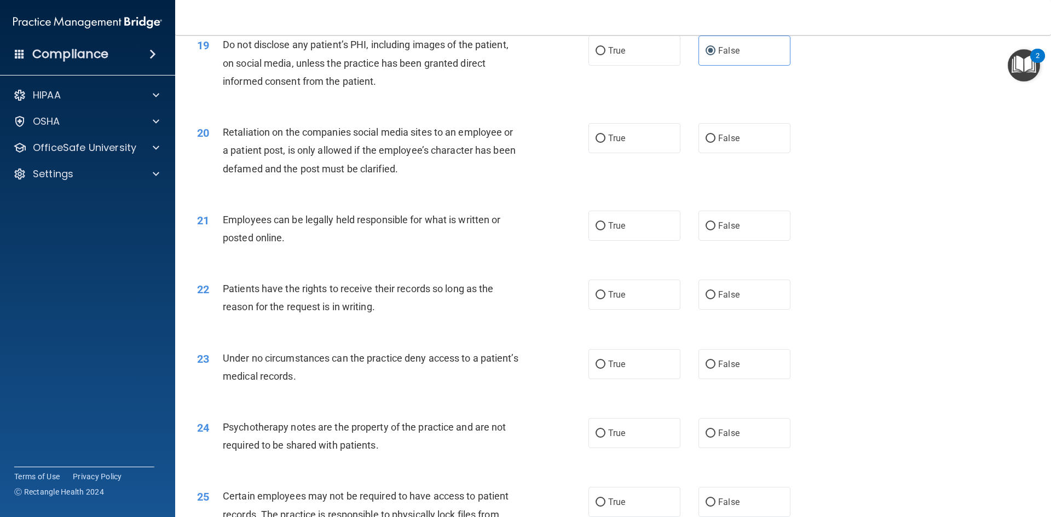
scroll to position [1696, 0]
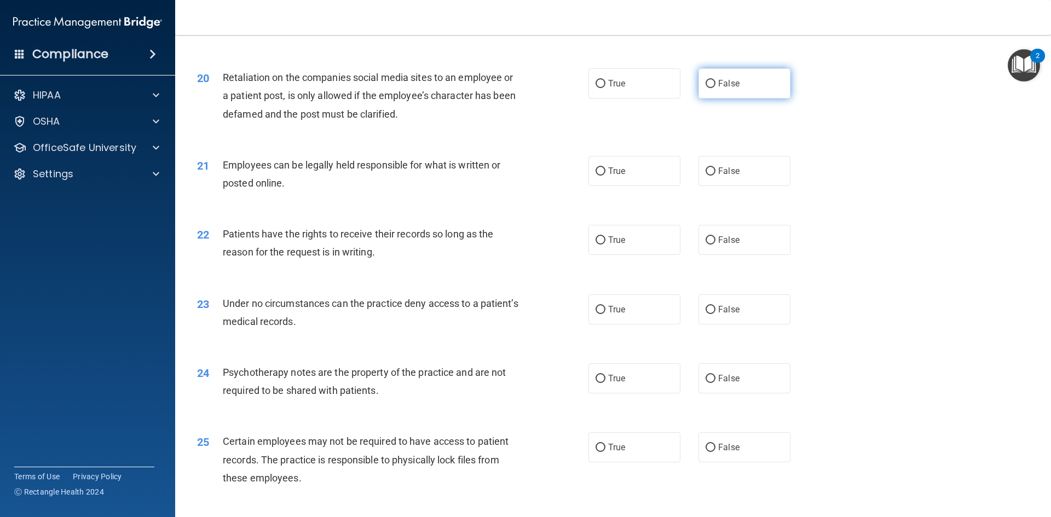
click at [710, 96] on label "False" at bounding box center [744, 83] width 92 height 30
click at [710, 88] on input "False" at bounding box center [710, 84] width 10 height 8
radio input "true"
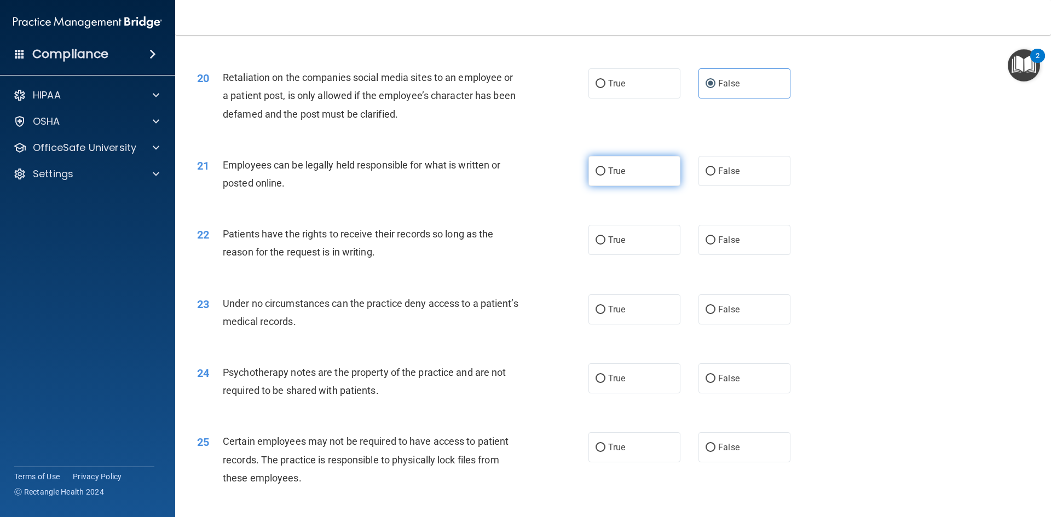
click at [599, 176] on input "True" at bounding box center [600, 171] width 10 height 8
radio input "true"
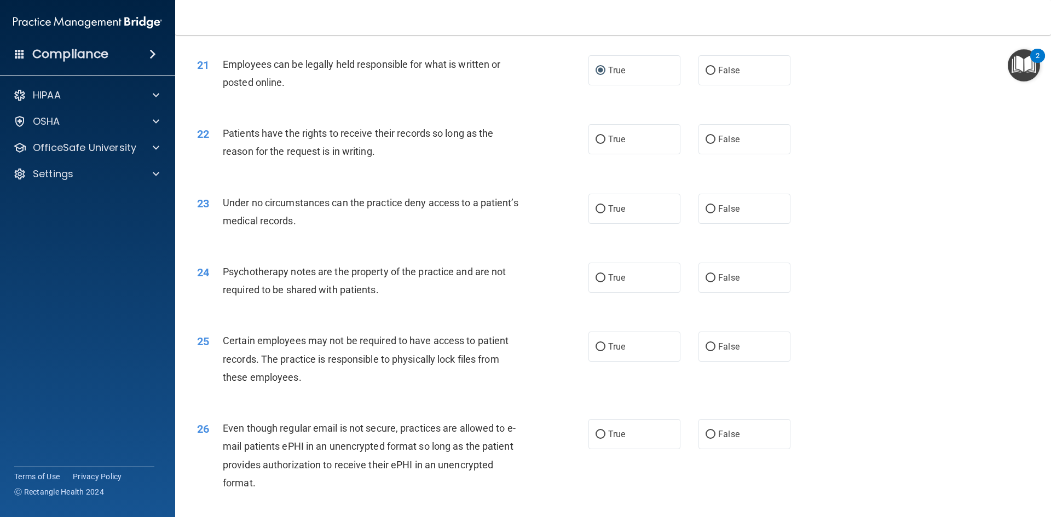
scroll to position [1806, 0]
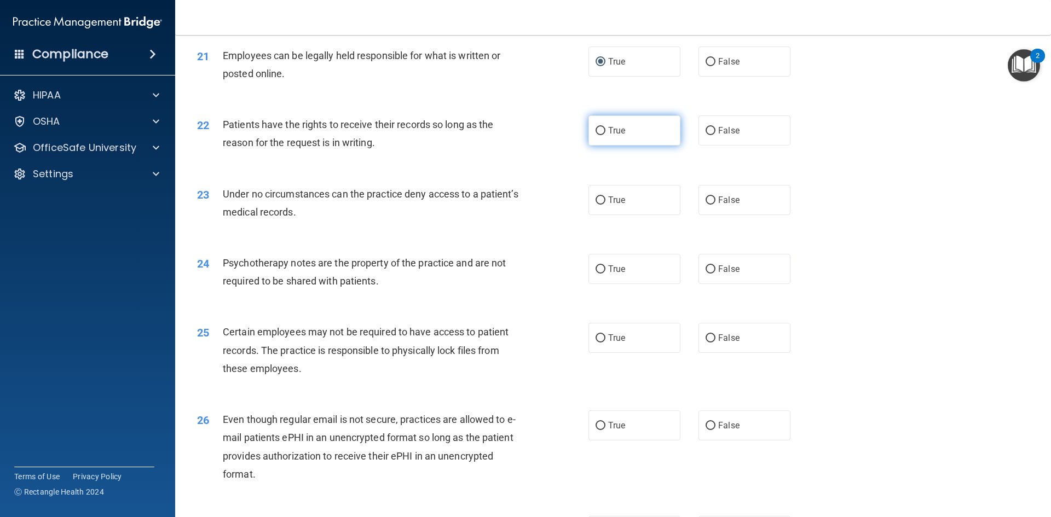
click at [595, 135] on input "True" at bounding box center [600, 131] width 10 height 8
radio input "true"
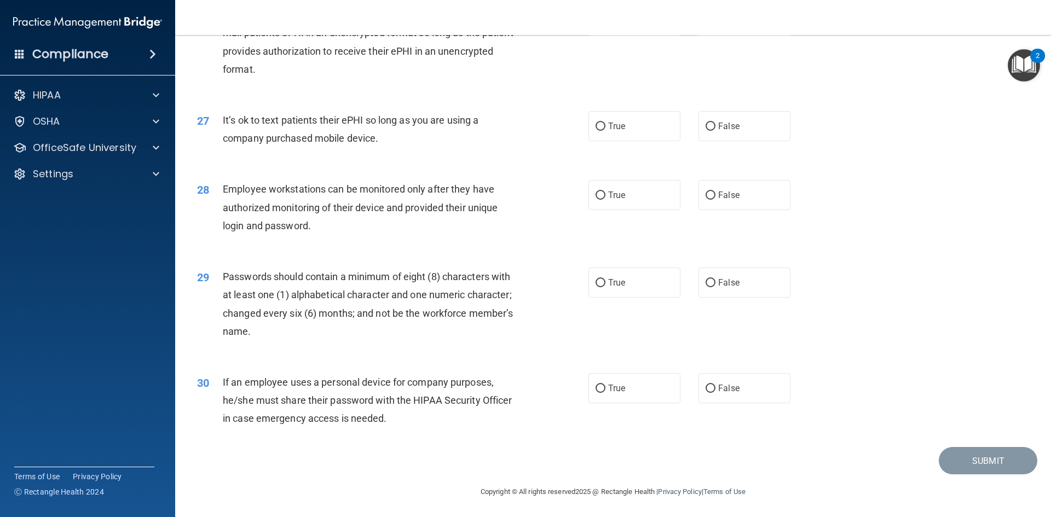
scroll to position [2230, 0]
click at [710, 387] on label "False" at bounding box center [744, 387] width 92 height 30
click at [710, 387] on input "False" at bounding box center [710, 388] width 10 height 8
radio input "true"
click at [598, 280] on input "True" at bounding box center [600, 282] width 10 height 8
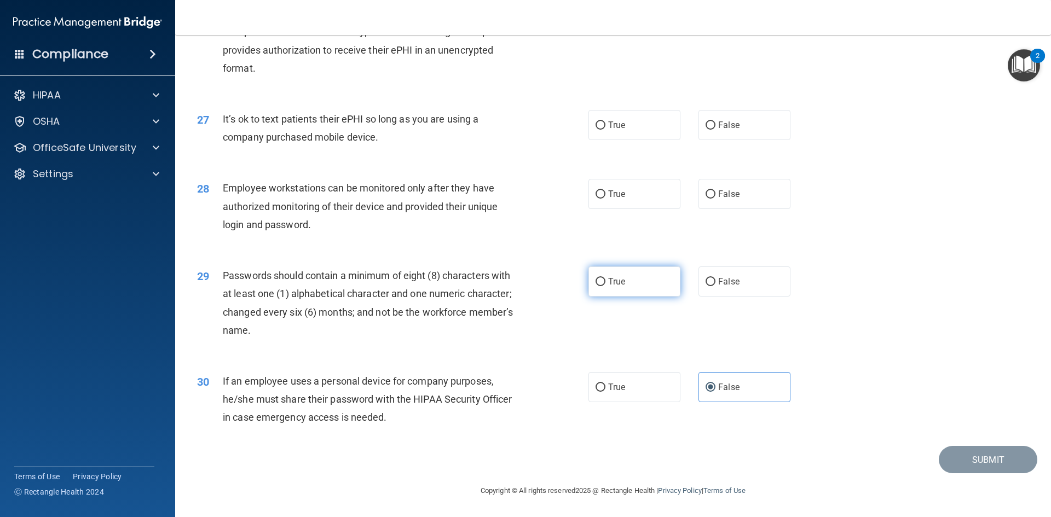
radio input "true"
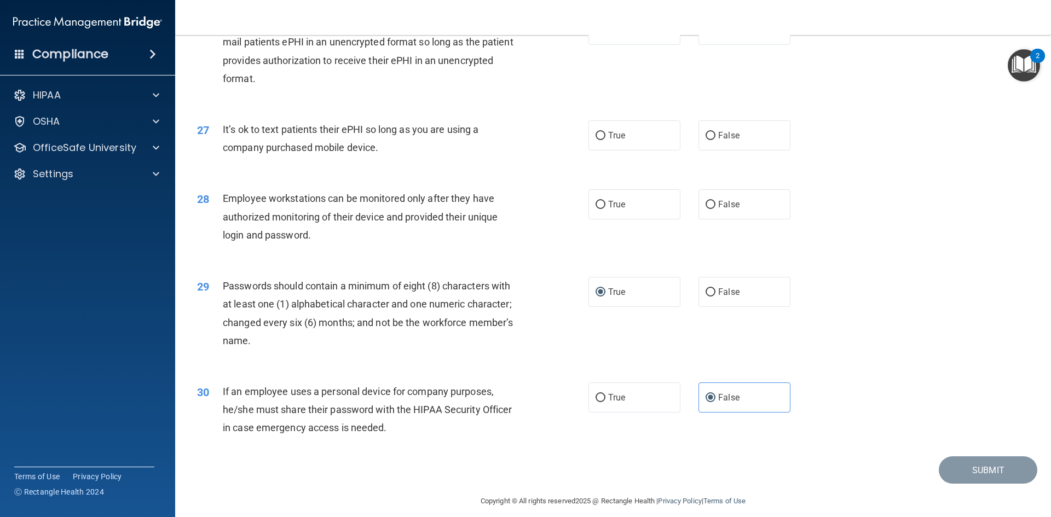
scroll to position [2175, 0]
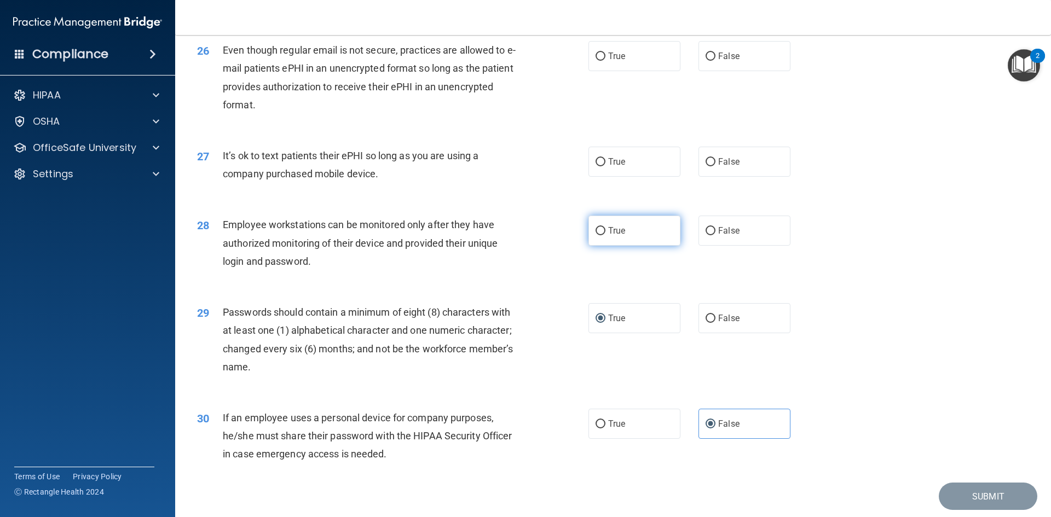
click at [609, 236] on span "True" at bounding box center [616, 230] width 17 height 10
click at [605, 235] on input "True" at bounding box center [600, 231] width 10 height 8
radio input "true"
click at [707, 235] on input "False" at bounding box center [710, 231] width 10 height 8
radio input "true"
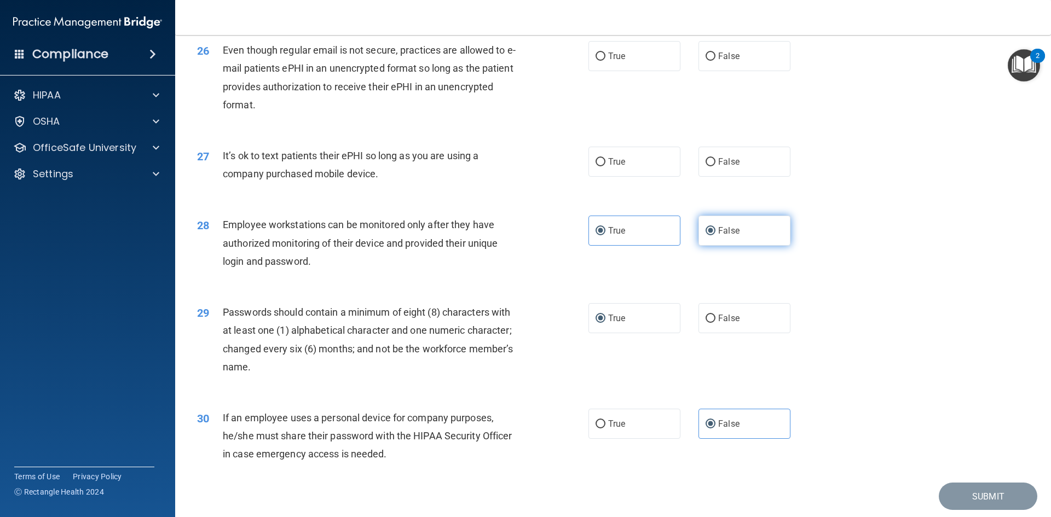
radio input "false"
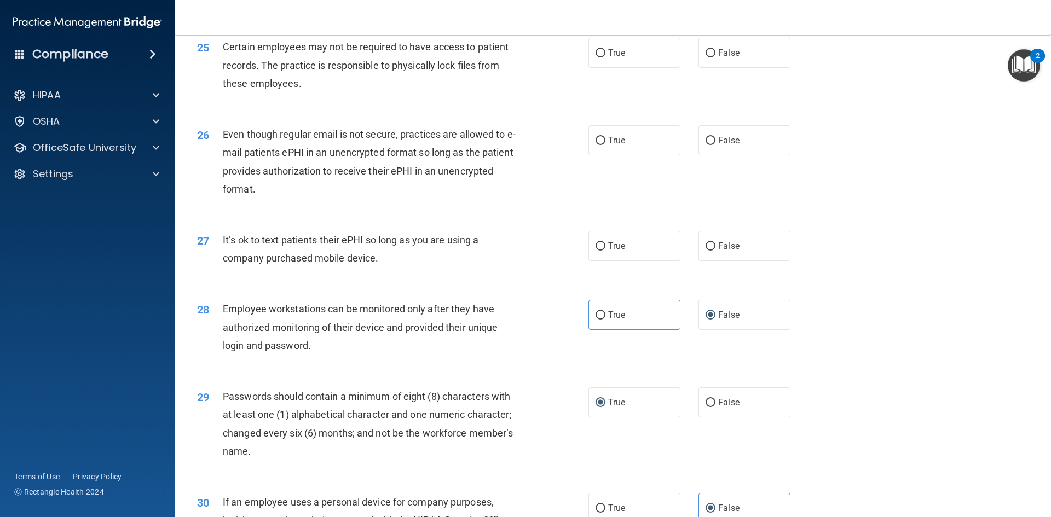
scroll to position [2066, 0]
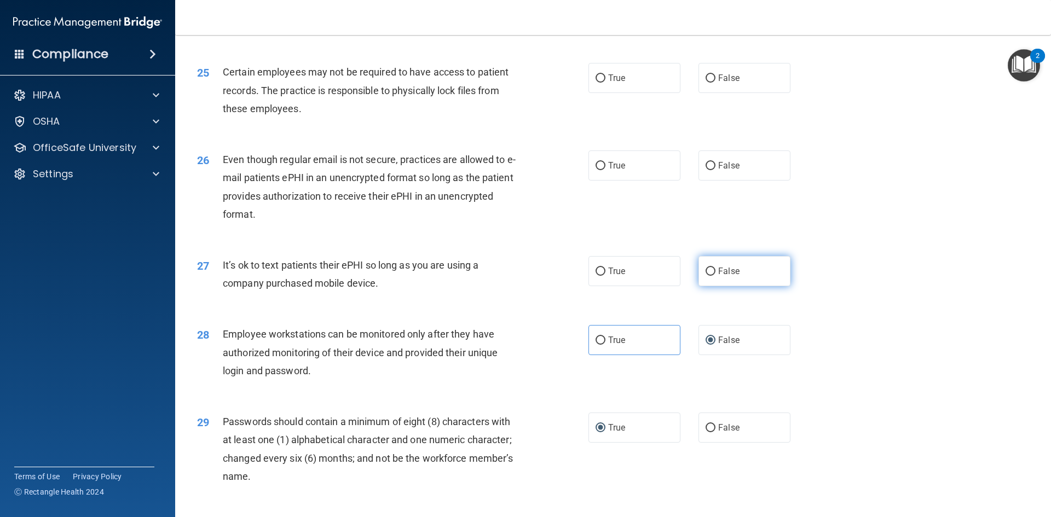
click at [713, 286] on label "False" at bounding box center [744, 271] width 92 height 30
click at [713, 276] on input "False" at bounding box center [710, 272] width 10 height 8
radio input "true"
click at [708, 170] on input "False" at bounding box center [710, 166] width 10 height 8
radio input "true"
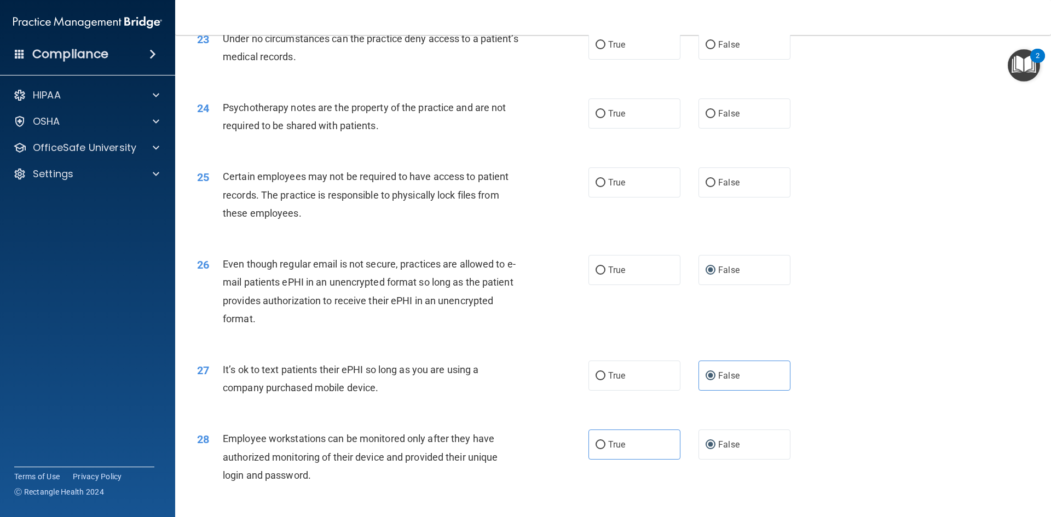
scroll to position [1956, 0]
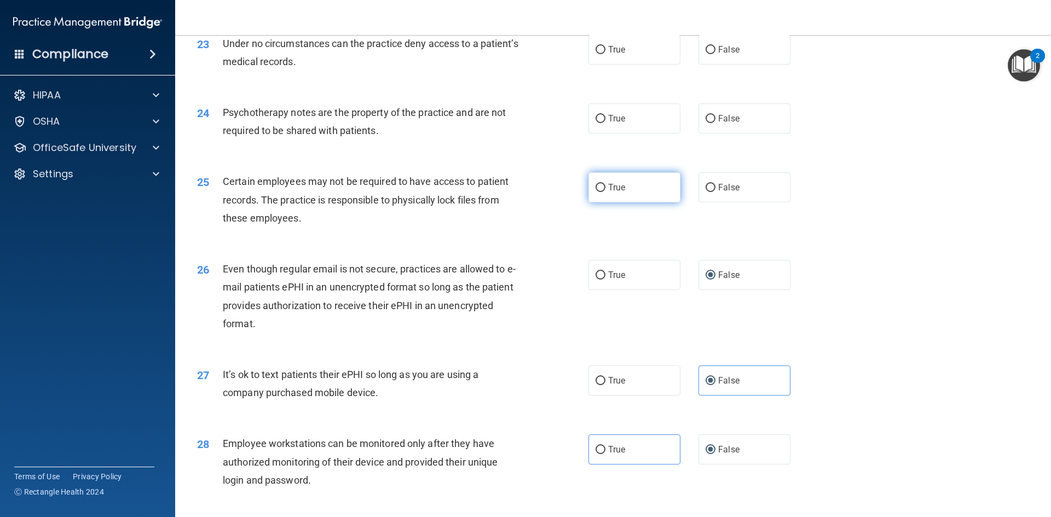
click at [600, 202] on label "True" at bounding box center [634, 187] width 92 height 30
click at [600, 192] on input "True" at bounding box center [600, 188] width 10 height 8
radio input "true"
click at [709, 202] on label "False" at bounding box center [744, 187] width 92 height 30
click at [709, 192] on input "False" at bounding box center [710, 188] width 10 height 8
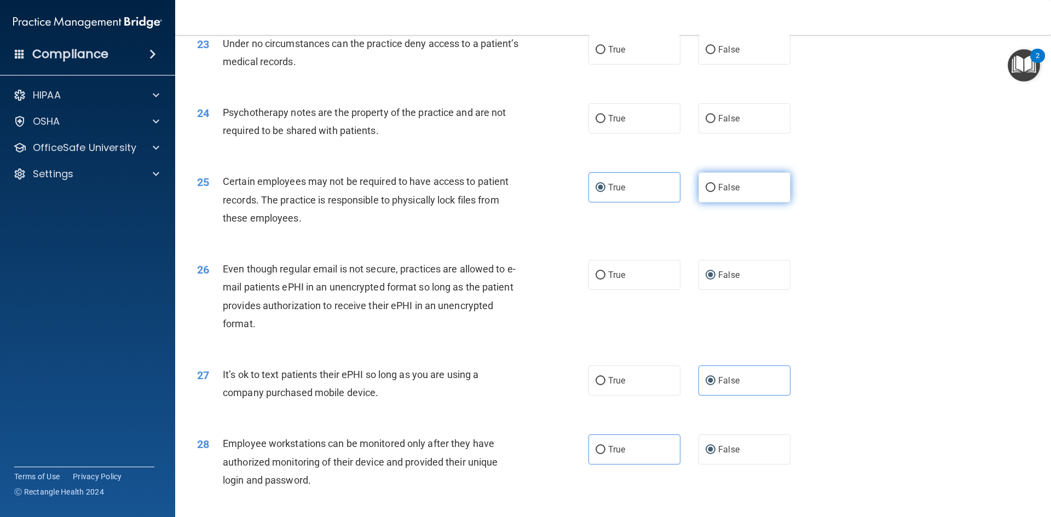
radio input "true"
radio input "false"
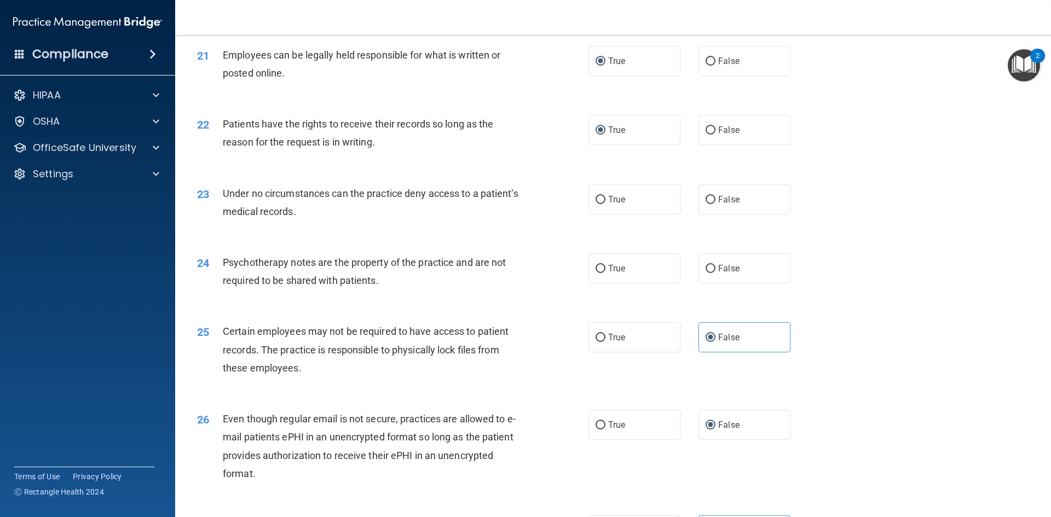
scroll to position [1792, 0]
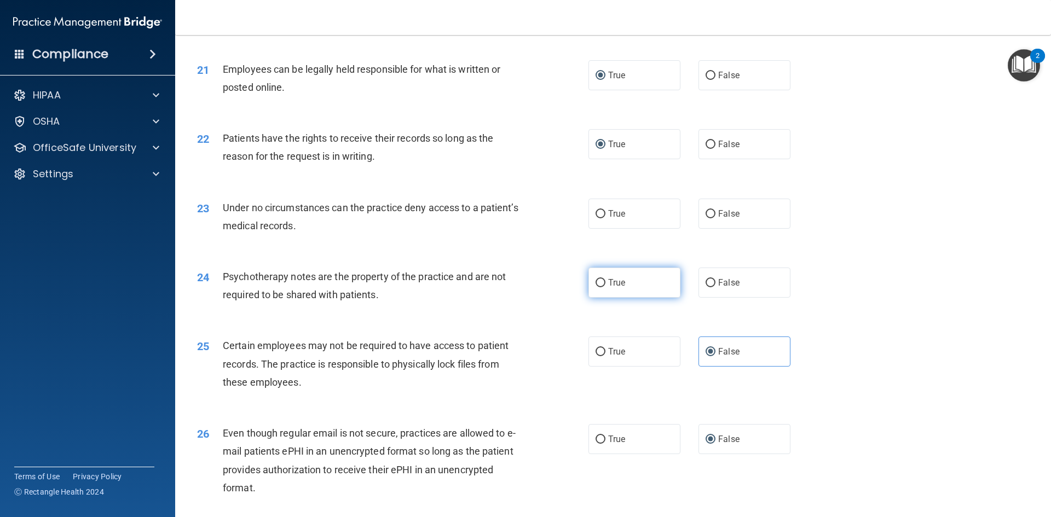
click at [600, 287] on input "True" at bounding box center [600, 283] width 10 height 8
radio input "true"
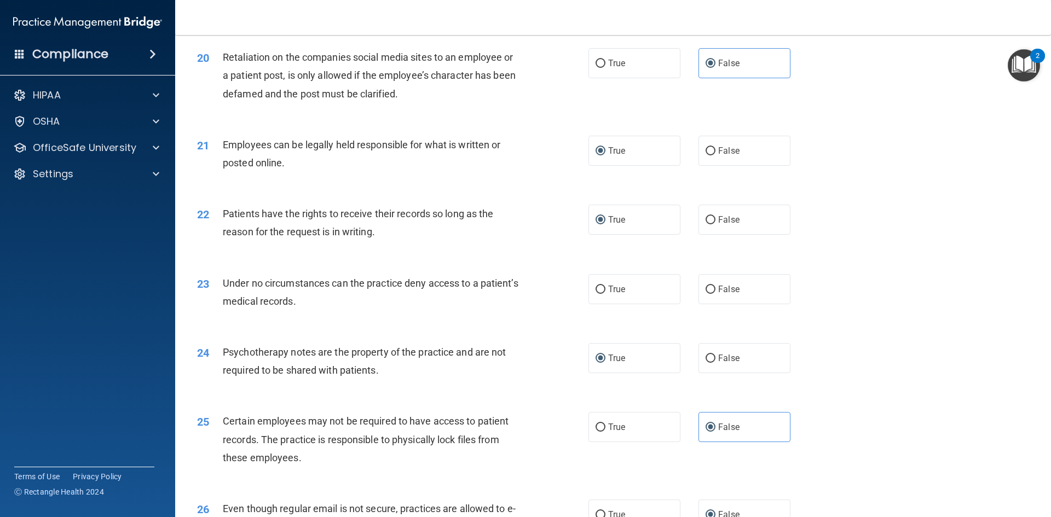
scroll to position [1683, 0]
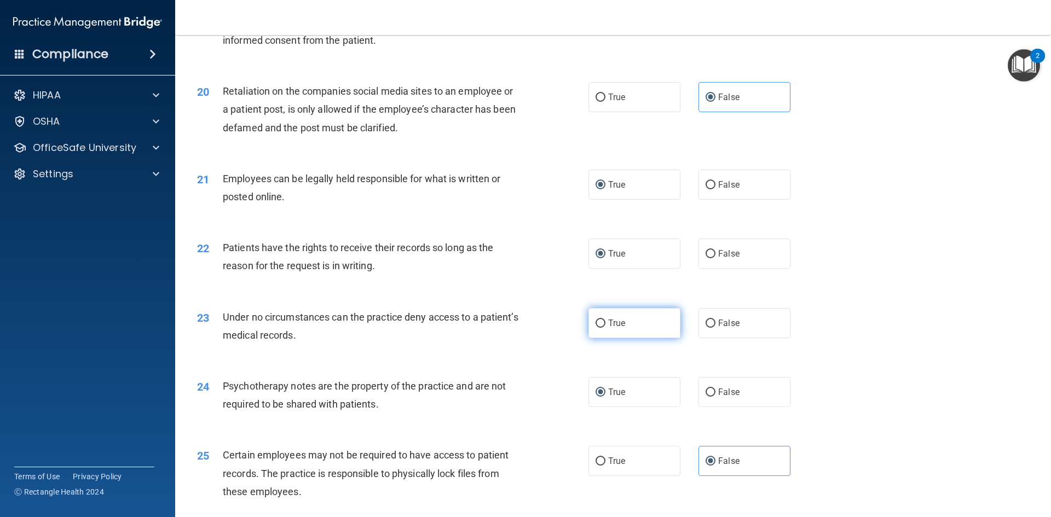
click at [608, 328] on span "True" at bounding box center [616, 323] width 17 height 10
click at [605, 328] on input "True" at bounding box center [600, 324] width 10 height 8
radio input "true"
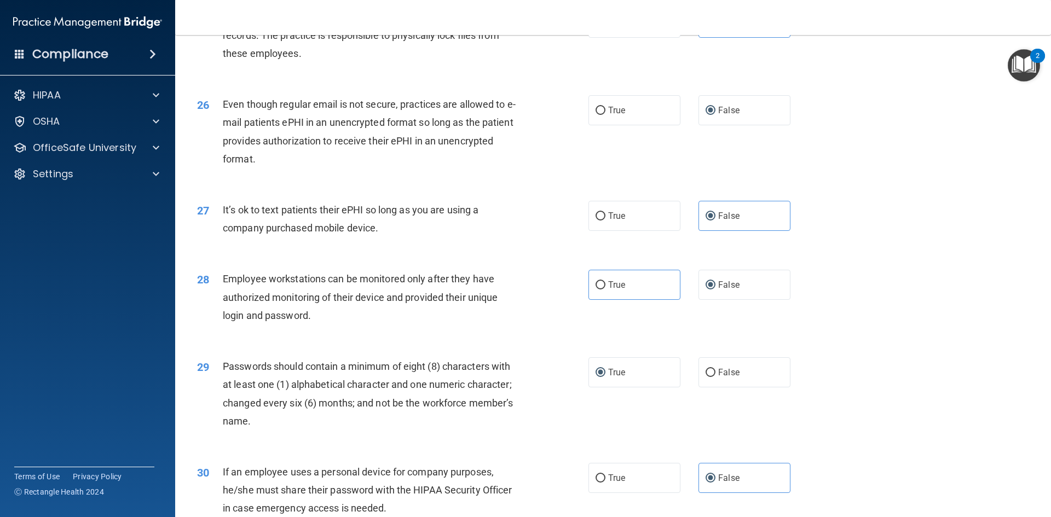
scroll to position [2230, 0]
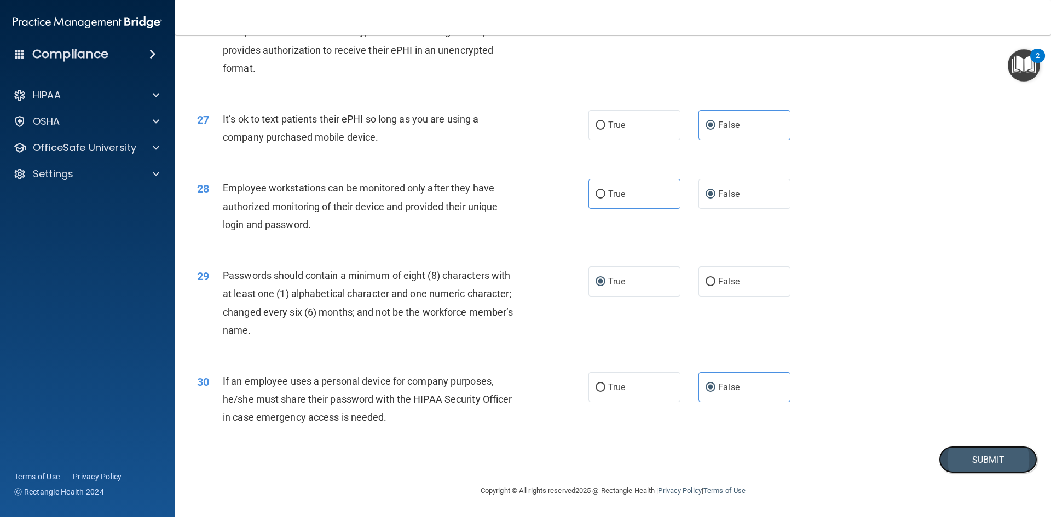
click at [969, 461] on button "Submit" at bounding box center [988, 460] width 99 height 28
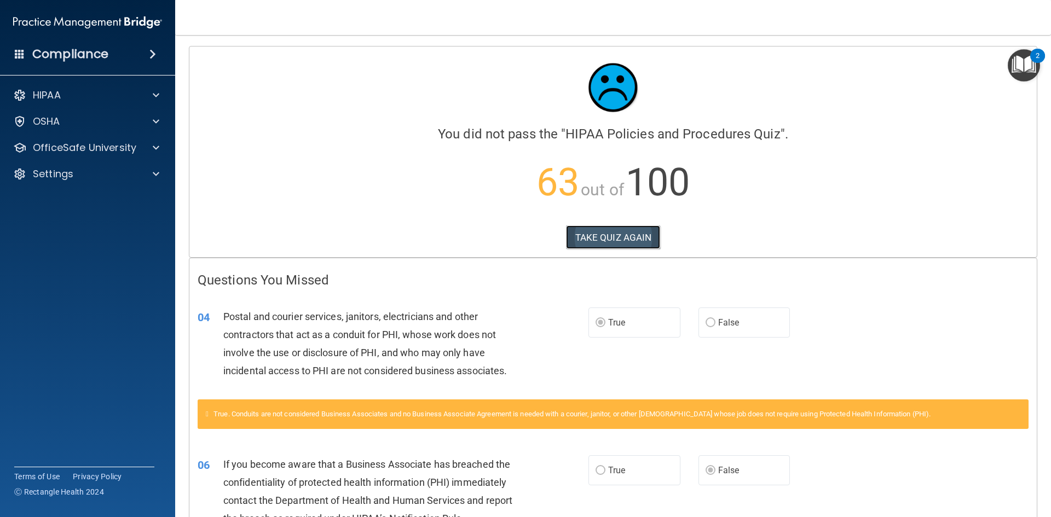
click at [597, 237] on button "TAKE QUIZ AGAIN" at bounding box center [613, 237] width 95 height 24
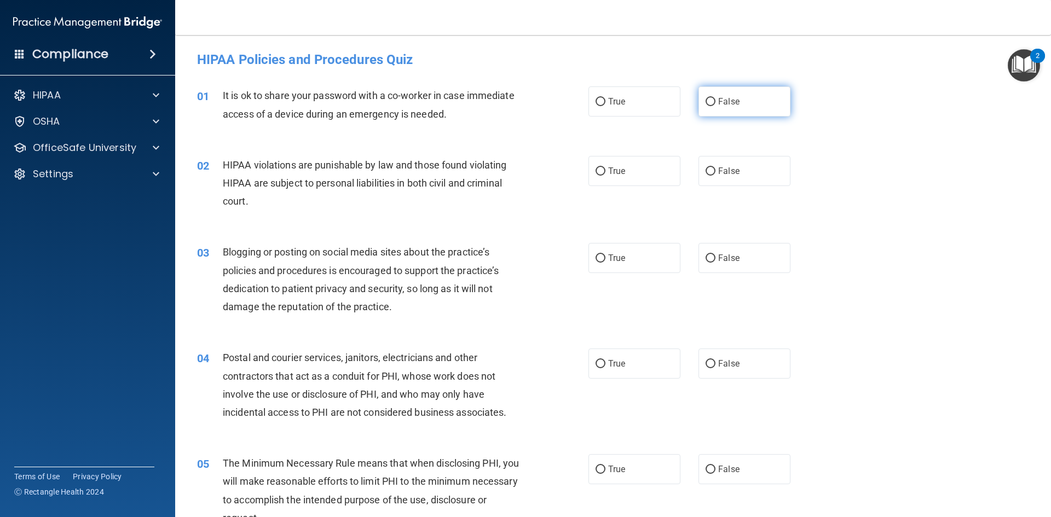
click at [705, 100] on input "False" at bounding box center [710, 102] width 10 height 8
radio input "true"
click at [595, 170] on input "True" at bounding box center [600, 171] width 10 height 8
radio input "true"
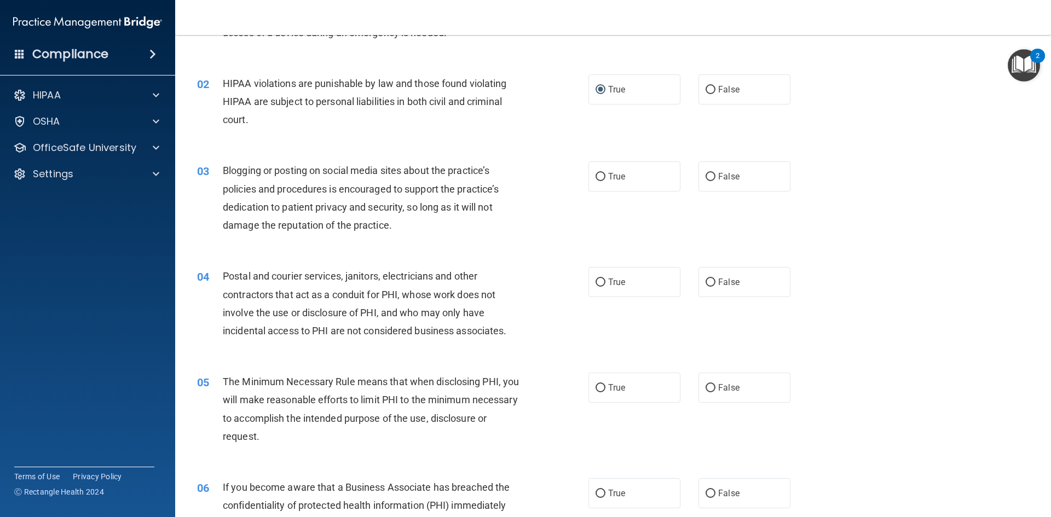
scroll to position [109, 0]
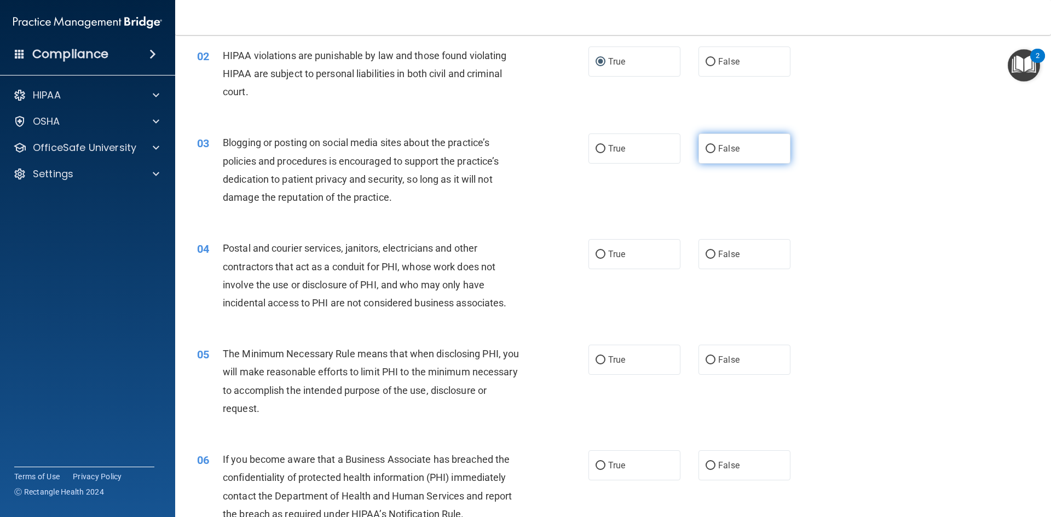
click at [708, 142] on label "False" at bounding box center [744, 149] width 92 height 30
click at [708, 145] on input "False" at bounding box center [710, 149] width 10 height 8
radio input "true"
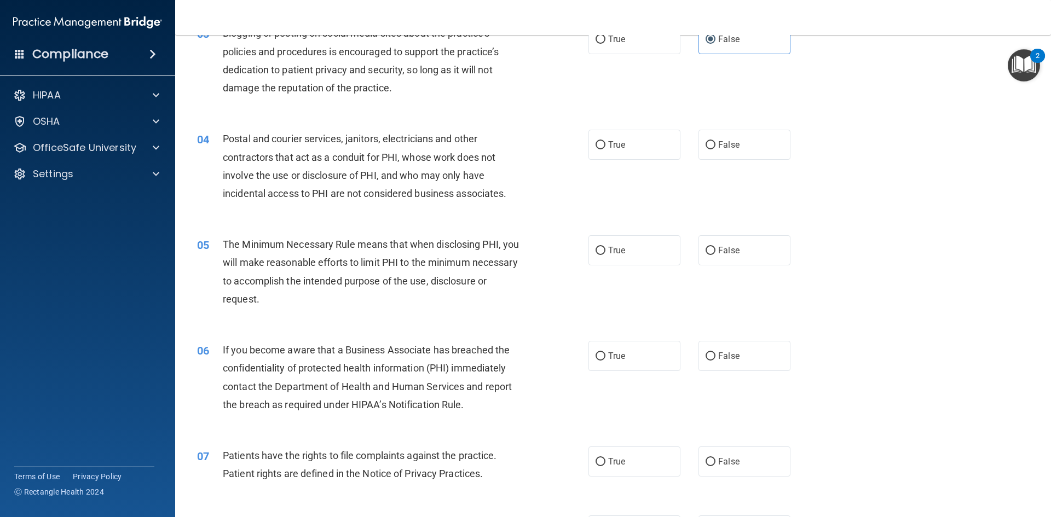
scroll to position [274, 0]
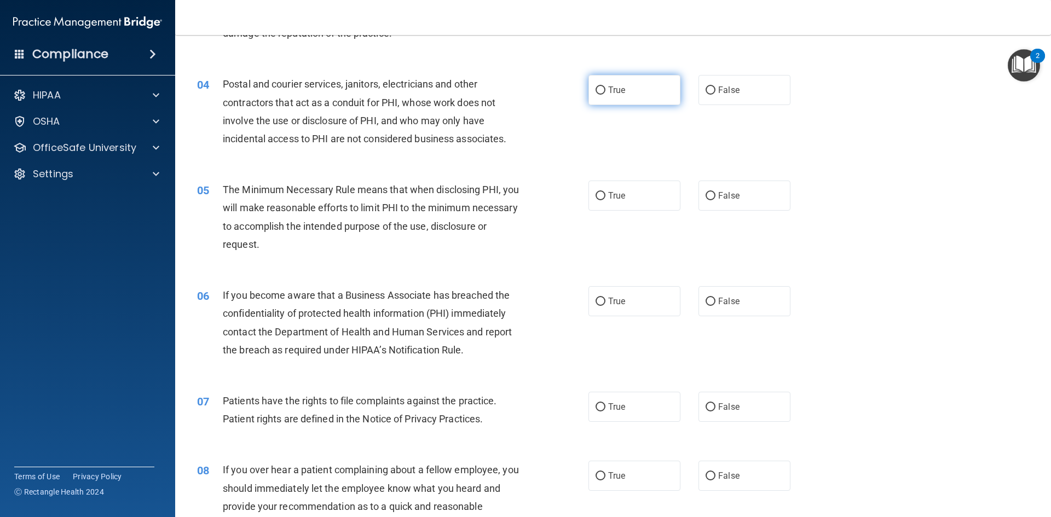
click at [598, 86] on input "True" at bounding box center [600, 90] width 10 height 8
radio input "true"
click at [598, 193] on input "True" at bounding box center [600, 196] width 10 height 8
radio input "true"
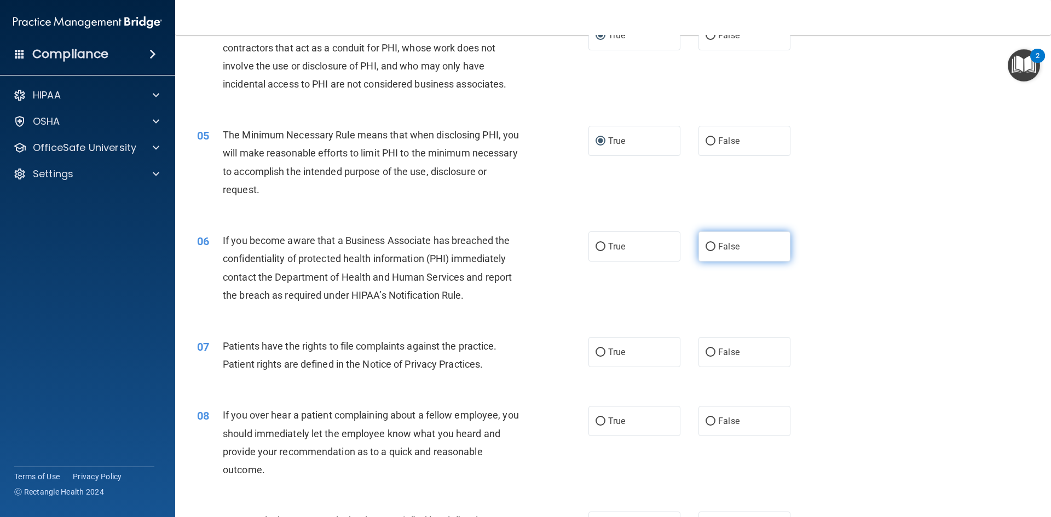
click at [705, 248] on input "False" at bounding box center [710, 247] width 10 height 8
radio input "true"
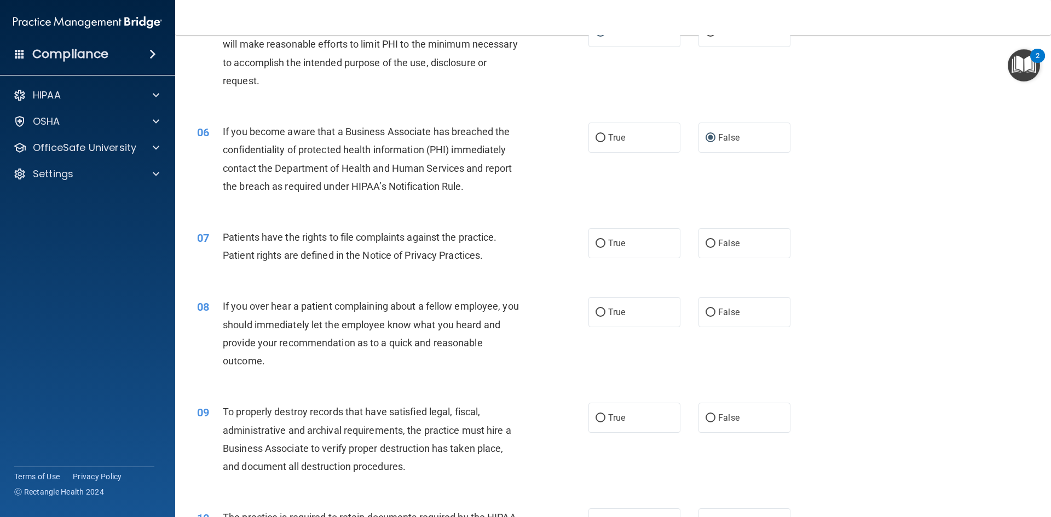
scroll to position [438, 0]
drag, startPoint x: 602, startPoint y: 243, endPoint x: 592, endPoint y: 246, distance: 10.2
click at [602, 244] on label "True" at bounding box center [634, 243] width 92 height 30
click at [602, 244] on input "True" at bounding box center [600, 243] width 10 height 8
radio input "true"
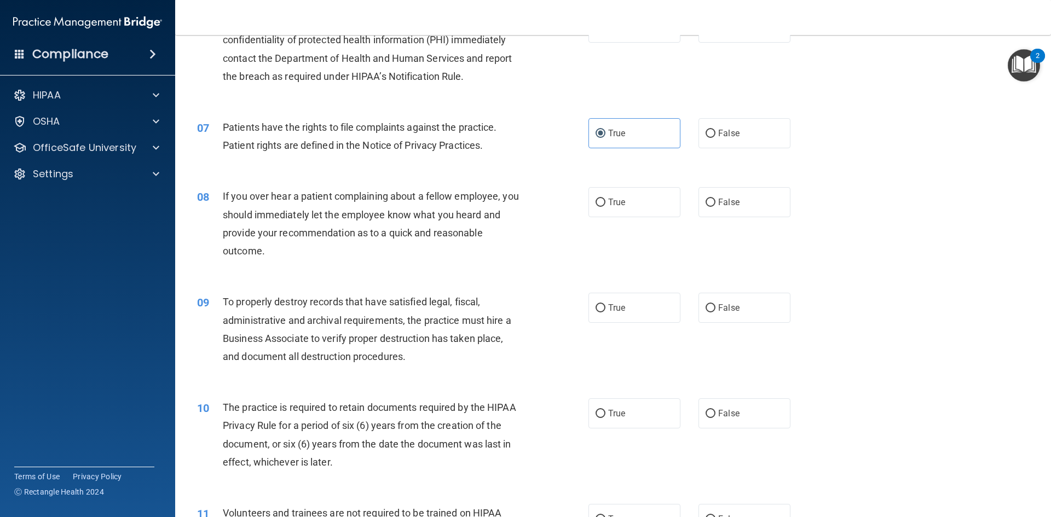
scroll to position [602, 0]
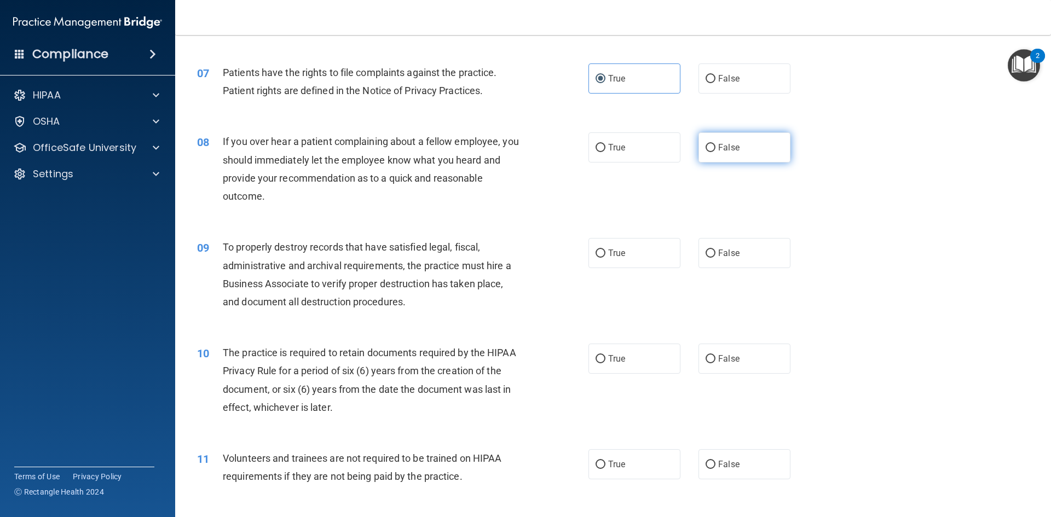
click at [706, 150] on input "False" at bounding box center [710, 148] width 10 height 8
radio input "true"
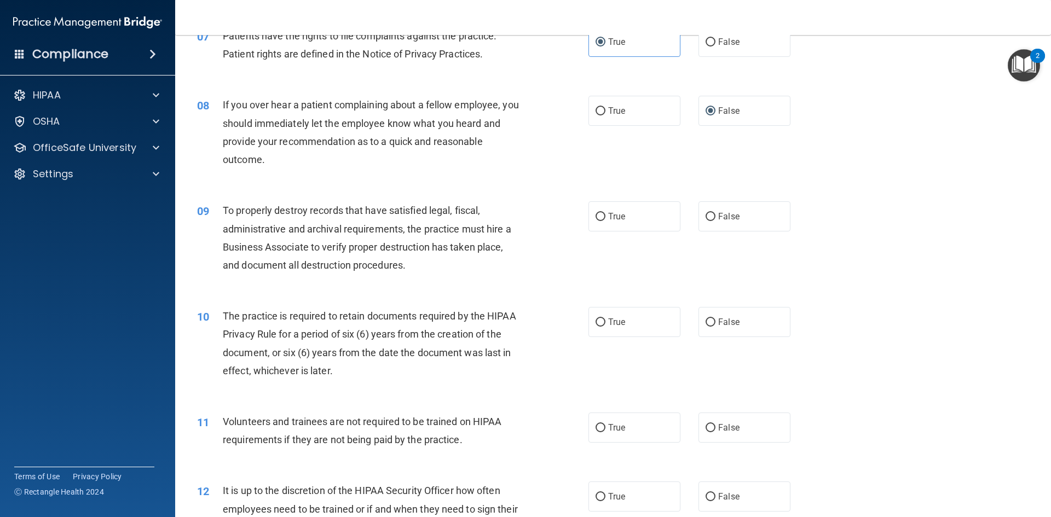
scroll to position [711, 0]
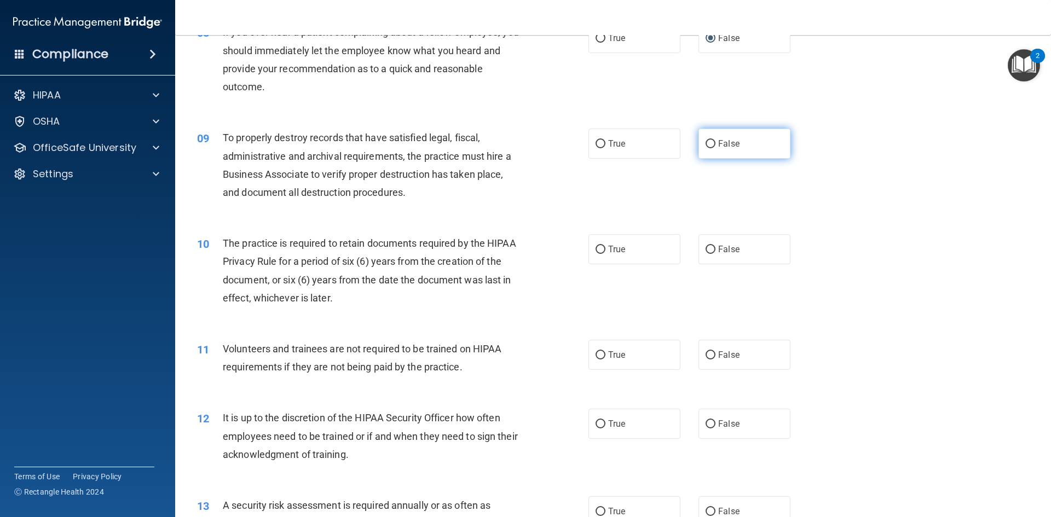
click at [706, 148] on input "False" at bounding box center [710, 144] width 10 height 8
radio input "true"
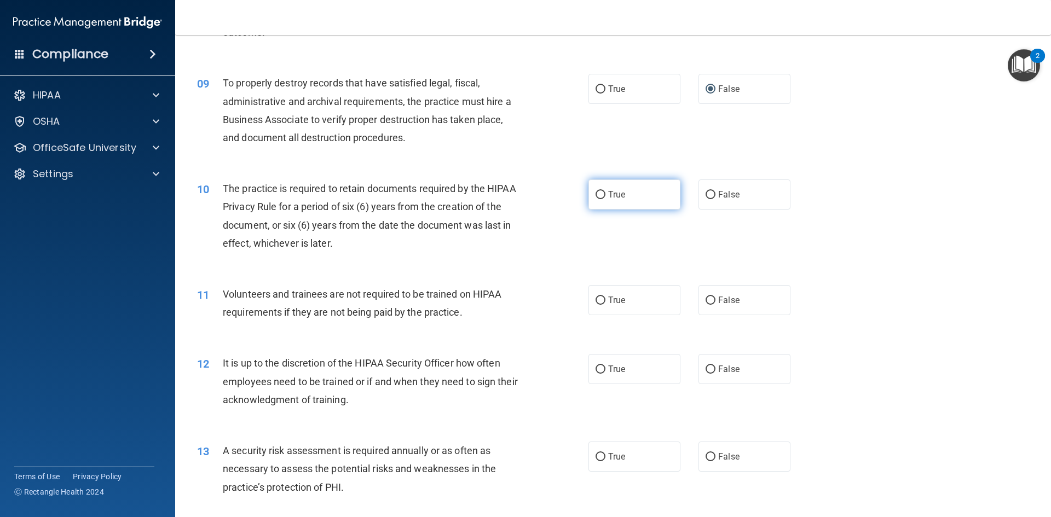
click at [595, 192] on input "True" at bounding box center [600, 195] width 10 height 8
radio input "true"
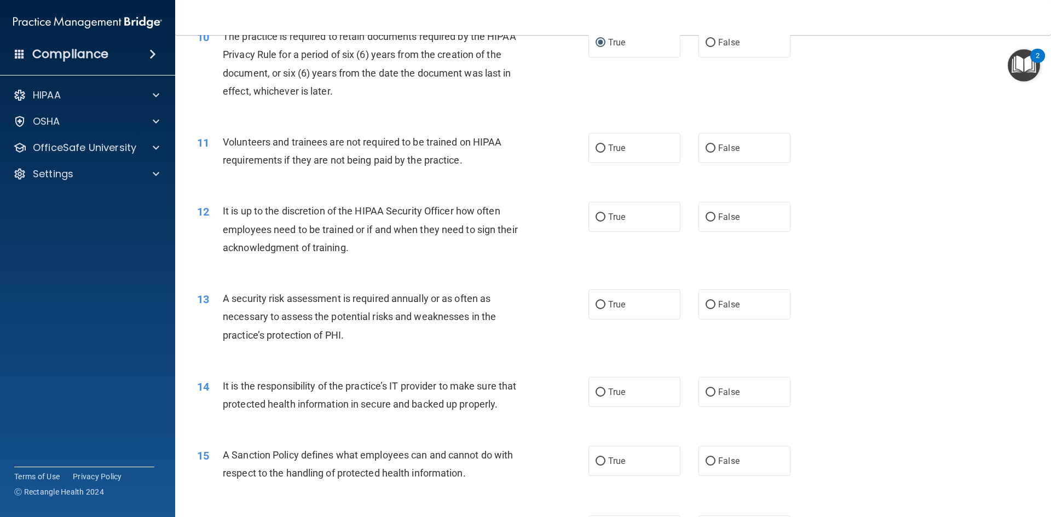
scroll to position [930, 0]
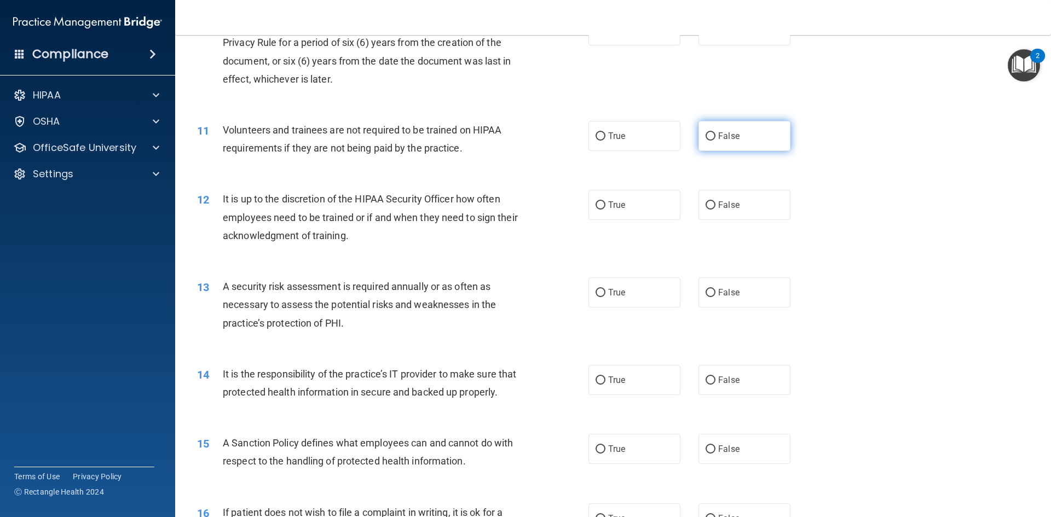
click at [698, 138] on label "False" at bounding box center [744, 136] width 92 height 30
click at [705, 138] on input "False" at bounding box center [710, 136] width 10 height 8
radio input "true"
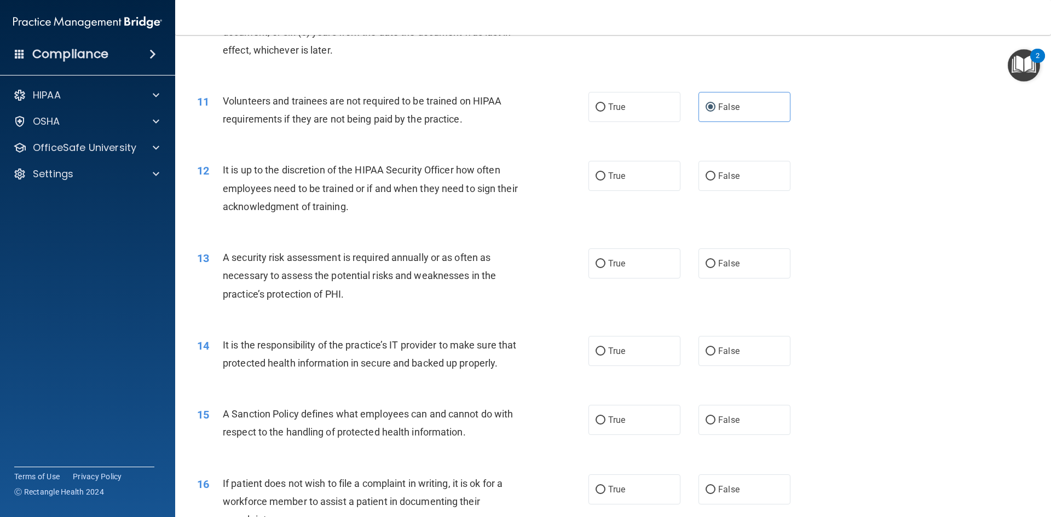
scroll to position [985, 0]
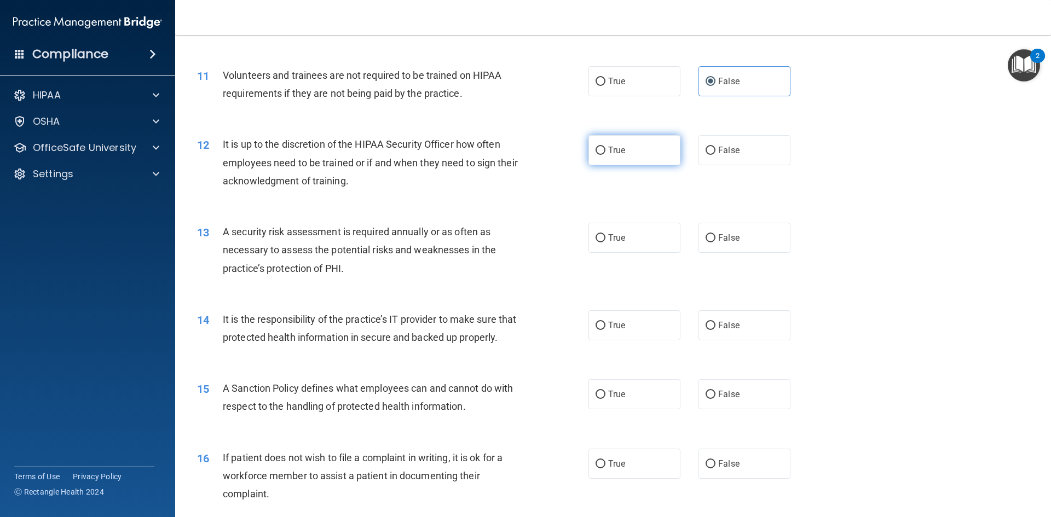
click at [598, 152] on input "True" at bounding box center [600, 151] width 10 height 8
radio input "true"
click at [609, 246] on label "True" at bounding box center [634, 238] width 92 height 30
click at [605, 242] on input "True" at bounding box center [600, 238] width 10 height 8
radio input "true"
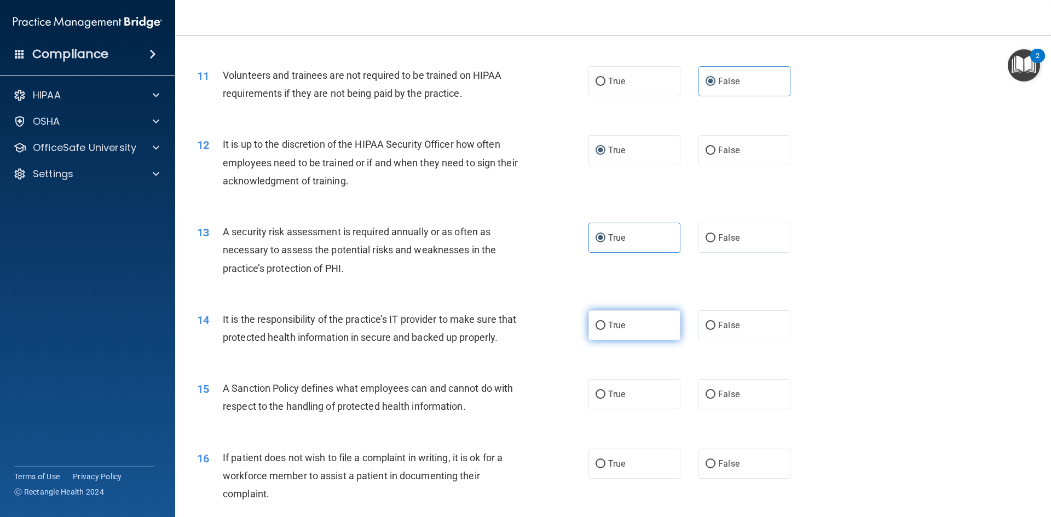
click at [597, 327] on input "True" at bounding box center [600, 326] width 10 height 8
radio input "true"
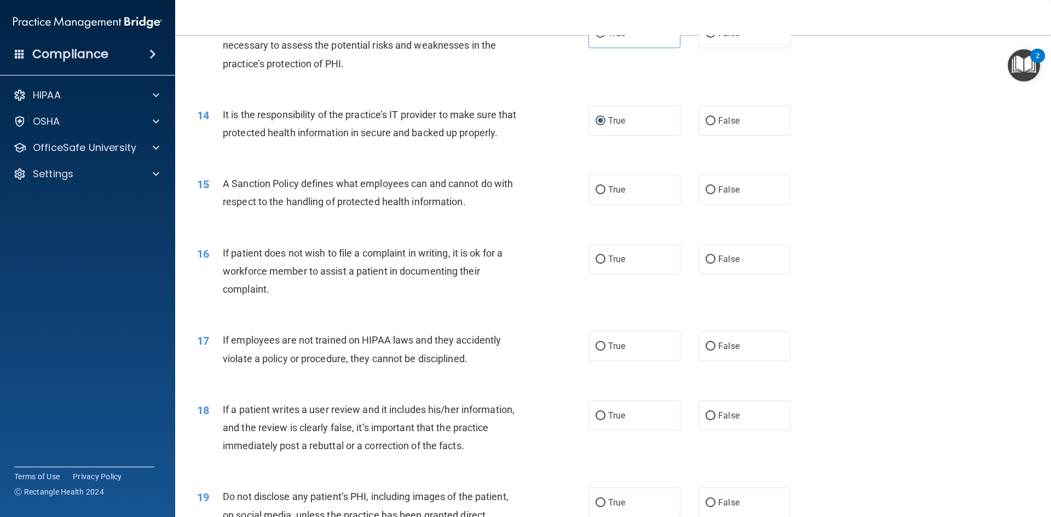
scroll to position [1204, 0]
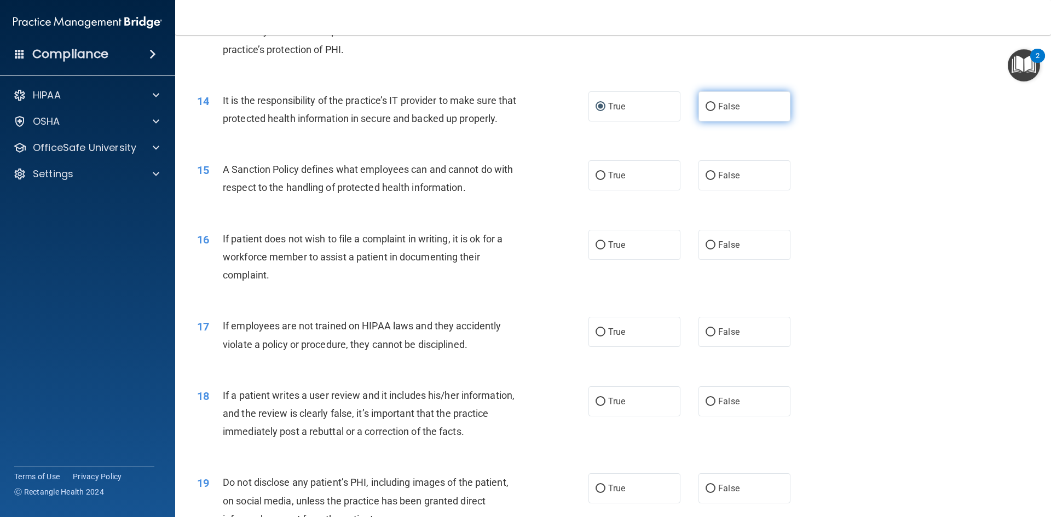
click at [705, 103] on input "False" at bounding box center [710, 107] width 10 height 8
radio input "true"
radio input "false"
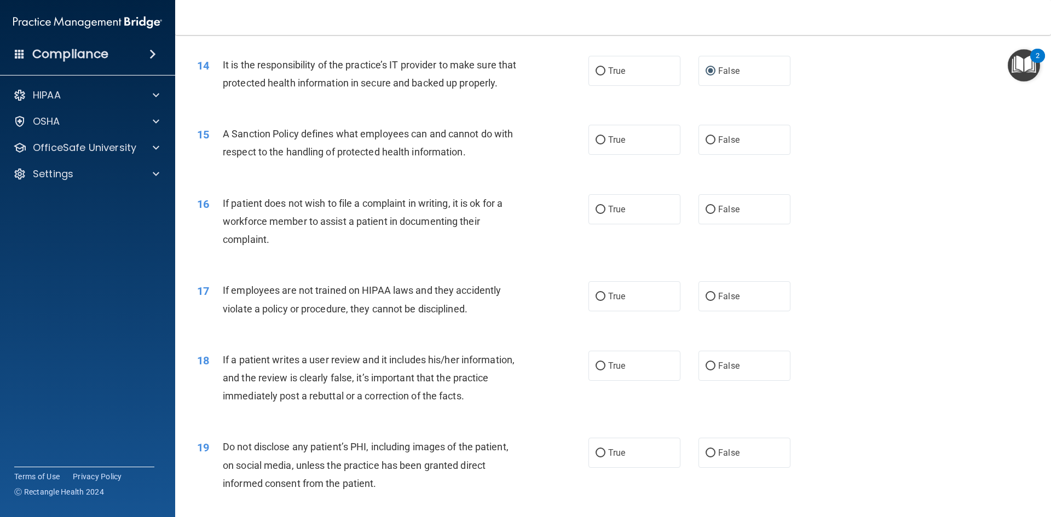
scroll to position [1259, 0]
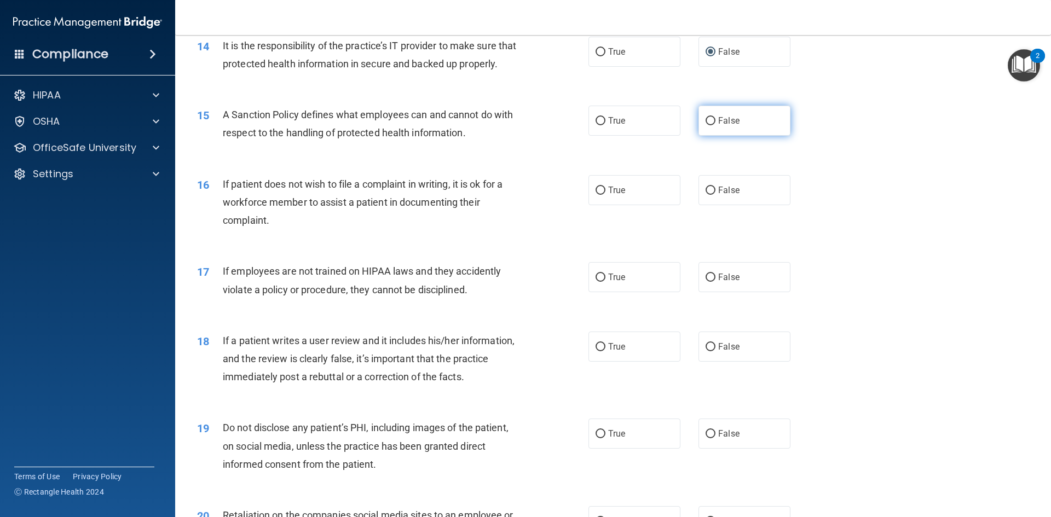
click at [707, 125] on input "False" at bounding box center [710, 121] width 10 height 8
radio input "true"
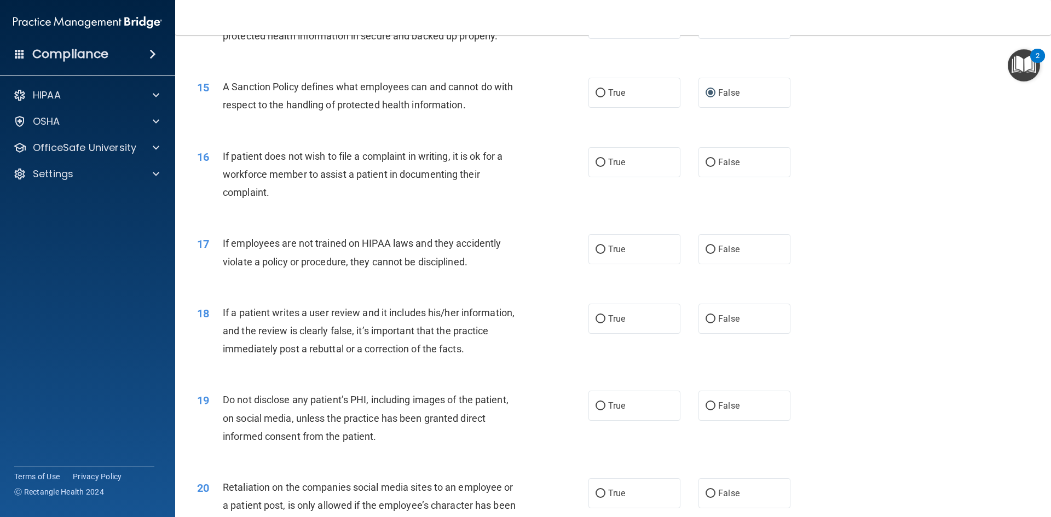
scroll to position [1313, 0]
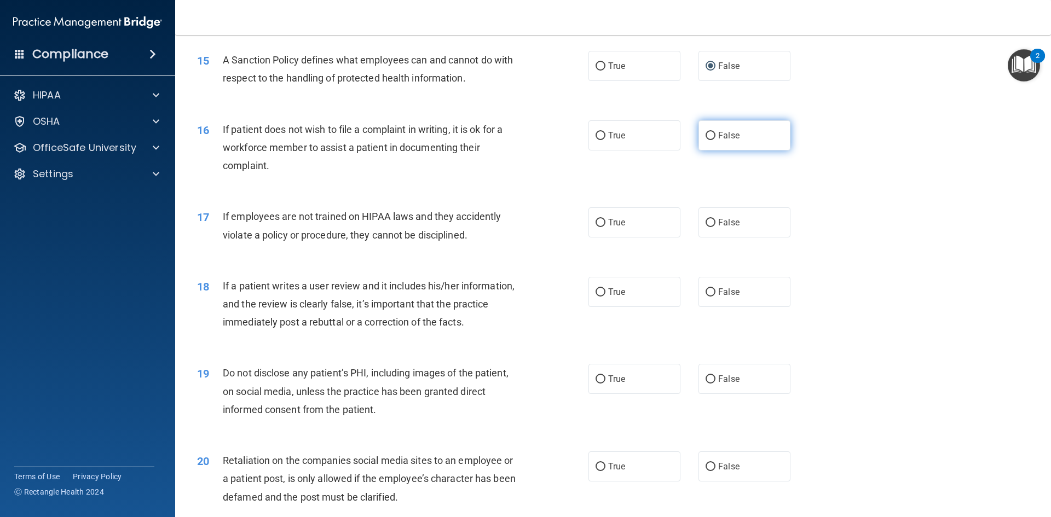
click at [718, 141] on span "False" at bounding box center [728, 135] width 21 height 10
click at [713, 140] on input "False" at bounding box center [710, 136] width 10 height 8
radio input "true"
click at [600, 140] on input "True" at bounding box center [600, 136] width 10 height 8
radio input "true"
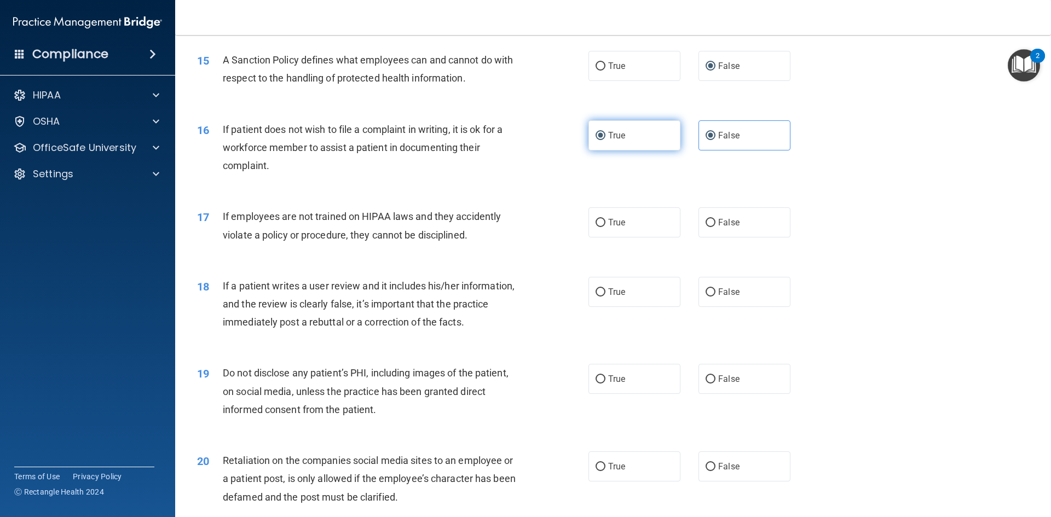
radio input "false"
click at [599, 227] on input "True" at bounding box center [600, 223] width 10 height 8
radio input "true"
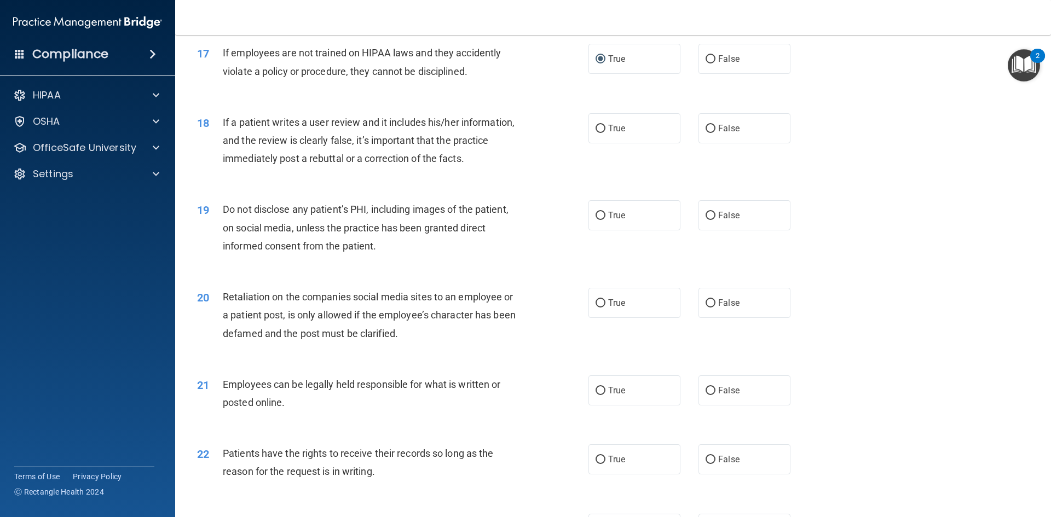
scroll to position [1478, 0]
click at [710, 132] on input "False" at bounding box center [710, 128] width 10 height 8
radio input "true"
click at [594, 230] on label "True" at bounding box center [634, 215] width 92 height 30
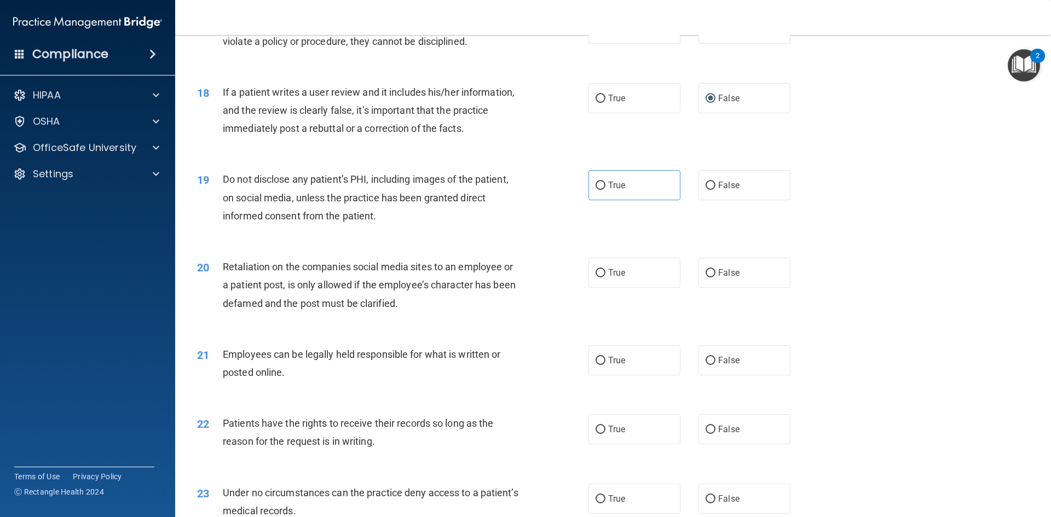
scroll to position [1532, 0]
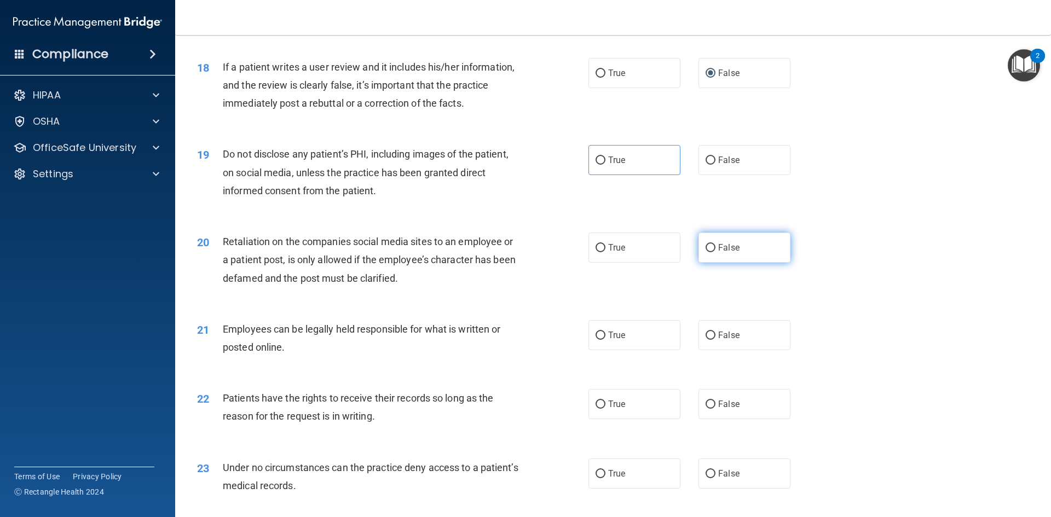
click at [705, 252] on input "False" at bounding box center [710, 248] width 10 height 8
radio input "true"
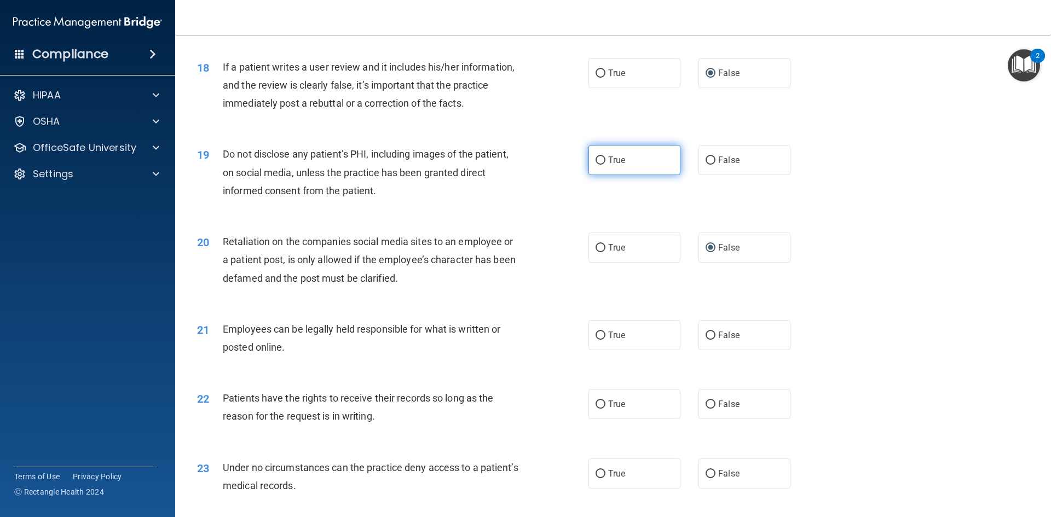
click at [590, 175] on label "True" at bounding box center [634, 160] width 92 height 30
click at [595, 165] on input "True" at bounding box center [600, 161] width 10 height 8
radio input "true"
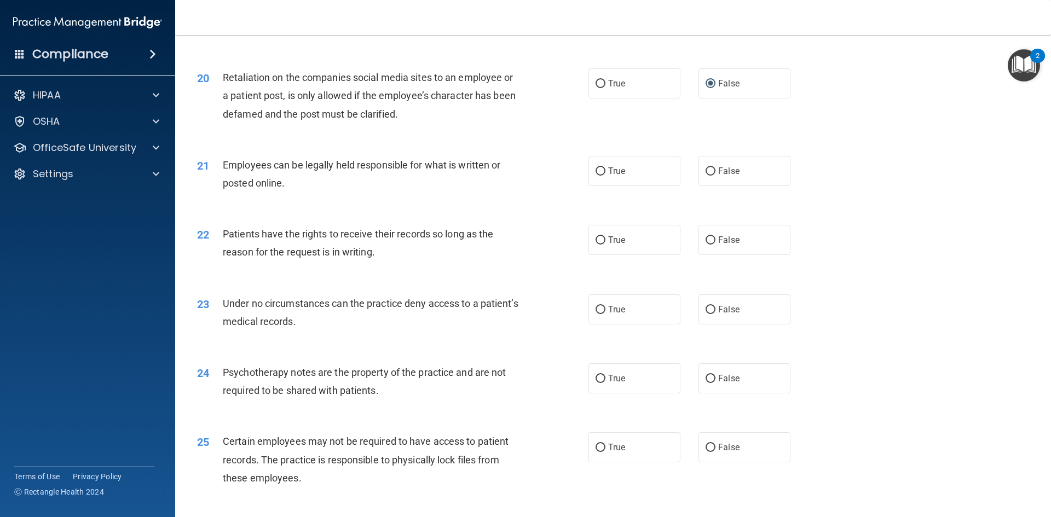
scroll to position [1751, 0]
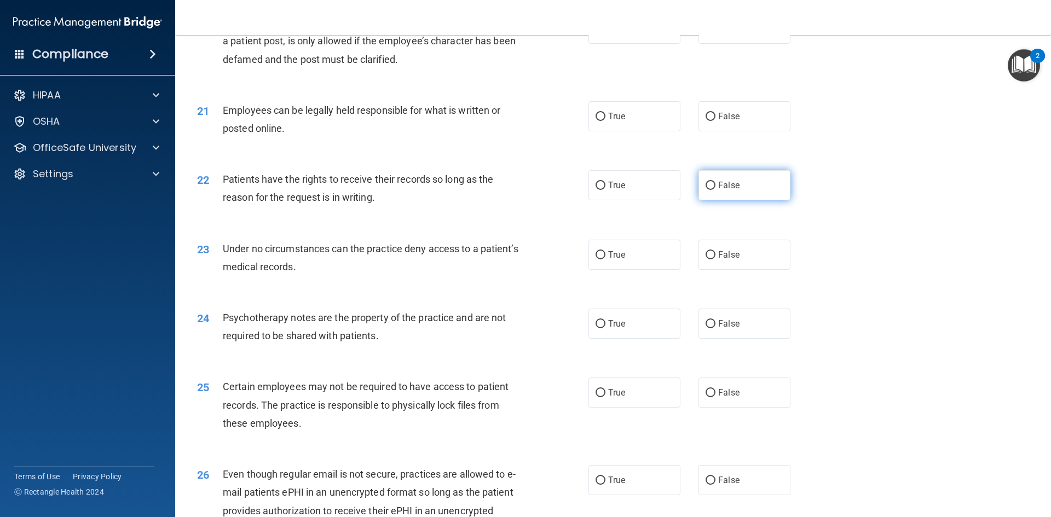
click at [718, 190] on span "False" at bounding box center [728, 185] width 21 height 10
click at [715, 190] on input "False" at bounding box center [710, 186] width 10 height 8
radio input "true"
click at [598, 121] on input "True" at bounding box center [600, 117] width 10 height 8
radio input "true"
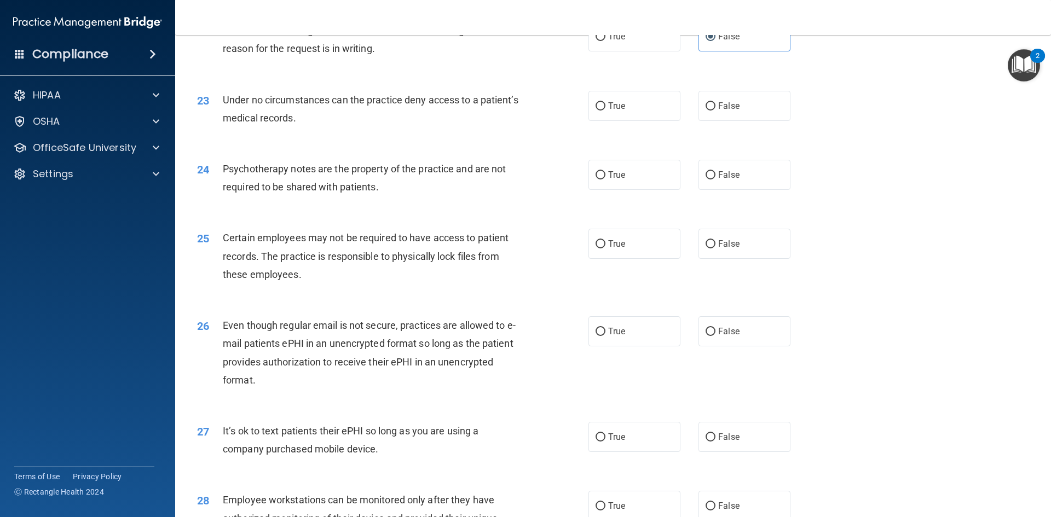
scroll to position [1915, 0]
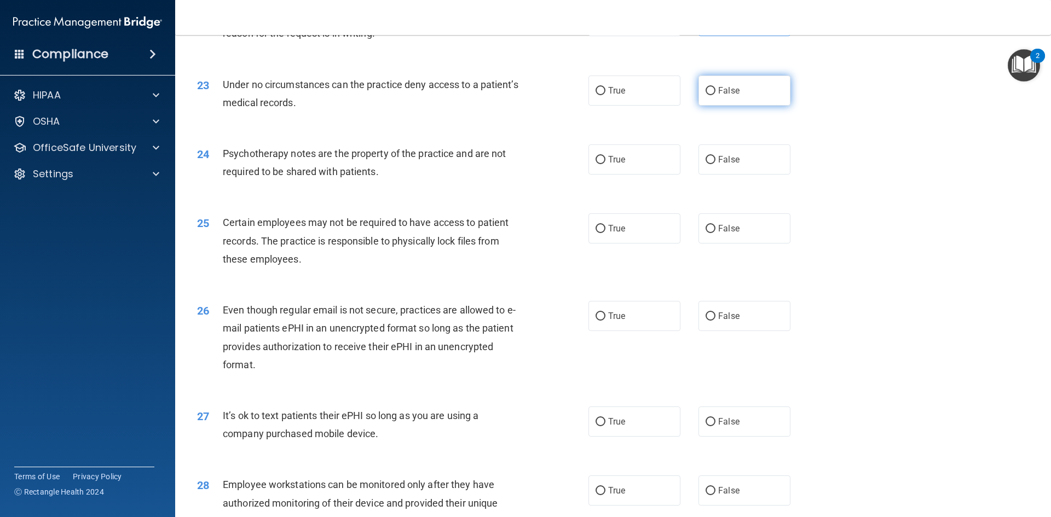
click at [707, 95] on input "False" at bounding box center [710, 91] width 10 height 8
radio input "true"
click at [589, 244] on label "True" at bounding box center [634, 228] width 92 height 30
click at [595, 233] on input "True" at bounding box center [600, 229] width 10 height 8
radio input "true"
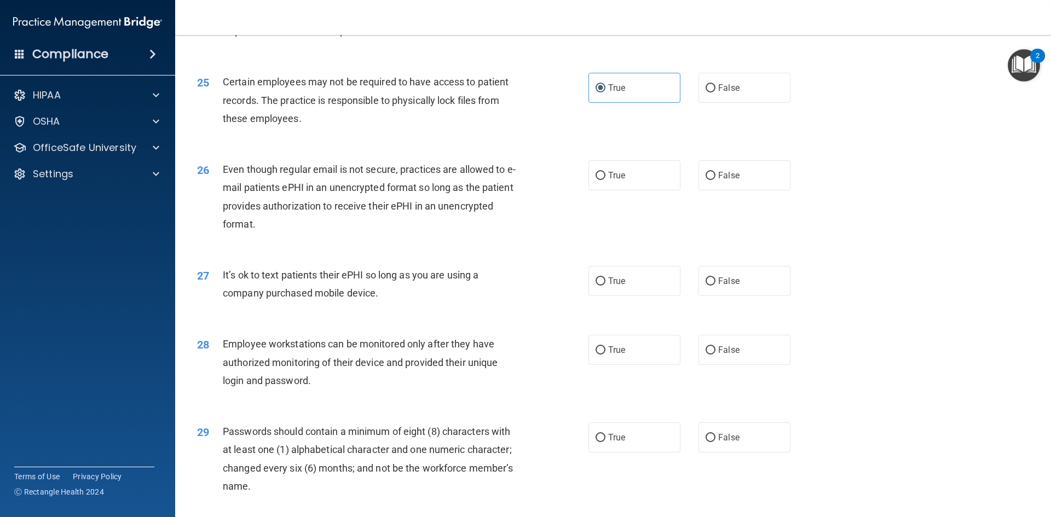
scroll to position [2080, 0]
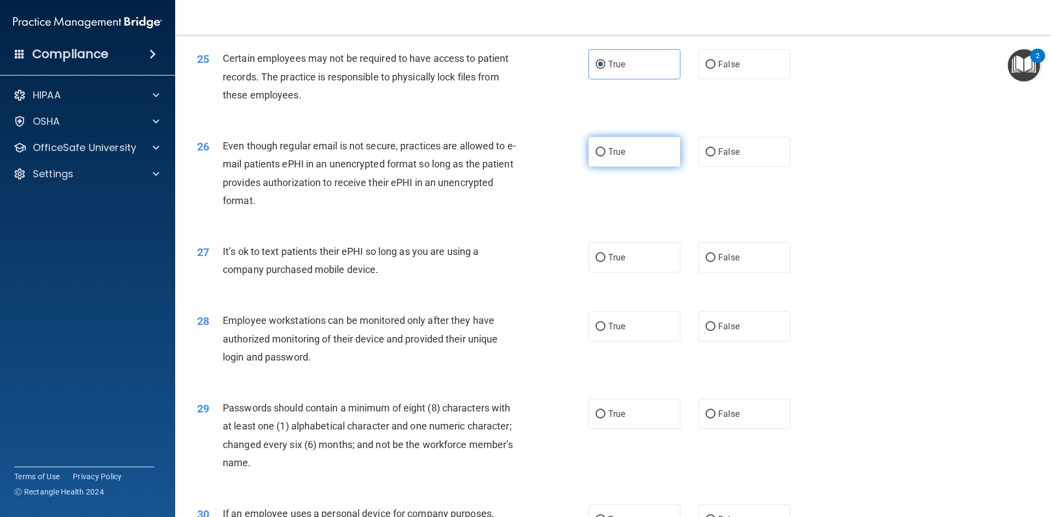
drag, startPoint x: 600, startPoint y: 169, endPoint x: 601, endPoint y: 175, distance: 6.1
click at [599, 157] on input "True" at bounding box center [600, 152] width 10 height 8
radio input "true"
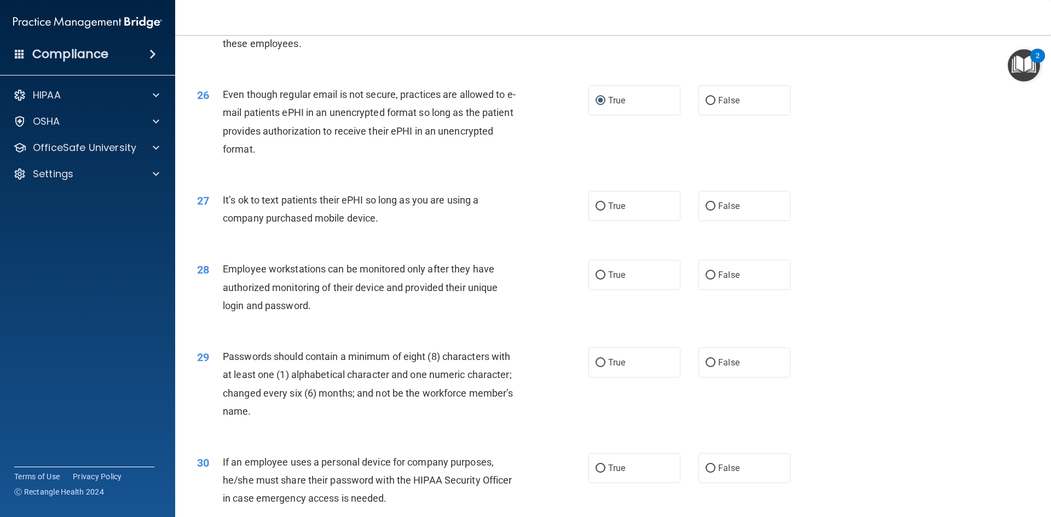
scroll to position [2189, 0]
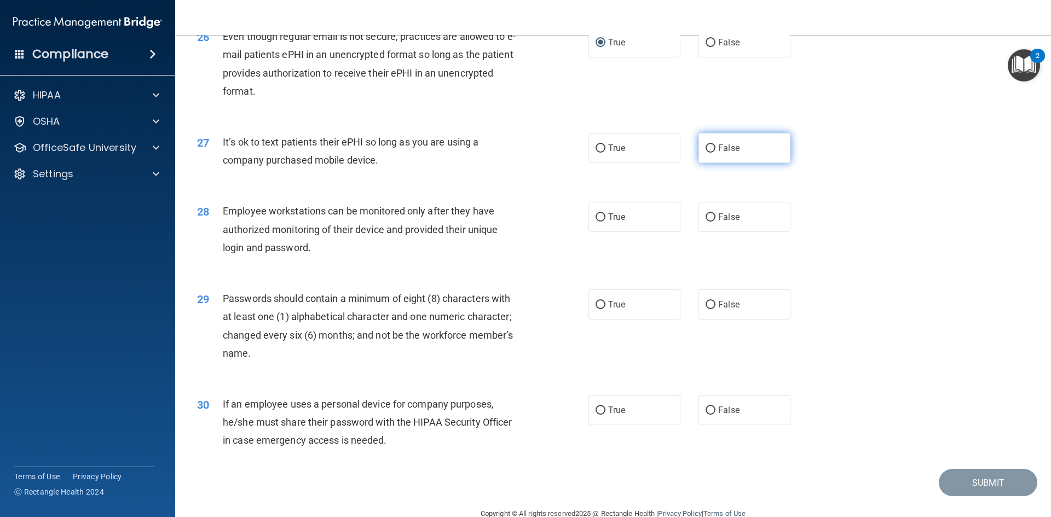
click at [707, 153] on input "False" at bounding box center [710, 148] width 10 height 8
radio input "true"
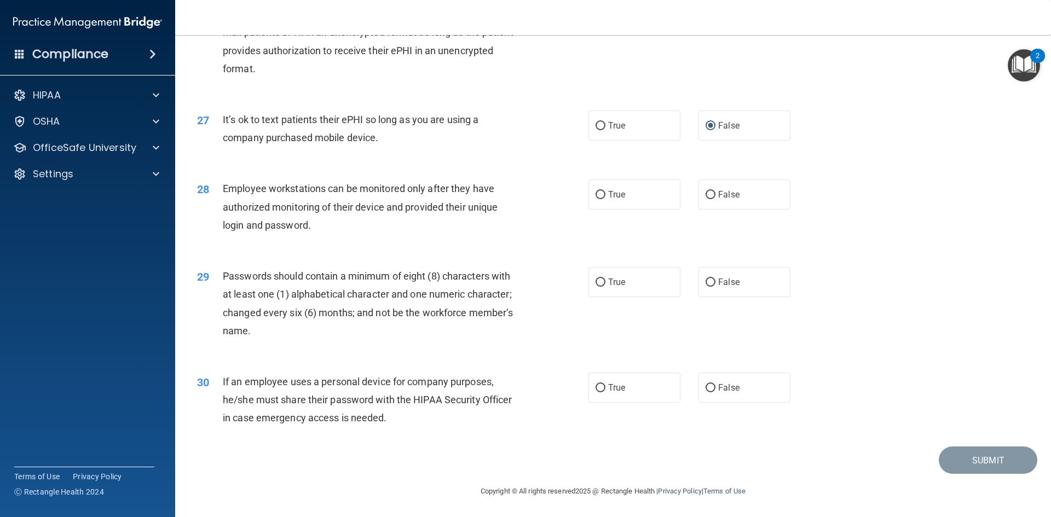
scroll to position [2230, 0]
click at [705, 195] on input "False" at bounding box center [710, 194] width 10 height 8
click at [595, 285] on input "True" at bounding box center [600, 282] width 10 height 8
click at [712, 383] on label "False" at bounding box center [744, 387] width 92 height 30
click at [712, 384] on input "False" at bounding box center [710, 388] width 10 height 8
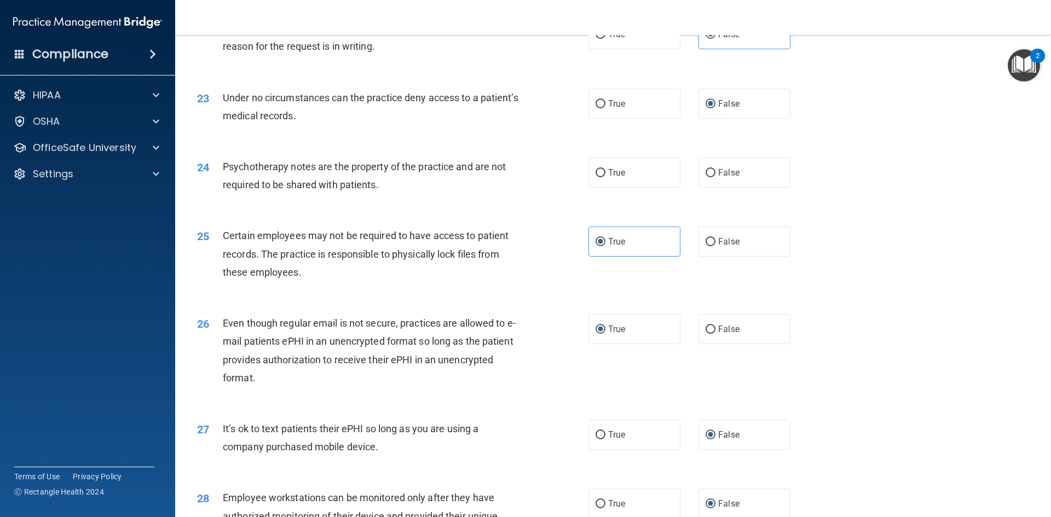
scroll to position [1902, 0]
click at [601, 188] on label "True" at bounding box center [634, 173] width 92 height 30
click at [601, 178] on input "True" at bounding box center [600, 174] width 10 height 8
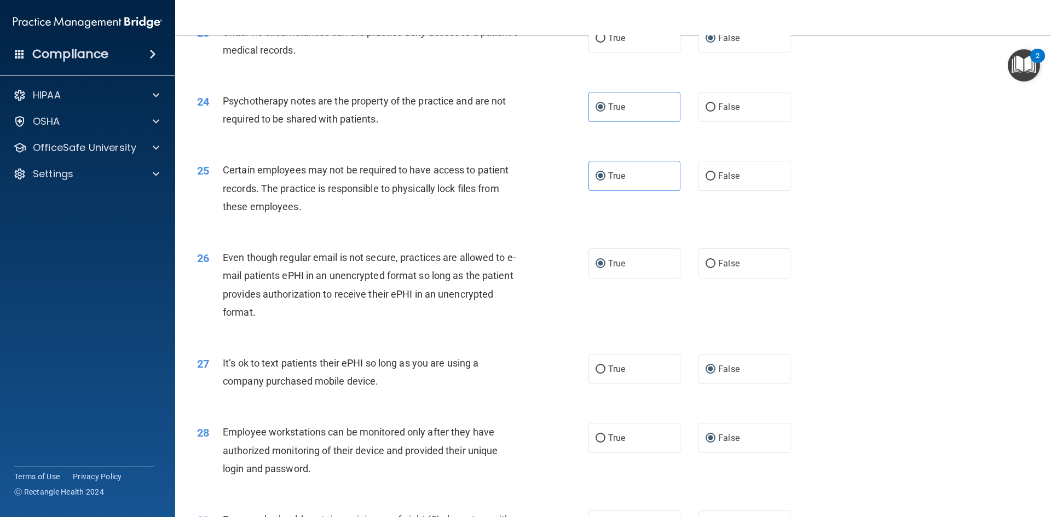
scroll to position [2230, 0]
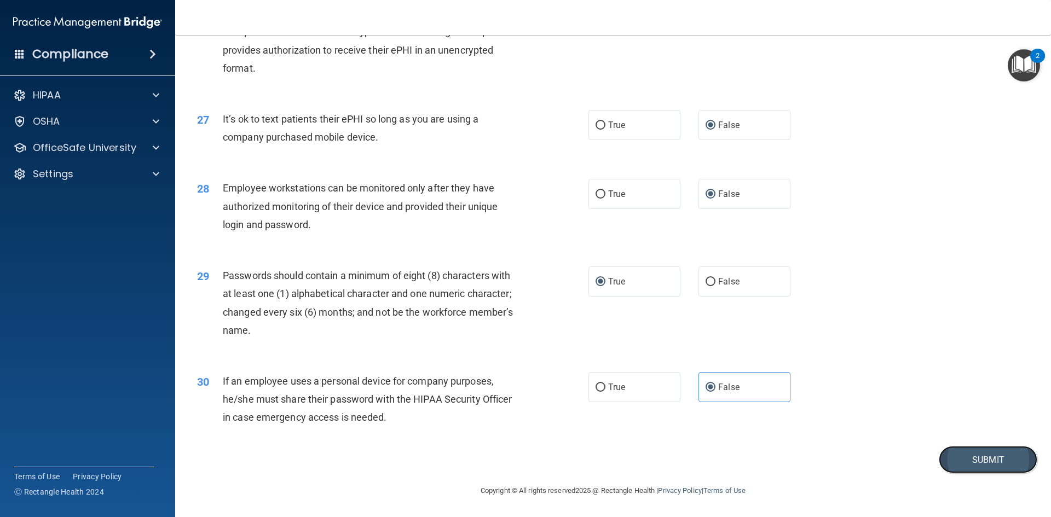
click at [991, 467] on button "Submit" at bounding box center [988, 460] width 99 height 28
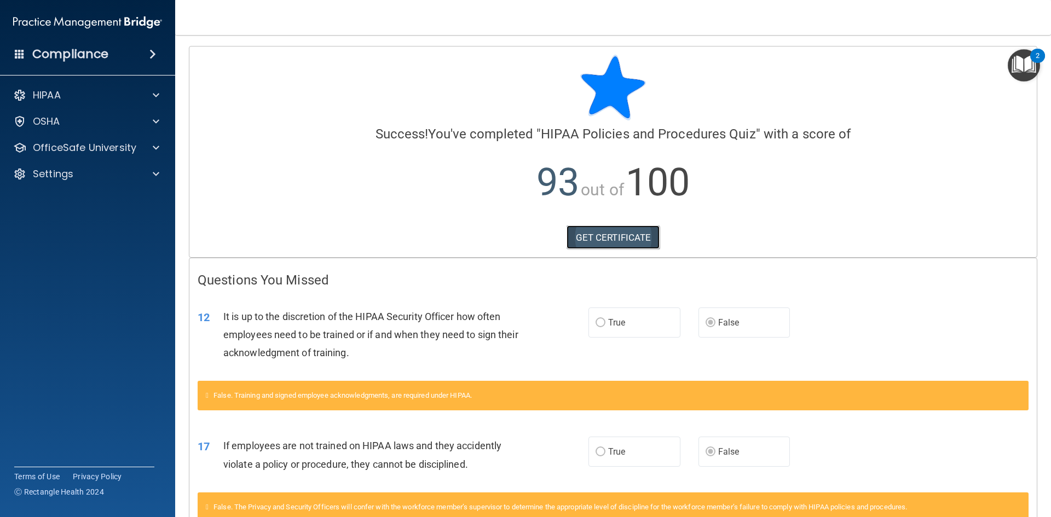
click at [612, 240] on link "GET CERTIFICATE" at bounding box center [613, 237] width 94 height 24
click at [149, 124] on div at bounding box center [154, 121] width 27 height 13
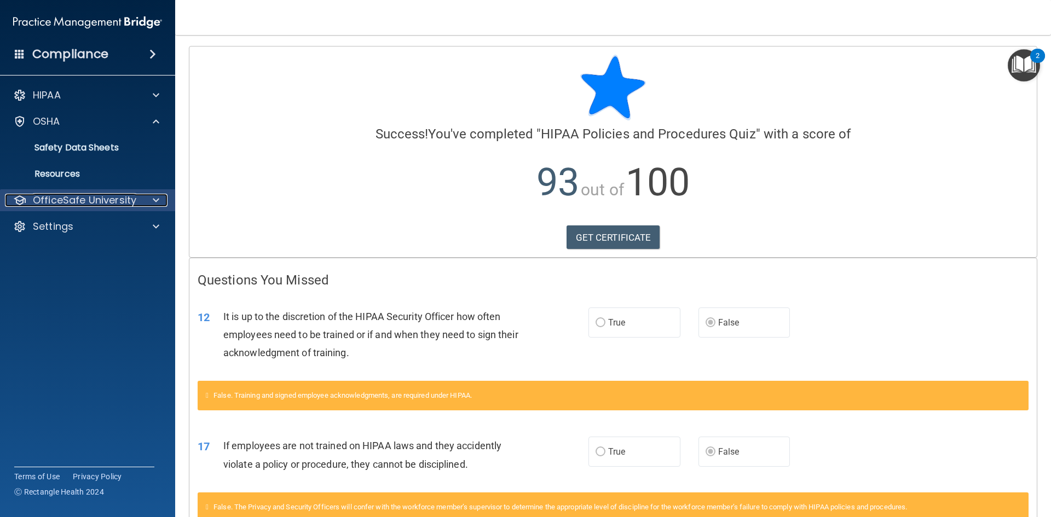
click at [154, 198] on span at bounding box center [156, 200] width 7 height 13
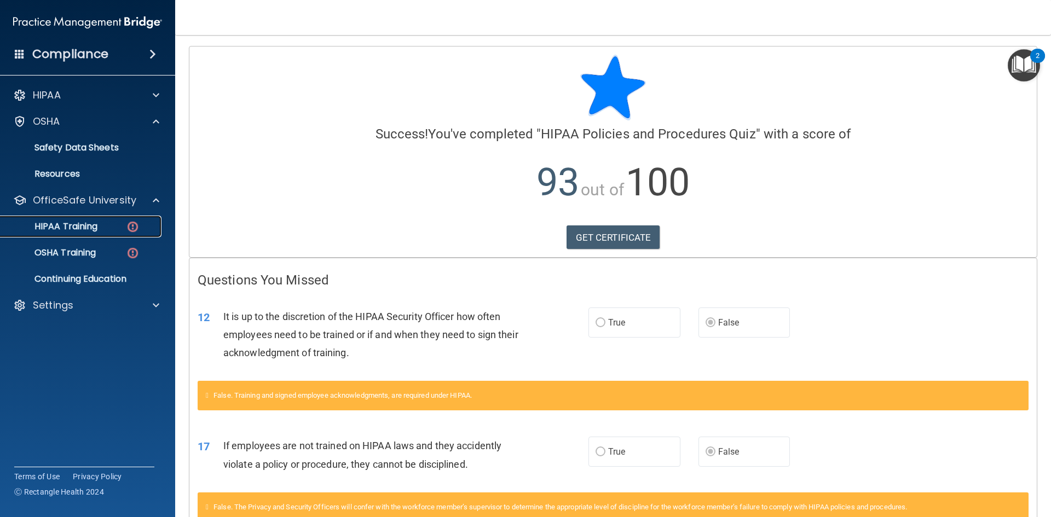
click at [105, 224] on div "HIPAA Training" at bounding box center [81, 226] width 149 height 11
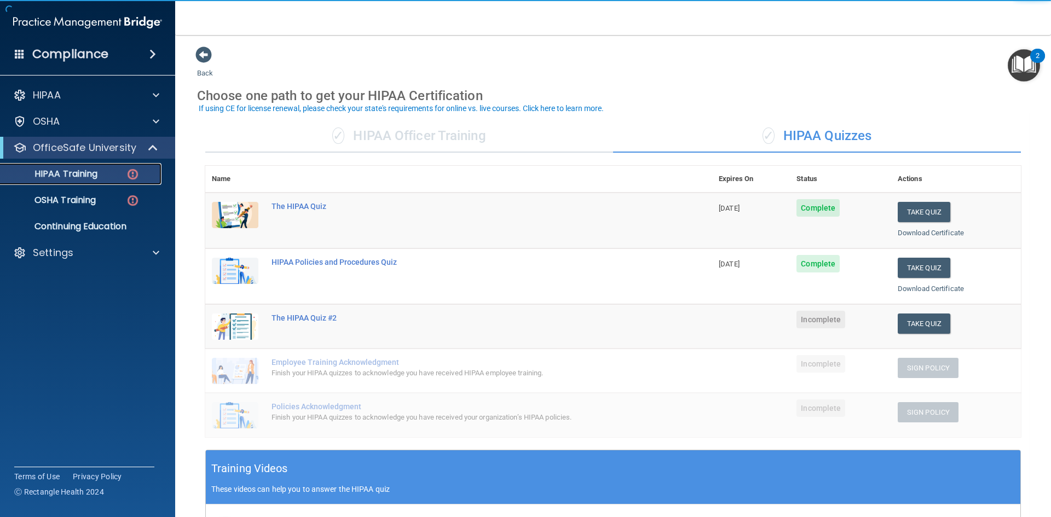
scroll to position [55, 0]
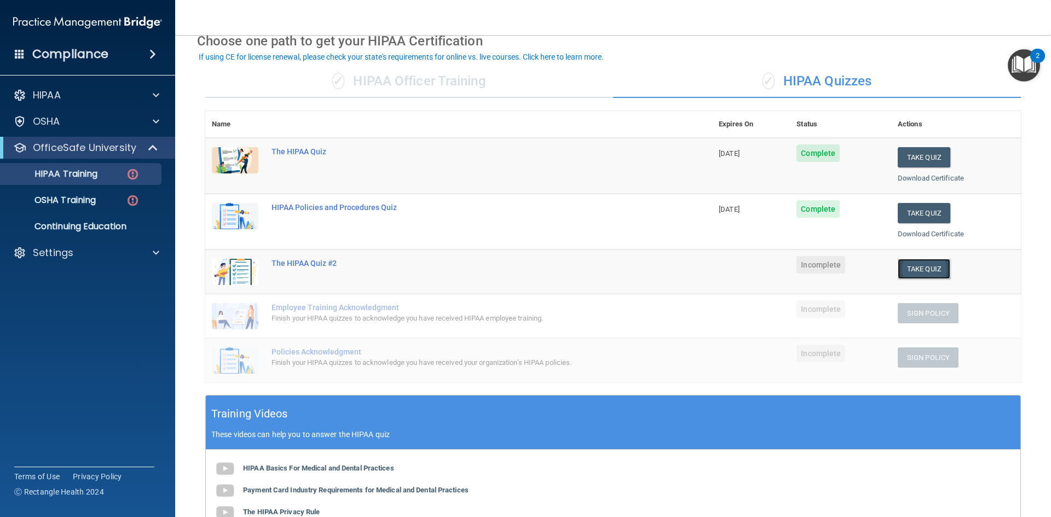
click at [925, 271] on button "Take Quiz" at bounding box center [923, 269] width 53 height 20
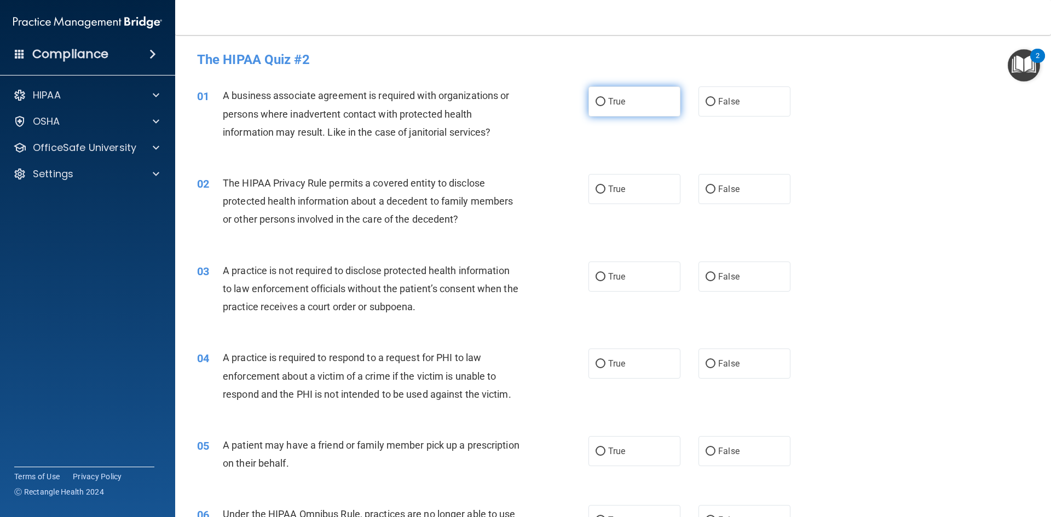
click at [601, 95] on label "True" at bounding box center [634, 101] width 92 height 30
click at [601, 98] on input "True" at bounding box center [600, 102] width 10 height 8
click at [710, 98] on label "False" at bounding box center [744, 101] width 92 height 30
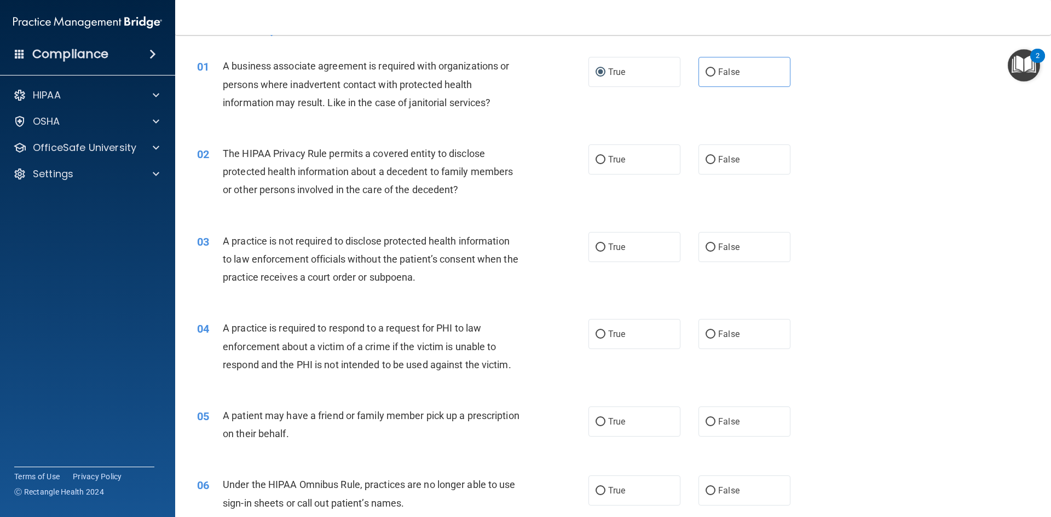
scroll to position [55, 0]
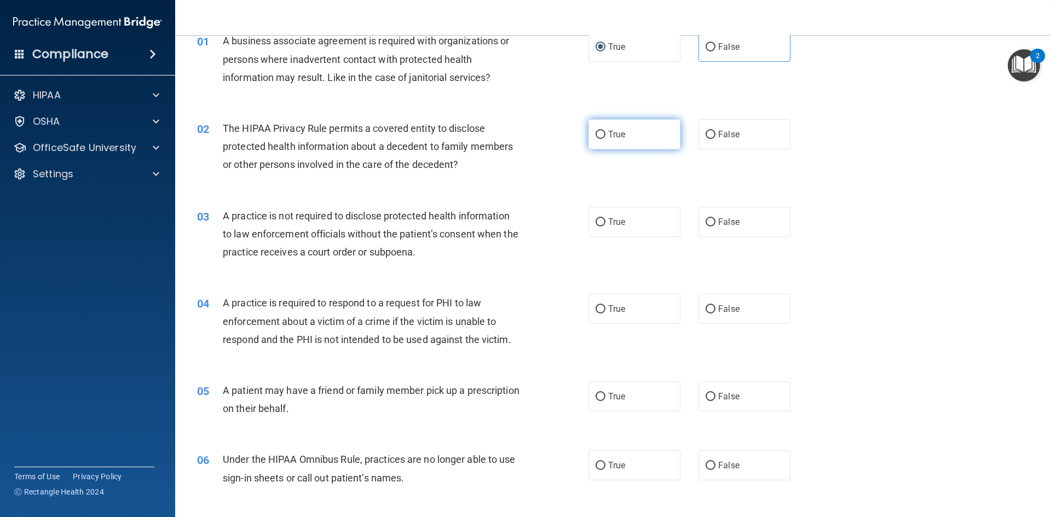
click at [588, 138] on label "True" at bounding box center [634, 134] width 92 height 30
click at [595, 138] on input "True" at bounding box center [600, 135] width 10 height 8
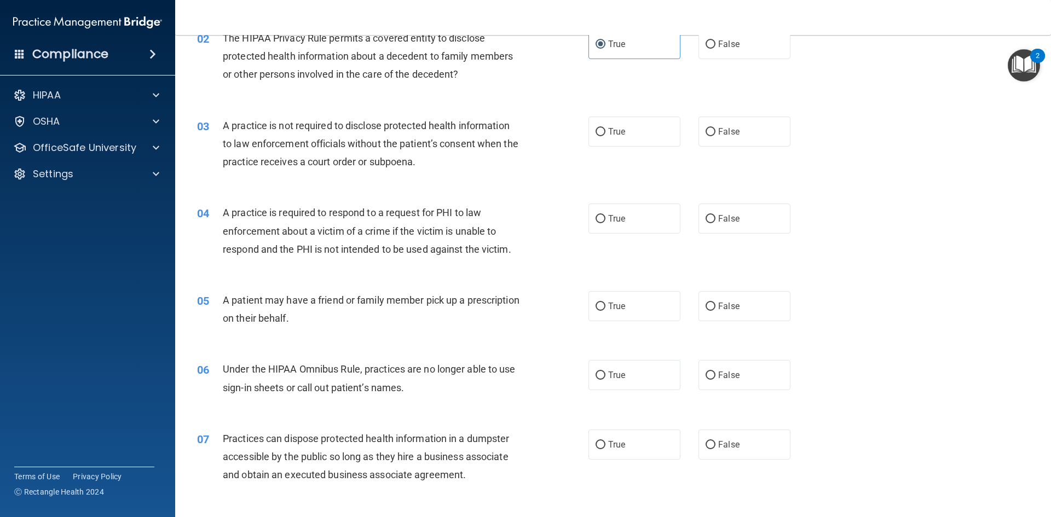
scroll to position [164, 0]
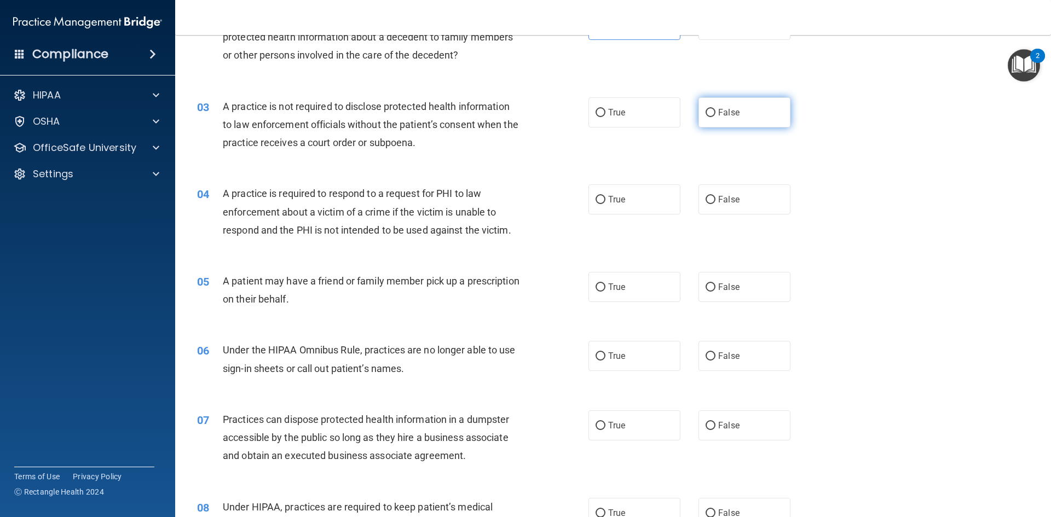
click at [709, 109] on input "False" at bounding box center [710, 113] width 10 height 8
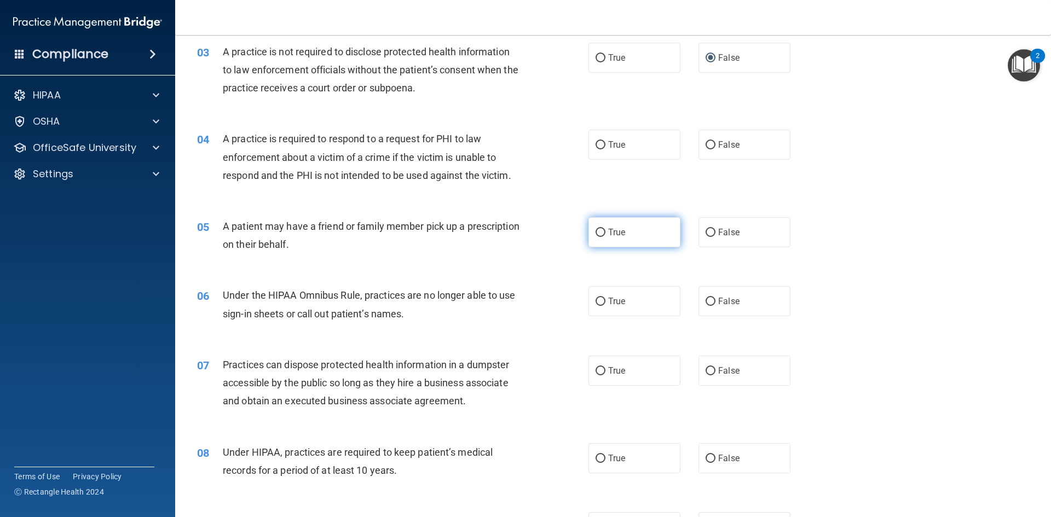
click at [597, 232] on input "True" at bounding box center [600, 233] width 10 height 8
click at [328, 187] on div "04 A practice is required to respond to a request for PHI to law enforcement ab…" at bounding box center [393, 160] width 424 height 60
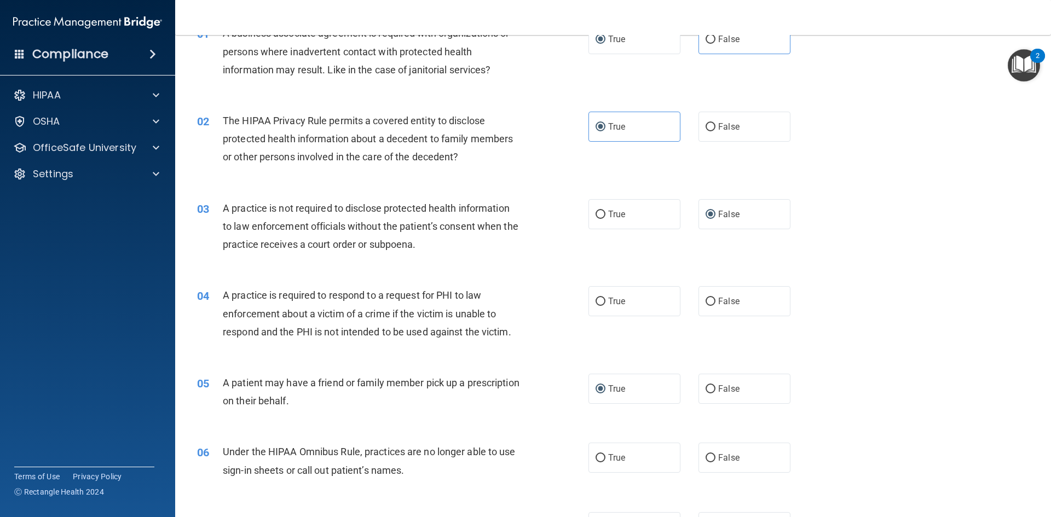
scroll to position [109, 0]
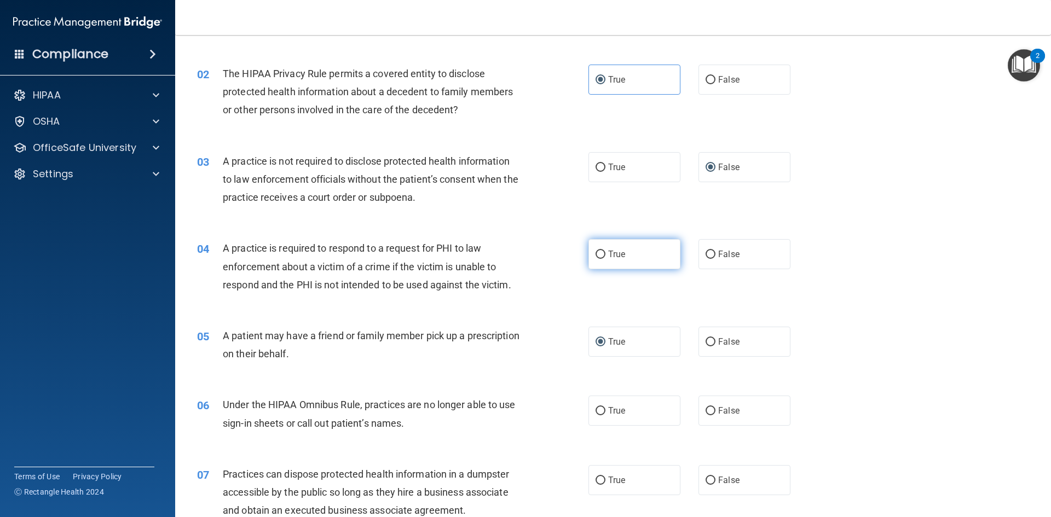
click at [601, 254] on label "True" at bounding box center [634, 254] width 92 height 30
click at [601, 254] on input "True" at bounding box center [600, 255] width 10 height 8
click at [705, 344] on input "False" at bounding box center [710, 342] width 10 height 8
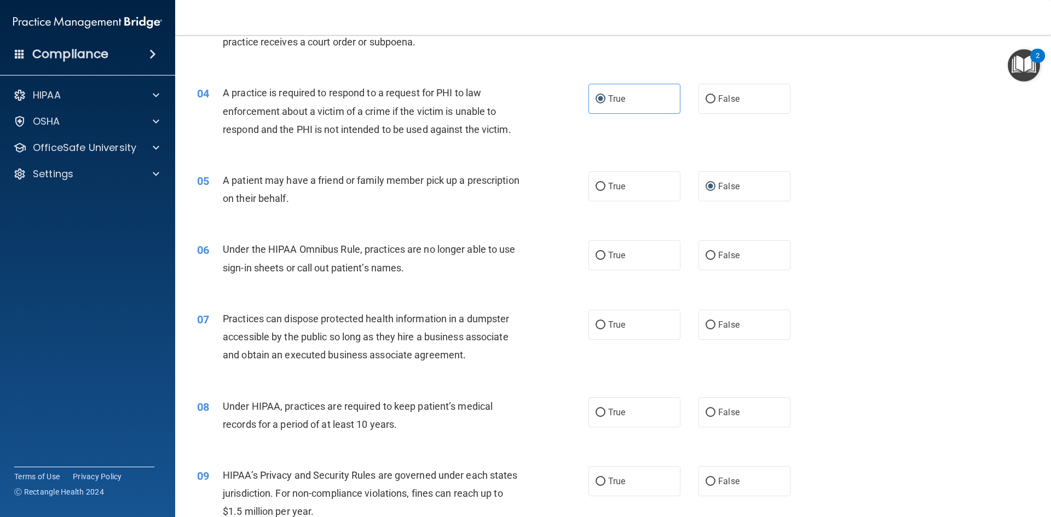
scroll to position [328, 0]
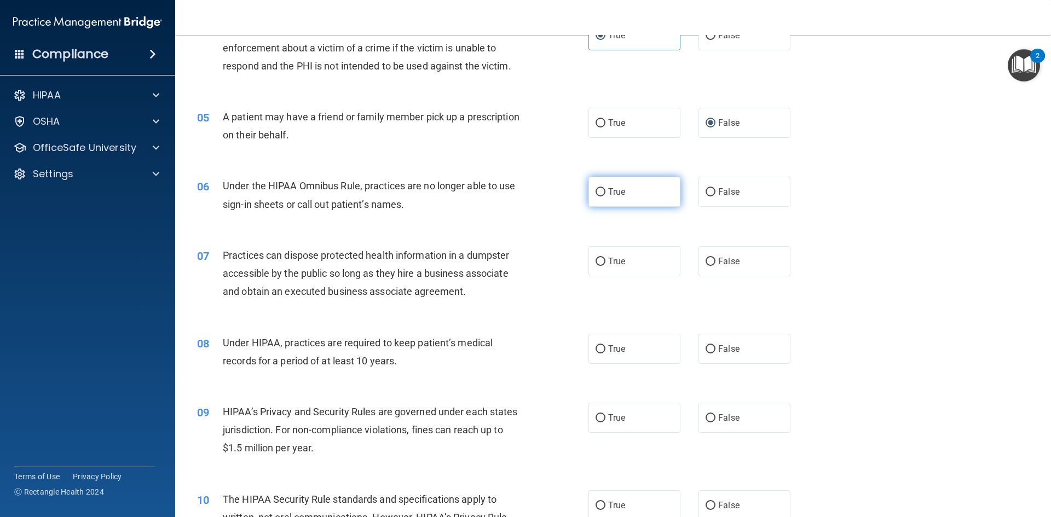
click at [596, 188] on input "True" at bounding box center [600, 192] width 10 height 8
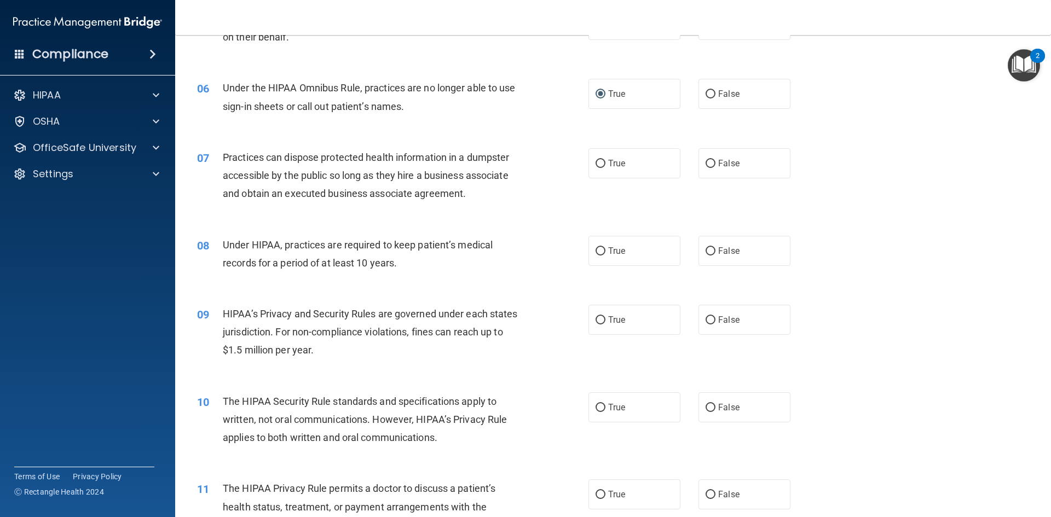
scroll to position [383, 0]
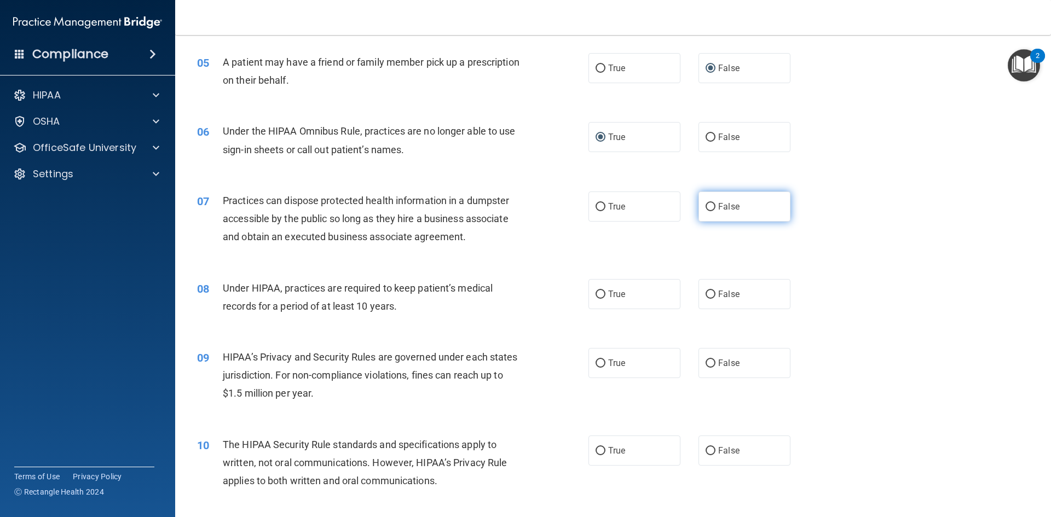
click at [708, 210] on input "False" at bounding box center [710, 207] width 10 height 8
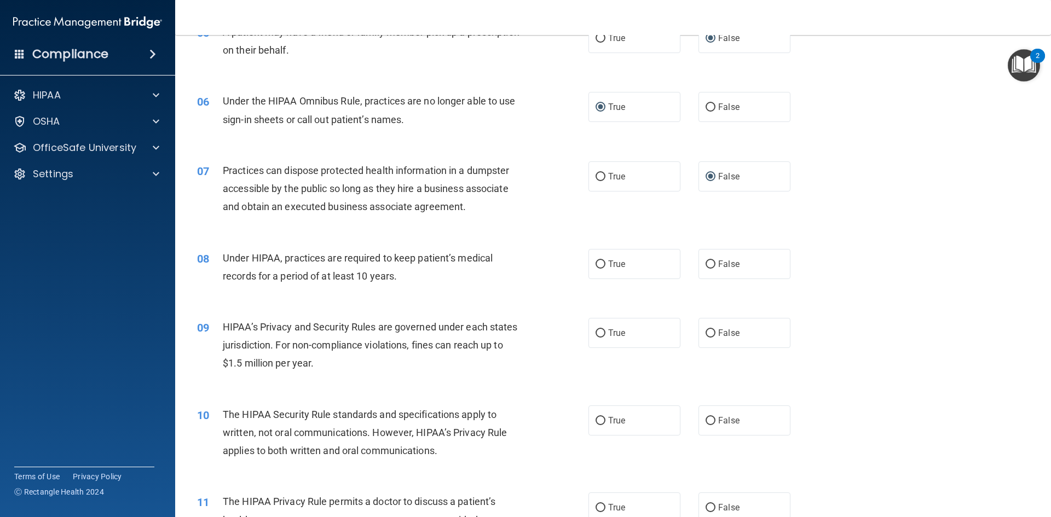
scroll to position [438, 0]
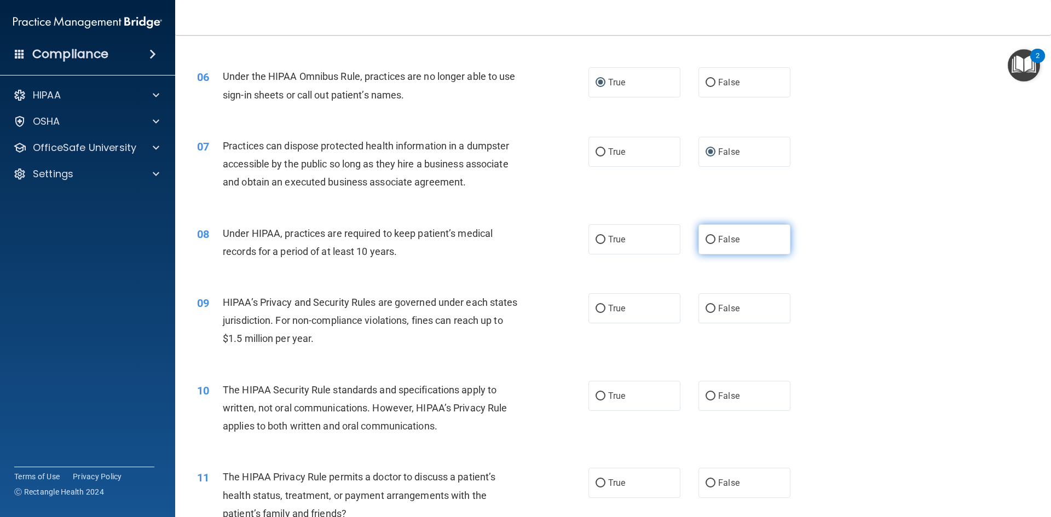
click at [706, 236] on input "False" at bounding box center [710, 240] width 10 height 8
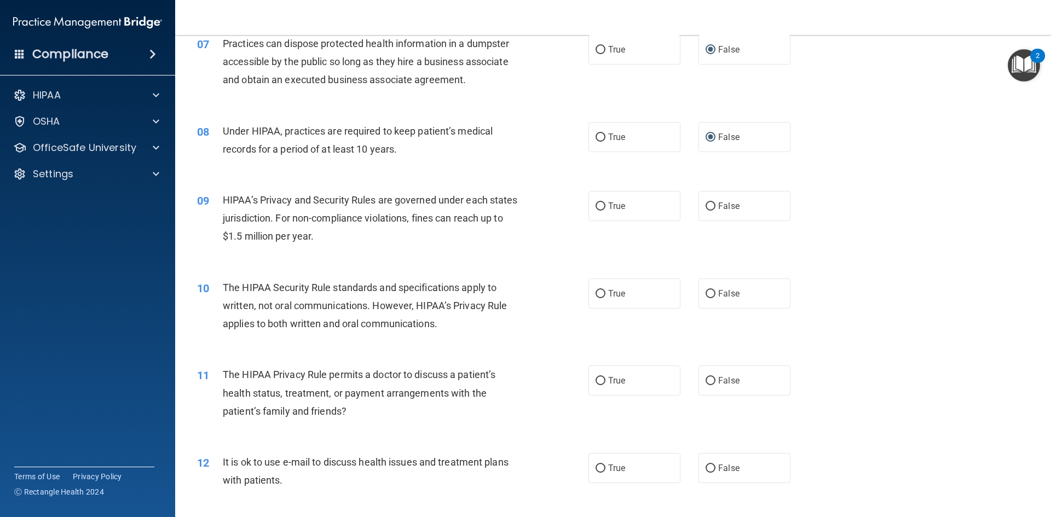
scroll to position [547, 0]
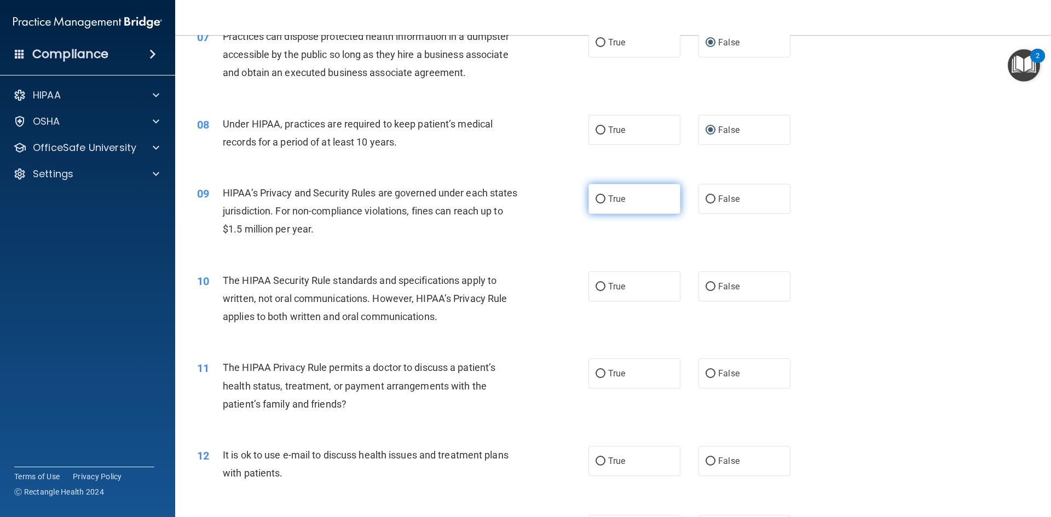
click at [595, 202] on input "True" at bounding box center [600, 199] width 10 height 8
click at [709, 199] on input "False" at bounding box center [710, 199] width 10 height 8
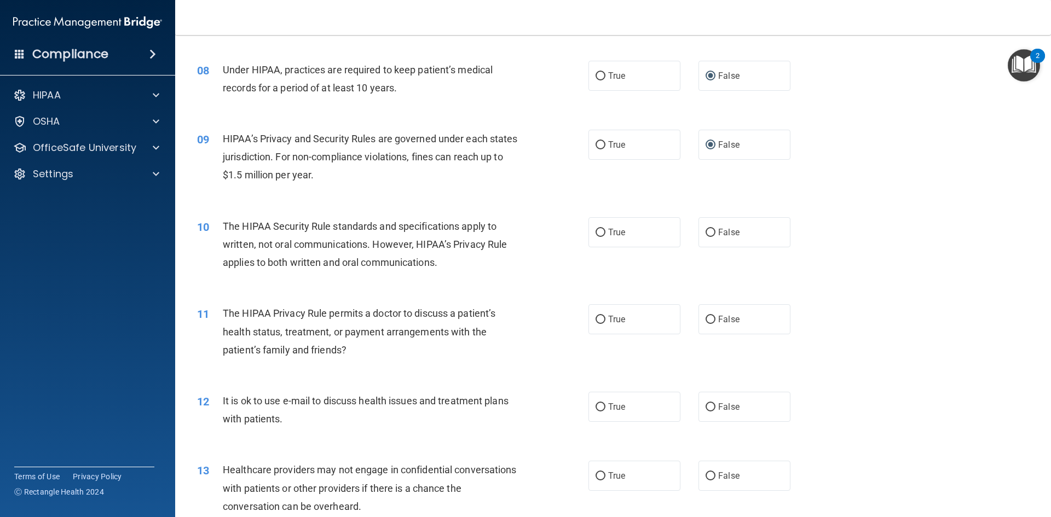
scroll to position [602, 0]
click at [598, 231] on input "True" at bounding box center [600, 232] width 10 height 8
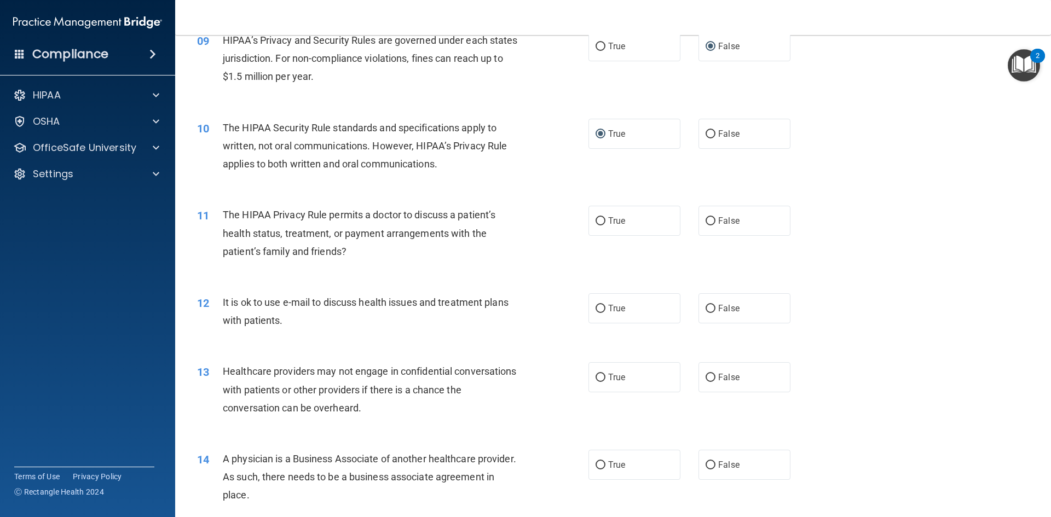
scroll to position [711, 0]
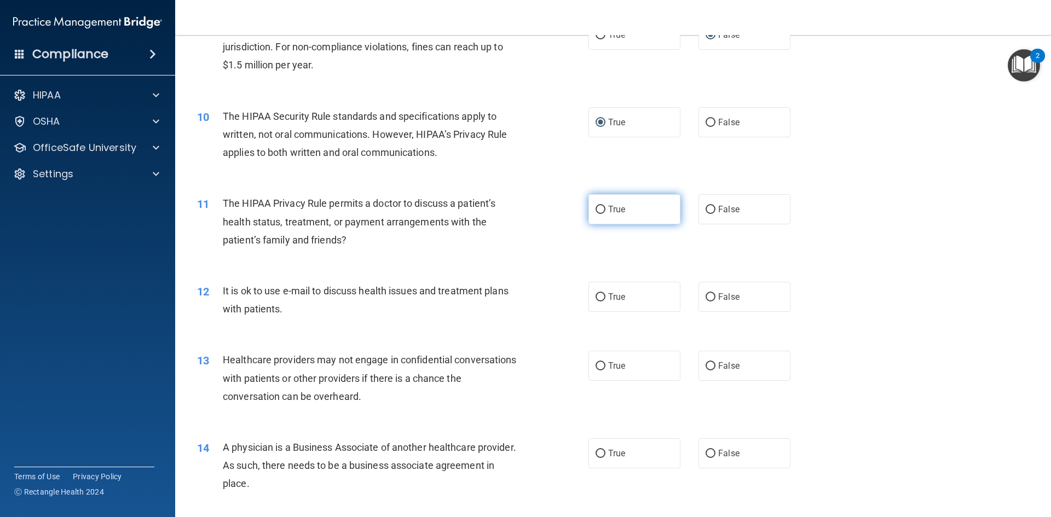
click at [595, 212] on input "True" at bounding box center [600, 210] width 10 height 8
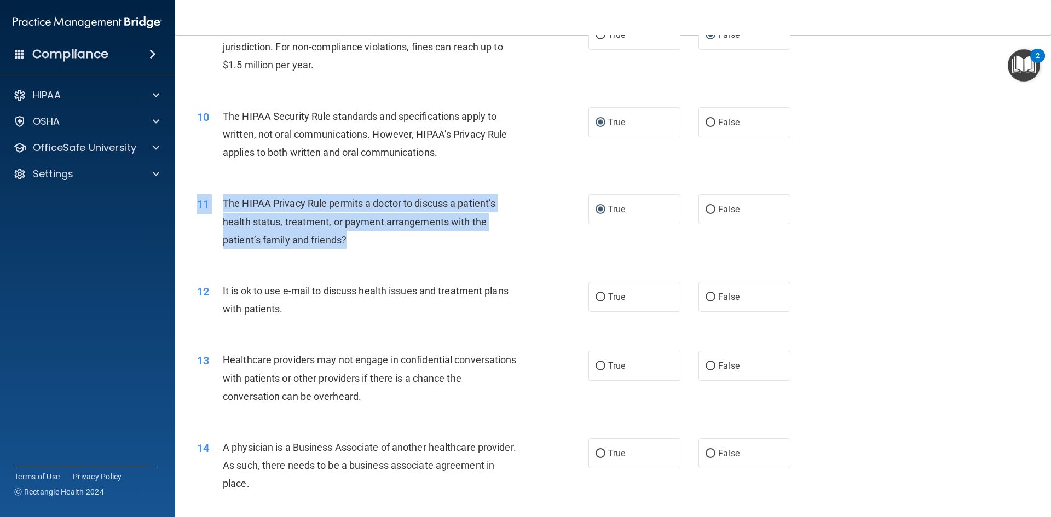
drag, startPoint x: 587, startPoint y: 231, endPoint x: 547, endPoint y: 263, distance: 50.6
click at [549, 264] on div "11 The HIPAA Privacy Rule permits a doctor to discuss a patient’s health status…" at bounding box center [613, 225] width 848 height 88
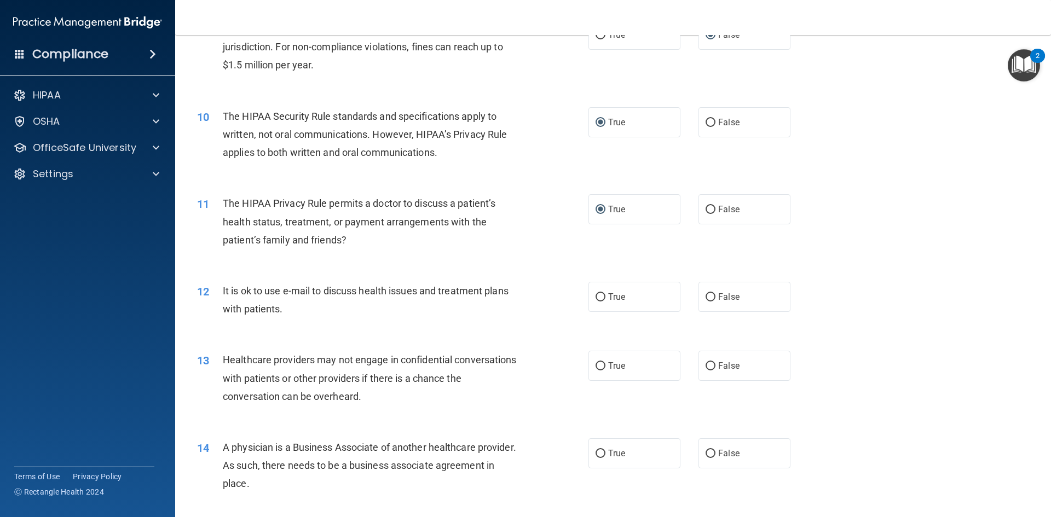
drag, startPoint x: 545, startPoint y: 275, endPoint x: 385, endPoint y: 241, distance: 162.9
drag, startPoint x: 351, startPoint y: 112, endPoint x: 358, endPoint y: 112, distance: 7.7
click at [358, 112] on span "The HIPAA Security Rule standards and specifications apply to written, not oral…" at bounding box center [365, 135] width 284 height 48
click at [595, 300] on input "True" at bounding box center [600, 297] width 10 height 8
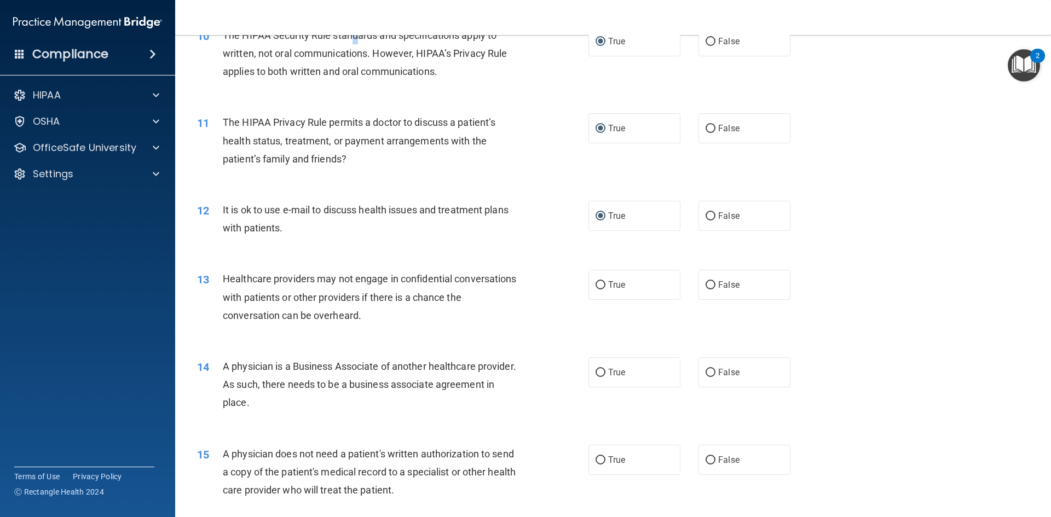
scroll to position [821, 0]
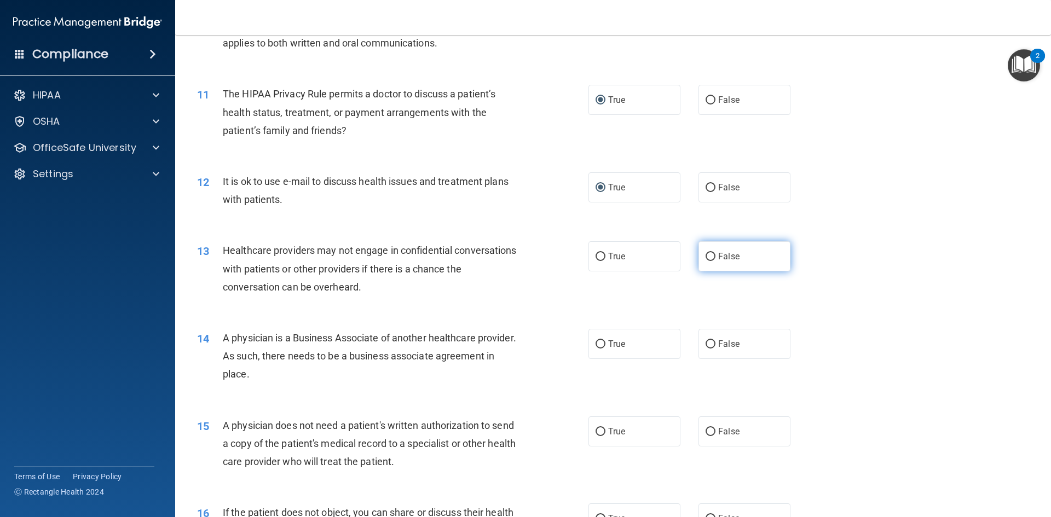
click at [705, 257] on input "False" at bounding box center [710, 257] width 10 height 8
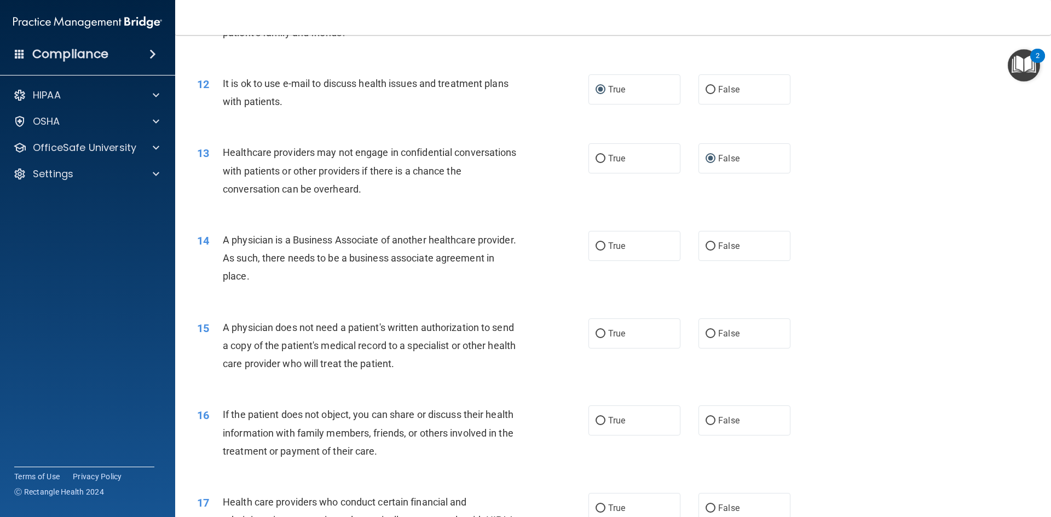
scroll to position [930, 0]
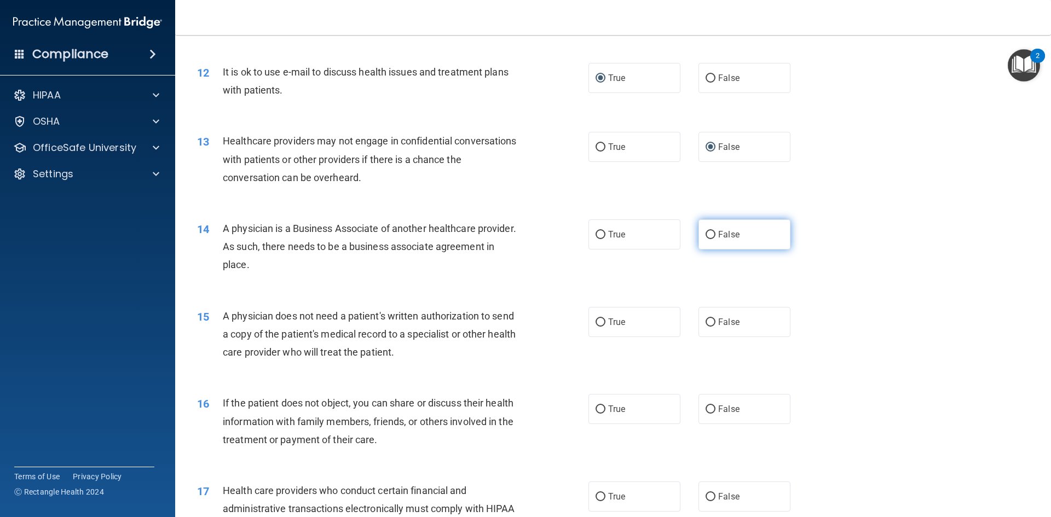
click at [709, 234] on input "False" at bounding box center [710, 235] width 10 height 8
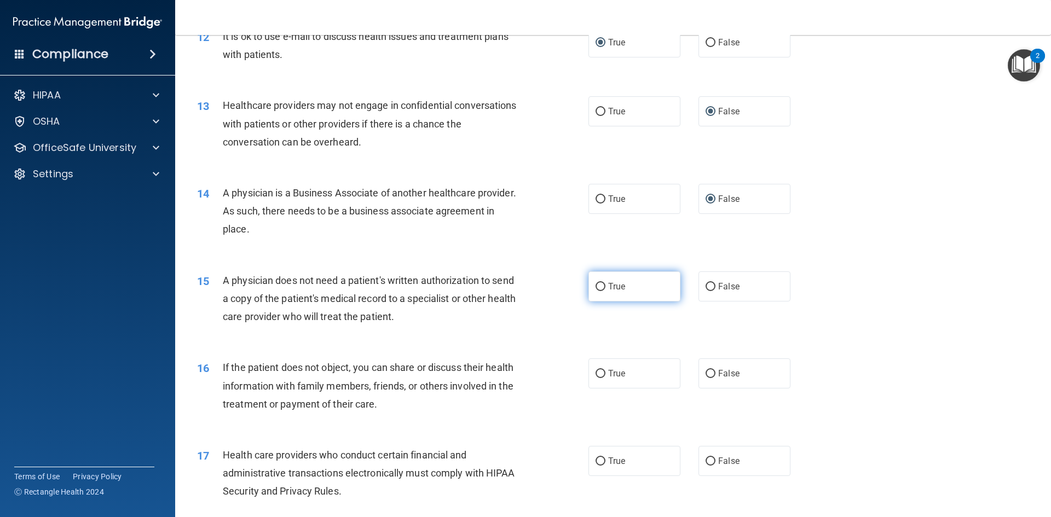
scroll to position [985, 0]
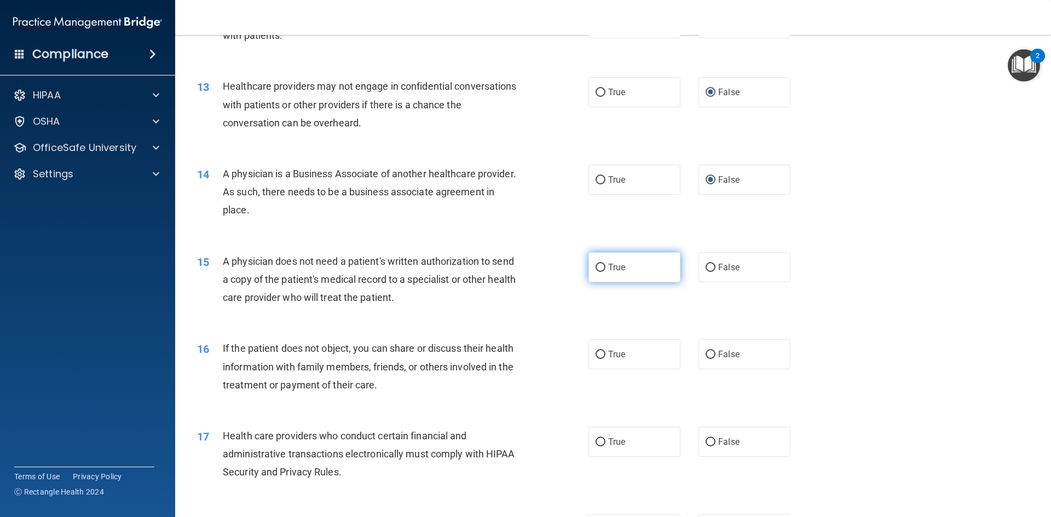
click at [598, 271] on label "True" at bounding box center [634, 267] width 92 height 30
click at [598, 264] on input "True" at bounding box center [600, 268] width 10 height 8
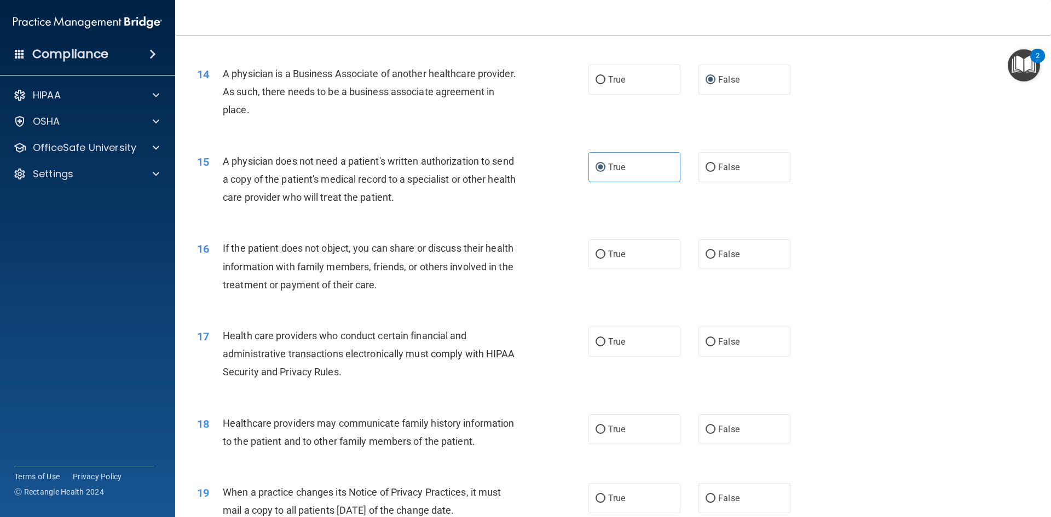
scroll to position [1095, 0]
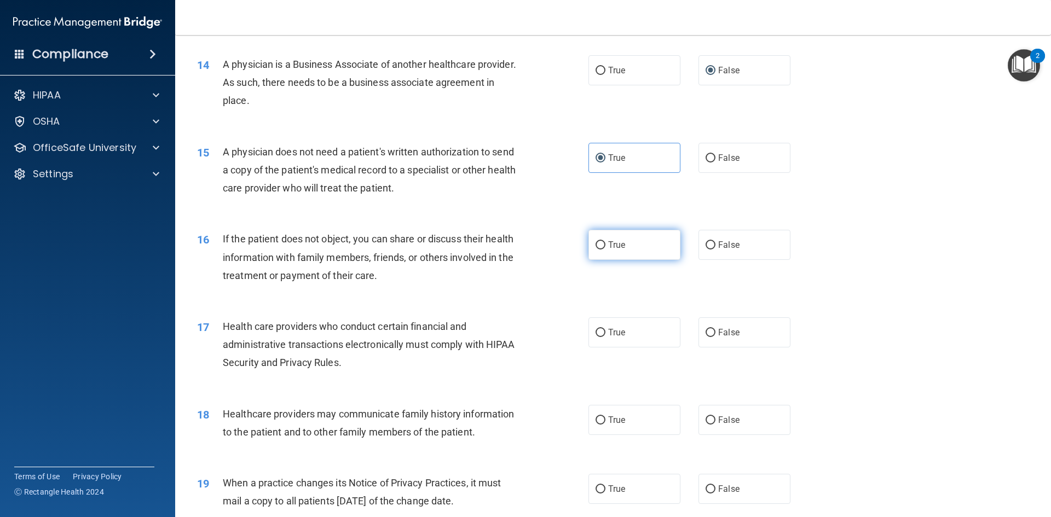
click at [598, 243] on input "True" at bounding box center [600, 245] width 10 height 8
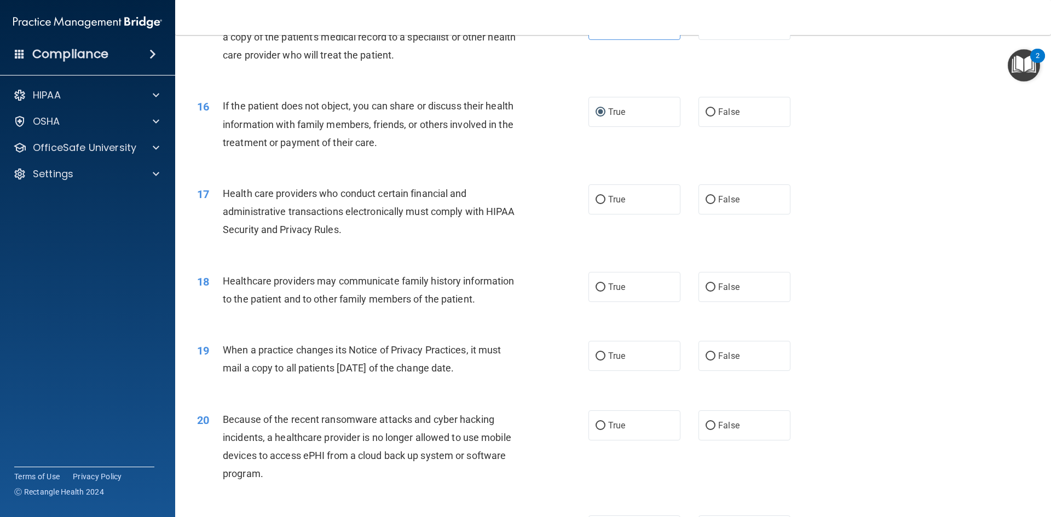
scroll to position [1313, 0]
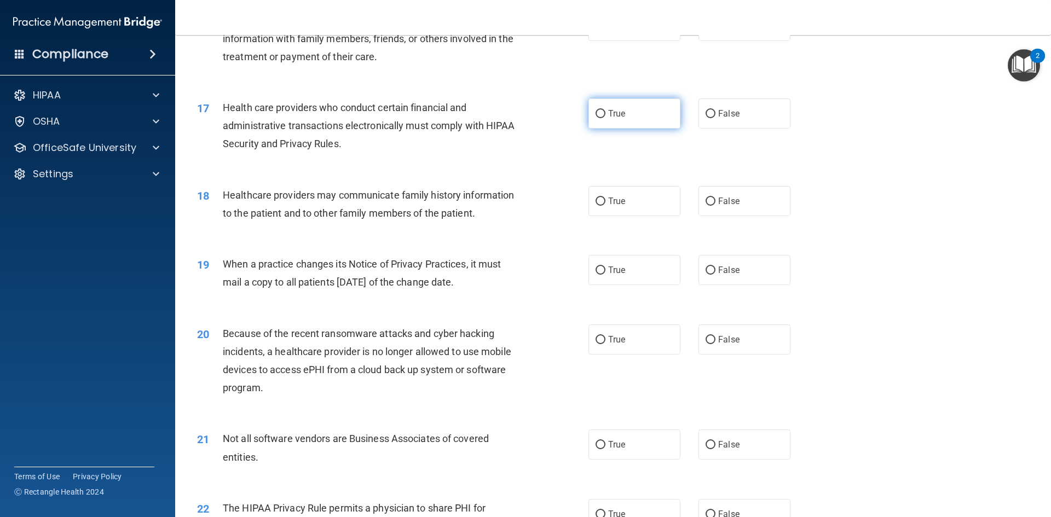
click at [597, 110] on input "True" at bounding box center [600, 114] width 10 height 8
click at [705, 204] on input "False" at bounding box center [710, 202] width 10 height 8
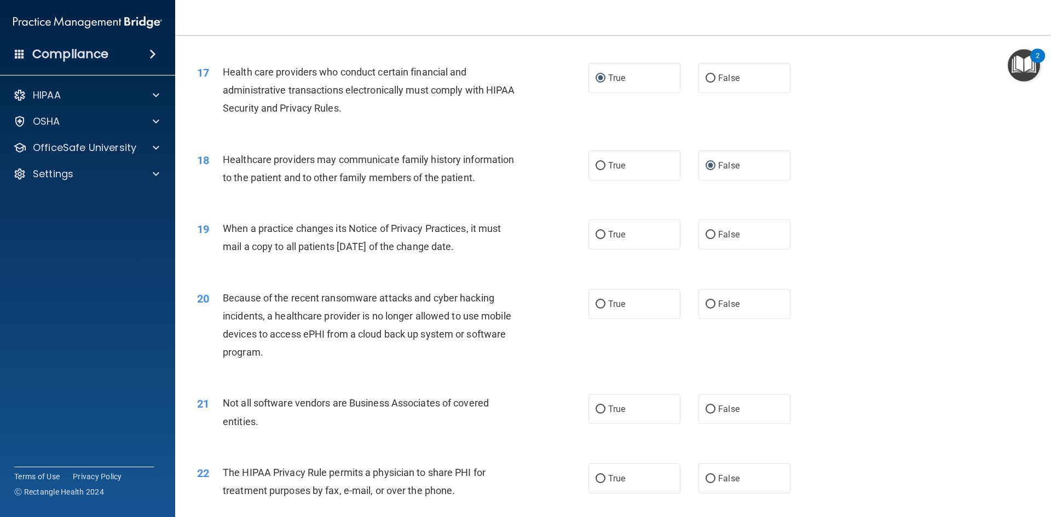
scroll to position [1368, 0]
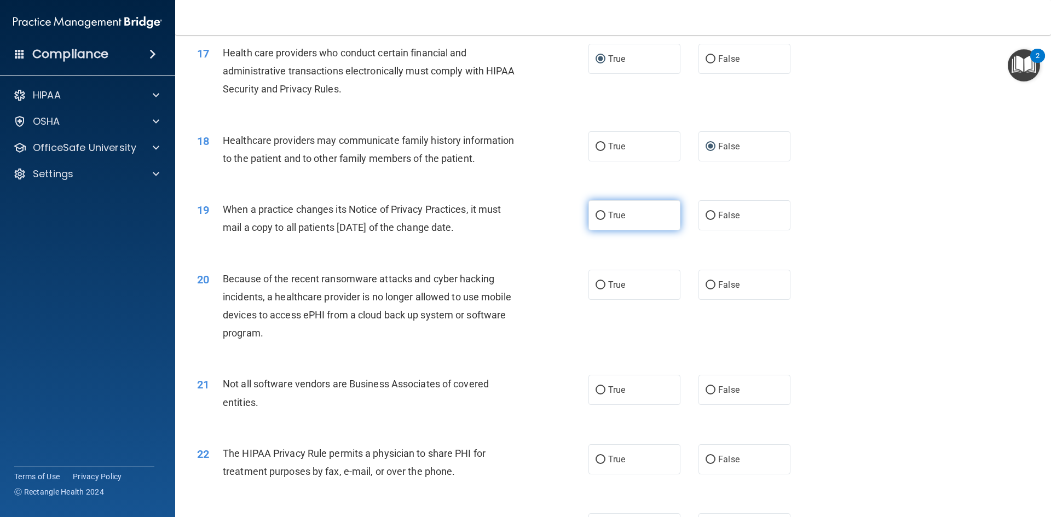
click at [594, 221] on label "True" at bounding box center [634, 215] width 92 height 30
click at [595, 220] on input "True" at bounding box center [600, 216] width 10 height 8
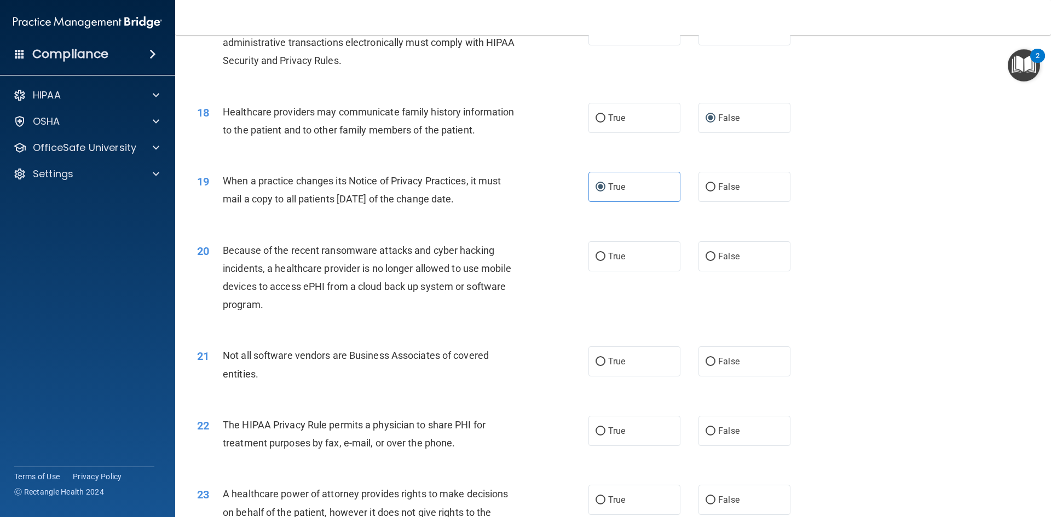
scroll to position [1423, 0]
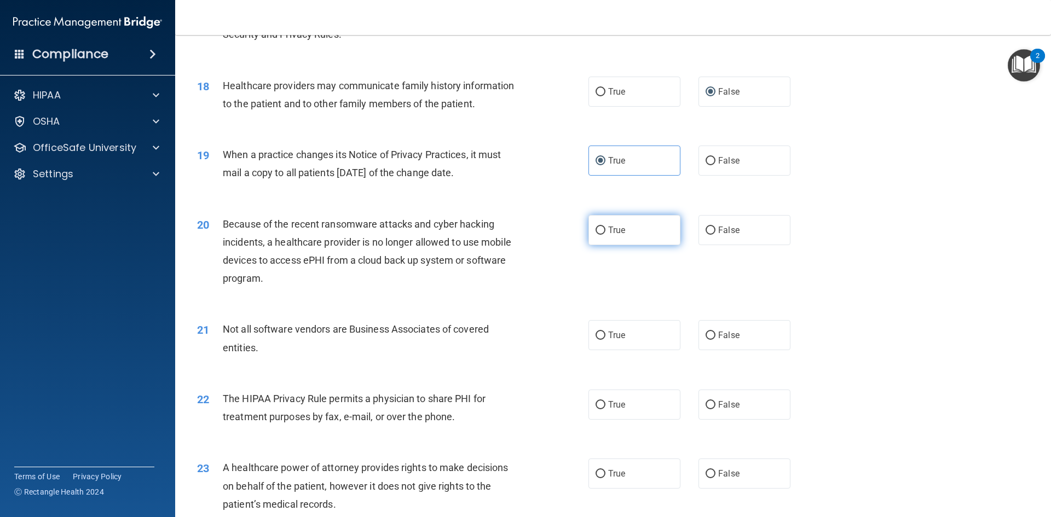
click at [601, 231] on input "True" at bounding box center [600, 231] width 10 height 8
click at [708, 159] on input "False" at bounding box center [710, 161] width 10 height 8
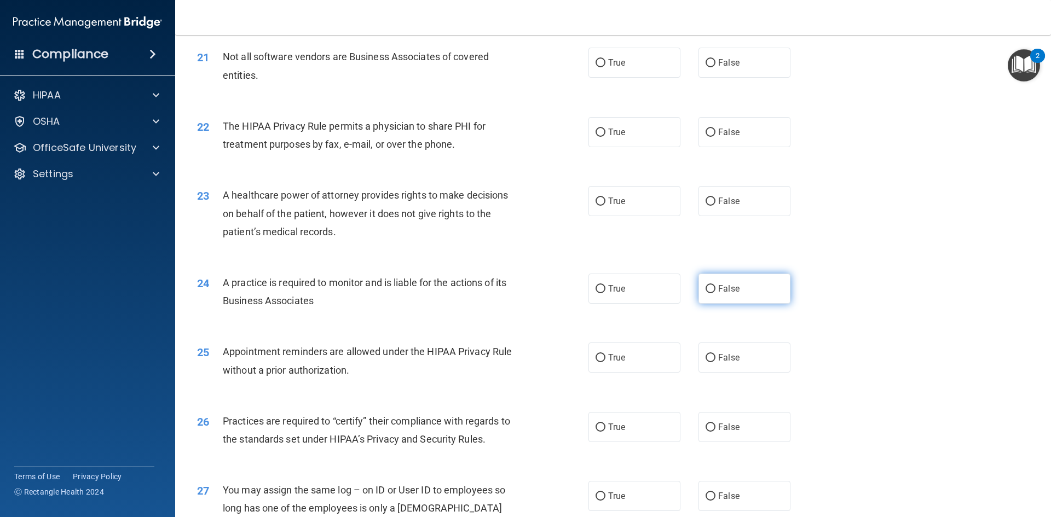
scroll to position [1696, 0]
click at [705, 289] on input "False" at bounding box center [710, 288] width 10 height 8
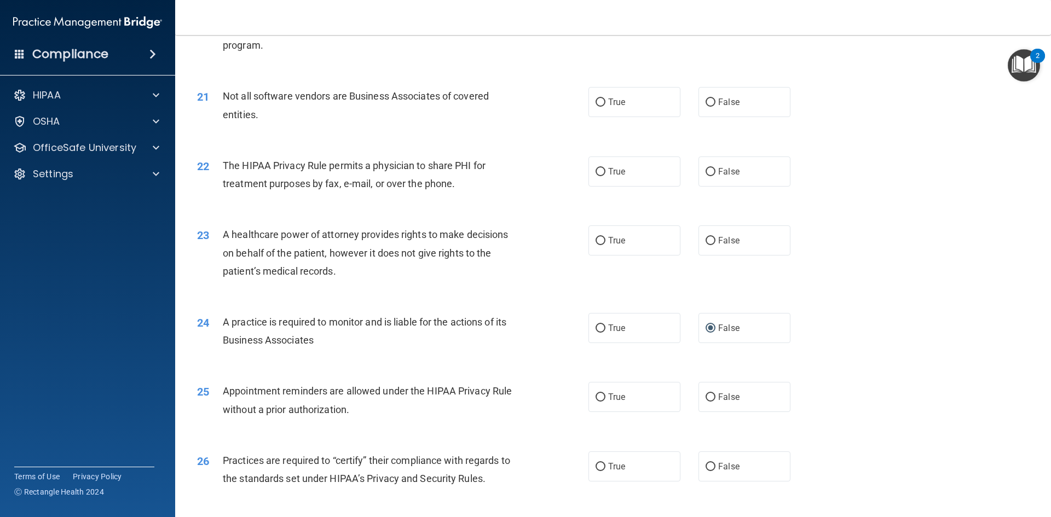
scroll to position [1587, 0]
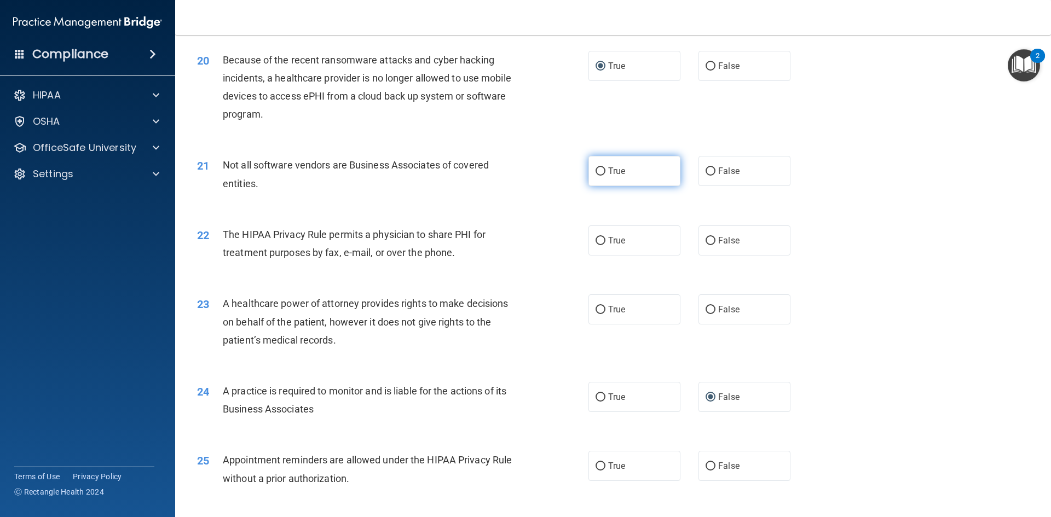
click at [597, 172] on input "True" at bounding box center [600, 171] width 10 height 8
click at [601, 241] on label "True" at bounding box center [634, 240] width 92 height 30
click at [594, 318] on label "True" at bounding box center [634, 309] width 92 height 30
click at [595, 314] on input "True" at bounding box center [600, 310] width 10 height 8
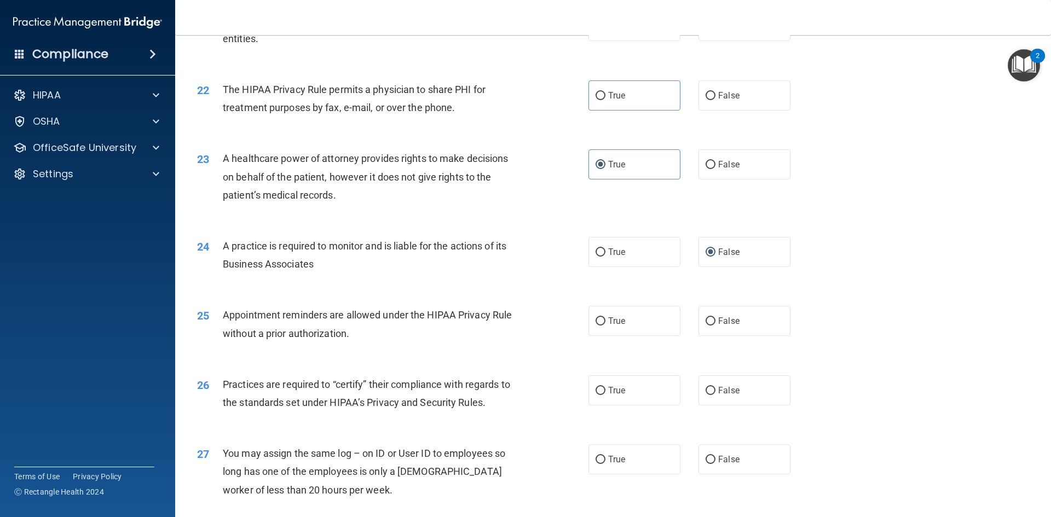
scroll to position [1751, 0]
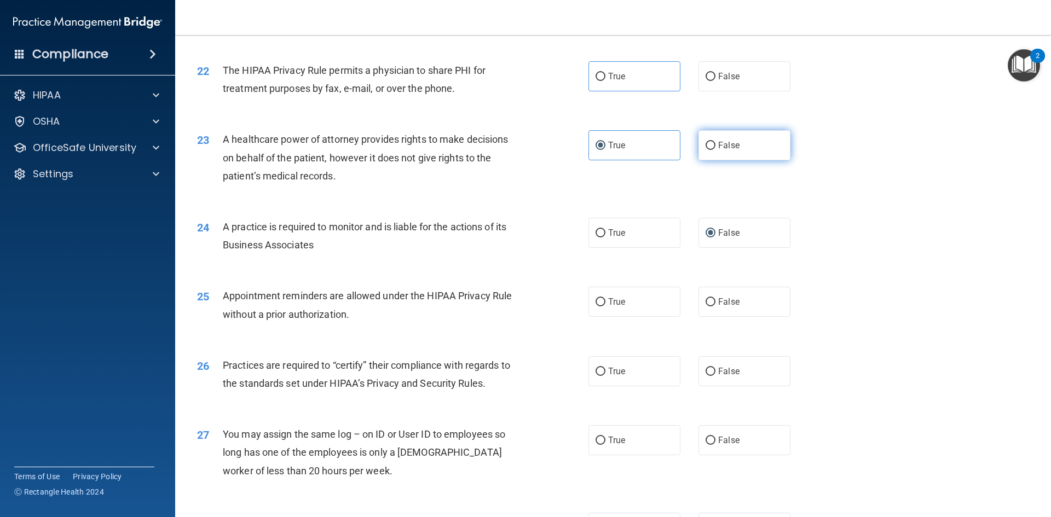
click at [705, 151] on label "False" at bounding box center [744, 145] width 92 height 30
click at [705, 150] on input "False" at bounding box center [710, 146] width 10 height 8
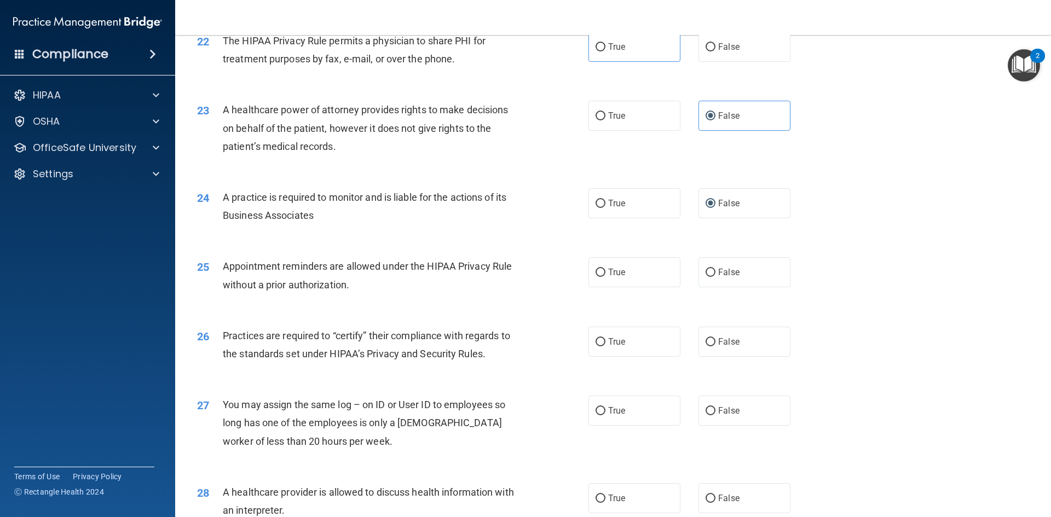
scroll to position [1806, 0]
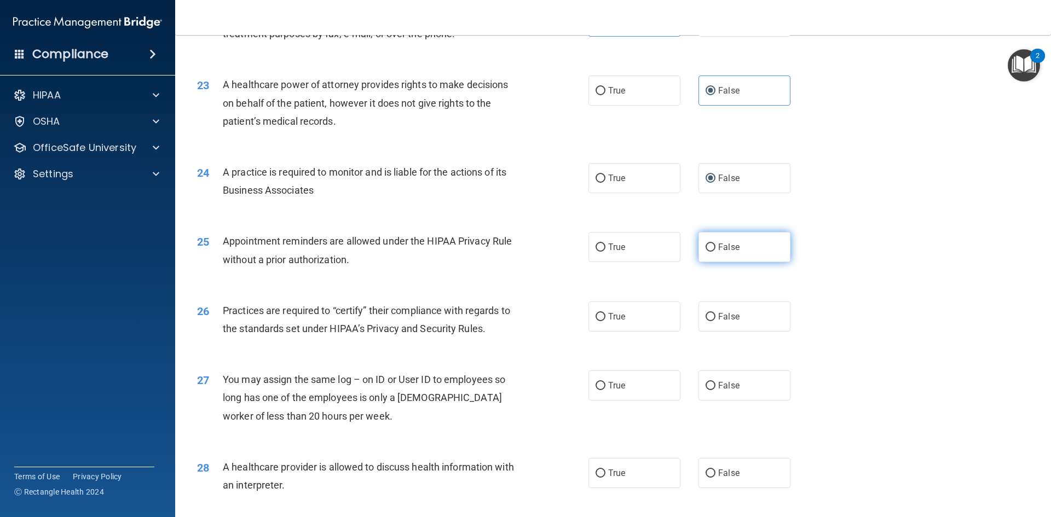
click at [708, 248] on input "False" at bounding box center [710, 248] width 10 height 8
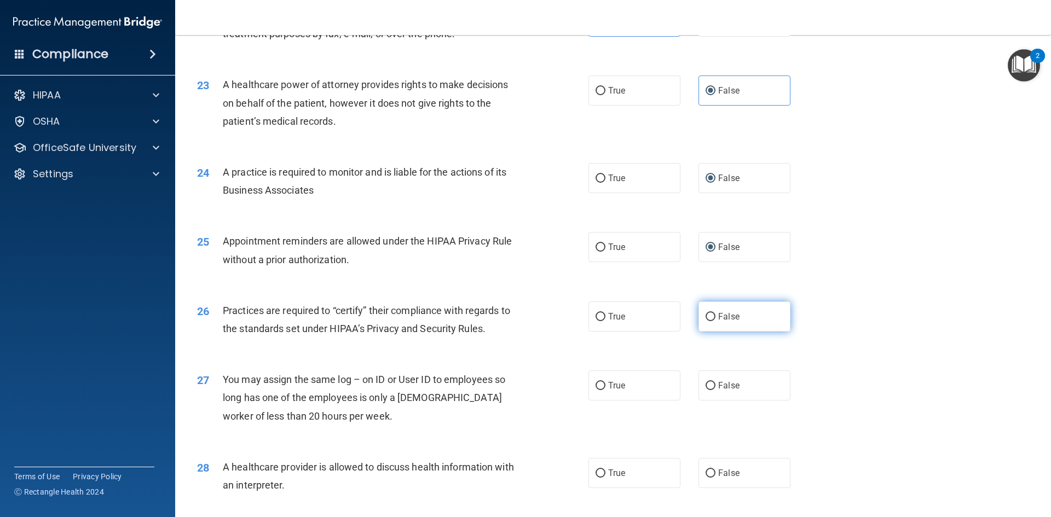
click at [698, 315] on label "False" at bounding box center [744, 317] width 92 height 30
click at [705, 315] on input "False" at bounding box center [710, 317] width 10 height 8
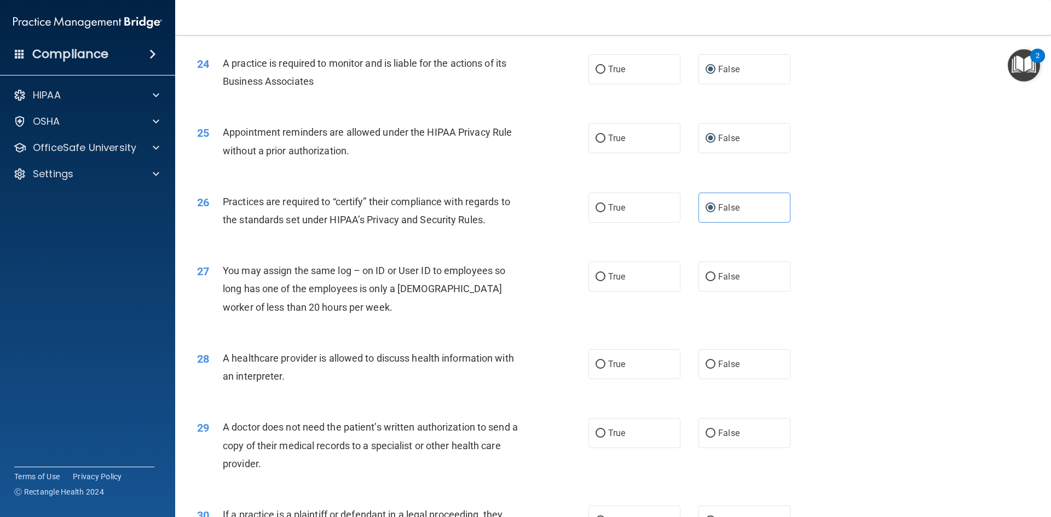
scroll to position [1915, 0]
click at [601, 361] on input "True" at bounding box center [600, 364] width 10 height 8
click at [603, 427] on label "True" at bounding box center [634, 433] width 92 height 30
click at [603, 429] on input "True" at bounding box center [600, 433] width 10 height 8
click at [705, 280] on input "False" at bounding box center [710, 277] width 10 height 8
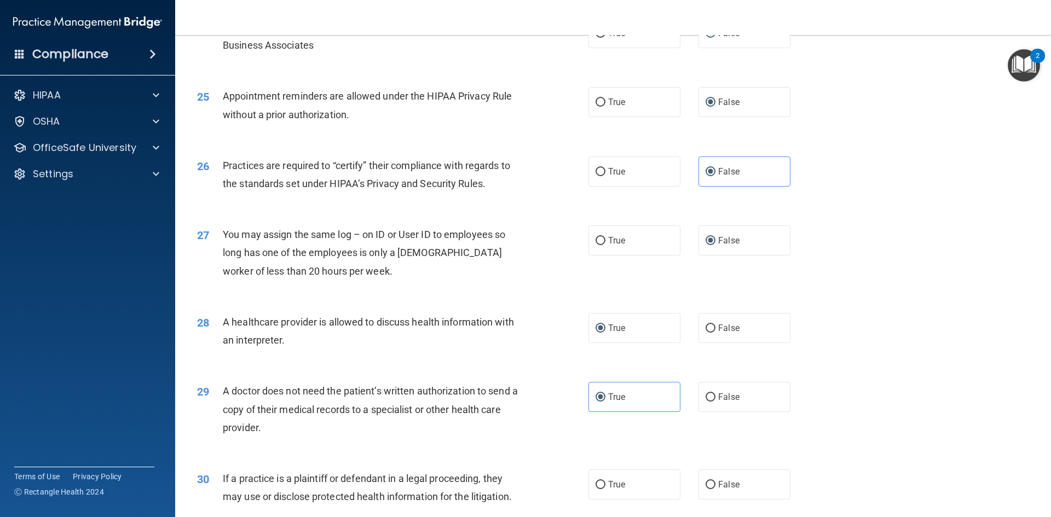
scroll to position [2025, 0]
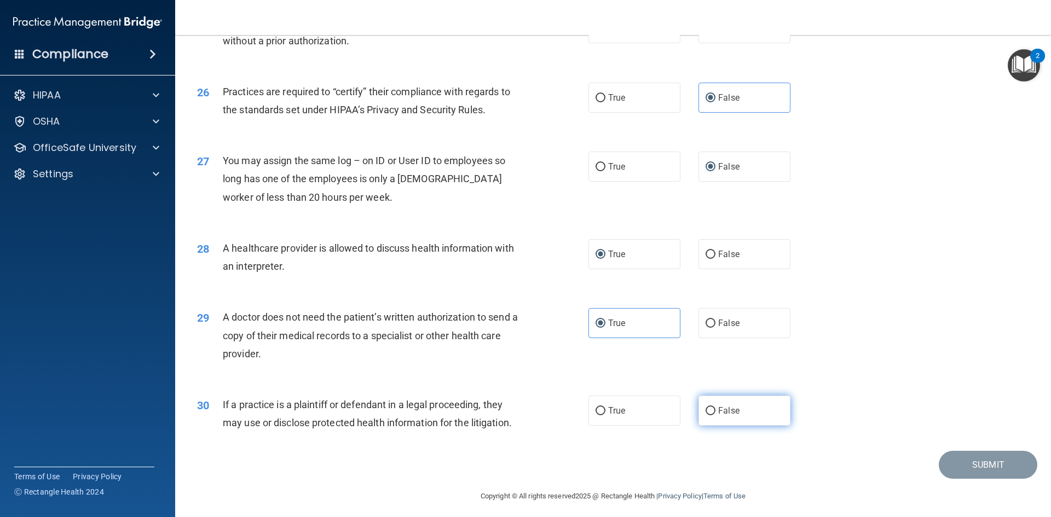
click at [711, 409] on label "False" at bounding box center [744, 411] width 92 height 30
click at [711, 409] on input "False" at bounding box center [710, 411] width 10 height 8
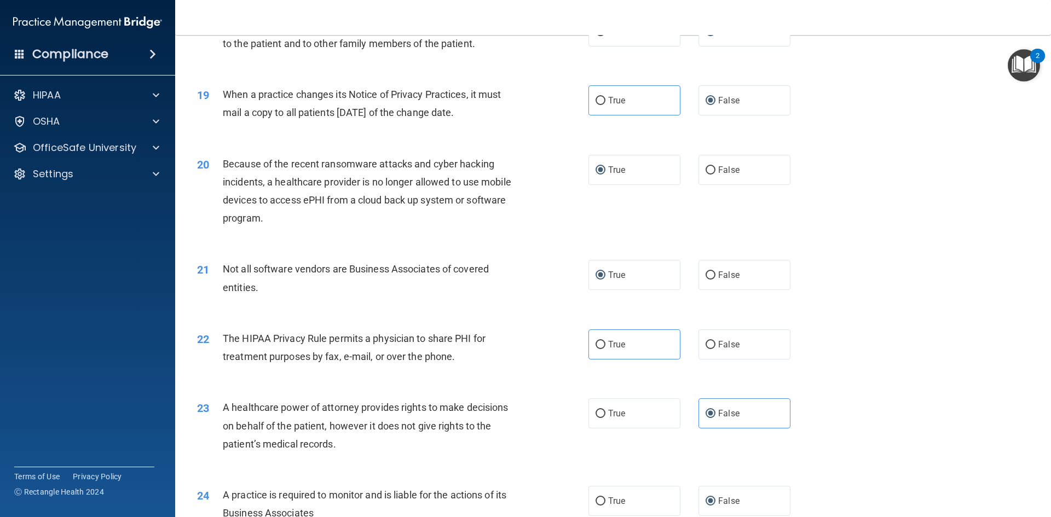
scroll to position [1428, 0]
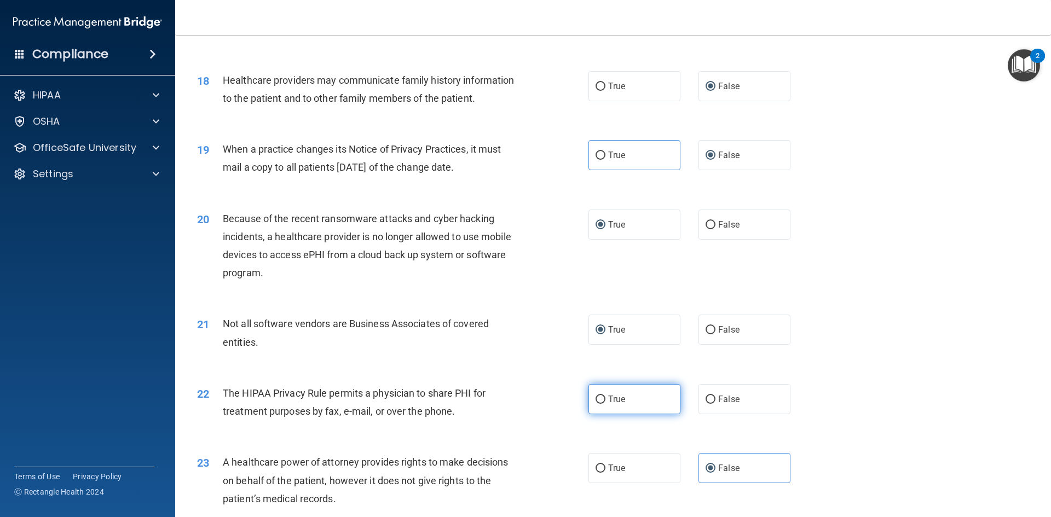
click at [604, 404] on label "True" at bounding box center [634, 399] width 92 height 30
click at [604, 404] on input "True" at bounding box center [600, 400] width 10 height 8
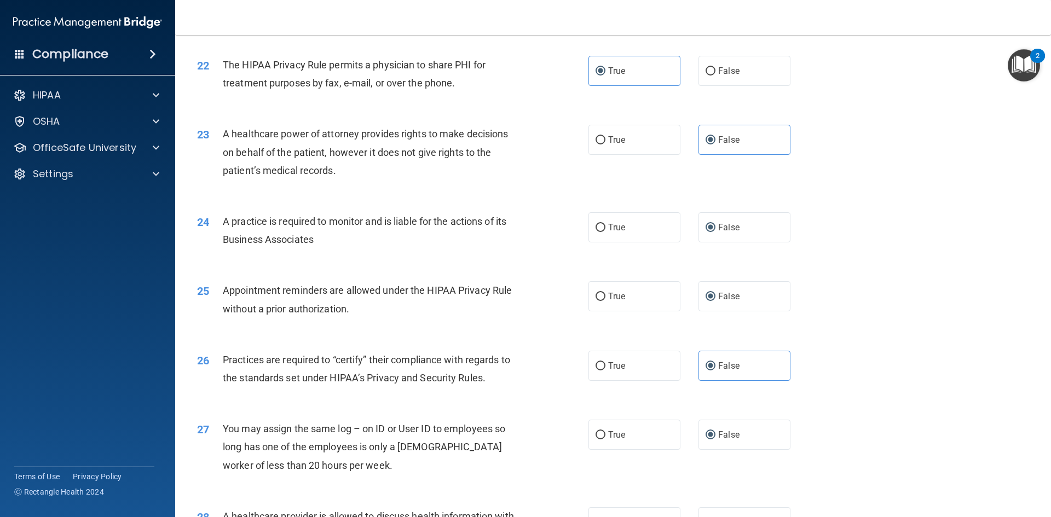
scroll to position [2030, 0]
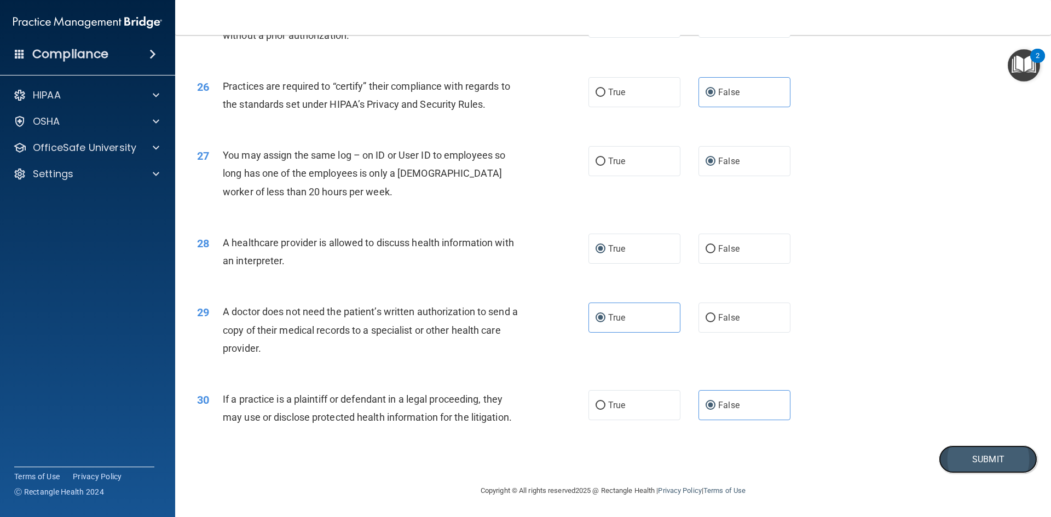
click at [966, 461] on button "Submit" at bounding box center [988, 459] width 99 height 28
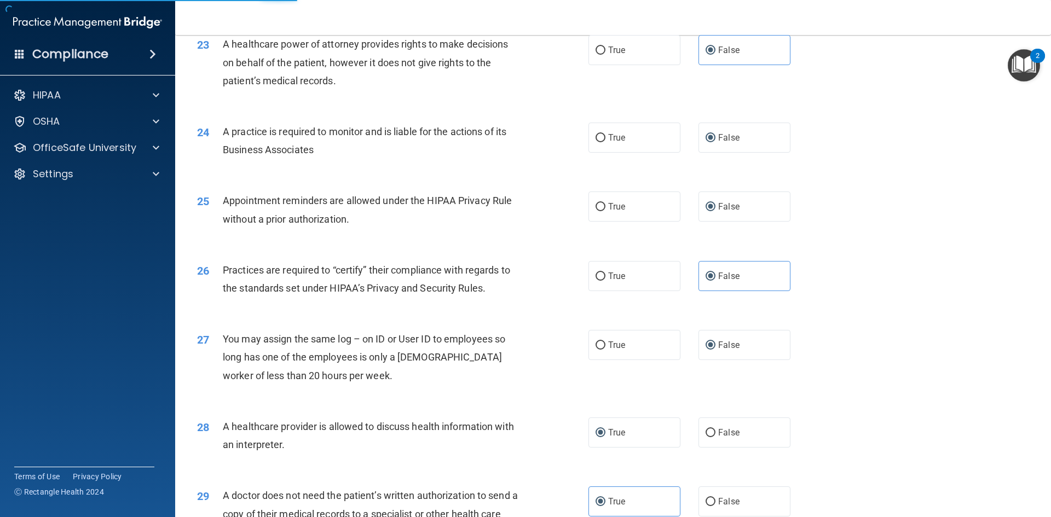
scroll to position [1976, 0]
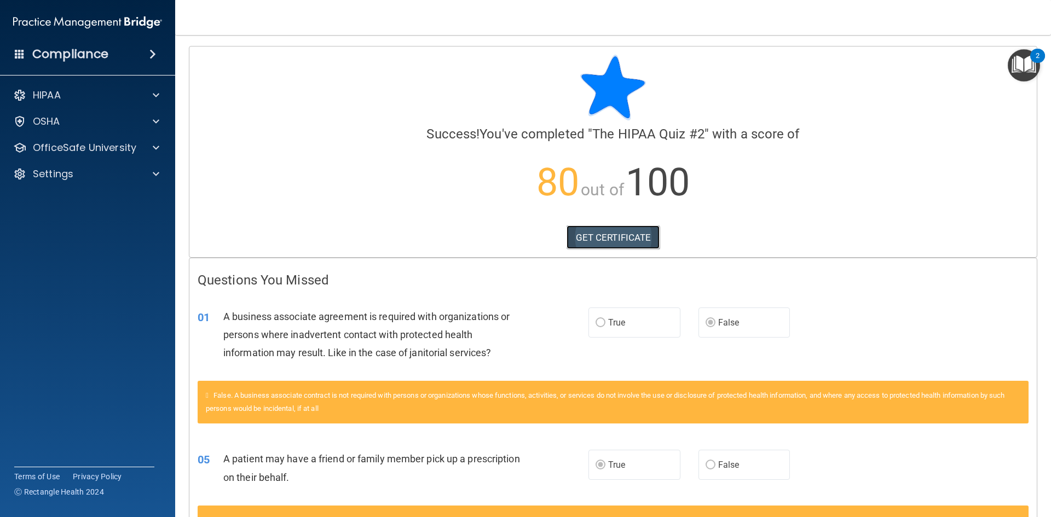
click at [616, 236] on link "GET CERTIFICATE" at bounding box center [613, 237] width 94 height 24
click at [157, 144] on span at bounding box center [156, 147] width 7 height 13
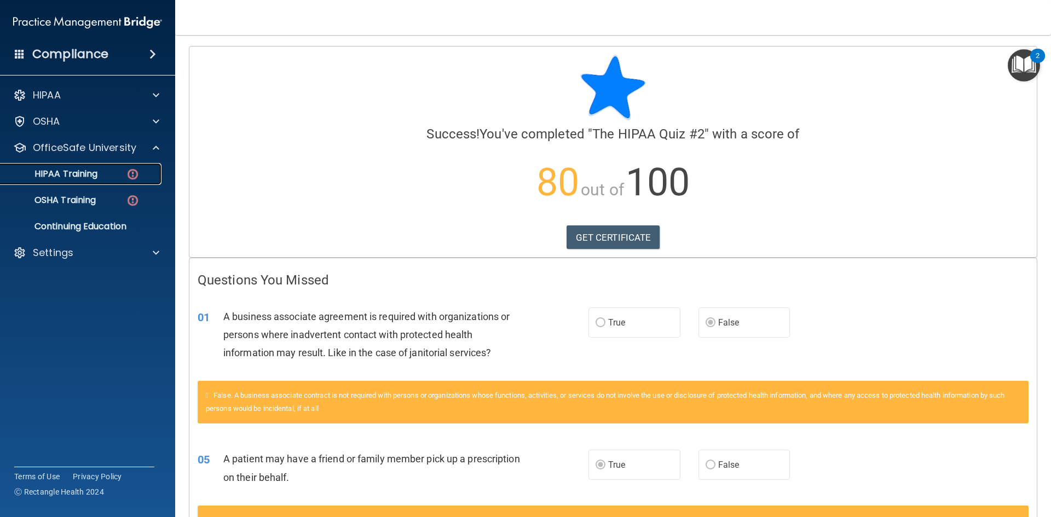
click at [135, 177] on img at bounding box center [133, 174] width 14 height 14
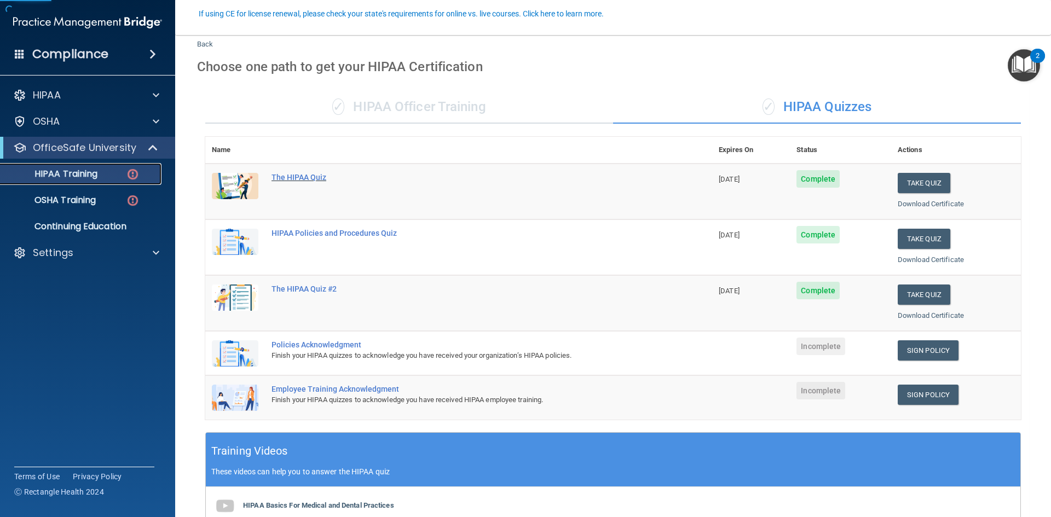
scroll to position [109, 0]
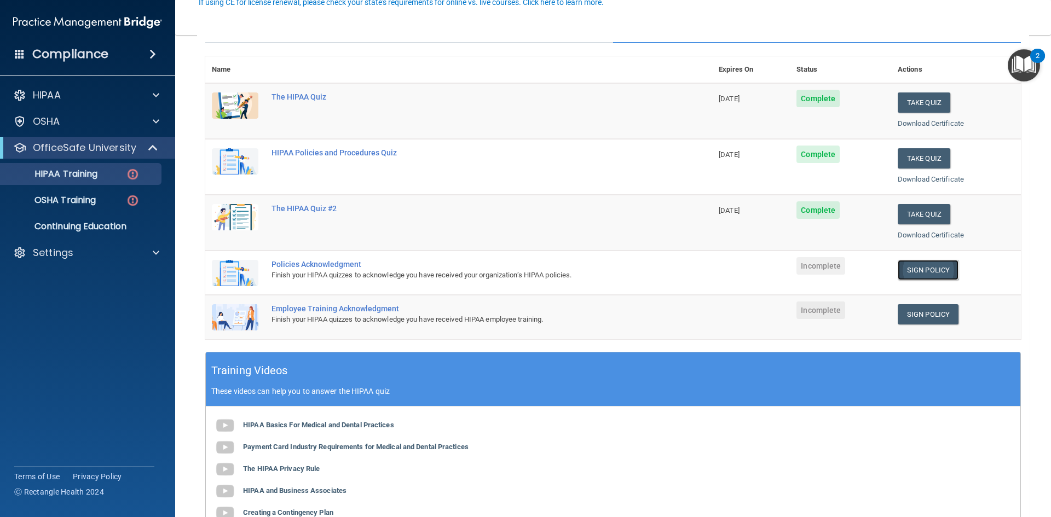
click at [931, 271] on link "Sign Policy" at bounding box center [927, 270] width 61 height 20
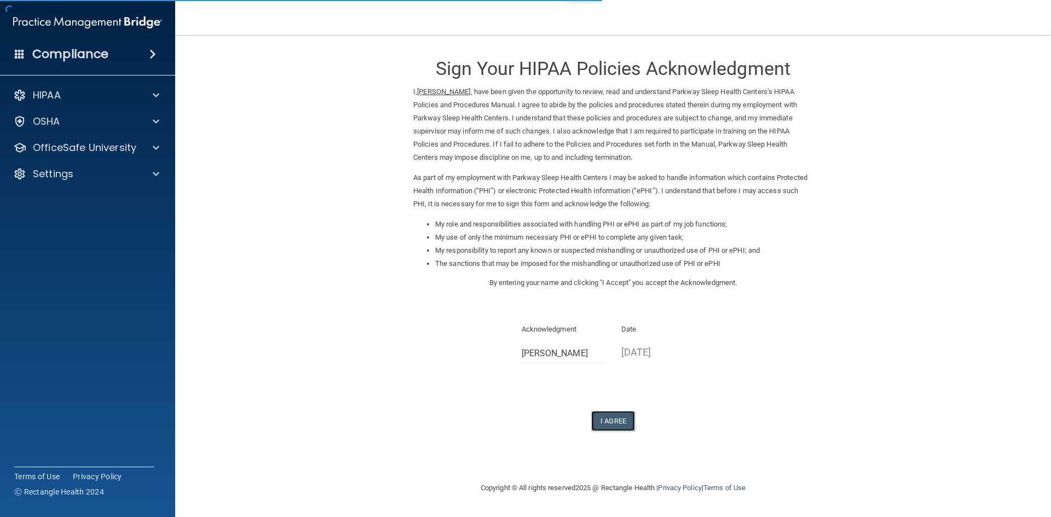
click at [611, 416] on button "I Agree" at bounding box center [613, 421] width 44 height 20
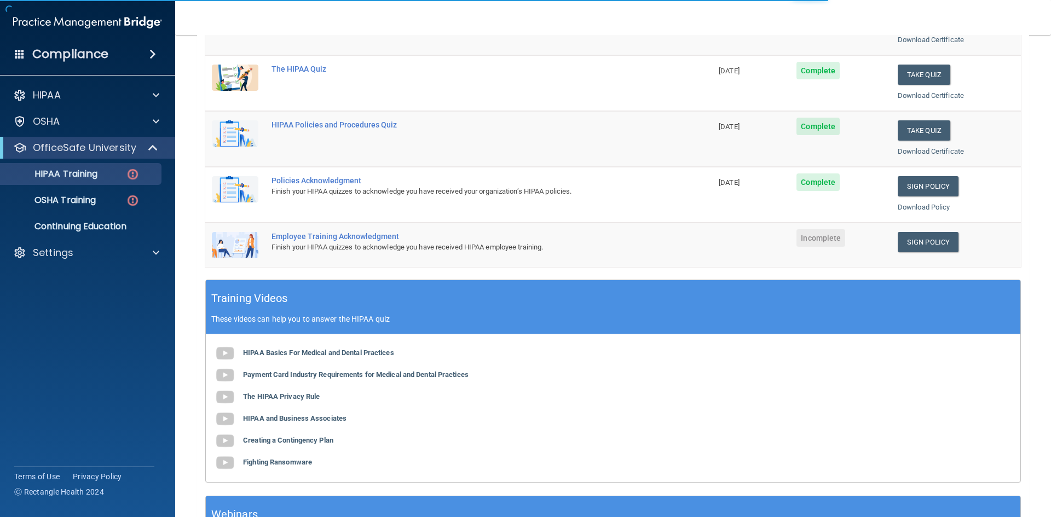
scroll to position [219, 0]
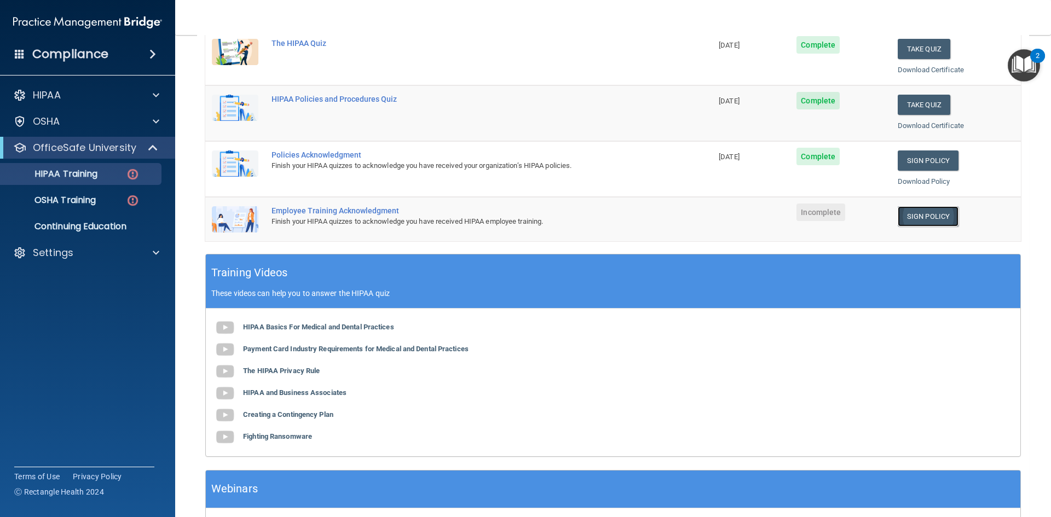
click at [911, 219] on link "Sign Policy" at bounding box center [927, 216] width 61 height 20
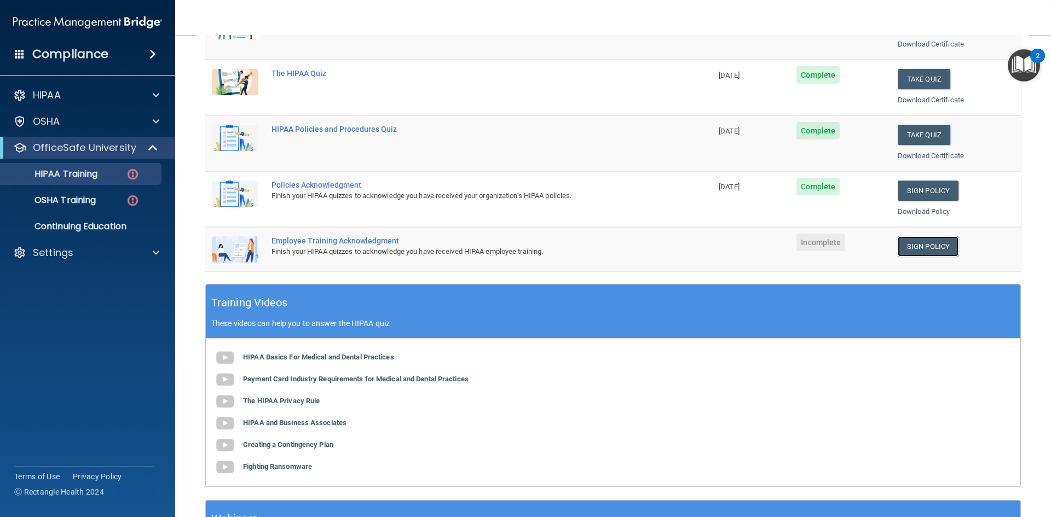
scroll to position [296, 0]
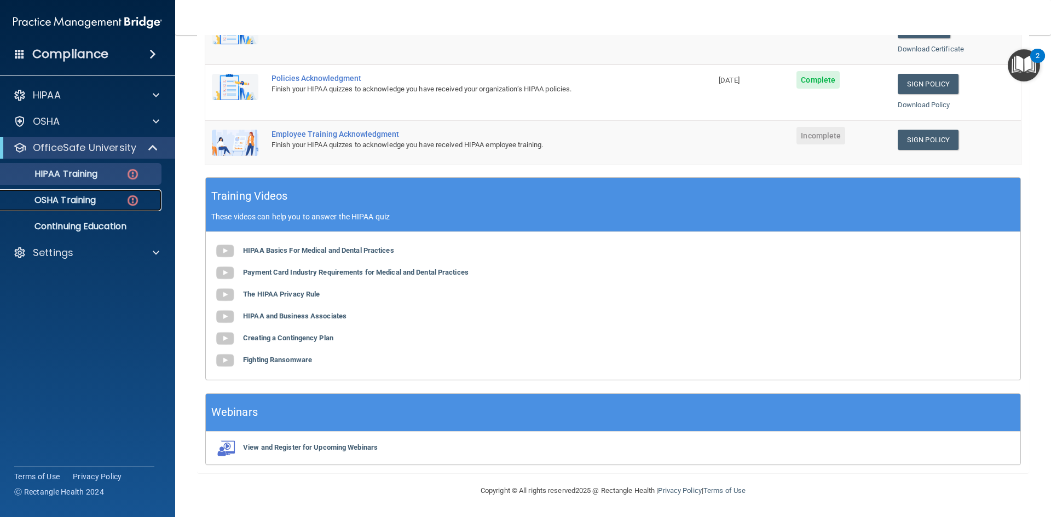
click at [130, 206] on img at bounding box center [133, 201] width 14 height 14
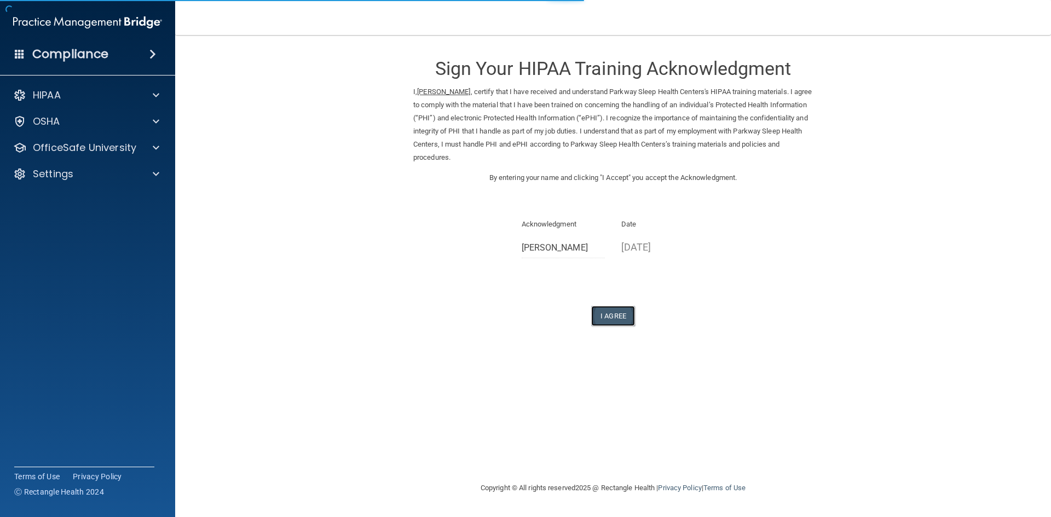
click at [615, 315] on button "I Agree" at bounding box center [613, 316] width 44 height 20
